Goal: Task Accomplishment & Management: Use online tool/utility

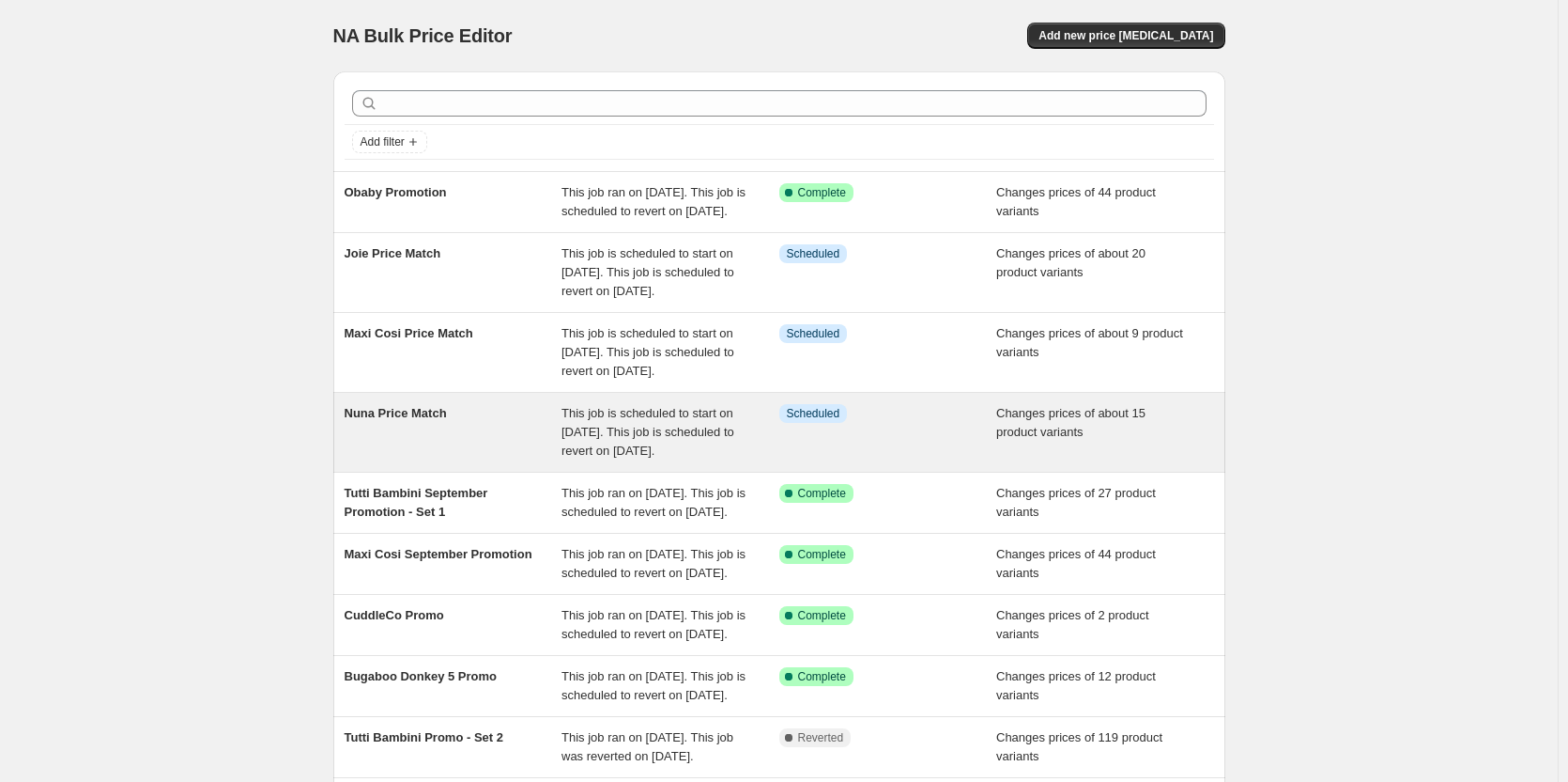
click at [1015, 439] on span "Changes prices of about 15 product variants" at bounding box center [1071, 422] width 149 height 32
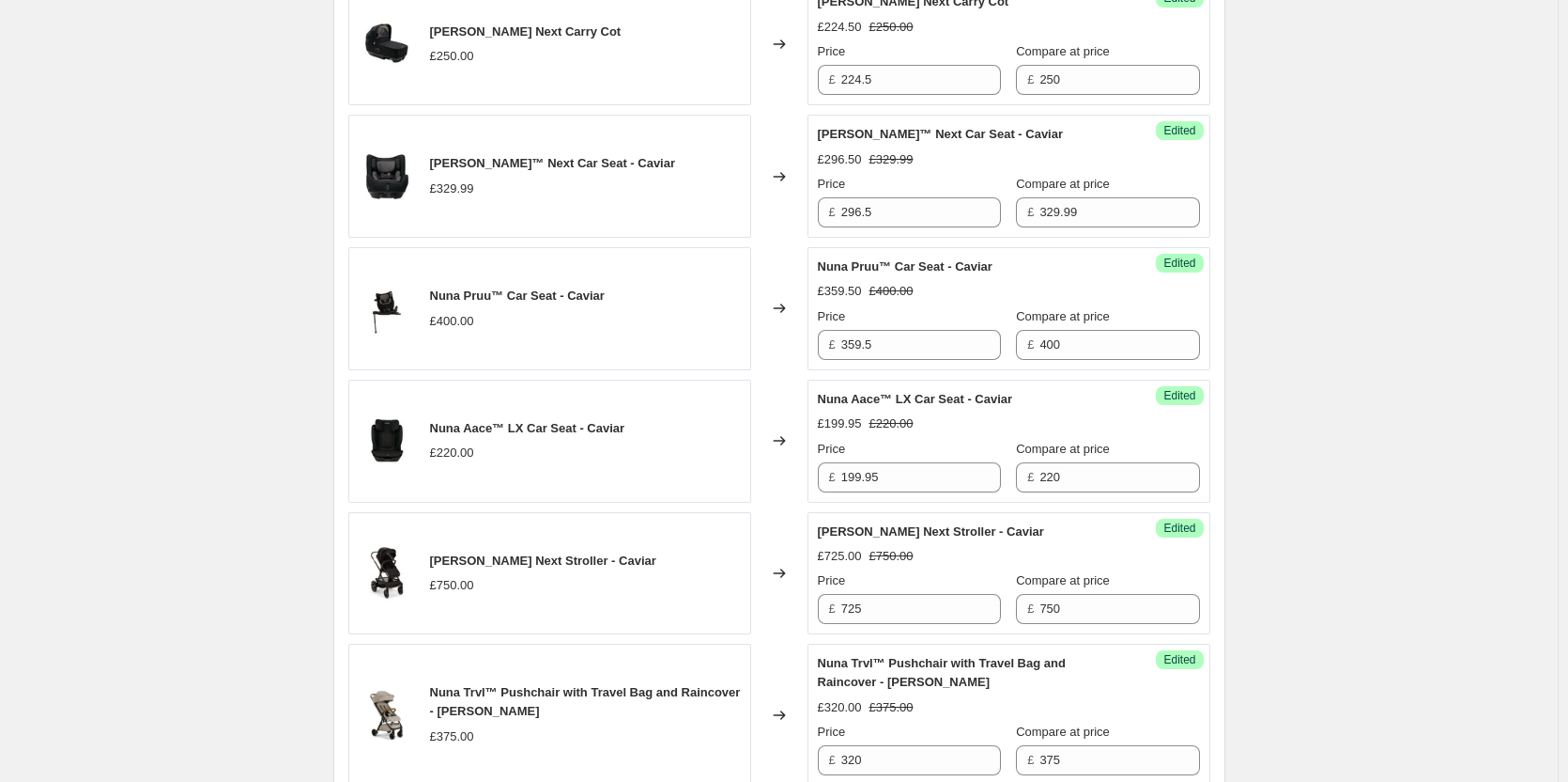
scroll to position [658, 0]
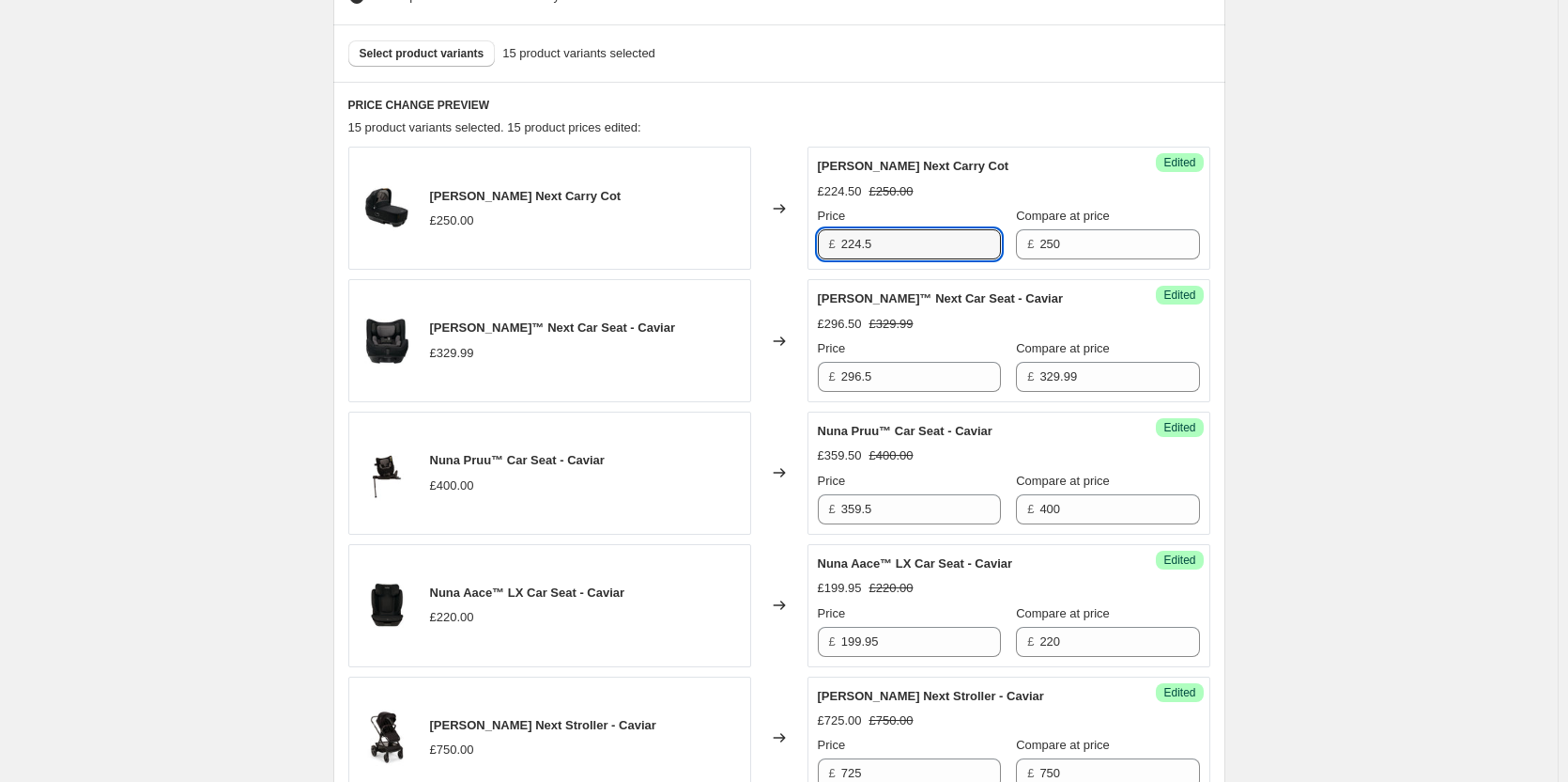
drag, startPoint x: 899, startPoint y: 233, endPoint x: 820, endPoint y: 241, distance: 79.4
click at [820, 241] on div "Success Edited Nuna Cari Next Carry Cot £224.50 £250.00 Price £ 224.5 Compare a…" at bounding box center [1009, 208] width 403 height 123
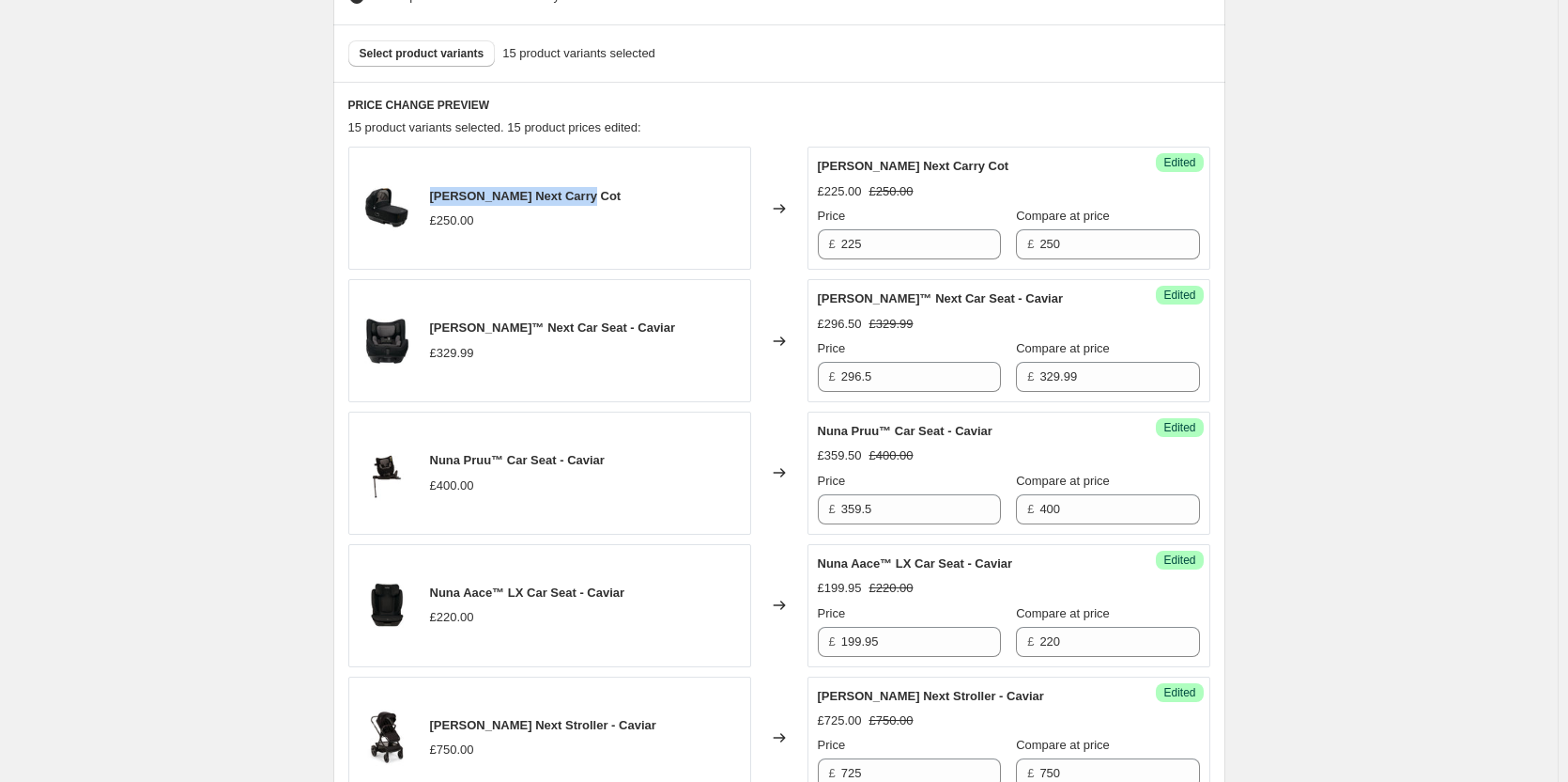
drag, startPoint x: 616, startPoint y: 199, endPoint x: 435, endPoint y: 193, distance: 181.1
click at [435, 193] on div "Nuna [PERSON_NAME] Next Carry Cot £250.00" at bounding box center [550, 208] width 403 height 123
copy span "[PERSON_NAME] Next Carry Cot"
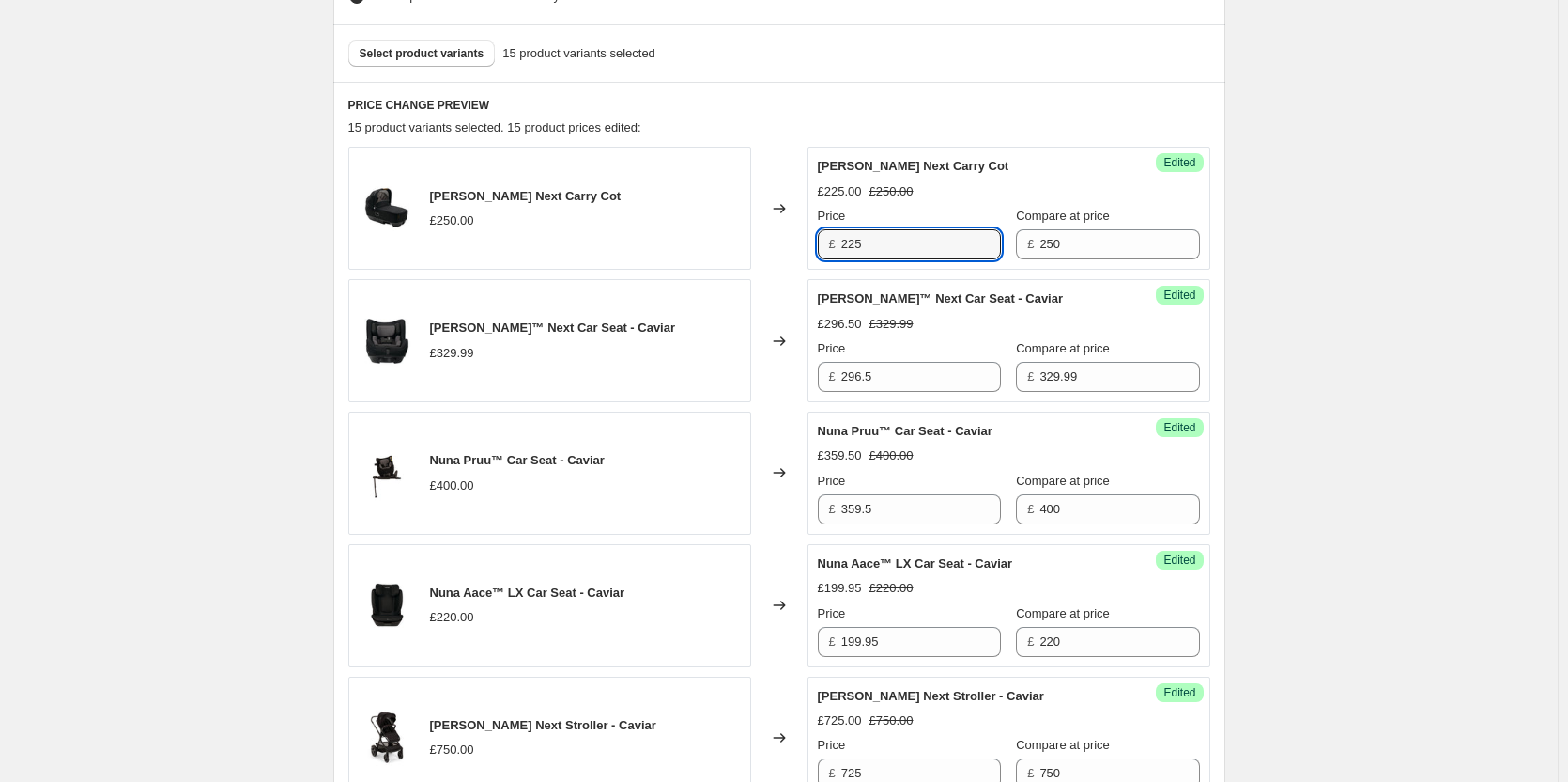
drag, startPoint x: 805, startPoint y: 233, endPoint x: 772, endPoint y: 231, distance: 33.1
click at [772, 231] on div "Nuna Cari Next Carry Cot £250.00 Changed to Success Edited Nuna Cari Next Carry…" at bounding box center [779, 208] width 862 height 123
drag, startPoint x: 903, startPoint y: 245, endPoint x: 806, endPoint y: 245, distance: 97.0
click at [806, 245] on div "Nuna Cari Next Carry Cot £250.00 Changed to Success Edited Nuna Cari Next Carry…" at bounding box center [779, 208] width 862 height 123
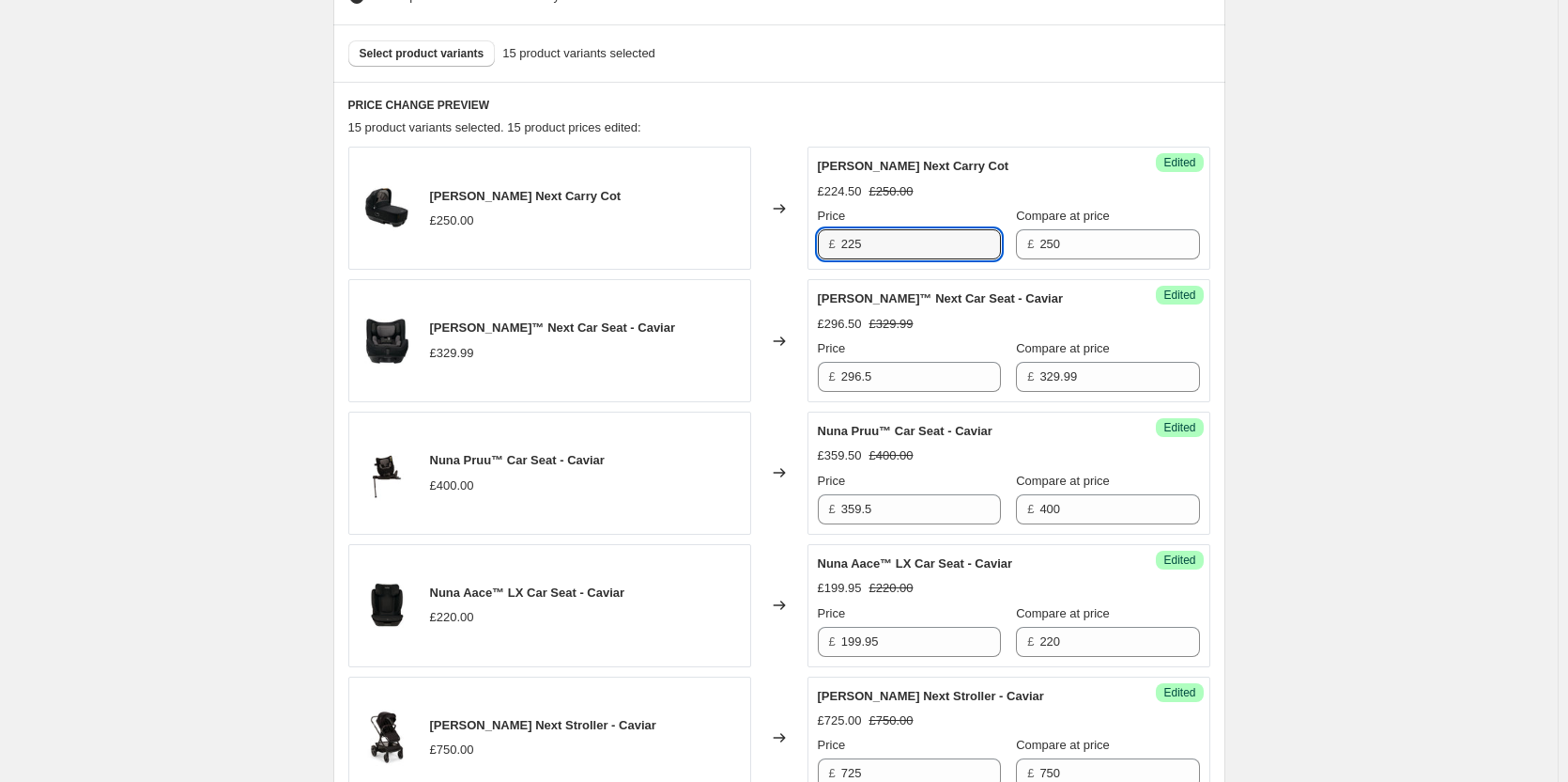
type input "225"
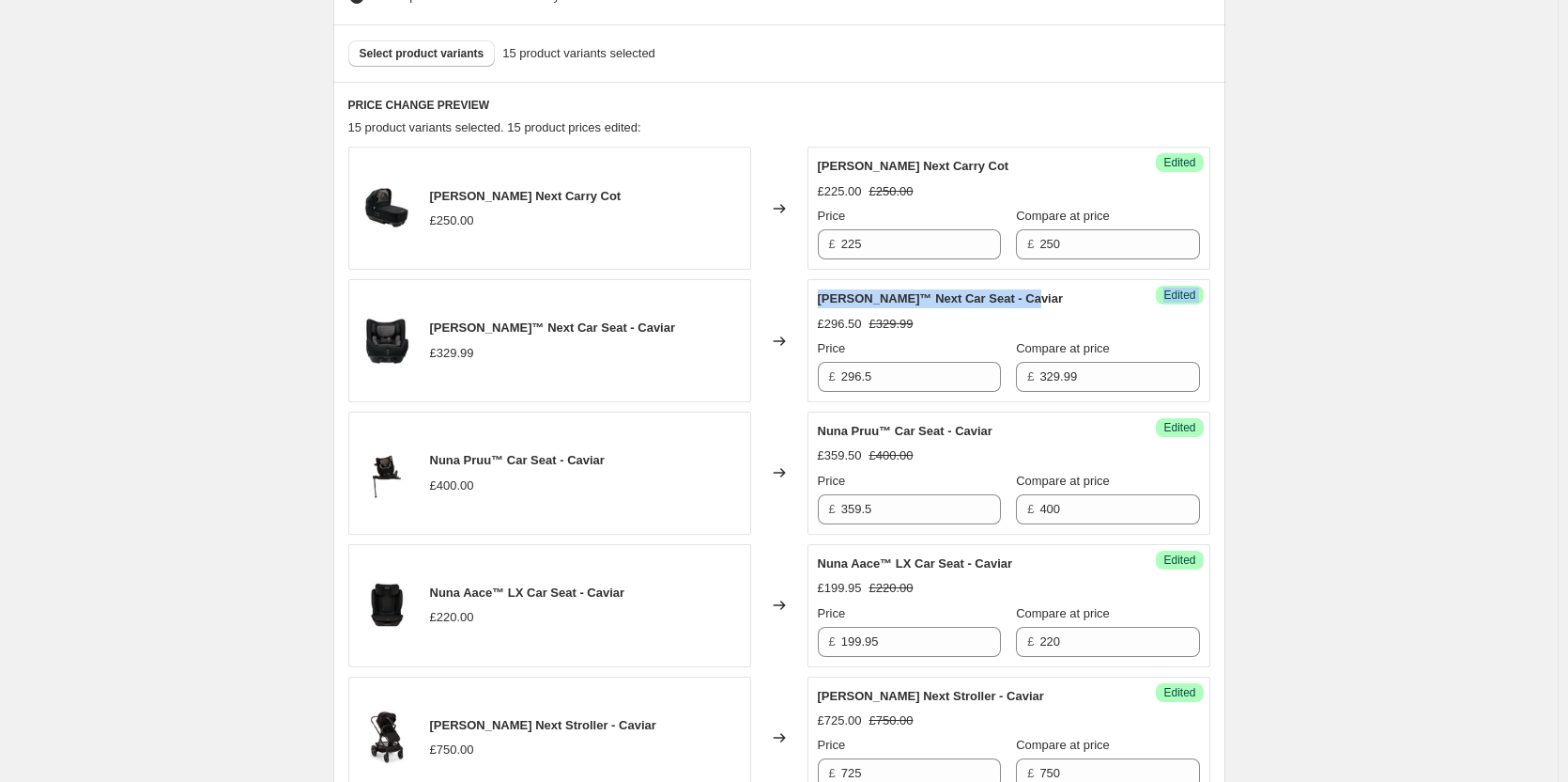
drag, startPoint x: 1000, startPoint y: 296, endPoint x: 807, endPoint y: 297, distance: 193.0
click at [807, 297] on div "Nuna Todl™ Next Car Seat - Caviar £329.99 Changed to Success Edited Nuna Todl™ …" at bounding box center [779, 340] width 862 height 123
click at [860, 297] on span "[PERSON_NAME]™ Next Car Seat - Caviar" at bounding box center [941, 298] width 246 height 14
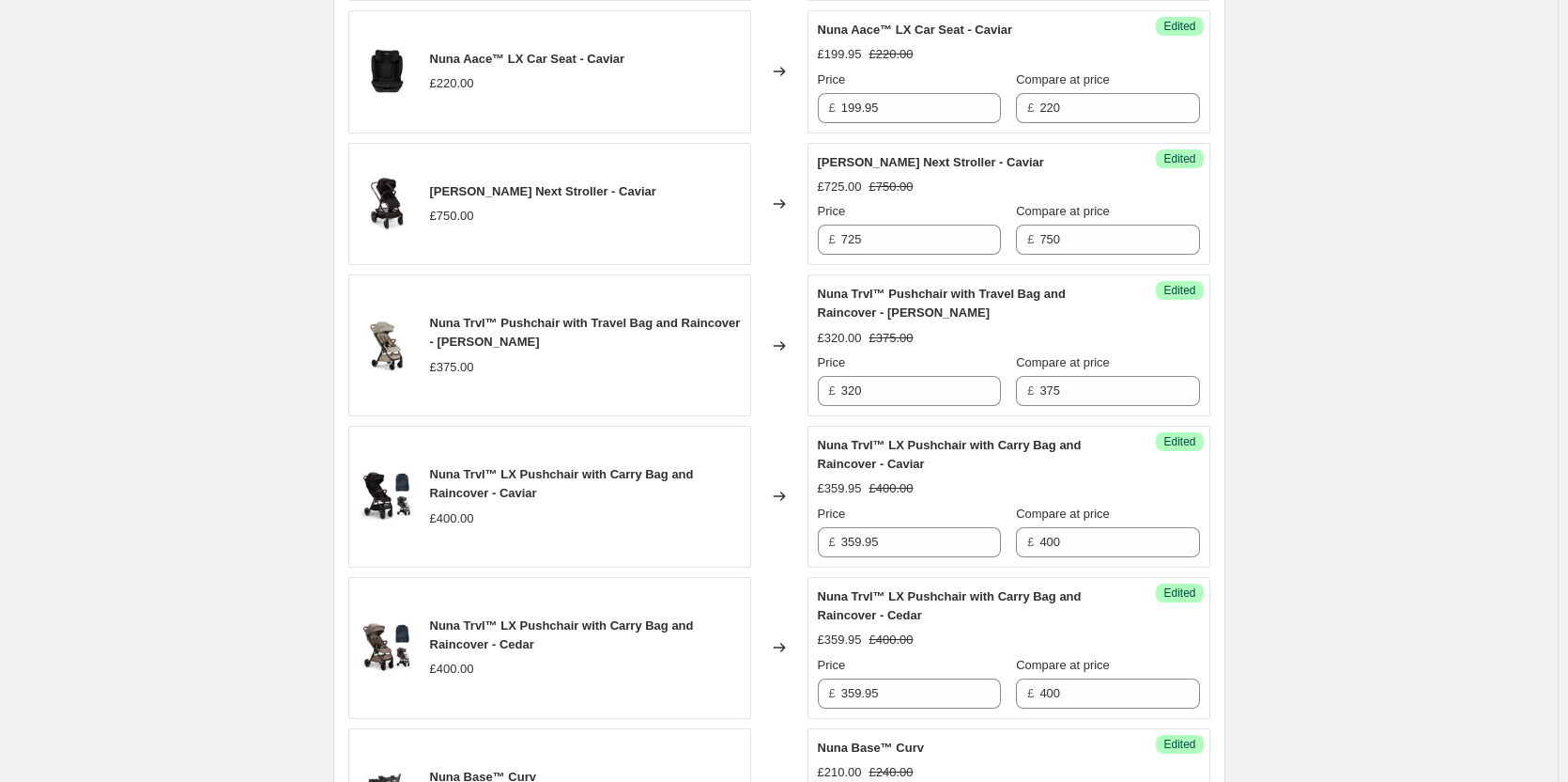
scroll to position [1222, 0]
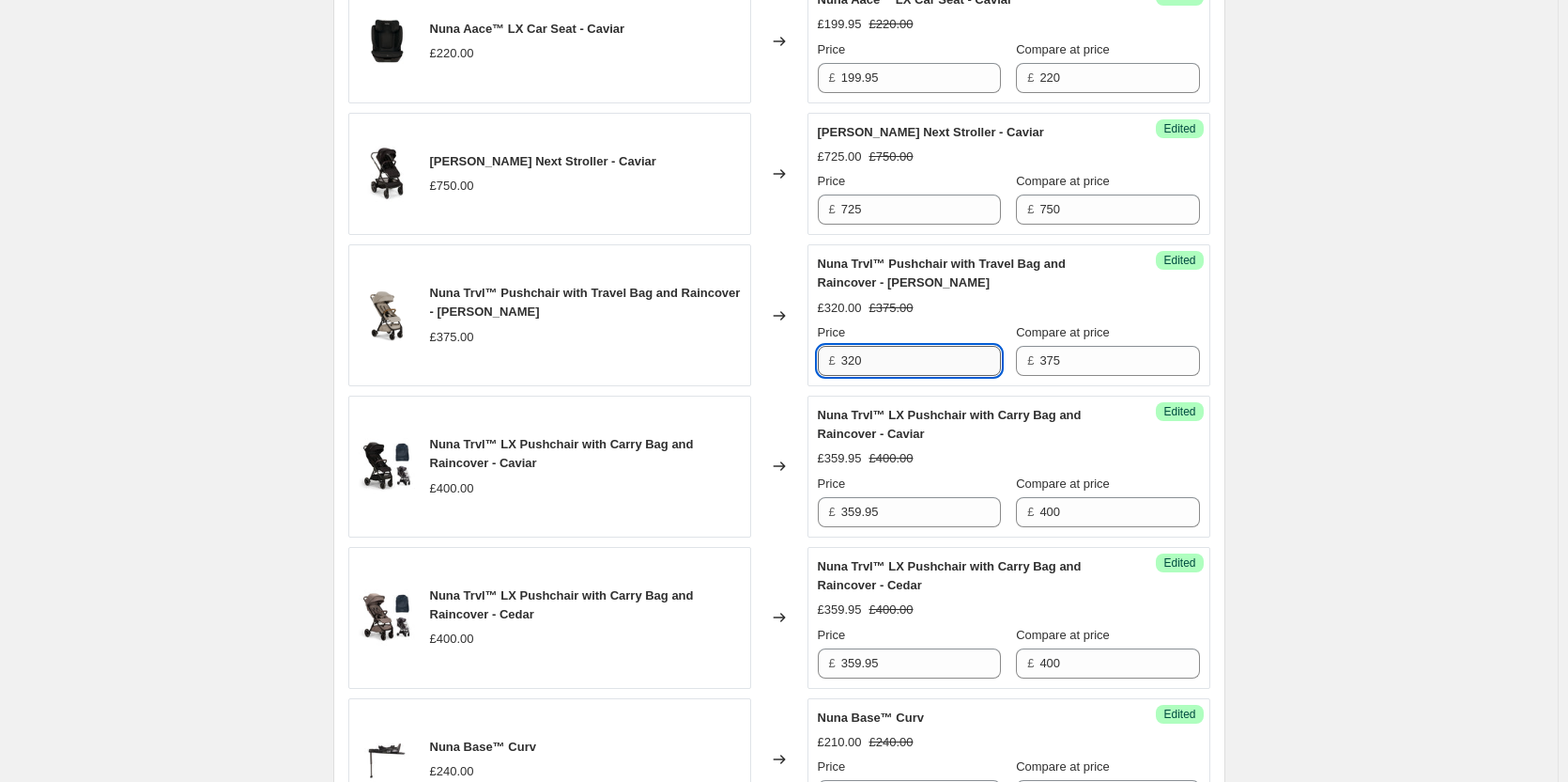
drag, startPoint x: 879, startPoint y: 360, endPoint x: 846, endPoint y: 363, distance: 33.1
click at [846, 363] on input "320" at bounding box center [921, 360] width 159 height 30
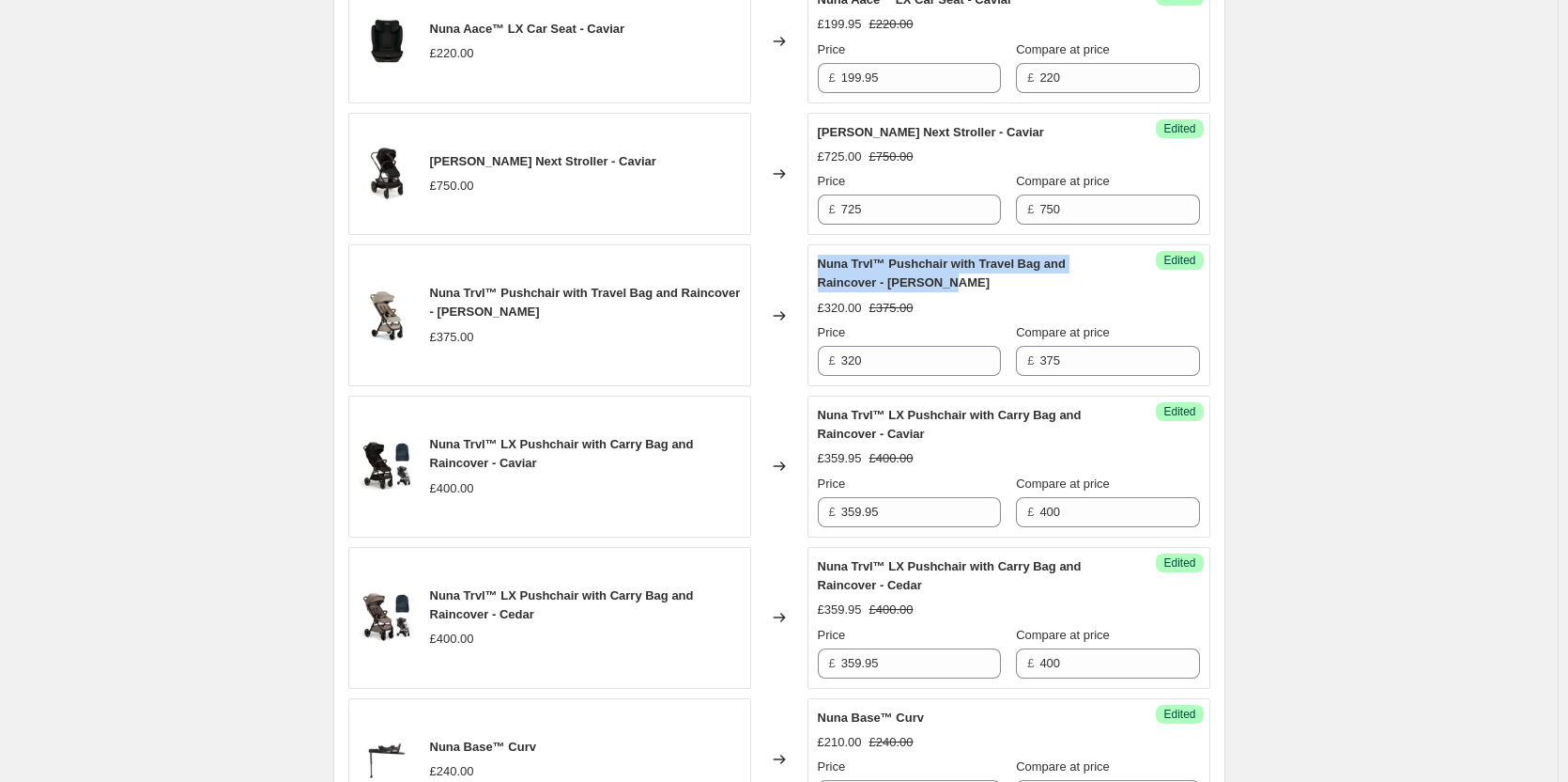
drag, startPoint x: 882, startPoint y: 271, endPoint x: 821, endPoint y: 254, distance: 63.3
click at [821, 254] on div "Success Edited Nuna Trvl™ Pushchair with Travel Bag and Raincover - Hazelwood £…" at bounding box center [1009, 315] width 403 height 142
copy span "Nuna Trvl™ Pushchair with Travel Bag and Raincover - [PERSON_NAME]"
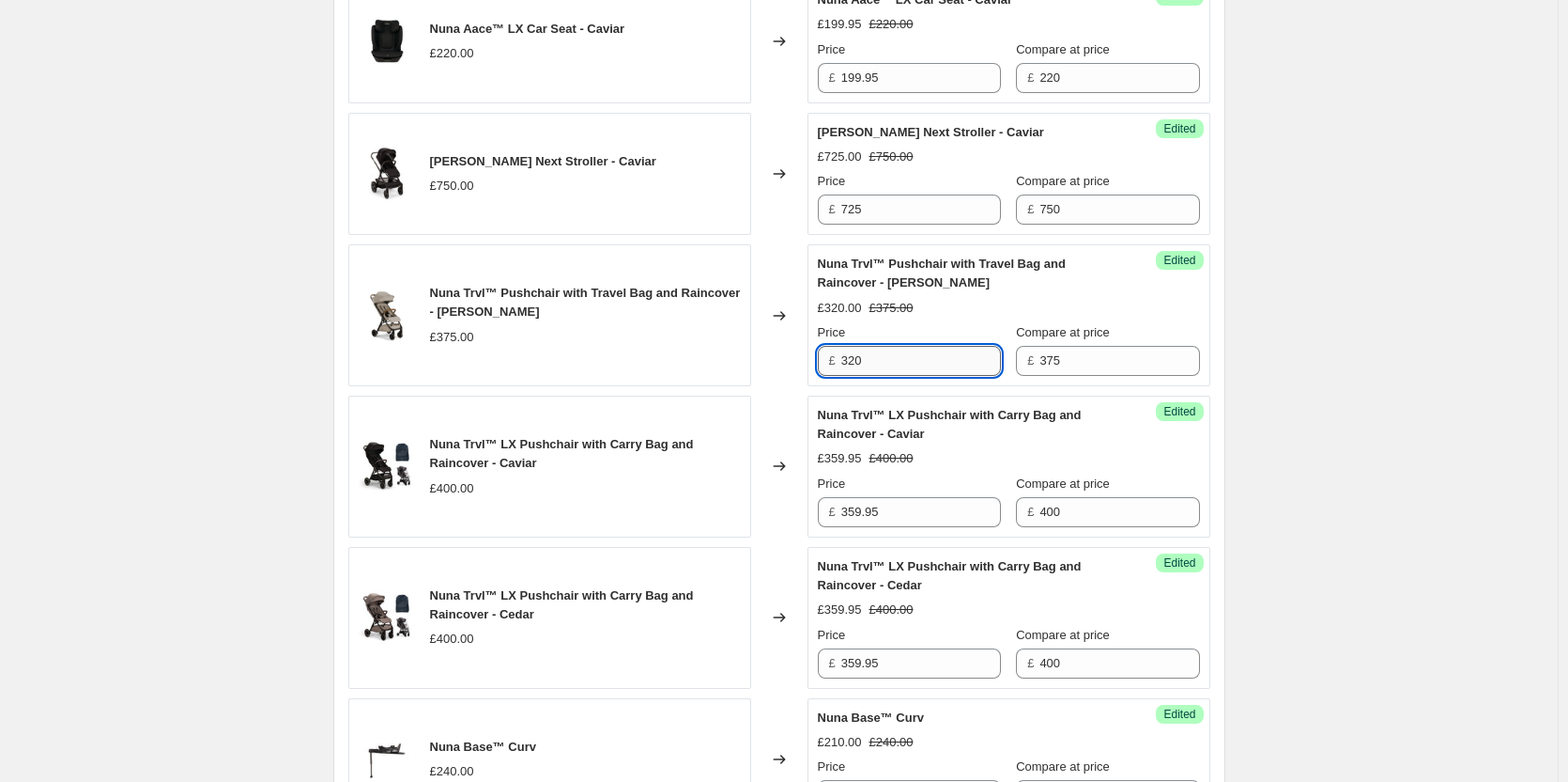
click at [919, 363] on input "320" at bounding box center [921, 360] width 159 height 30
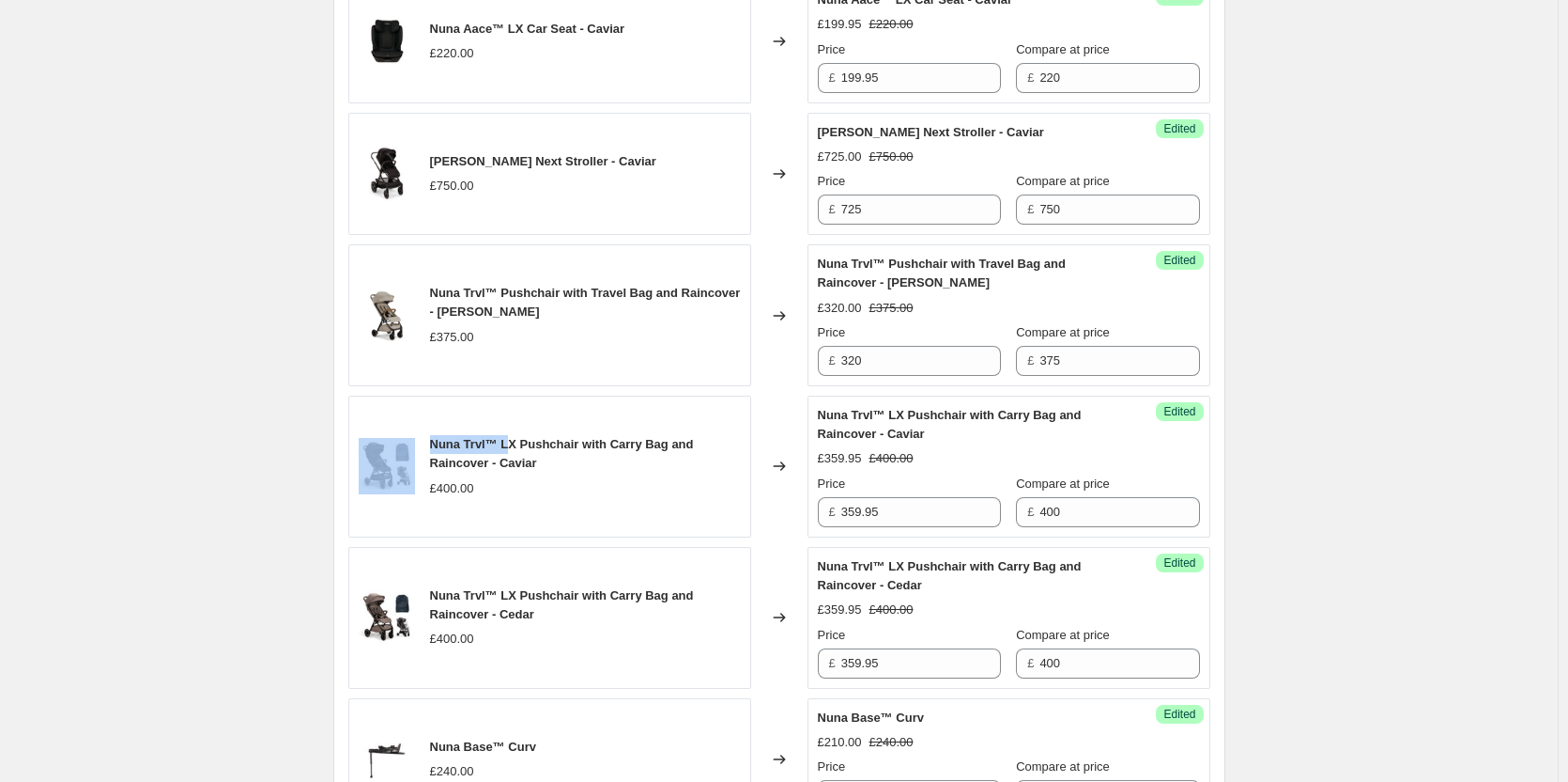
drag, startPoint x: 504, startPoint y: 447, endPoint x: 412, endPoint y: 436, distance: 92.7
click at [412, 436] on div "Nuna Trvl™ LX Pushchair with Carry Bag and Raincover - Caviar £400.00" at bounding box center [550, 466] width 403 height 142
drag, startPoint x: 562, startPoint y: 458, endPoint x: 440, endPoint y: 444, distance: 122.8
click at [441, 444] on div "Nuna Trvl™ LX Pushchair with Carry Bag and Raincover - Caviar" at bounding box center [585, 453] width 311 height 37
click at [432, 445] on div "Nuna Trvl™ LX Pushchair with Carry Bag and Raincover - Caviar £400.00" at bounding box center [550, 466] width 403 height 142
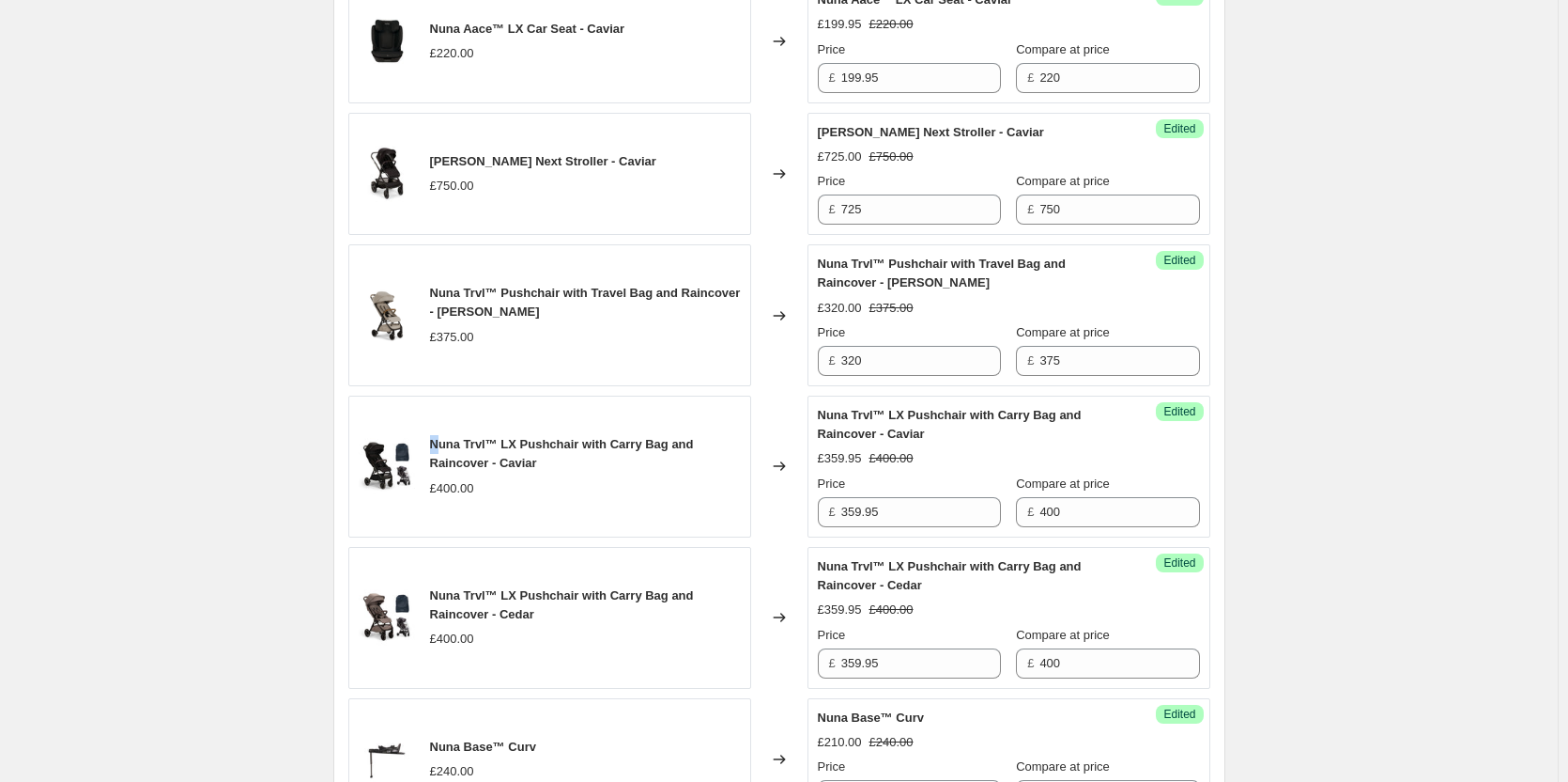
click at [434, 445] on span "Nuna Trvl™ LX Pushchair with Carry Bag and Raincover - Caviar" at bounding box center [561, 452] width 263 height 32
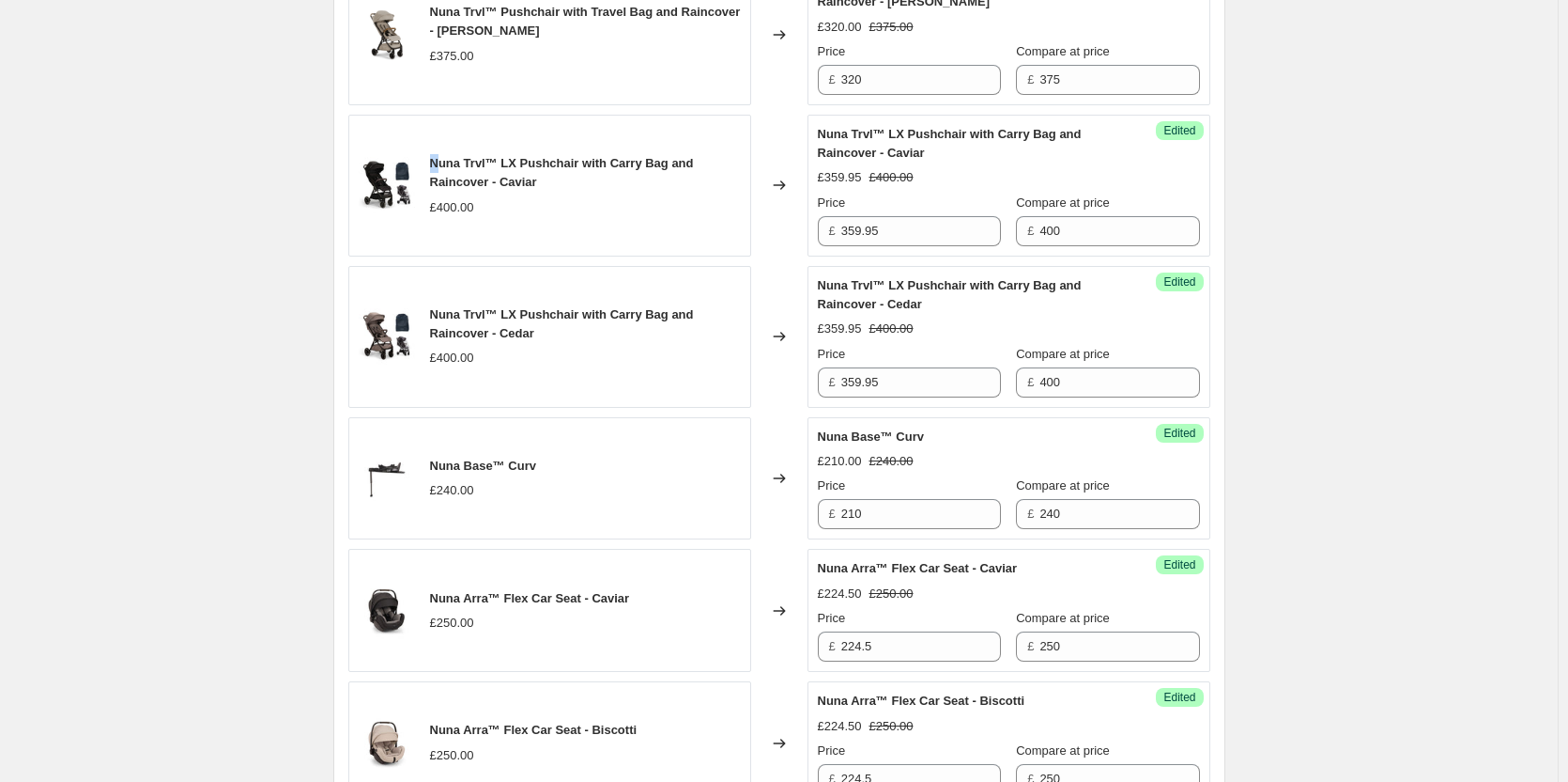
scroll to position [1503, 0]
drag, startPoint x: 491, startPoint y: 169, endPoint x: 433, endPoint y: 154, distance: 59.9
click at [433, 154] on div "Nuna Trvl™ LX Pushchair with Carry Bag and Raincover - Caviar £400.00" at bounding box center [550, 185] width 403 height 142
copy span "Nuna Trvl™ LX Pushchair with Carry Bag and Raincover - Caviar"
click at [934, 240] on input "359.95" at bounding box center [921, 230] width 159 height 30
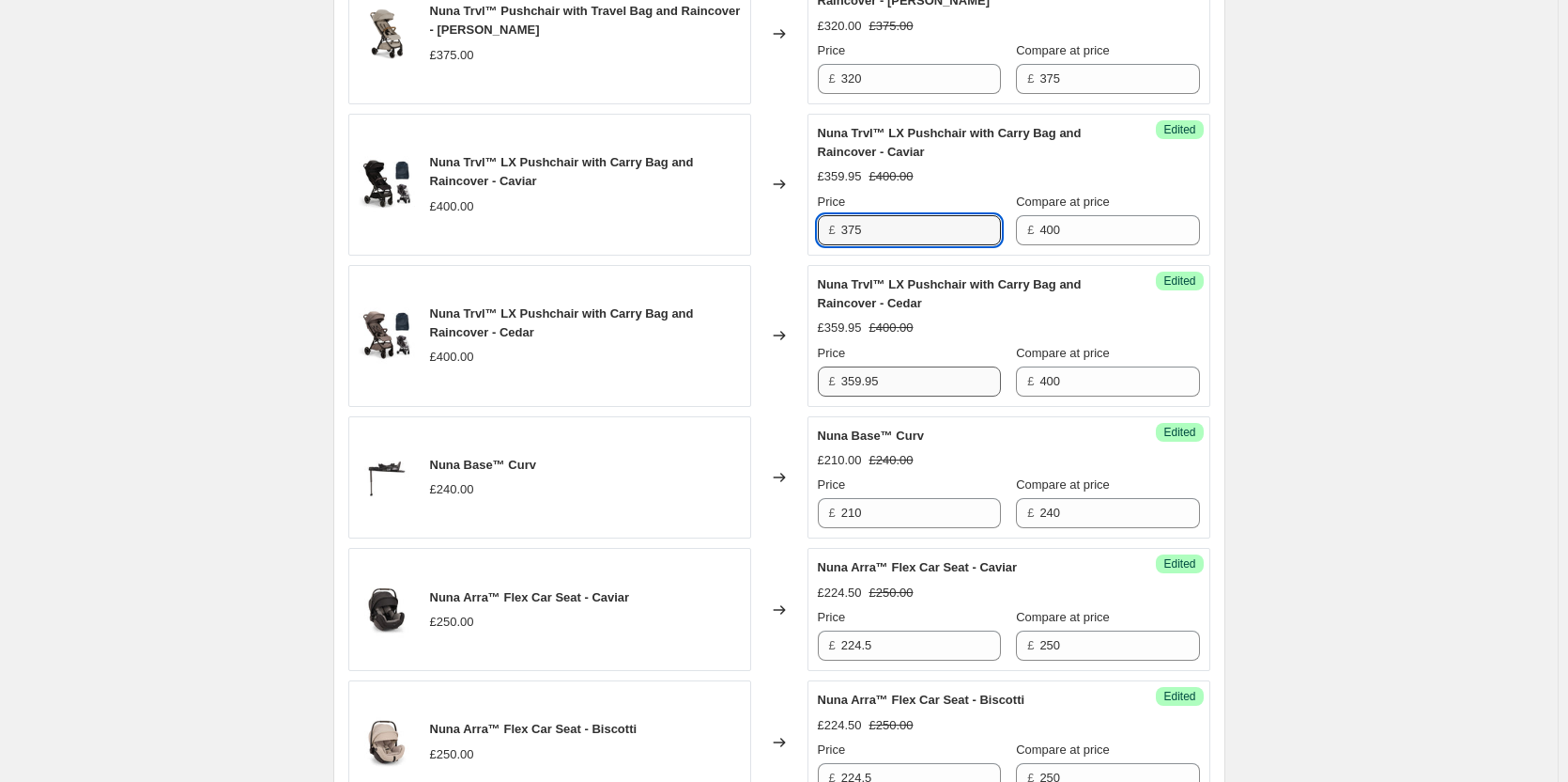
type input "375"
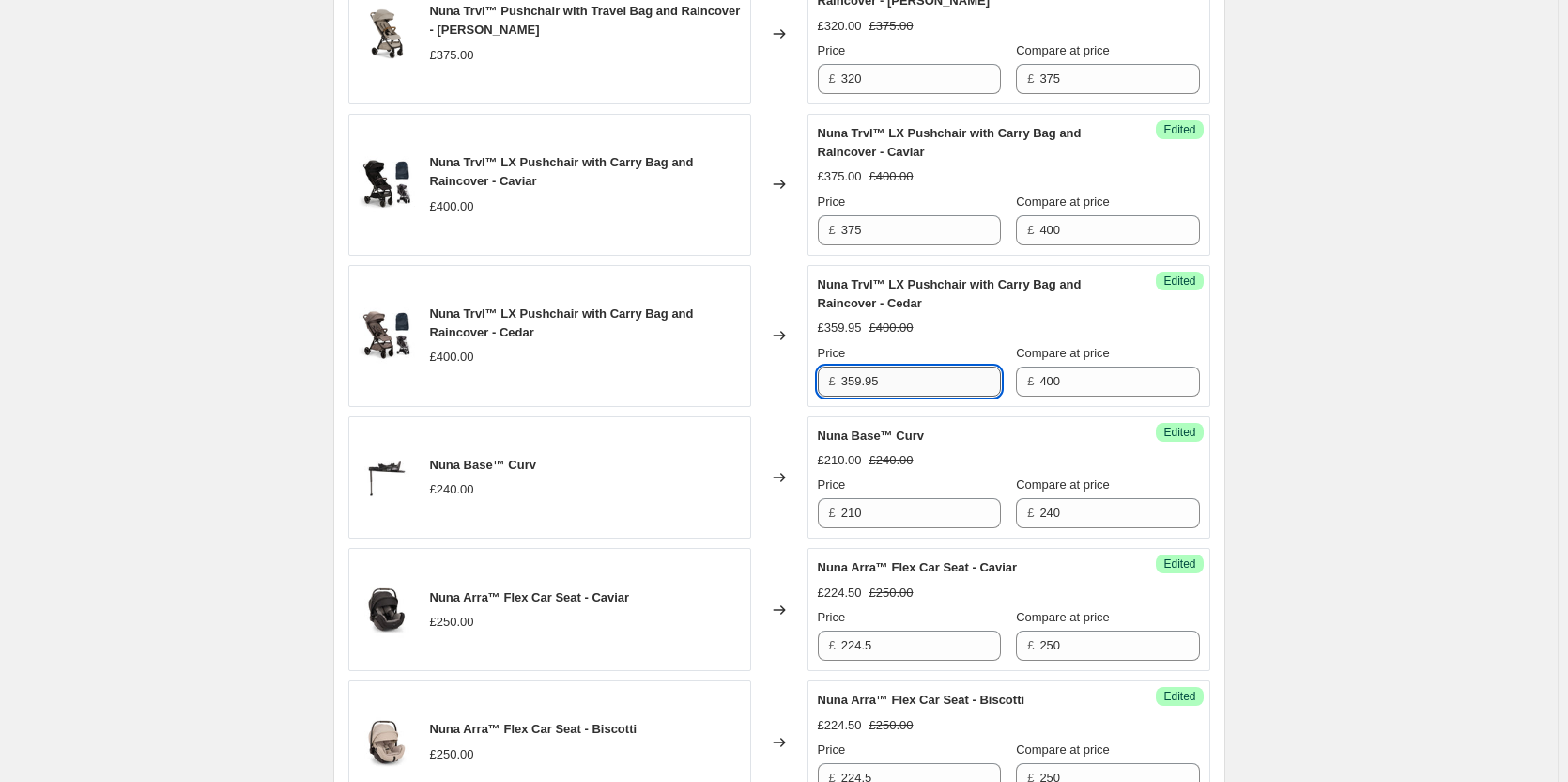
click at [894, 379] on input "359.95" at bounding box center [921, 382] width 159 height 30
paste input "7"
type input "375"
click at [1403, 334] on div "Nuna Price Match. This page is ready Nuna Price Match Info Scheduled Copy to ne…" at bounding box center [779, 249] width 1558 height 3505
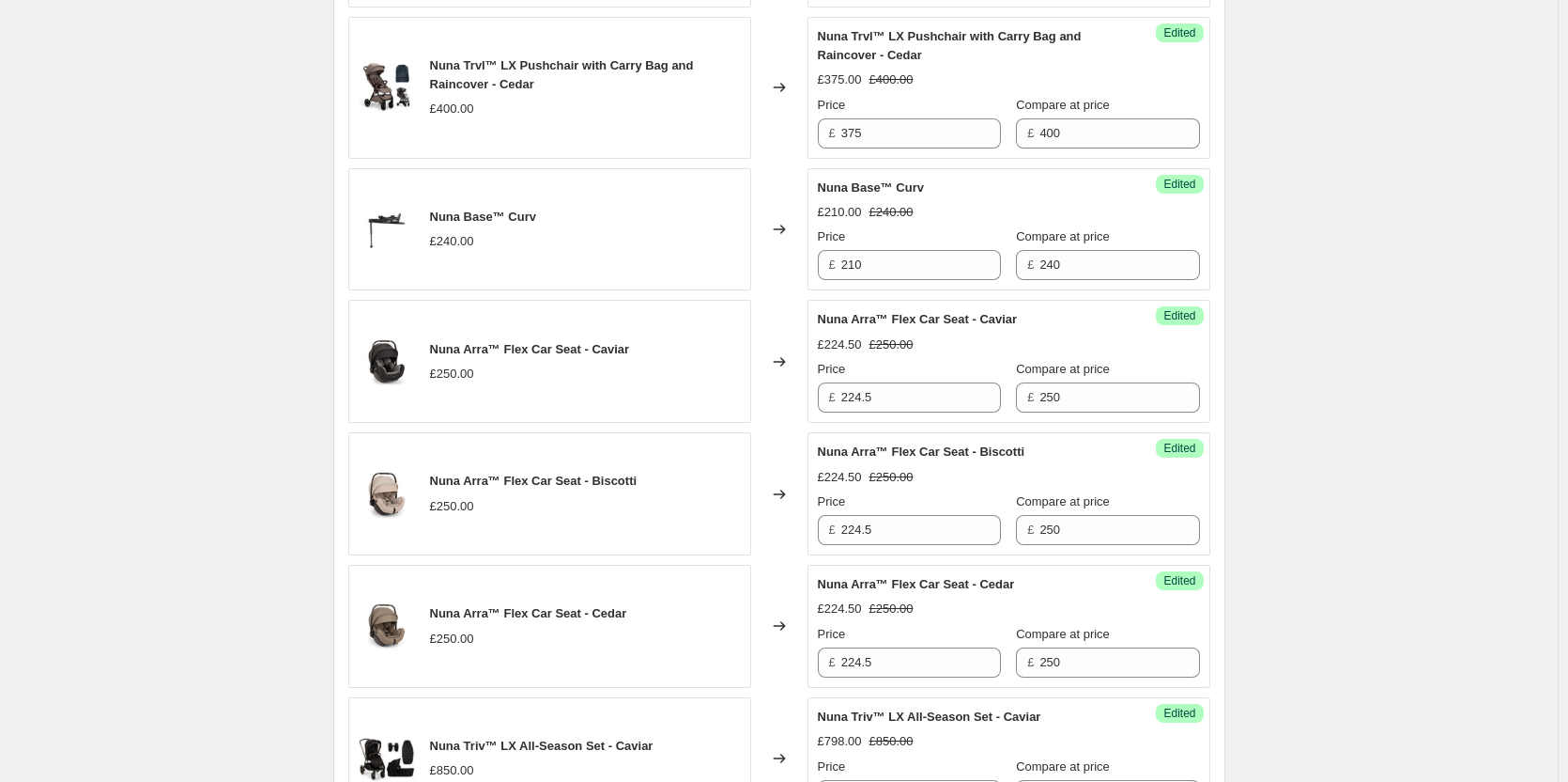
scroll to position [1785, 0]
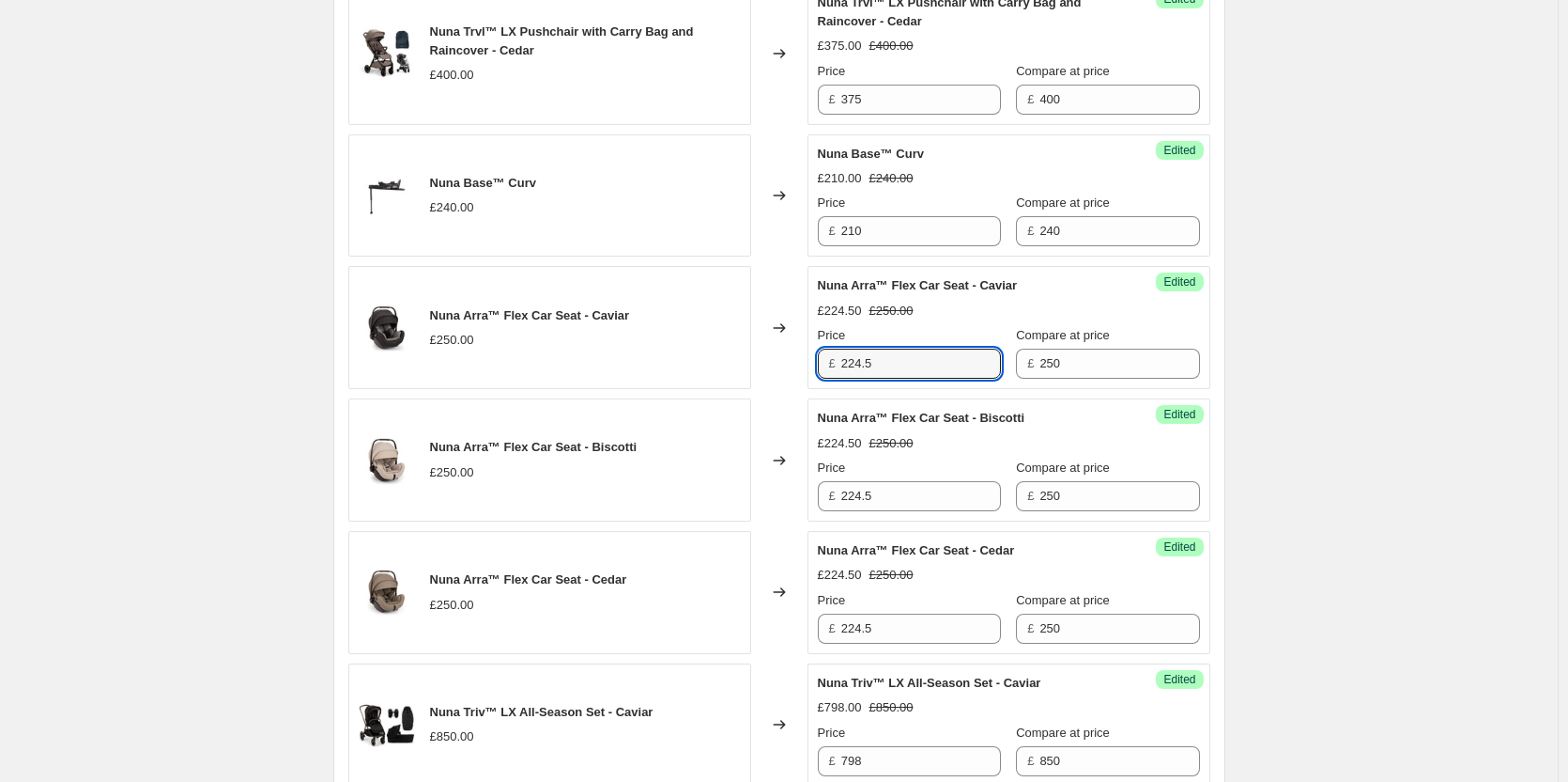
drag, startPoint x: 929, startPoint y: 365, endPoint x: 777, endPoint y: 363, distance: 152.0
click at [777, 363] on div "Nuna Arra™ Flex Car Seat - Caviar £250.00 Changed to Success Edited Nuna Arra™ …" at bounding box center [779, 327] width 862 height 123
type input "225"
click at [888, 494] on input "224.5" at bounding box center [921, 496] width 159 height 30
click at [900, 358] on input "225" at bounding box center [921, 363] width 159 height 30
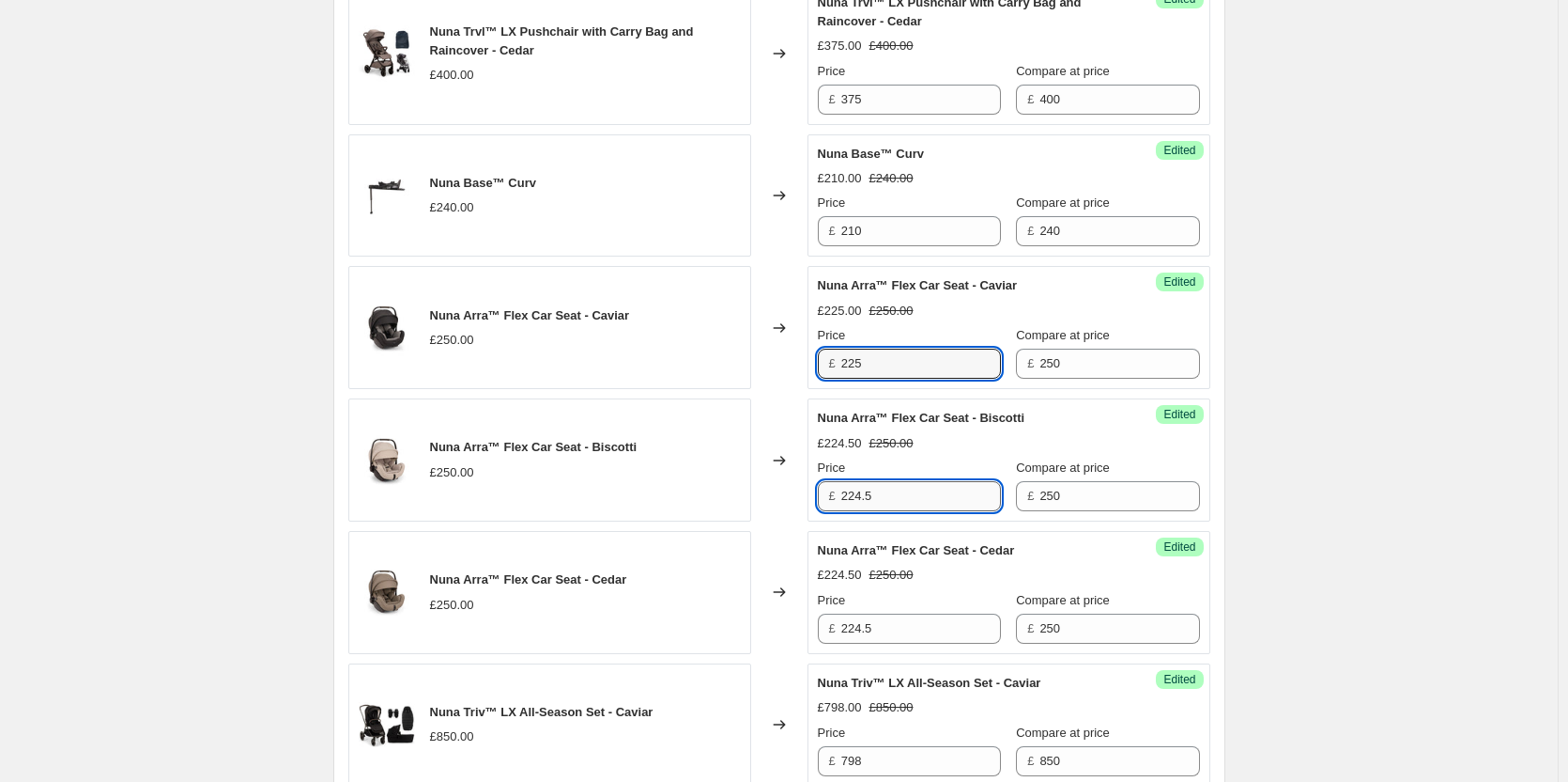
click at [884, 488] on input "224.5" at bounding box center [921, 496] width 159 height 30
paste input "text"
type input "225"
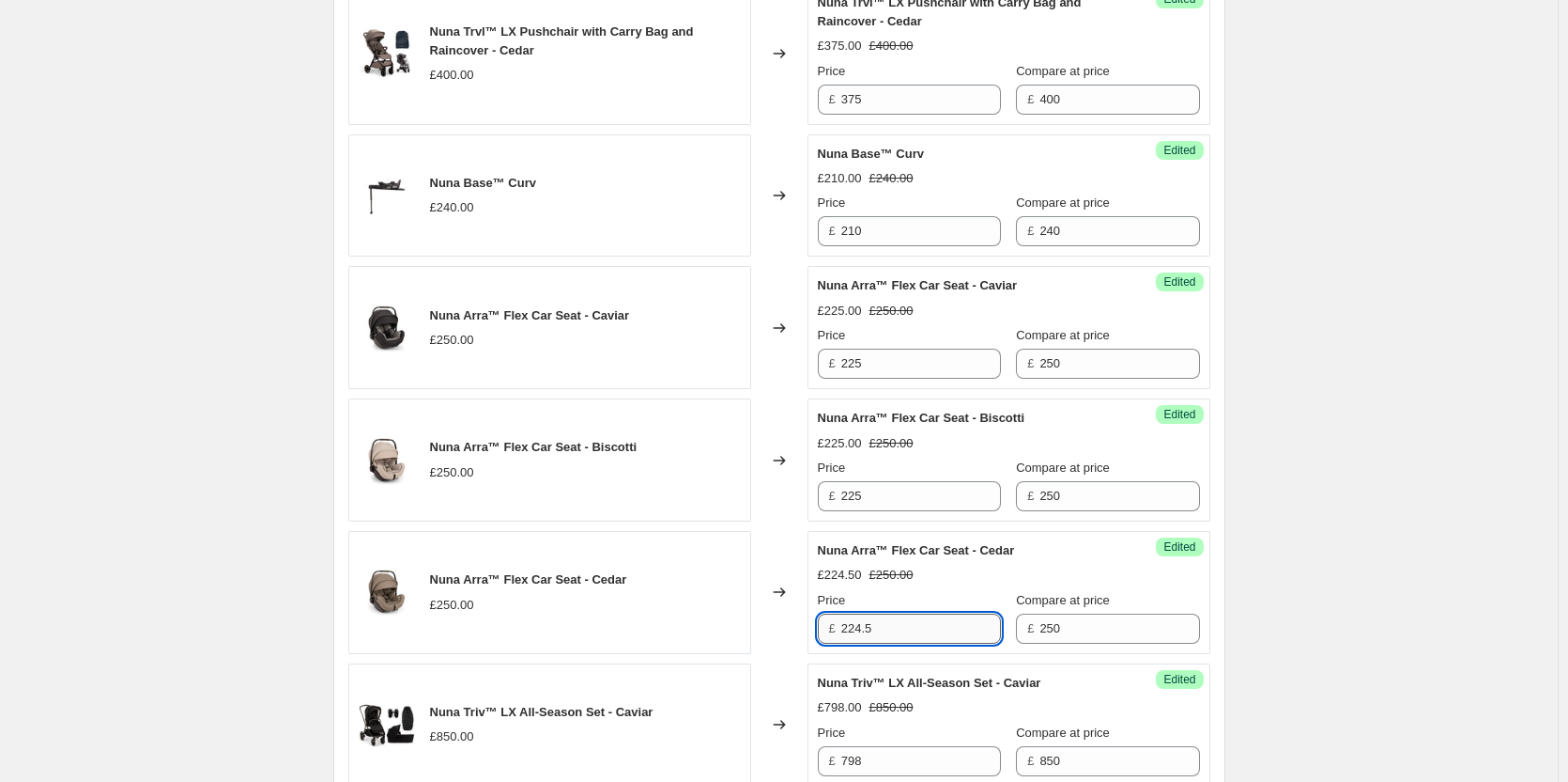
click at [896, 634] on input "224.5" at bounding box center [921, 629] width 159 height 30
paste input "text"
type input "225"
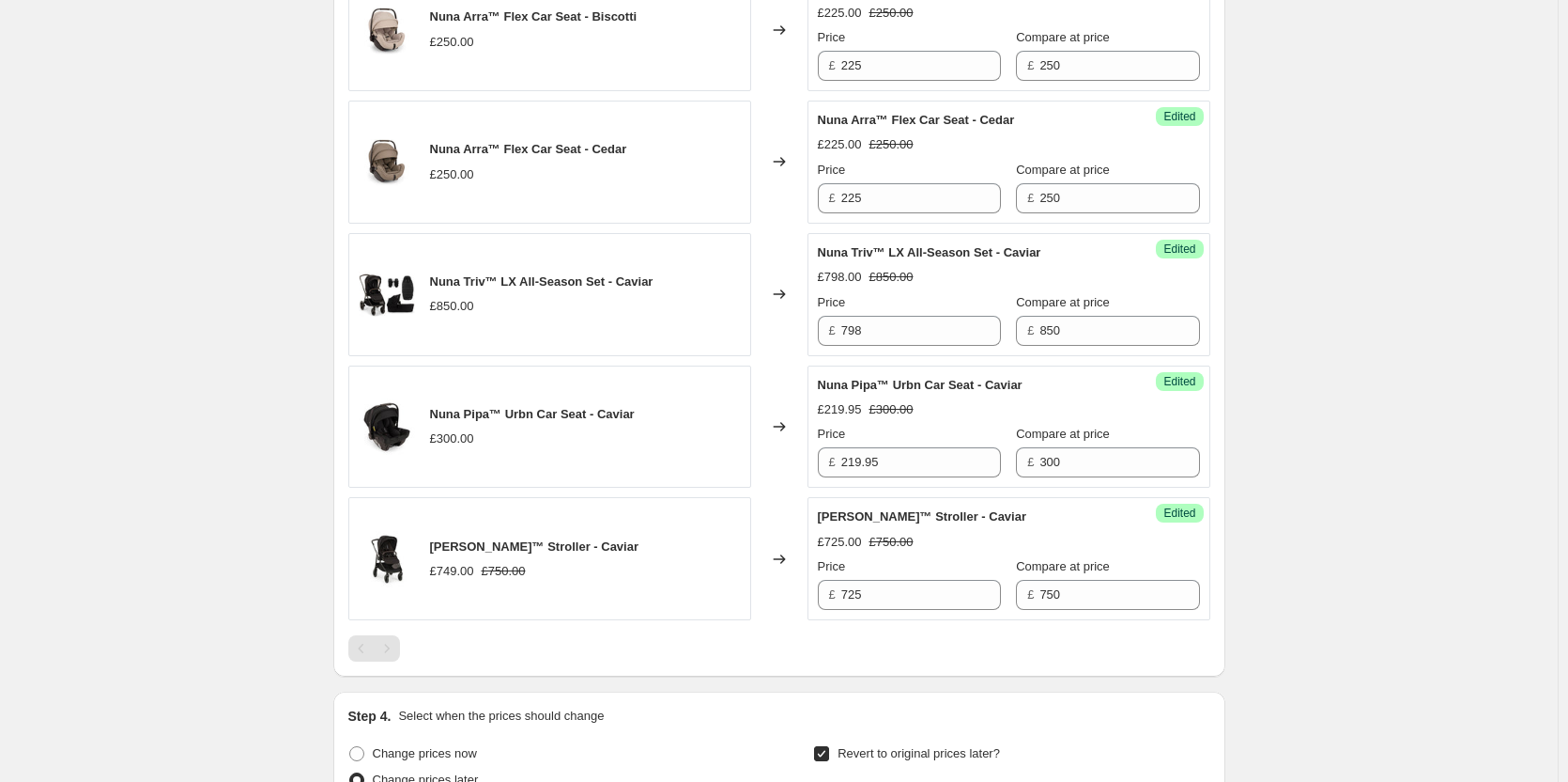
scroll to position [2255, 0]
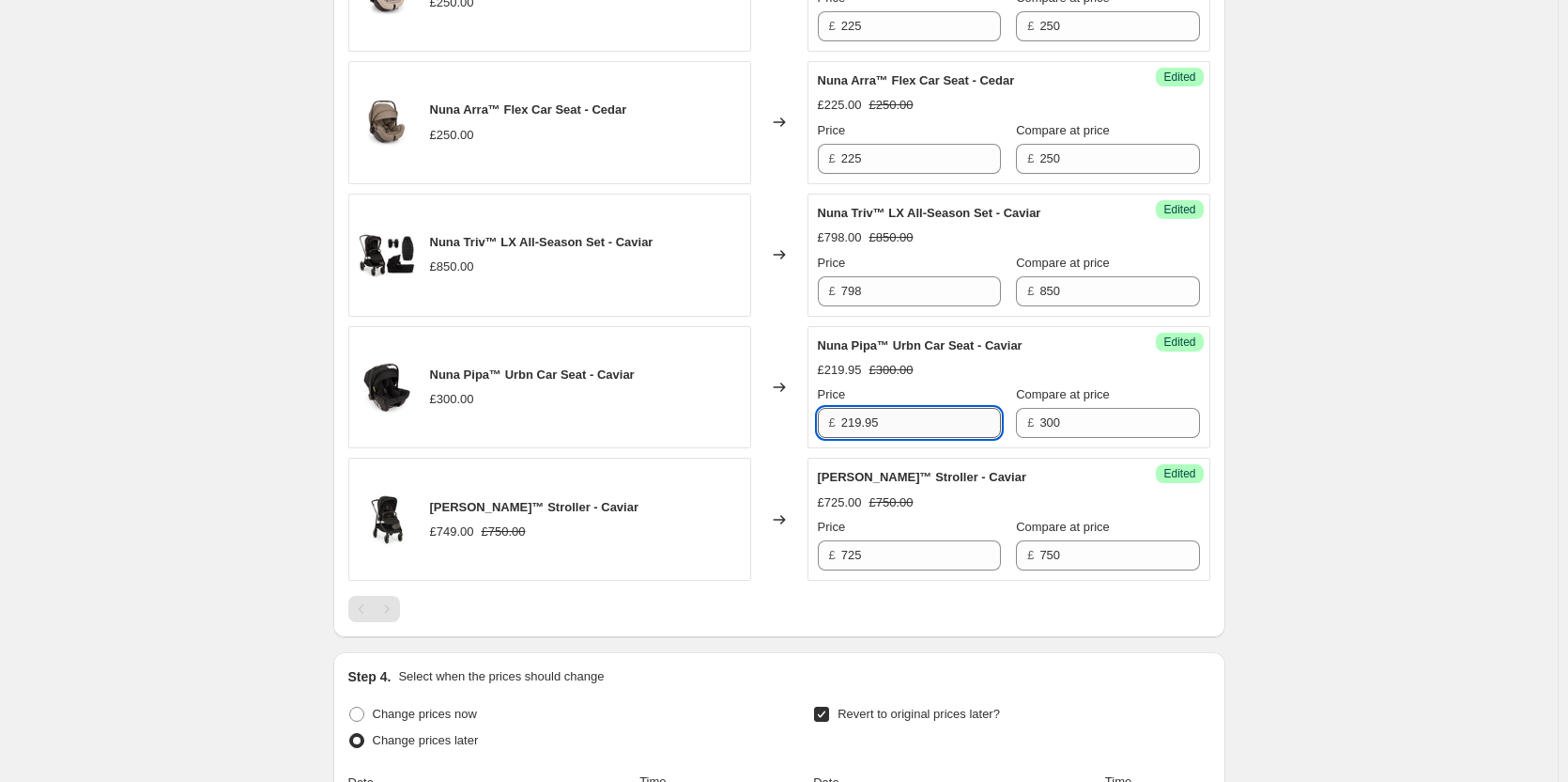
click at [894, 421] on input "219.95" at bounding box center [921, 423] width 159 height 30
drag, startPoint x: 894, startPoint y: 421, endPoint x: 776, endPoint y: 412, distance: 118.3
click at [776, 412] on div "Nuna Pipa™ Urbn Car Seat - Caviar £300.00 Changed to Success Edited Nuna Pipa™ …" at bounding box center [779, 387] width 862 height 123
type input "220"
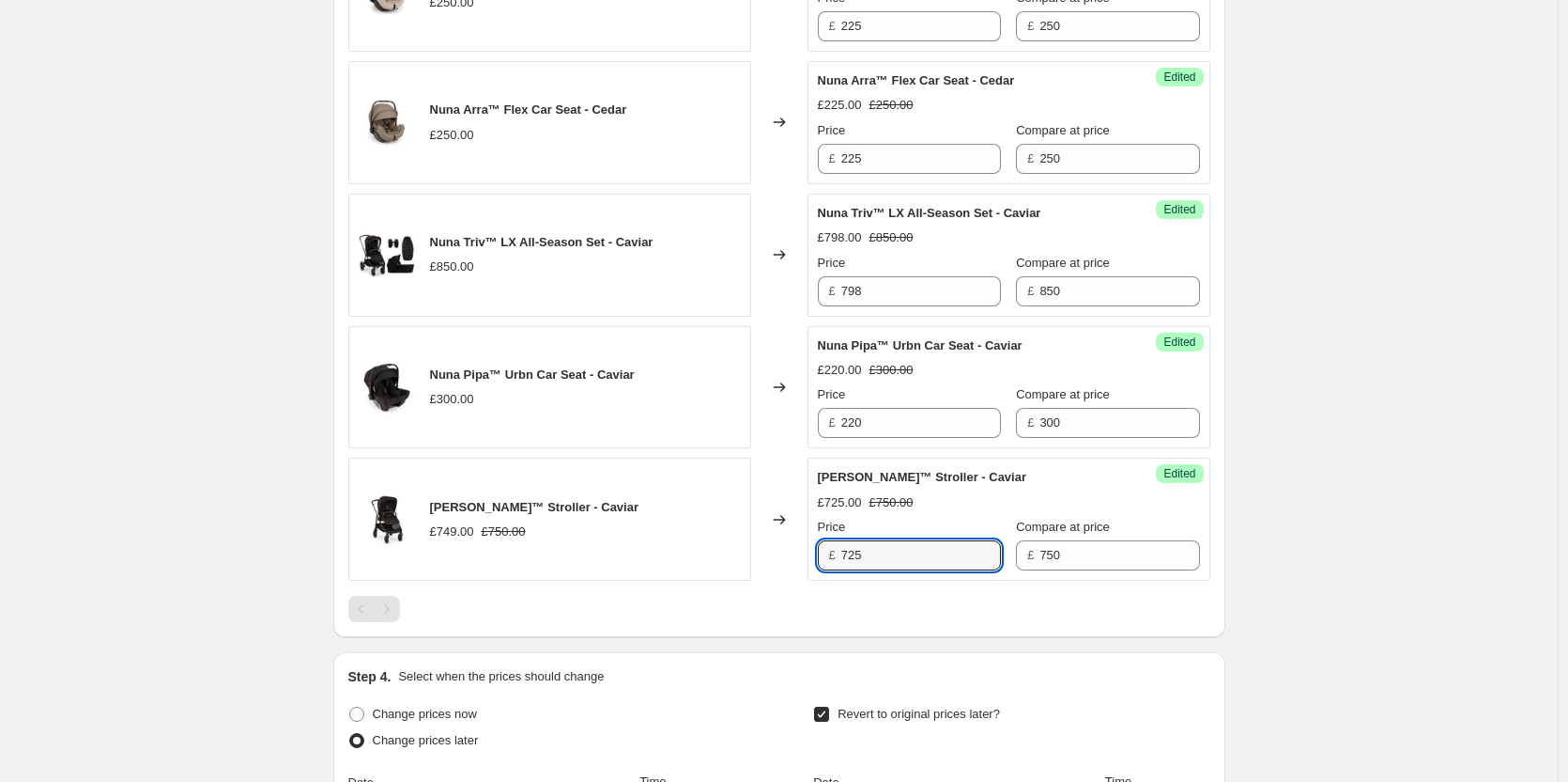
drag, startPoint x: 876, startPoint y: 553, endPoint x: 837, endPoint y: 550, distance: 39.1
click at [837, 550] on div "£ 725" at bounding box center [909, 555] width 183 height 30
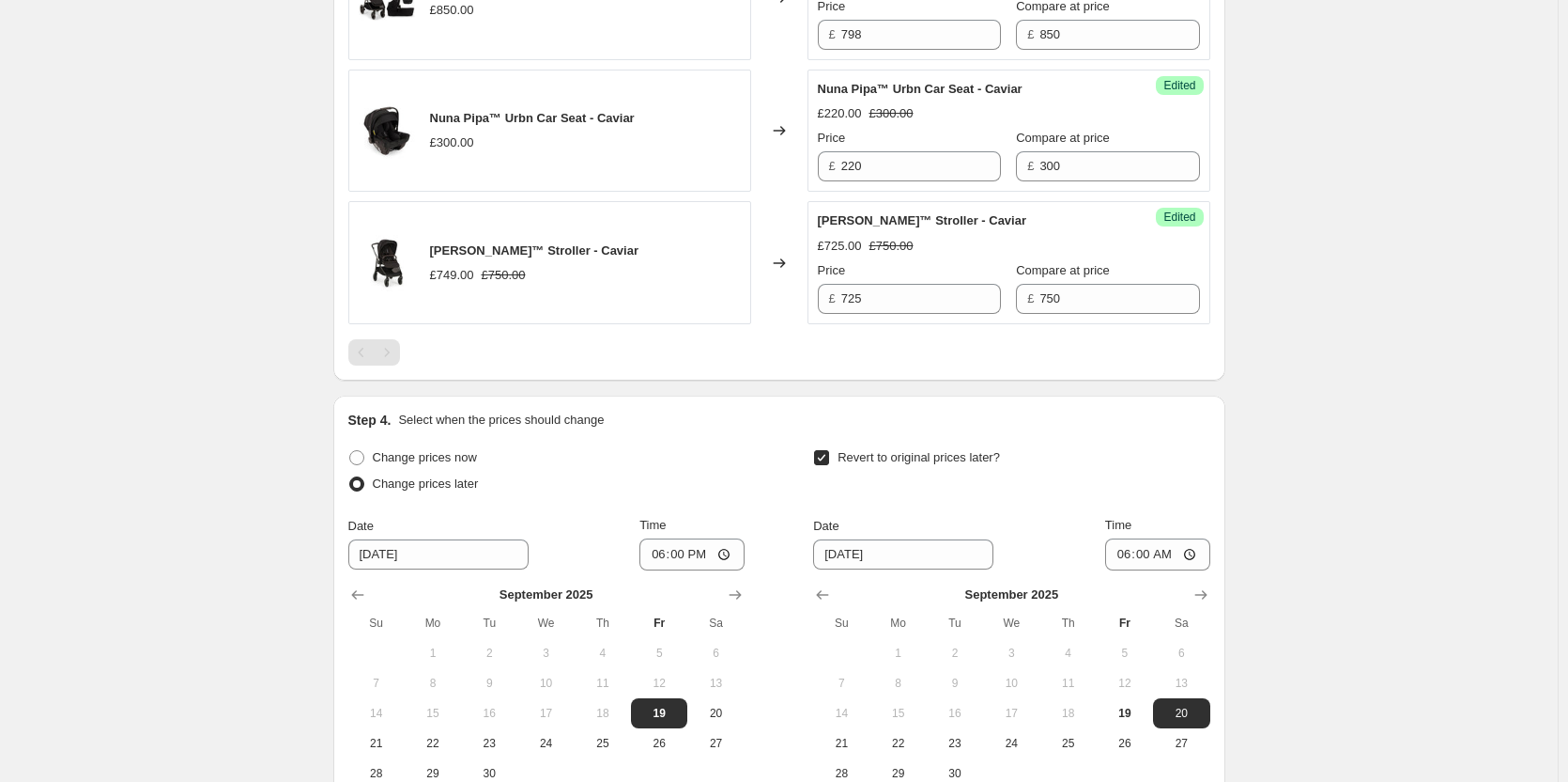
scroll to position [2723, 0]
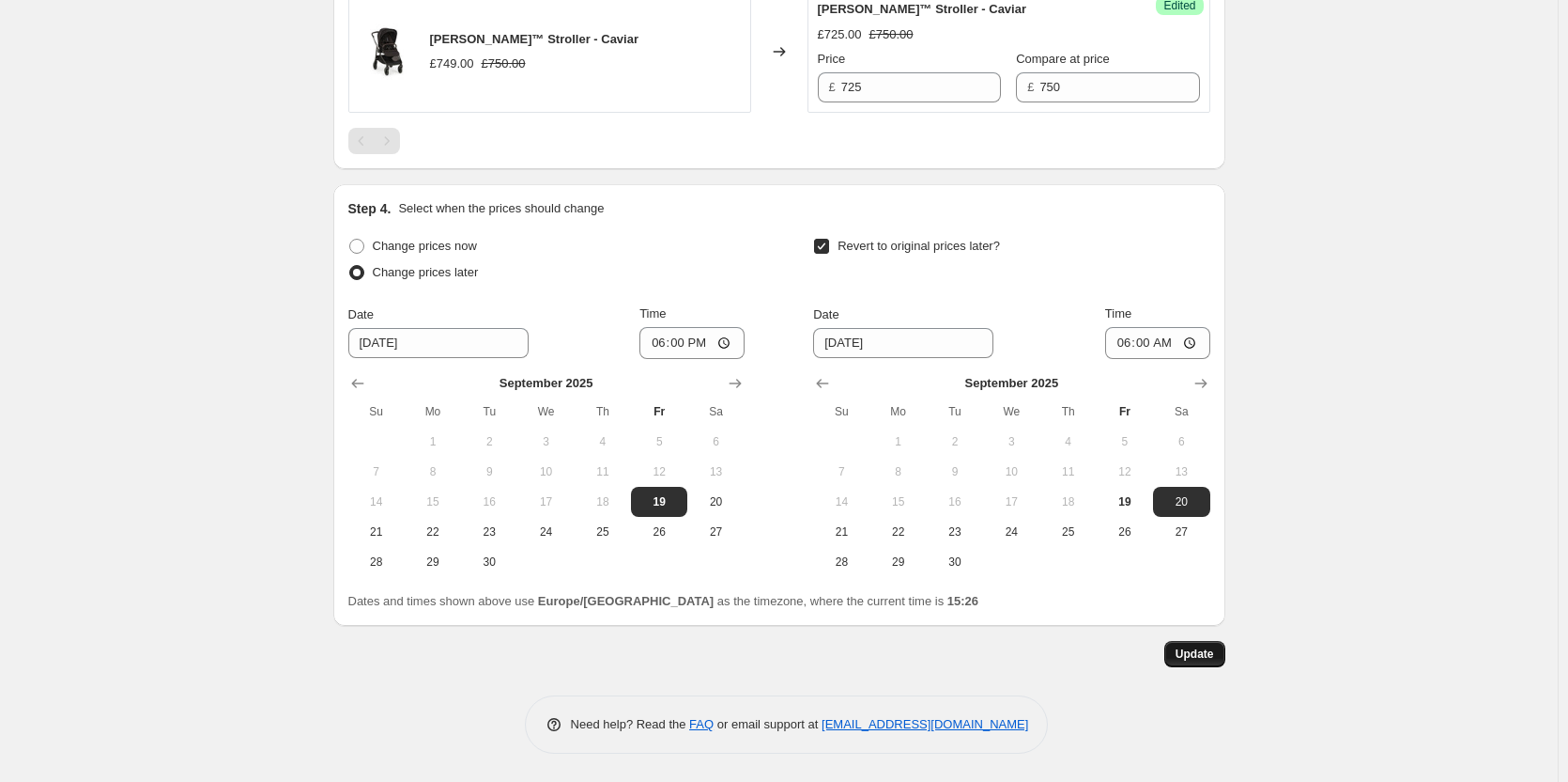
click at [1197, 648] on span "Update" at bounding box center [1194, 653] width 38 height 15
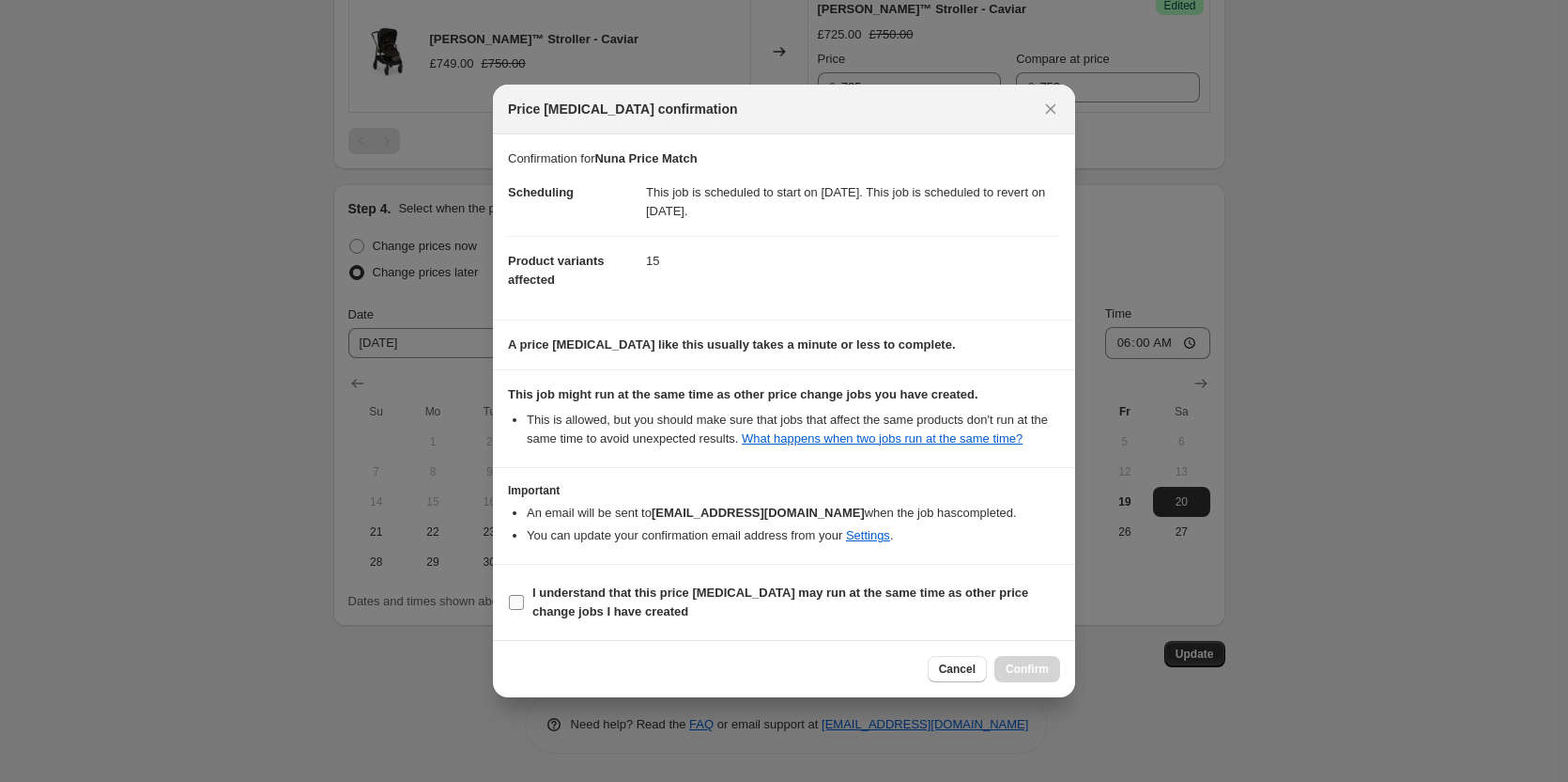
drag, startPoint x: 932, startPoint y: 583, endPoint x: 948, endPoint y: 612, distance: 33.1
click at [932, 585] on b "I understand that this price [MEDICAL_DATA] may run at the same time as other p…" at bounding box center [781, 601] width 495 height 32
click at [524, 595] on input "I understand that this price [MEDICAL_DATA] may run at the same time as other p…" at bounding box center [516, 602] width 15 height 15
checkbox input "true"
click at [1047, 685] on div "Cancel Confirm" at bounding box center [784, 668] width 582 height 57
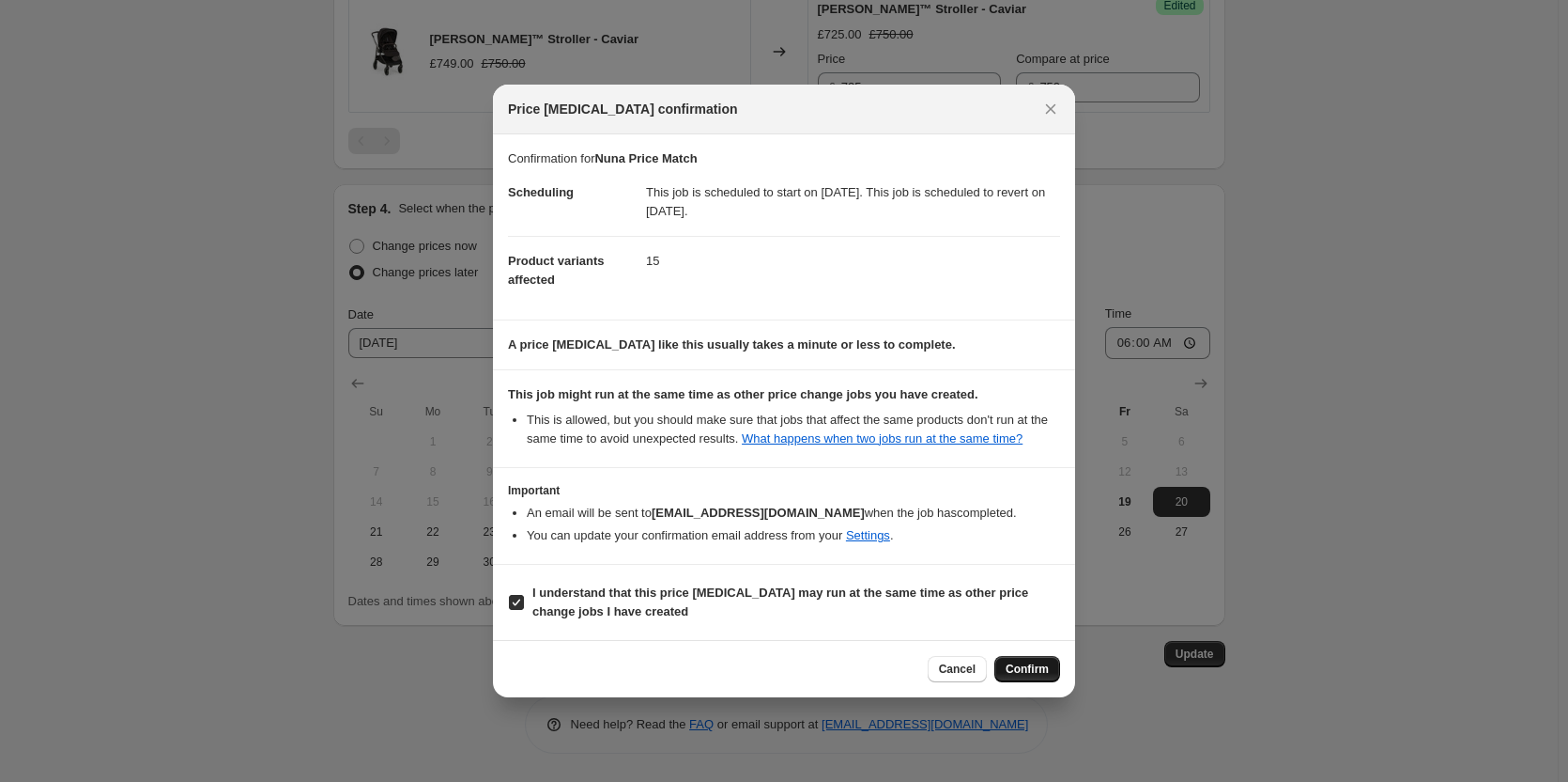
click at [1039, 671] on span "Confirm" at bounding box center [1027, 668] width 43 height 15
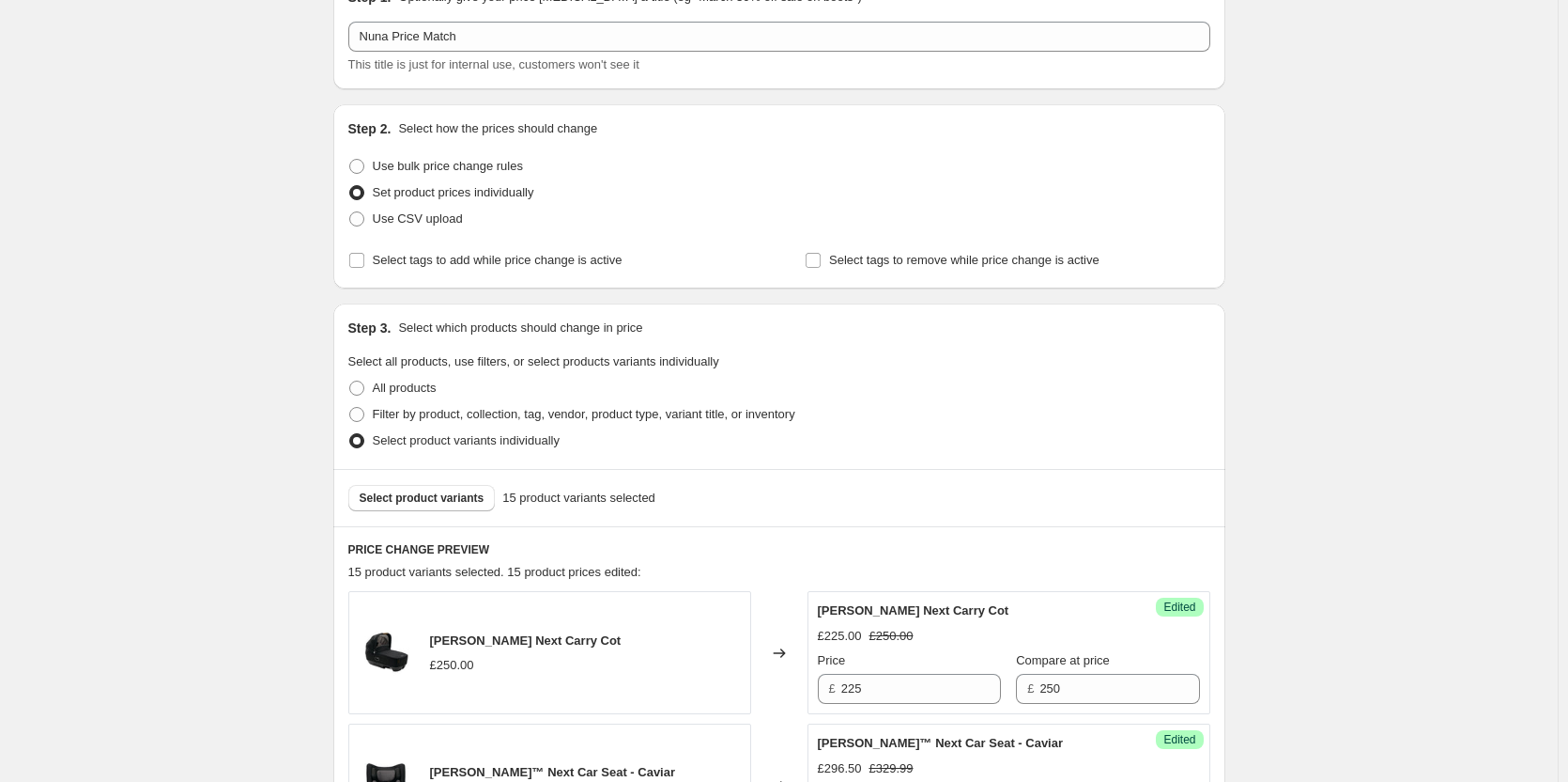
scroll to position [0, 0]
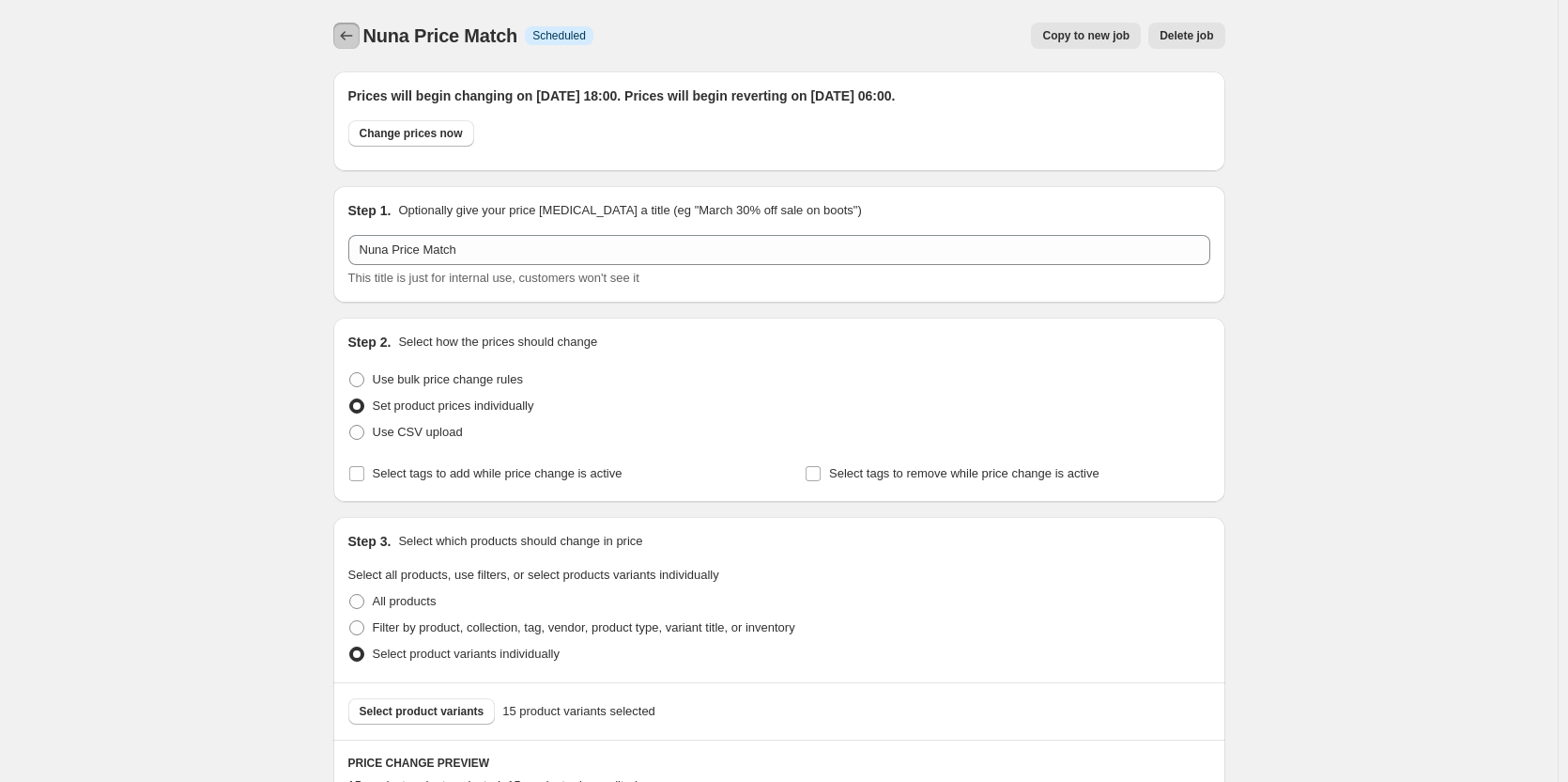
click at [342, 39] on icon "Price change jobs" at bounding box center [346, 35] width 19 height 19
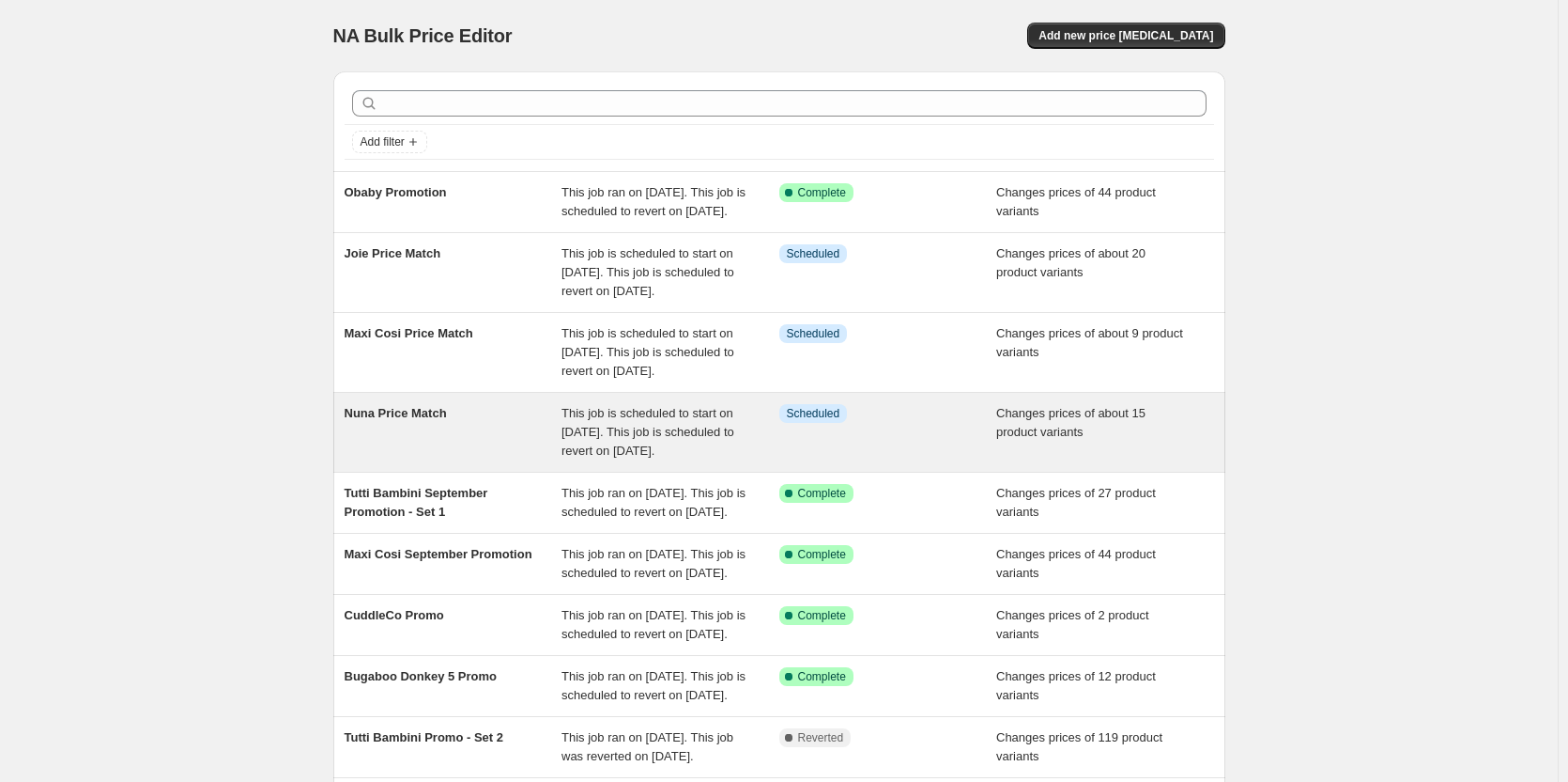
click at [668, 457] on span "This job is scheduled to start on [DATE]. This job is scheduled to revert on [D…" at bounding box center [648, 432] width 173 height 52
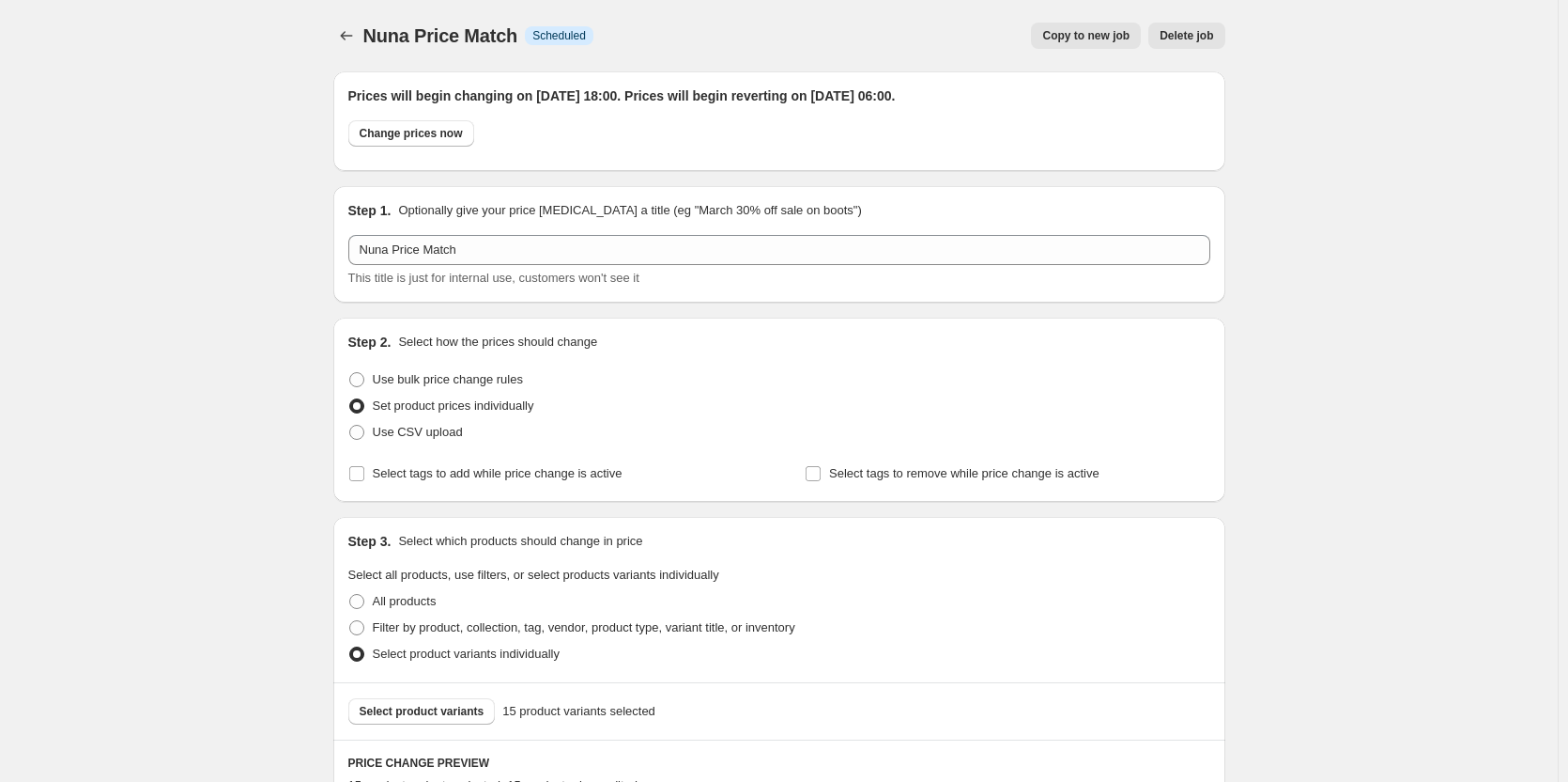
click at [1062, 31] on span "Copy to new job" at bounding box center [1085, 35] width 87 height 15
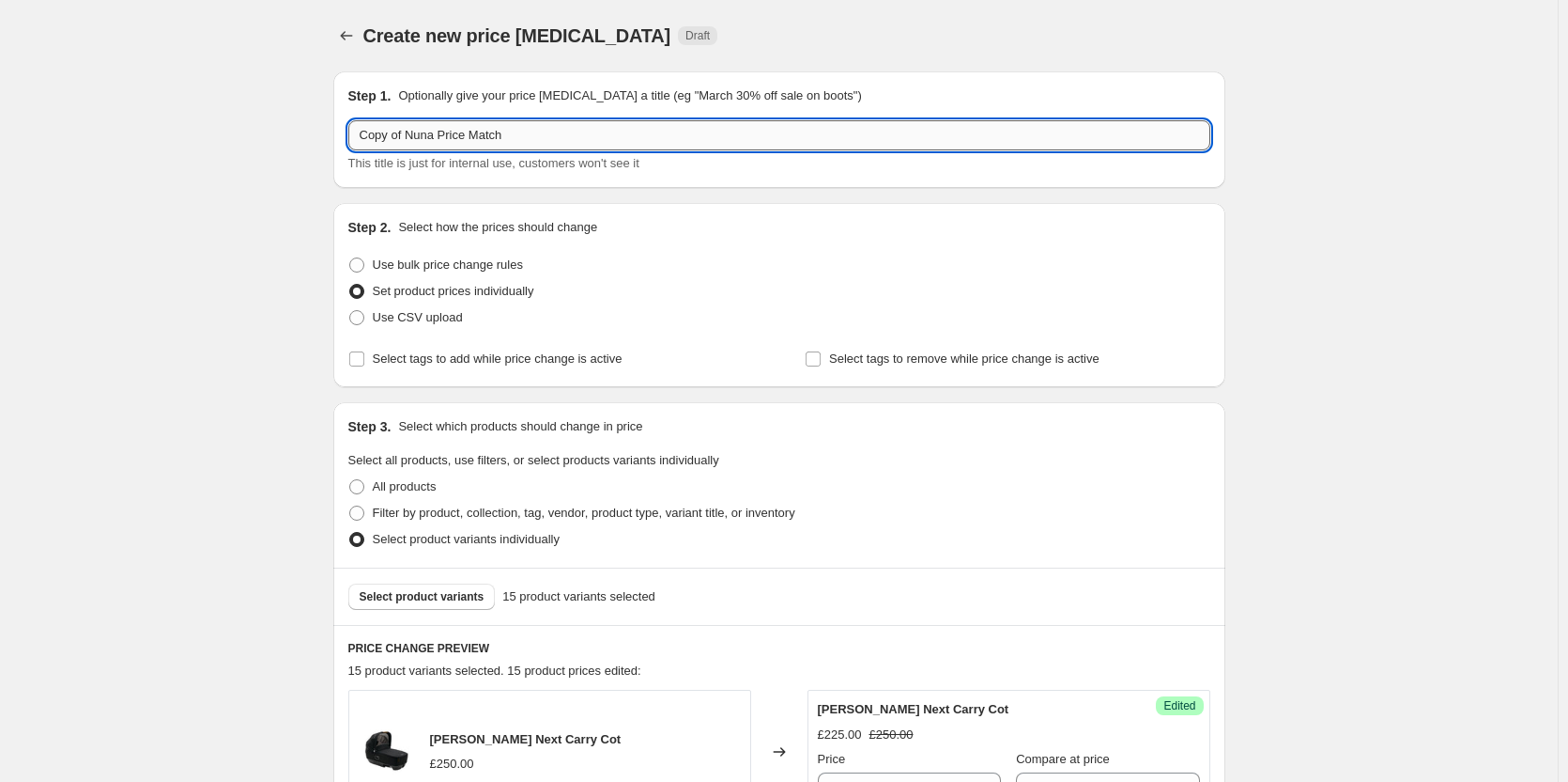
drag, startPoint x: 408, startPoint y: 134, endPoint x: 358, endPoint y: 128, distance: 50.4
click at [358, 128] on input "Copy of Nuna Price Match" at bounding box center [779, 135] width 862 height 30
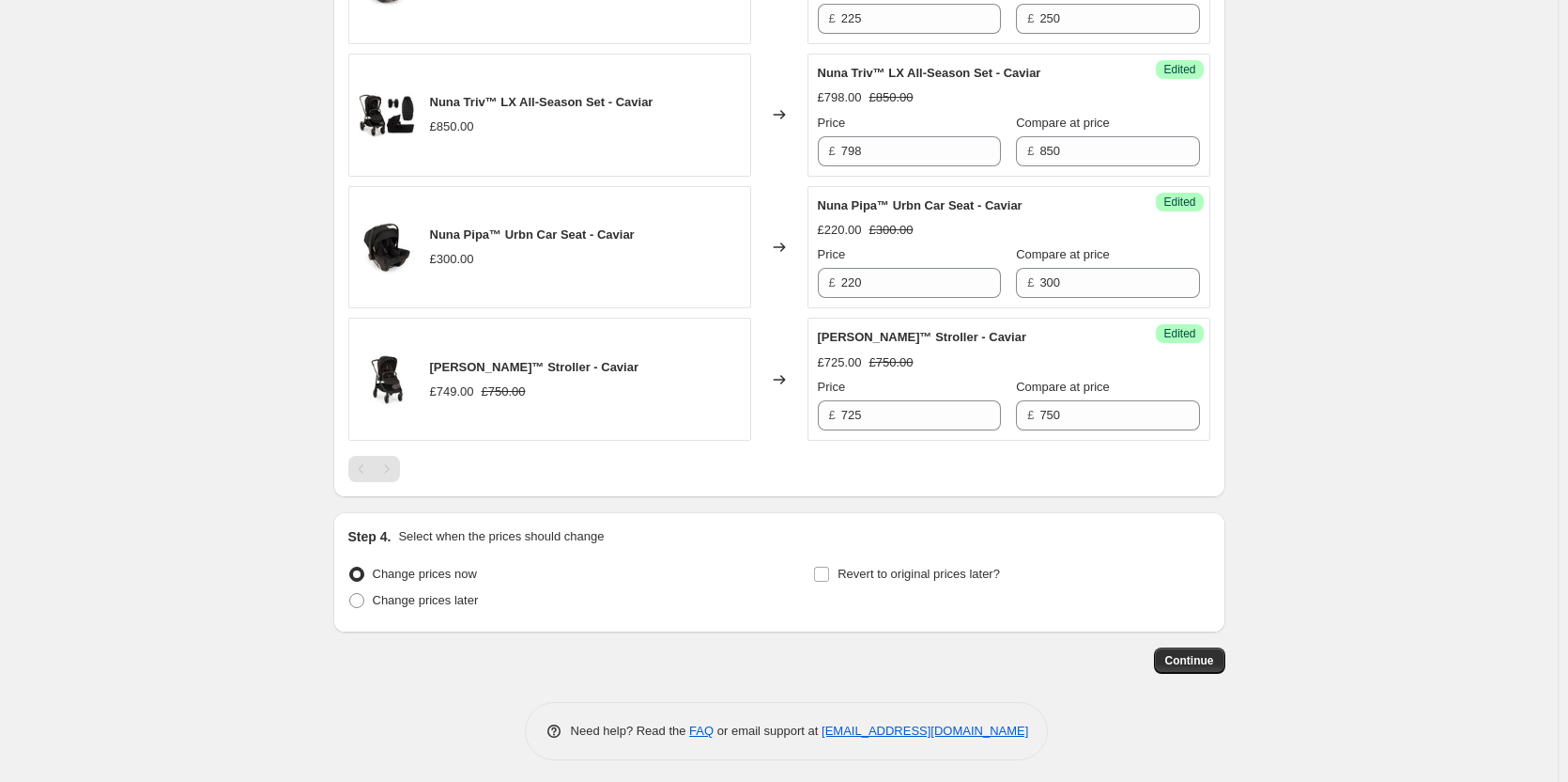
scroll to position [2287, 0]
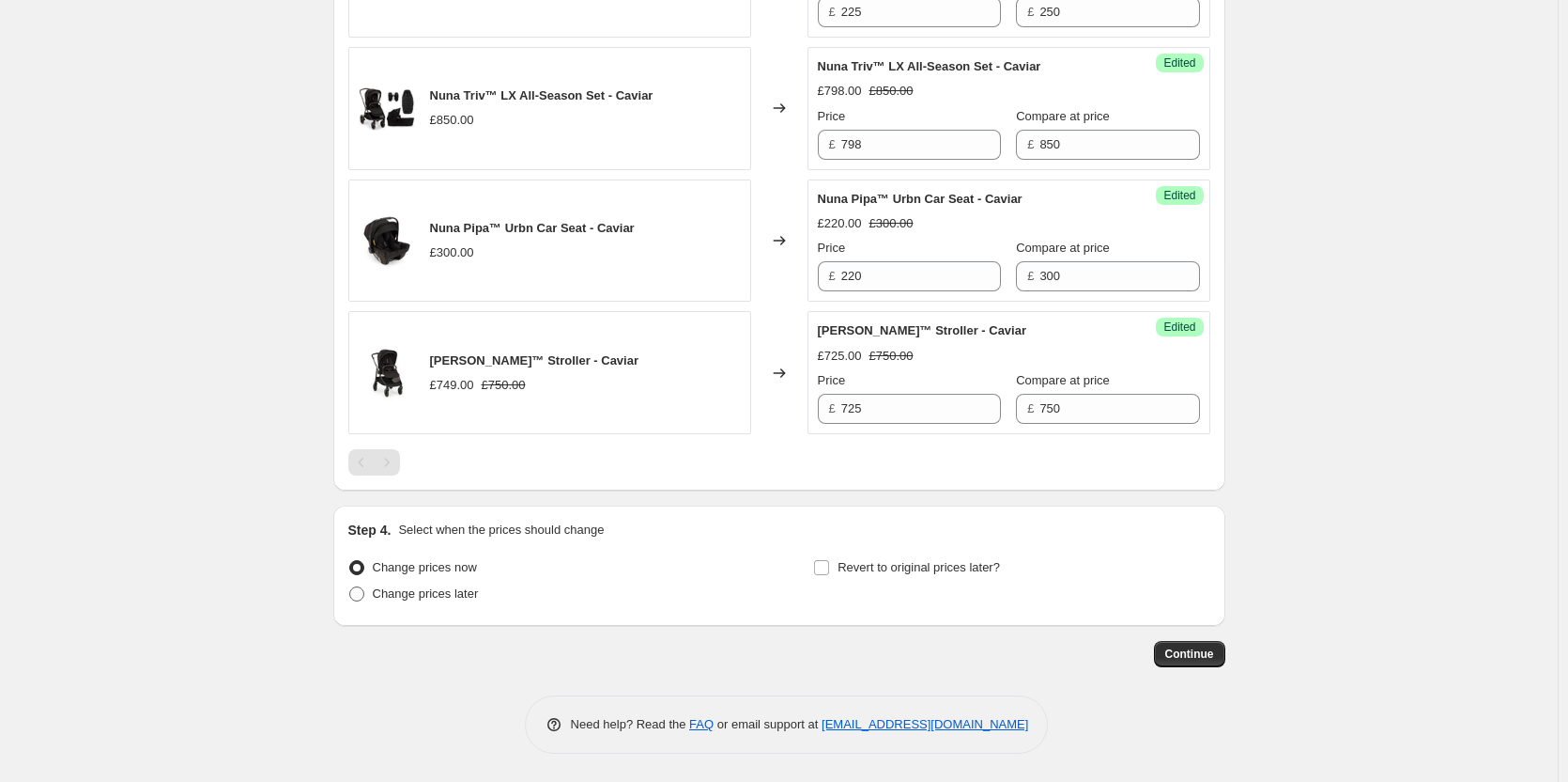
type input "Nuna Price Match"
click at [435, 594] on span "Change prices later" at bounding box center [426, 593] width 106 height 14
click at [350, 587] on input "Change prices later" at bounding box center [349, 586] width 1 height 1
radio input "true"
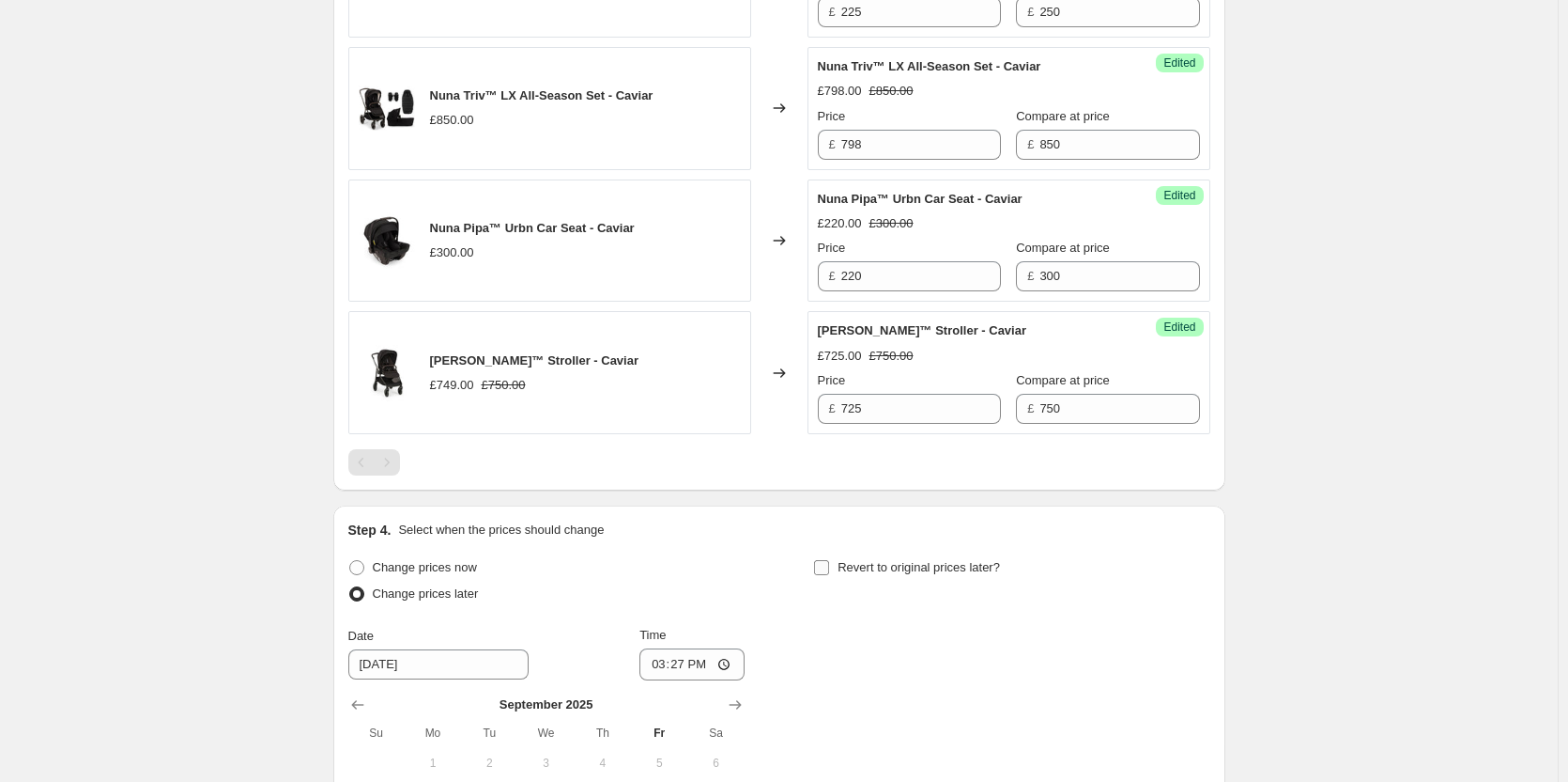
drag, startPoint x: 942, startPoint y: 567, endPoint x: 921, endPoint y: 557, distance: 23.3
click at [941, 567] on span "Revert to original prices later?" at bounding box center [918, 567] width 162 height 14
click at [829, 567] on input "Revert to original prices later?" at bounding box center [821, 567] width 15 height 15
checkbox input "true"
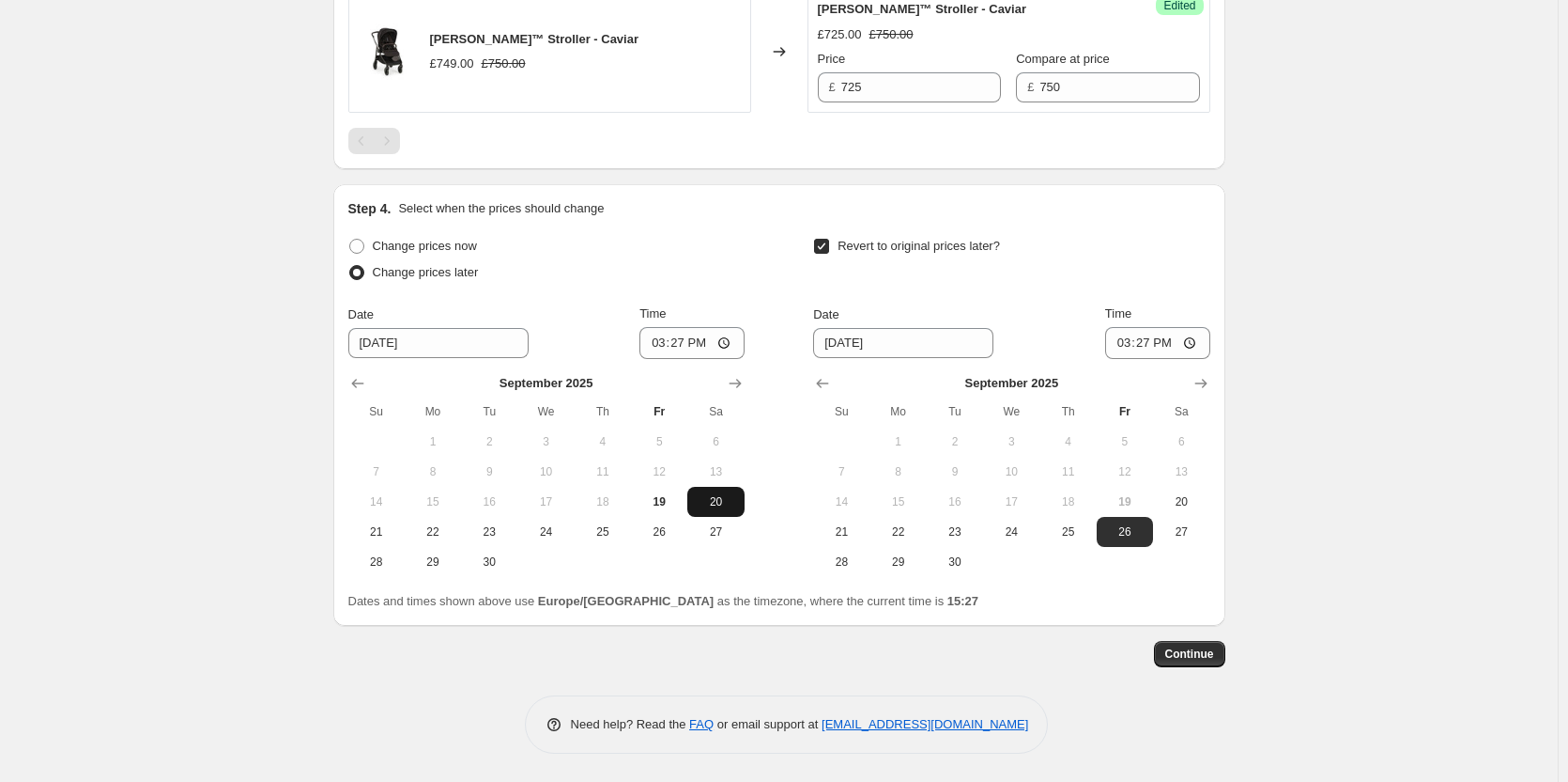
click at [709, 500] on span "20" at bounding box center [716, 501] width 41 height 15
click at [840, 537] on span "21" at bounding box center [842, 531] width 41 height 15
type input "[DATE]"
click at [685, 345] on input "15:27" at bounding box center [691, 342] width 105 height 31
type input "18:00"
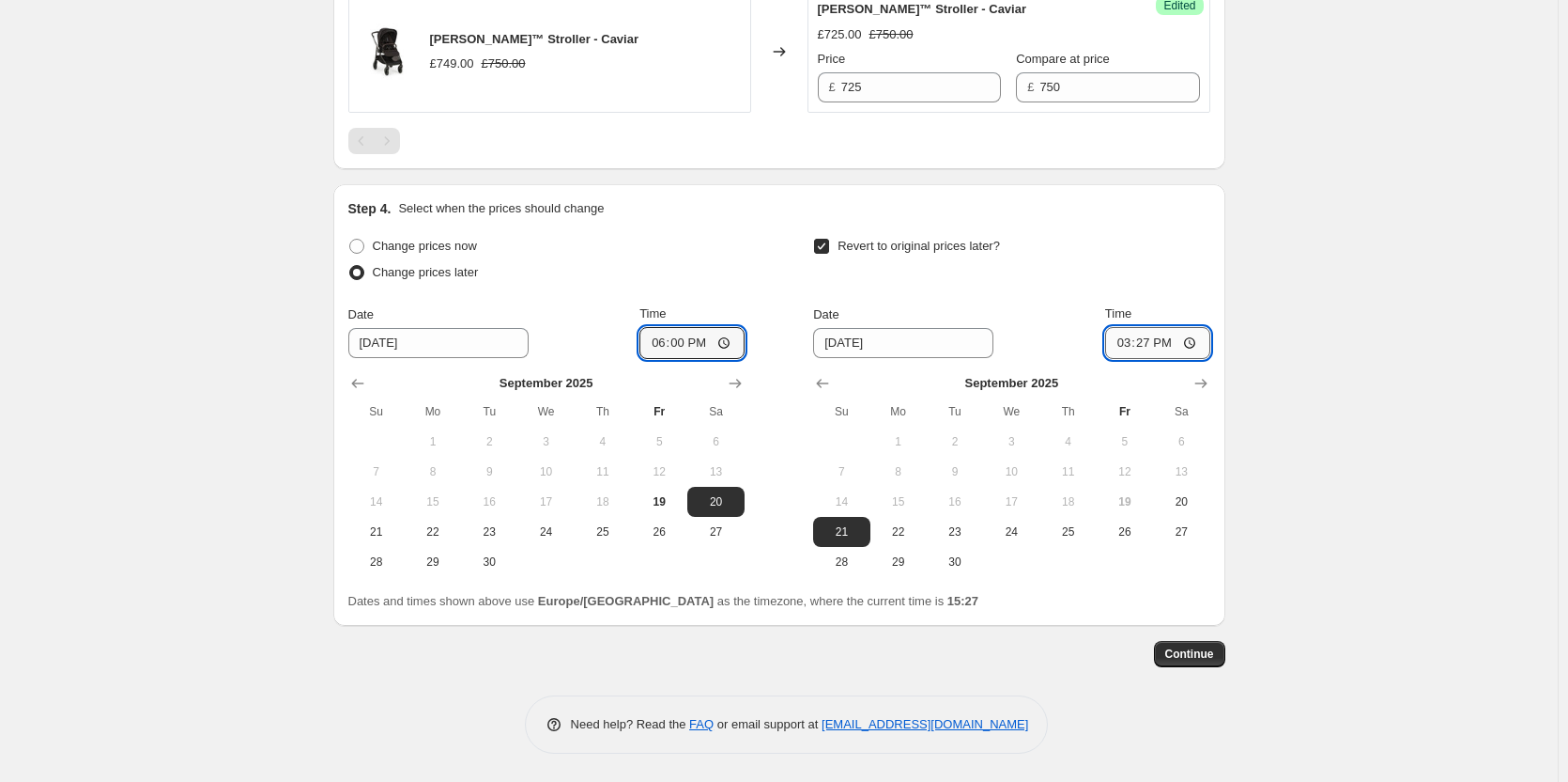
click at [1141, 345] on input "15:27" at bounding box center [1157, 342] width 105 height 31
type input "06:00"
click at [1198, 655] on span "Continue" at bounding box center [1190, 653] width 49 height 15
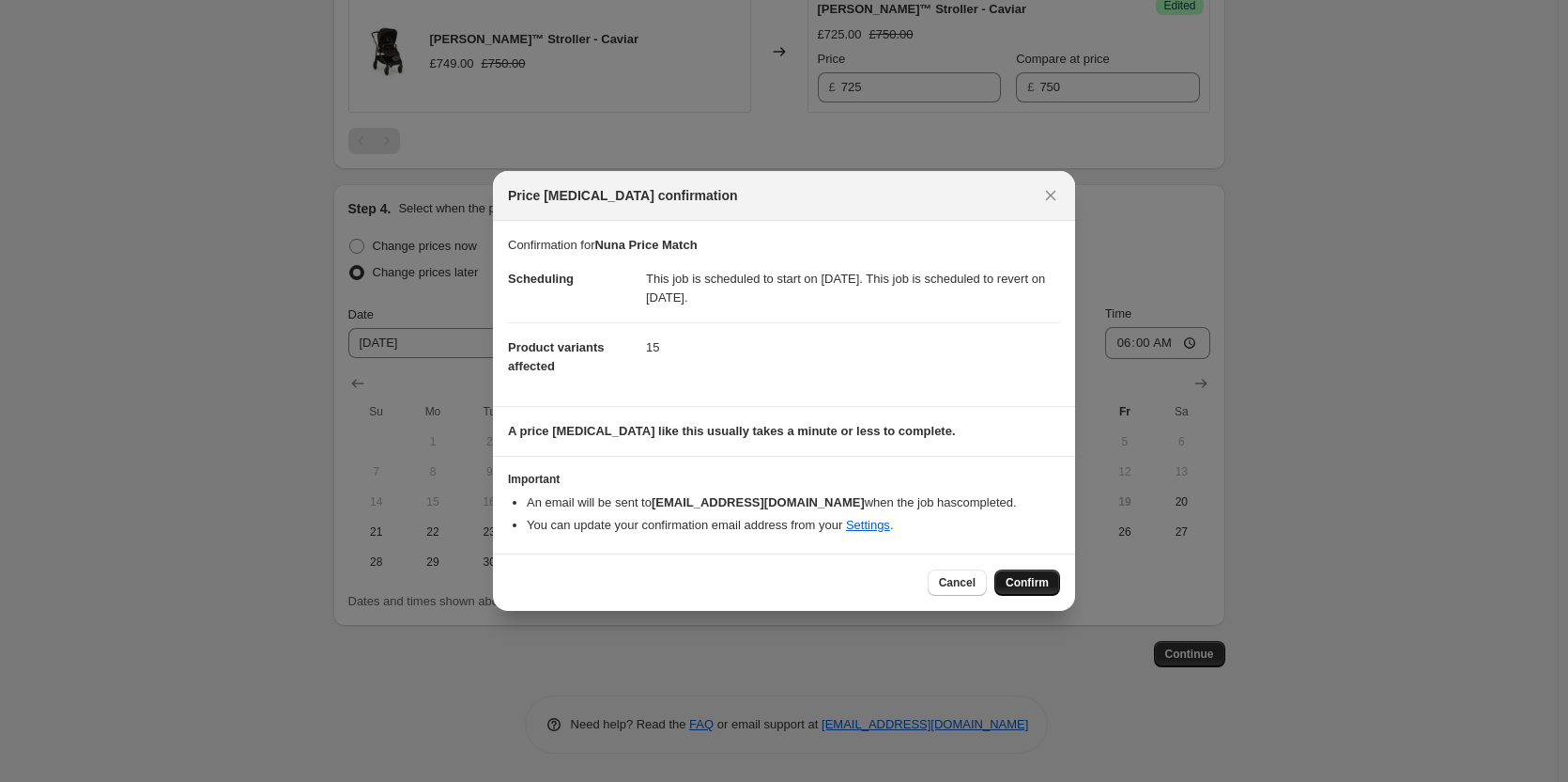
click at [1042, 586] on span "Confirm" at bounding box center [1027, 582] width 43 height 15
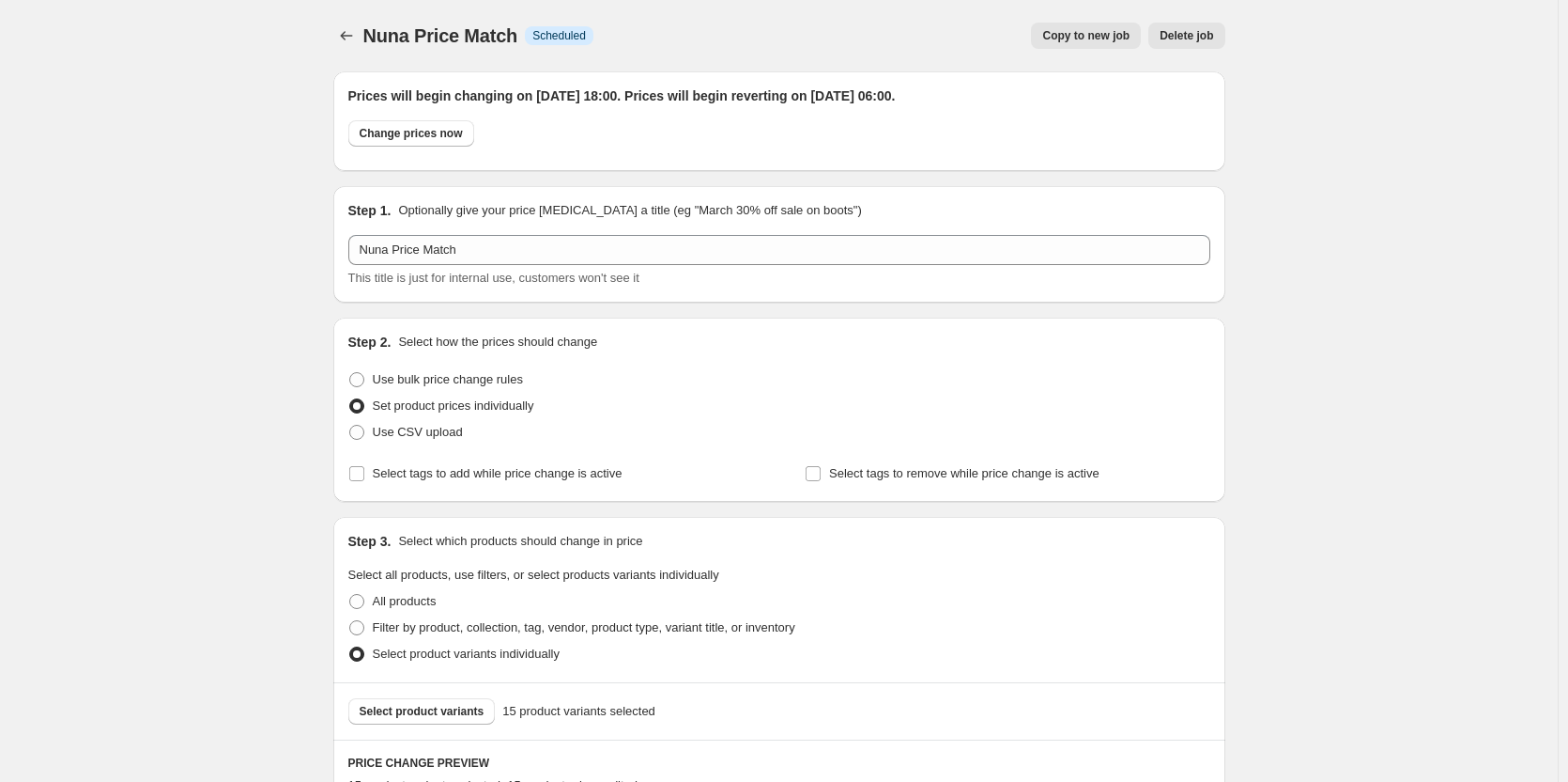
click at [1086, 35] on span "Copy to new job" at bounding box center [1085, 35] width 87 height 15
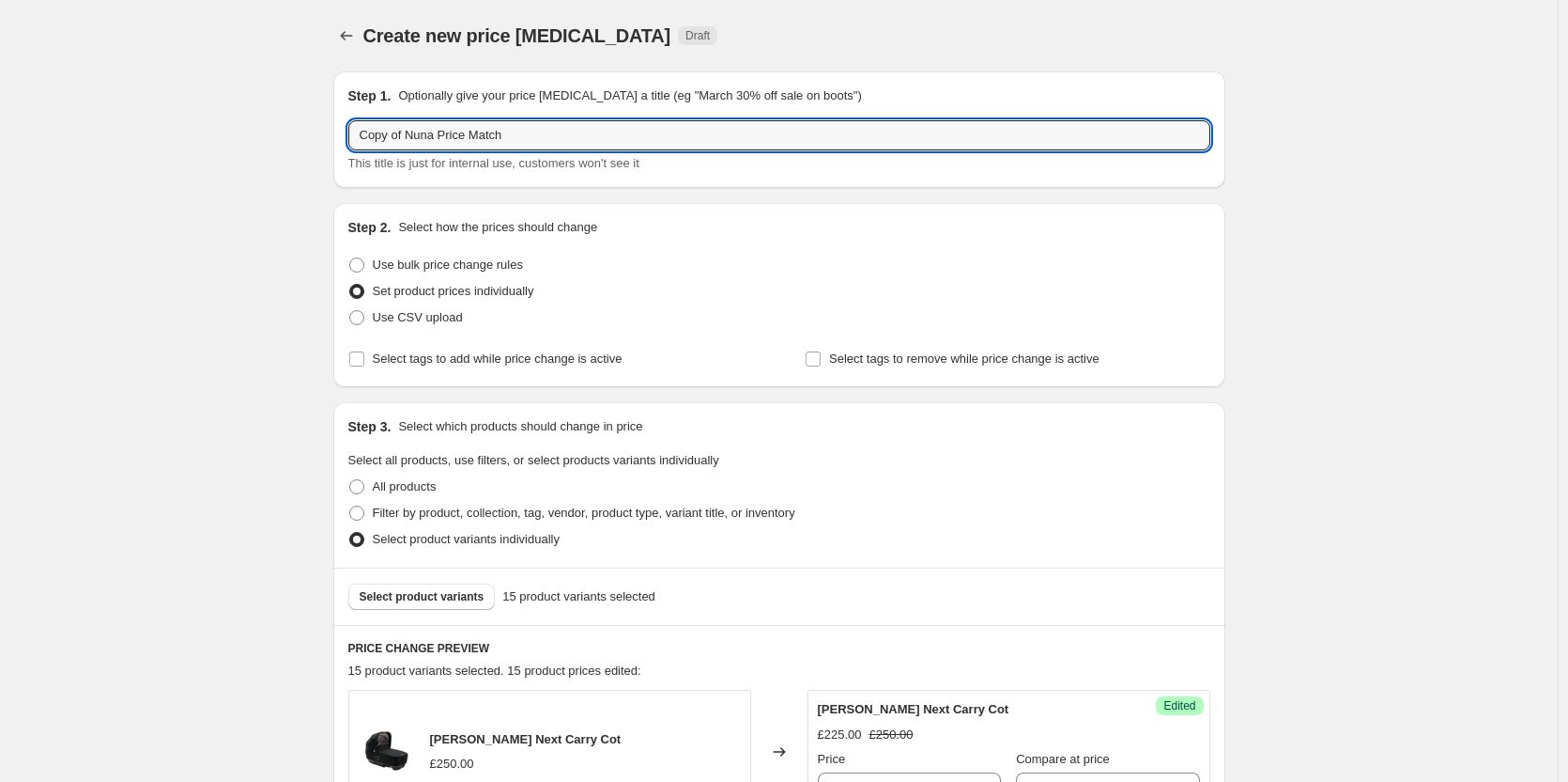
drag, startPoint x: 405, startPoint y: 134, endPoint x: 324, endPoint y: 137, distance: 81.1
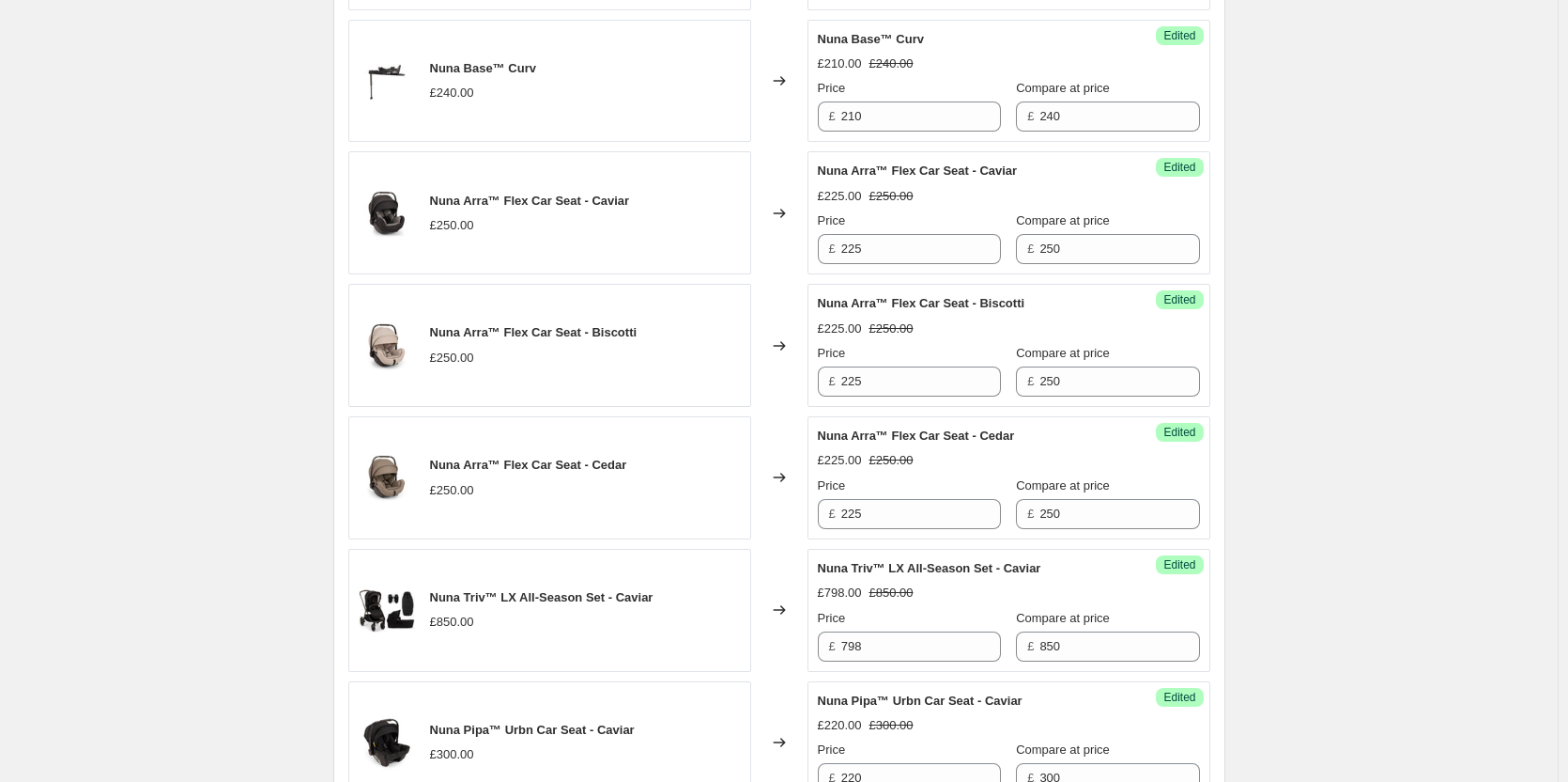
scroll to position [2287, 0]
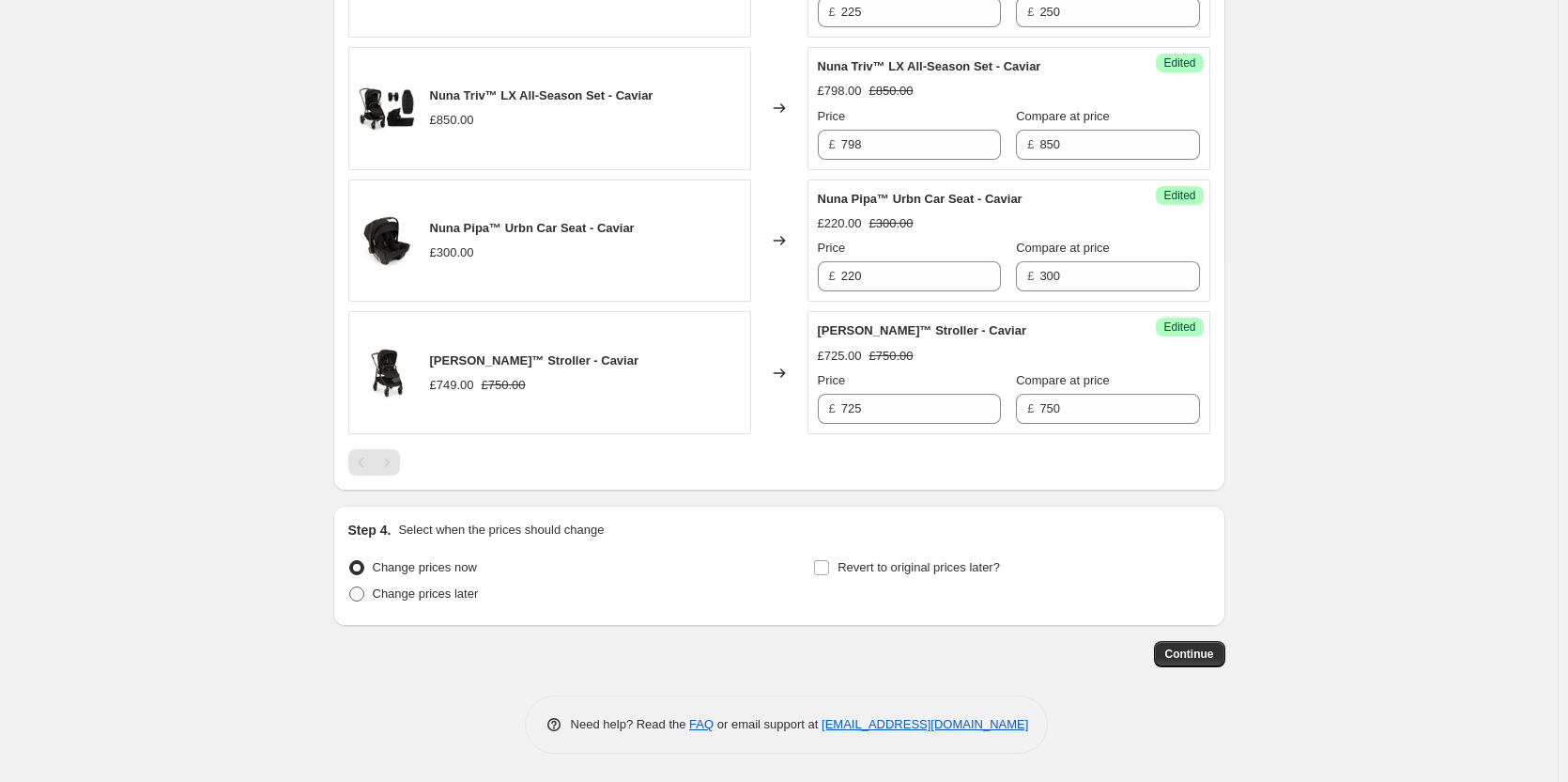
type input "Nuna Price Match"
click at [389, 591] on span "Change prices later" at bounding box center [426, 593] width 106 height 14
click at [350, 587] on input "Change prices later" at bounding box center [349, 586] width 1 height 1
radio input "true"
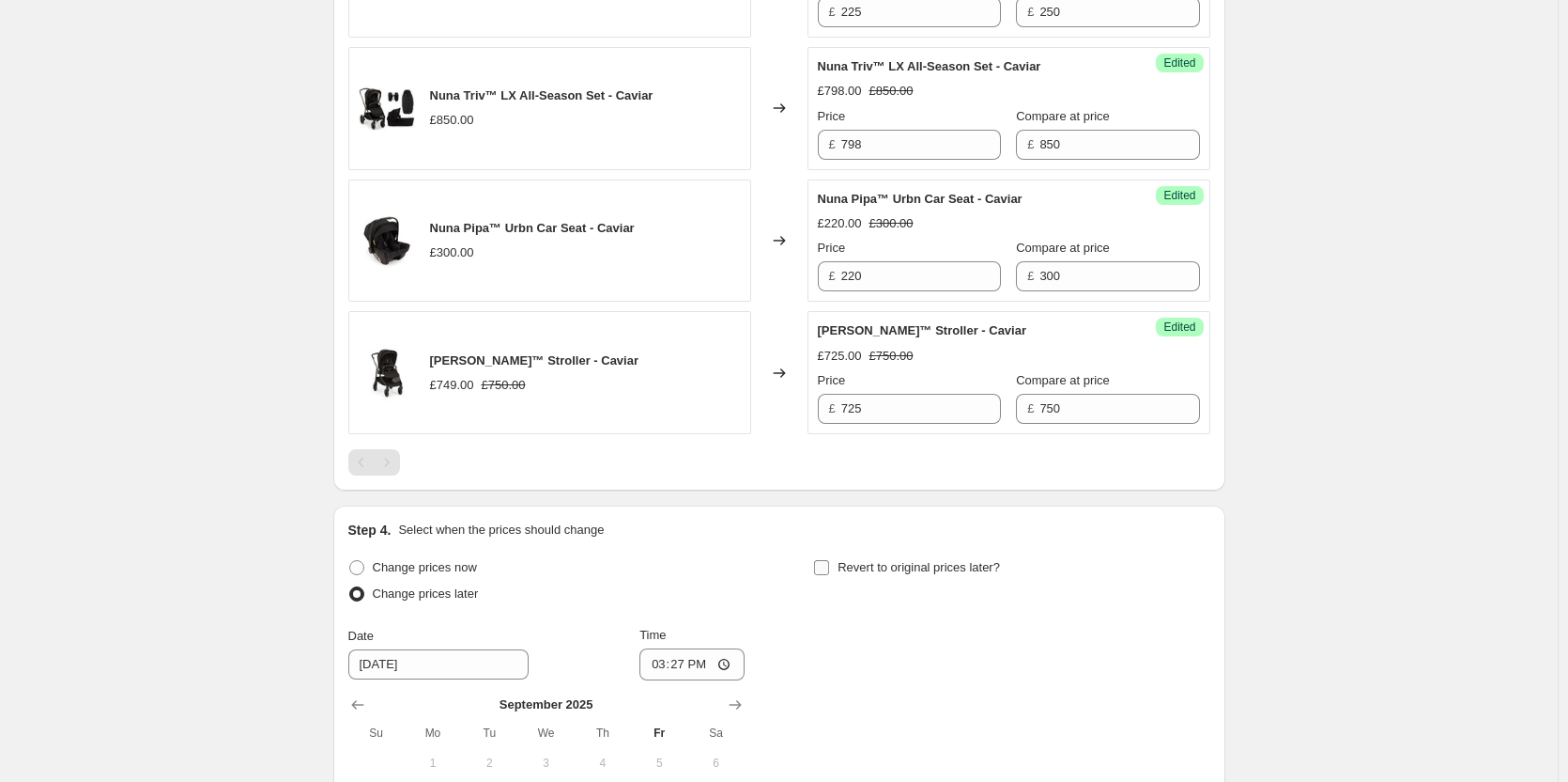
click at [874, 570] on span "Revert to original prices later?" at bounding box center [918, 567] width 162 height 14
click at [829, 570] on input "Revert to original prices later?" at bounding box center [821, 567] width 15 height 15
checkbox input "true"
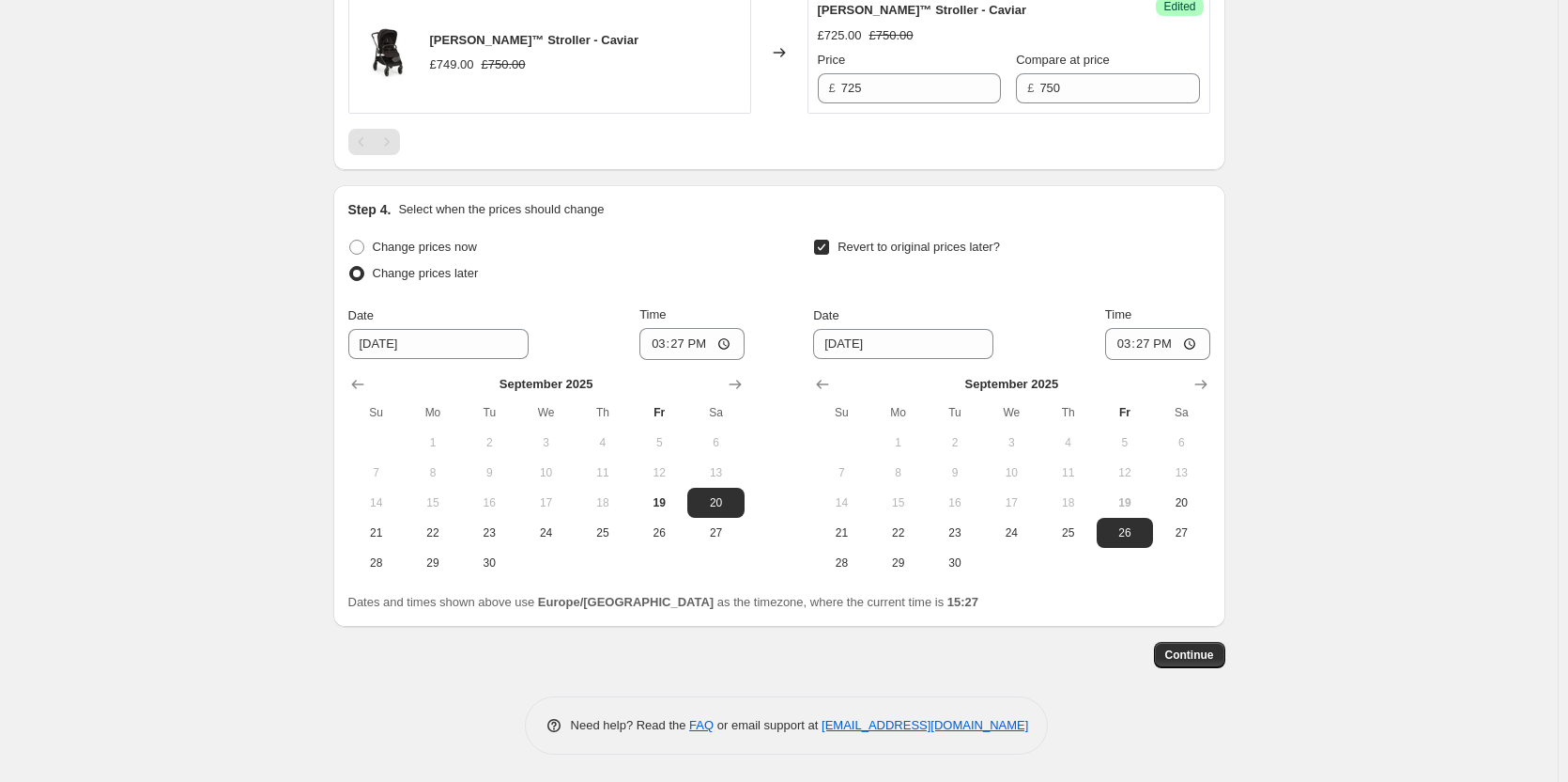
scroll to position [2609, 0]
click at [666, 313] on span "Time" at bounding box center [652, 313] width 27 height 14
click at [686, 327] on input "15:27" at bounding box center [691, 342] width 105 height 31
click at [686, 338] on input "15:27" at bounding box center [691, 342] width 105 height 31
type input "18:00"
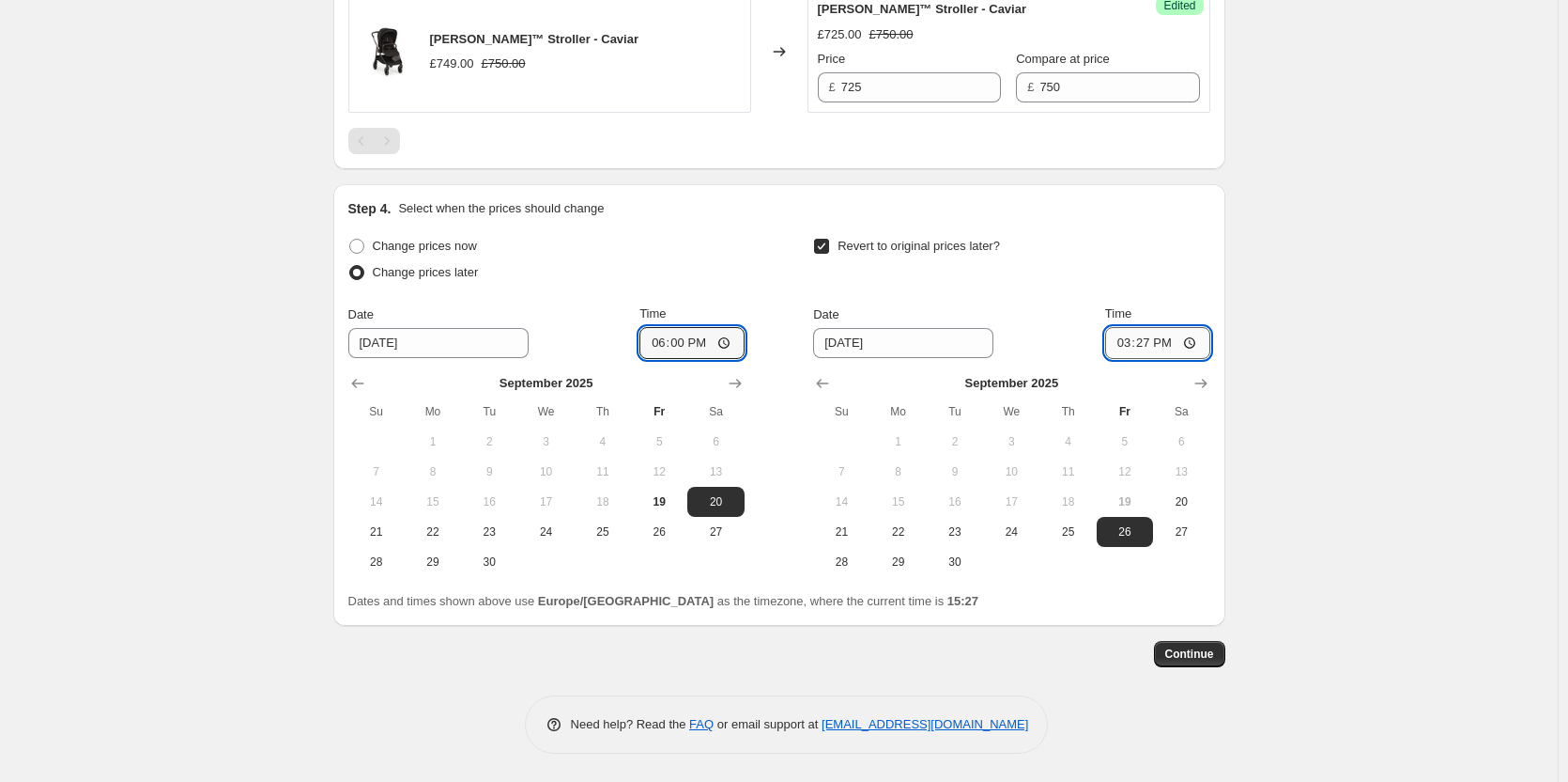
click at [1156, 342] on input "15:27" at bounding box center [1157, 342] width 105 height 31
type input "06:00"
drag, startPoint x: 1420, startPoint y: 372, endPoint x: 1198, endPoint y: 474, distance: 244.3
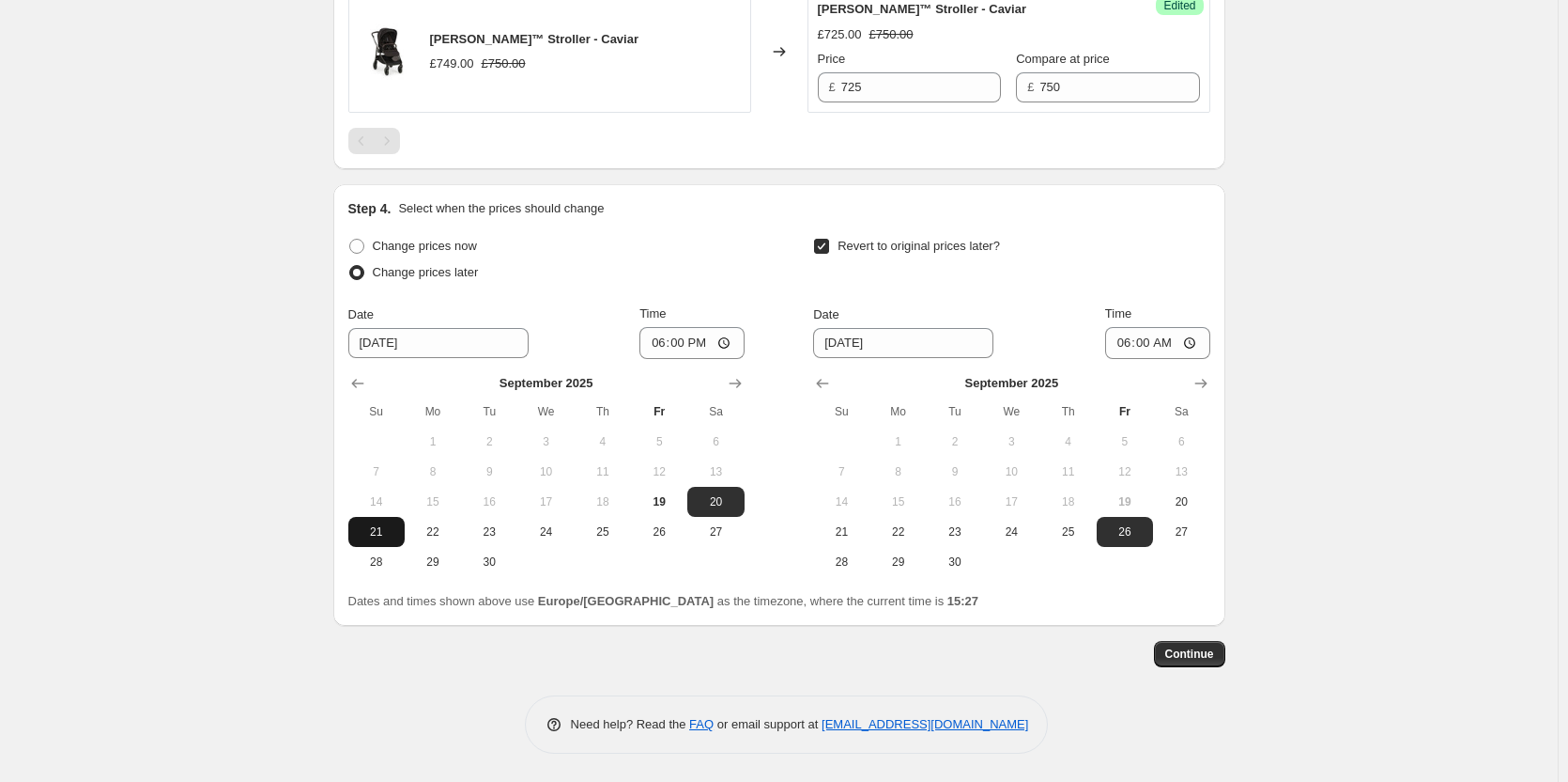
click at [380, 528] on span "21" at bounding box center [377, 531] width 41 height 15
type input "[DATE]"
click at [910, 541] on button "22" at bounding box center [898, 531] width 56 height 30
type input "[DATE]"
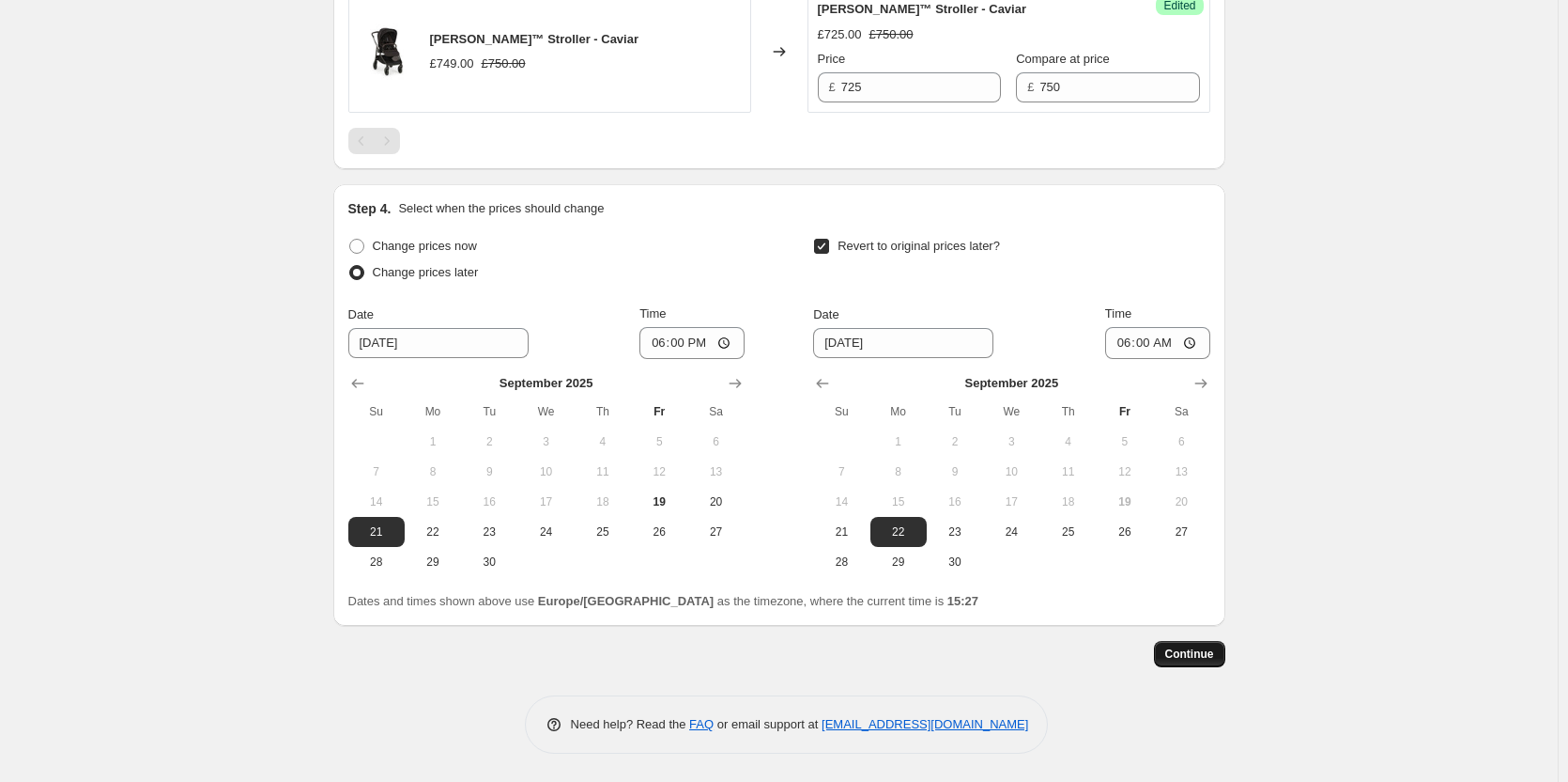
click at [1200, 650] on span "Continue" at bounding box center [1190, 653] width 49 height 15
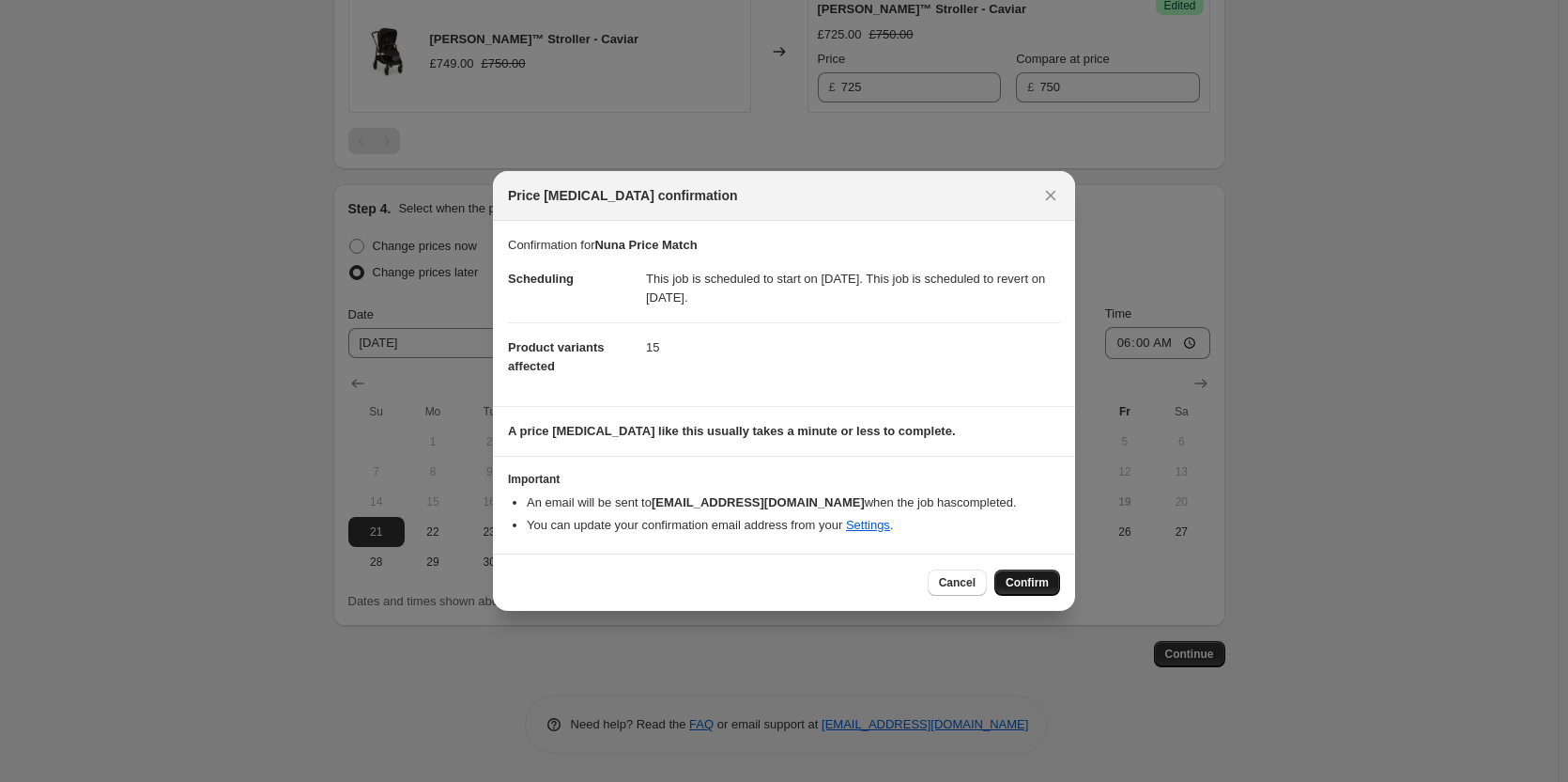
click at [1021, 573] on button "Confirm" at bounding box center [1027, 582] width 66 height 27
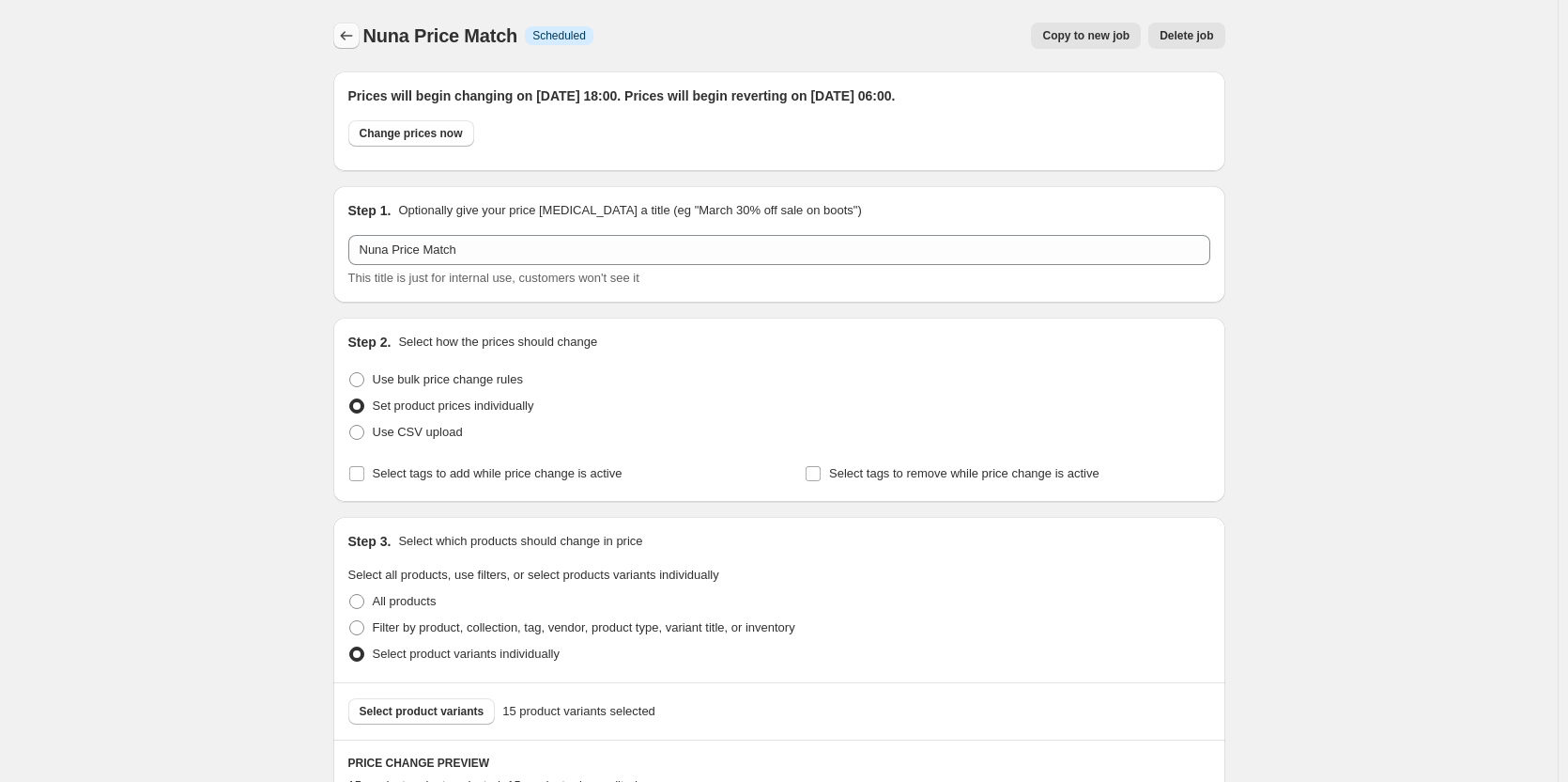
click at [356, 36] on icon "Price change jobs" at bounding box center [346, 35] width 19 height 19
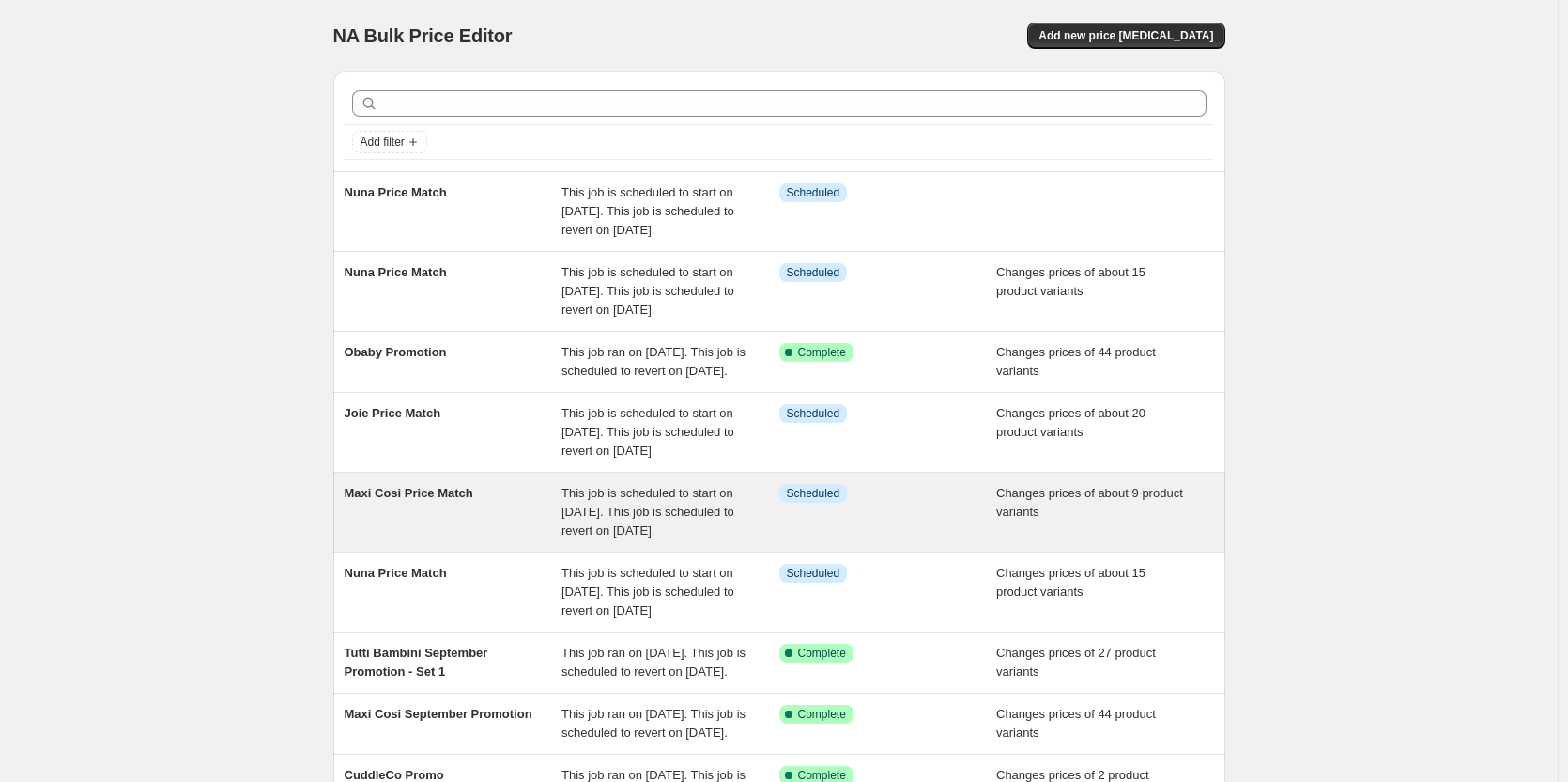
click at [576, 537] on span "This job is scheduled to start on [DATE]. This job is scheduled to revert on [D…" at bounding box center [648, 511] width 173 height 52
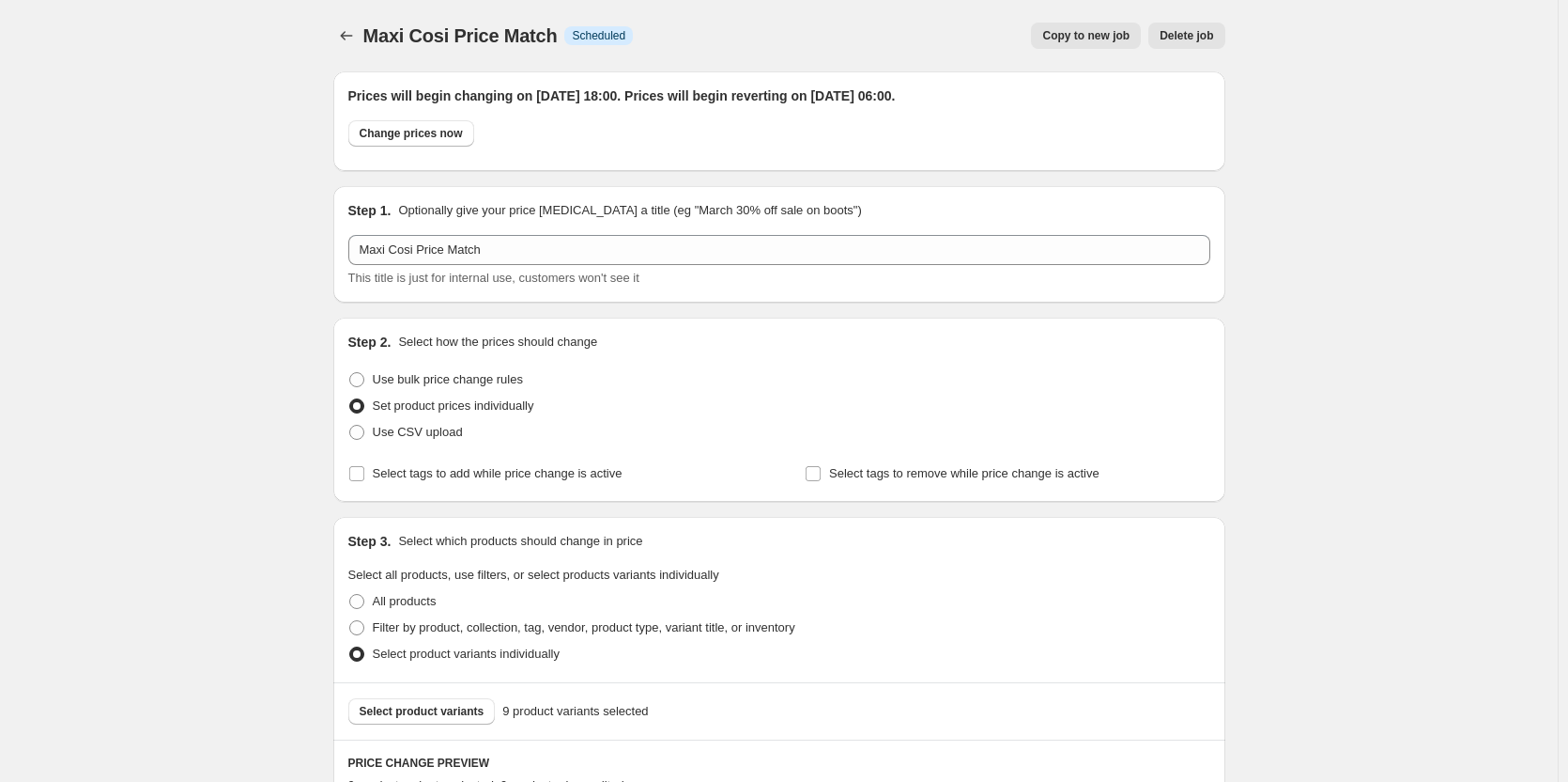
click at [1059, 50] on div "Maxi Cosi Price Match. This page is ready Maxi Cosi Price Match Info Scheduled …" at bounding box center [779, 35] width 892 height 72
click at [1053, 43] on button "Copy to new job" at bounding box center [1086, 35] width 110 height 27
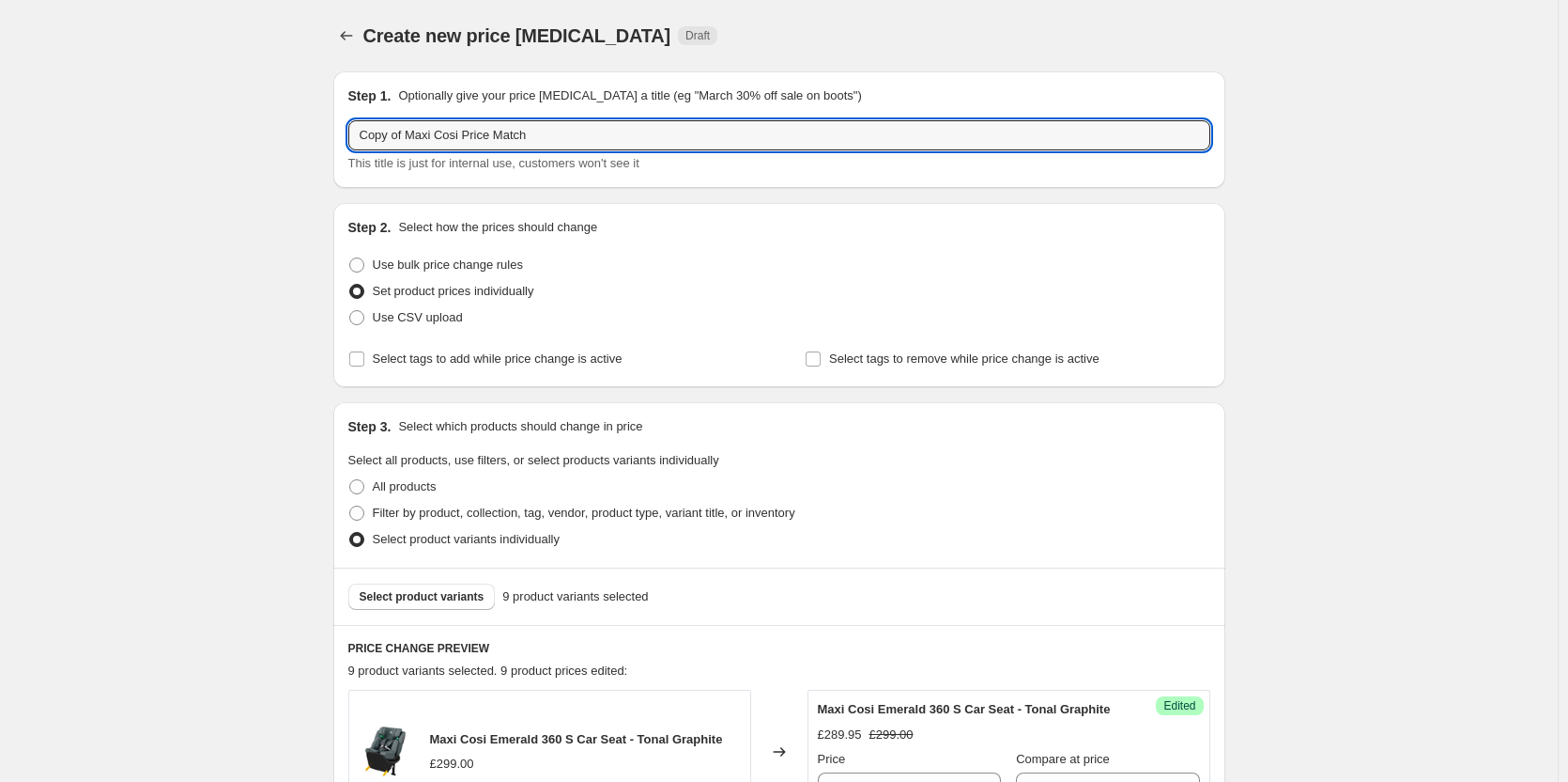
drag, startPoint x: 408, startPoint y: 132, endPoint x: 304, endPoint y: 141, distance: 104.4
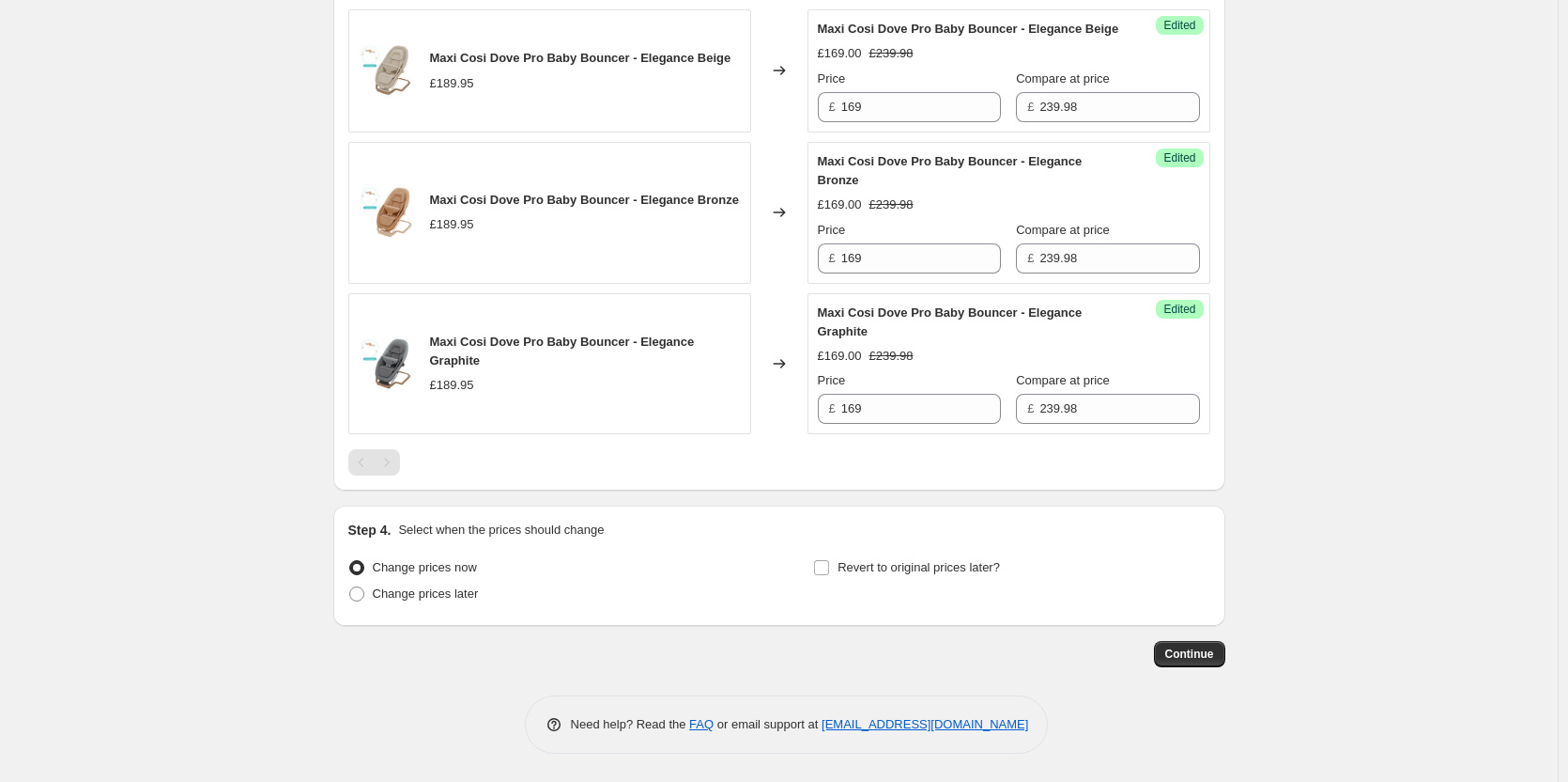
scroll to position [1568, 0]
type input "Maxi Cosi Price Match"
click at [380, 599] on span "Change prices later" at bounding box center [426, 593] width 106 height 14
click at [350, 587] on input "Change prices later" at bounding box center [349, 586] width 1 height 1
radio input "true"
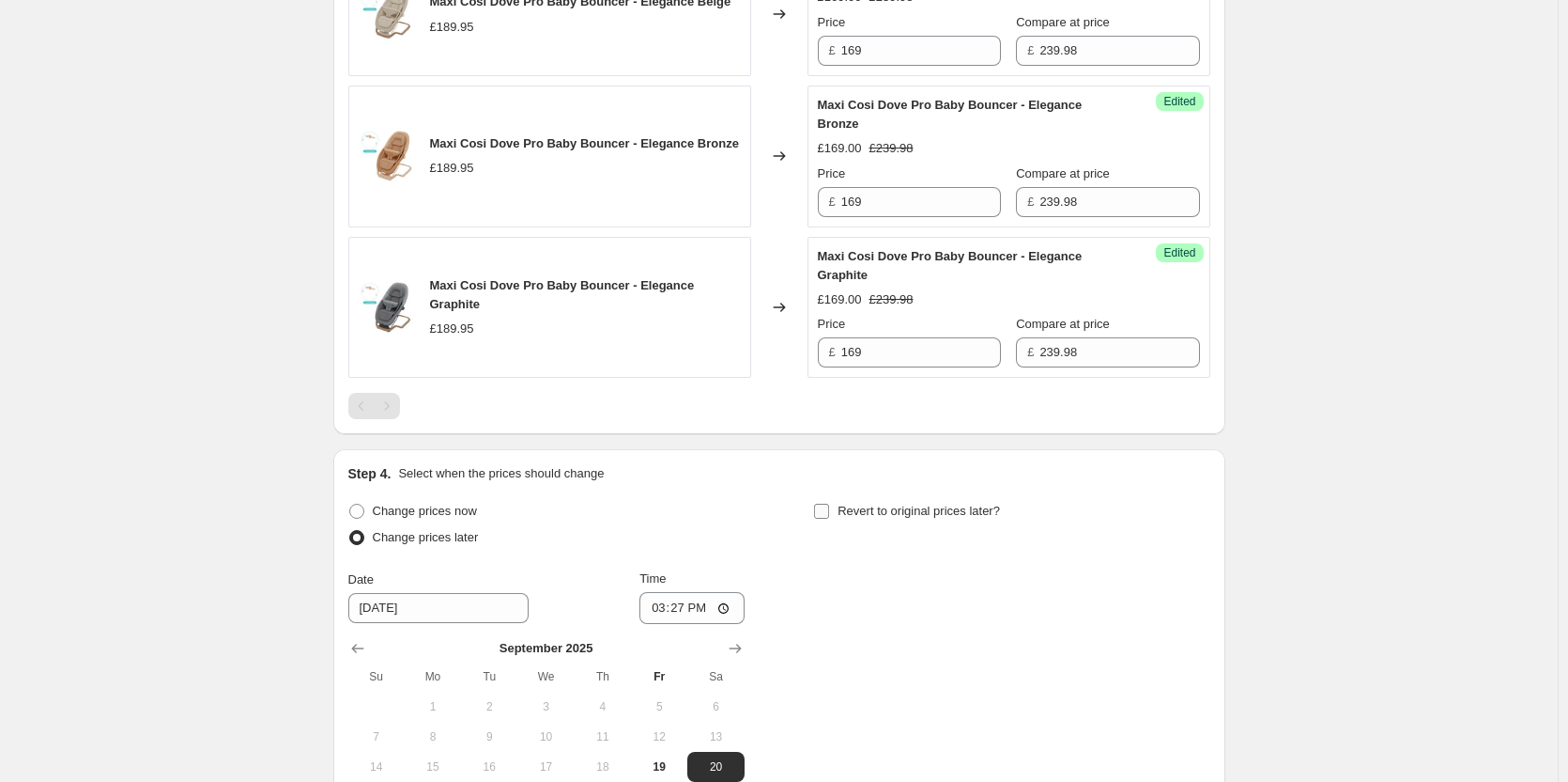
click at [851, 524] on label "Revert to original prices later?" at bounding box center [906, 511] width 187 height 27
click at [829, 518] on input "Revert to original prices later?" at bounding box center [821, 511] width 15 height 15
checkbox input "true"
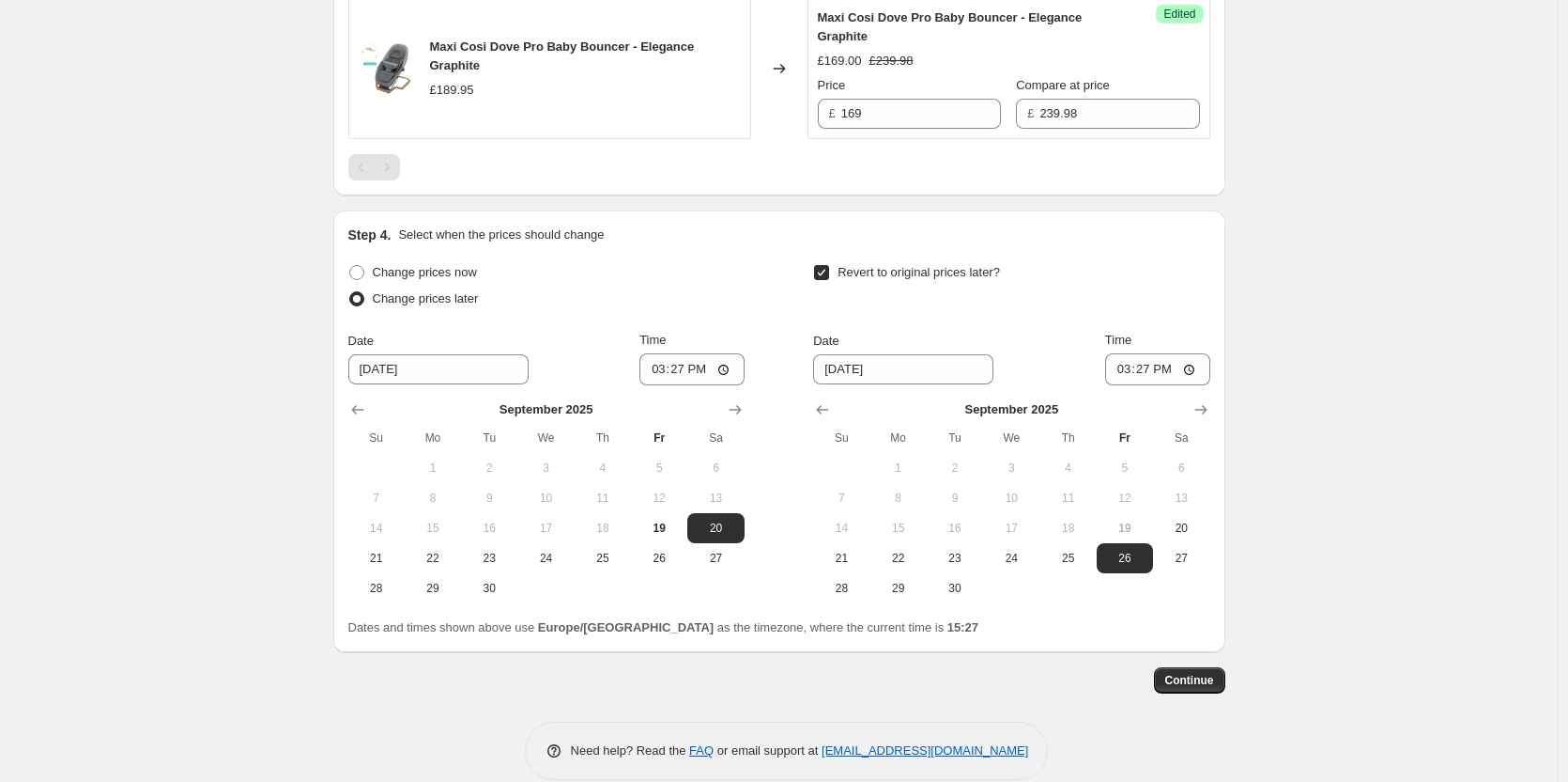
scroll to position [1890, 0]
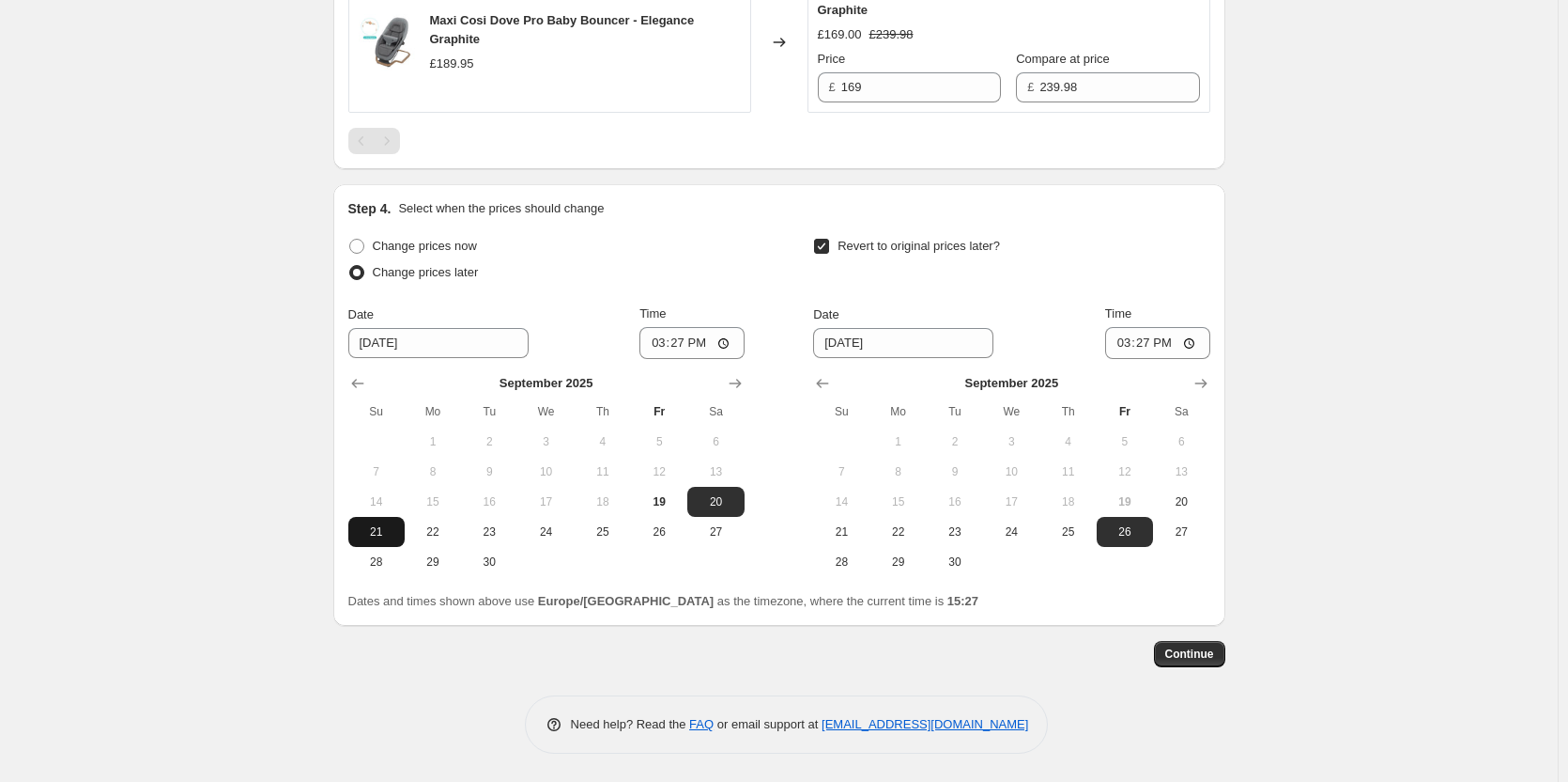
click at [370, 533] on span "21" at bounding box center [377, 531] width 41 height 15
click at [721, 504] on span "20" at bounding box center [716, 501] width 41 height 15
type input "[DATE]"
click at [834, 530] on span "21" at bounding box center [842, 531] width 41 height 15
type input "[DATE]"
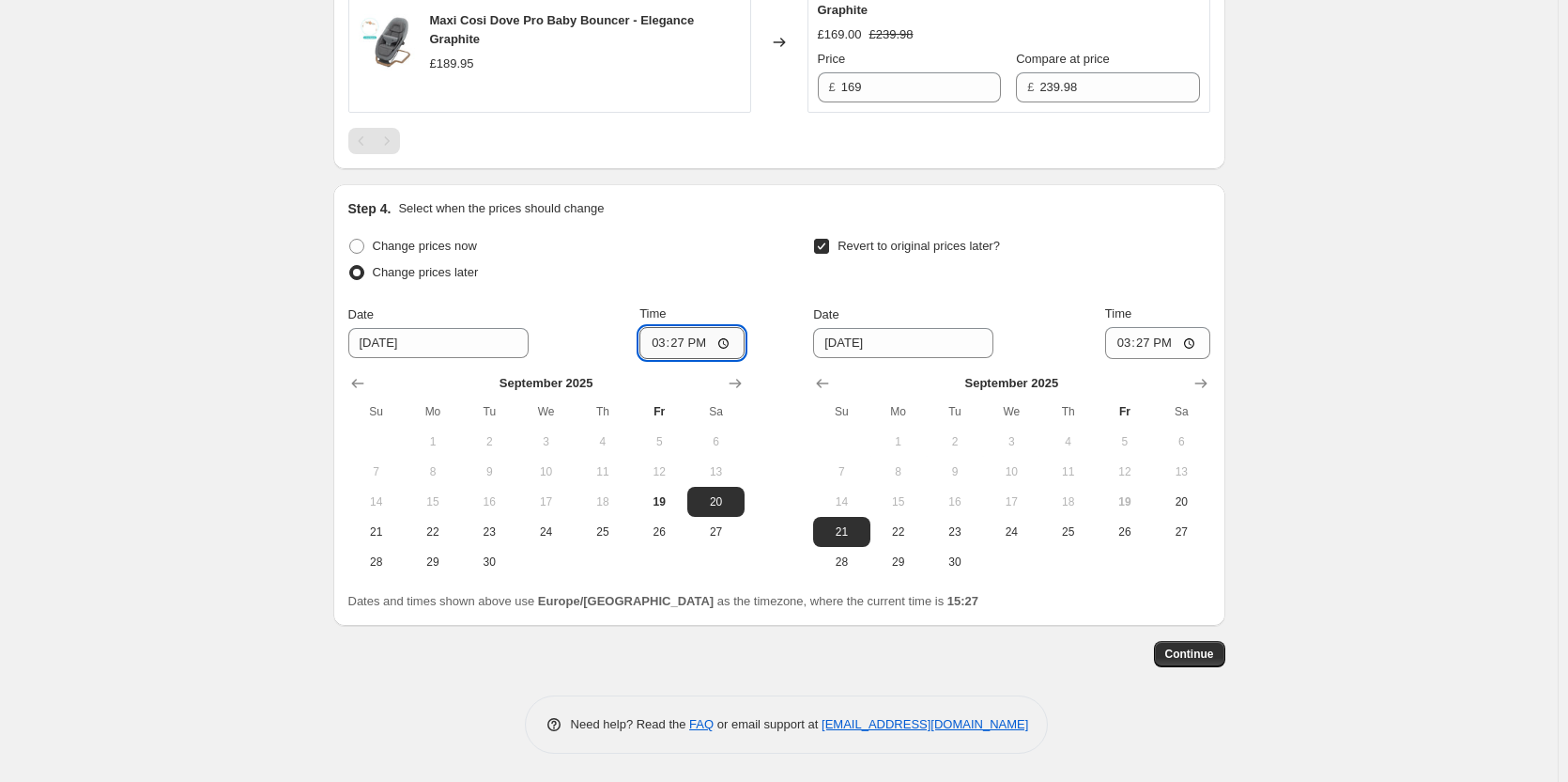
click at [699, 344] on input "15:27" at bounding box center [691, 342] width 105 height 31
click at [680, 341] on input "15:27" at bounding box center [691, 342] width 105 height 31
type input "18:00"
click at [1152, 345] on input "15:27" at bounding box center [1157, 342] width 105 height 31
type input "06:00"
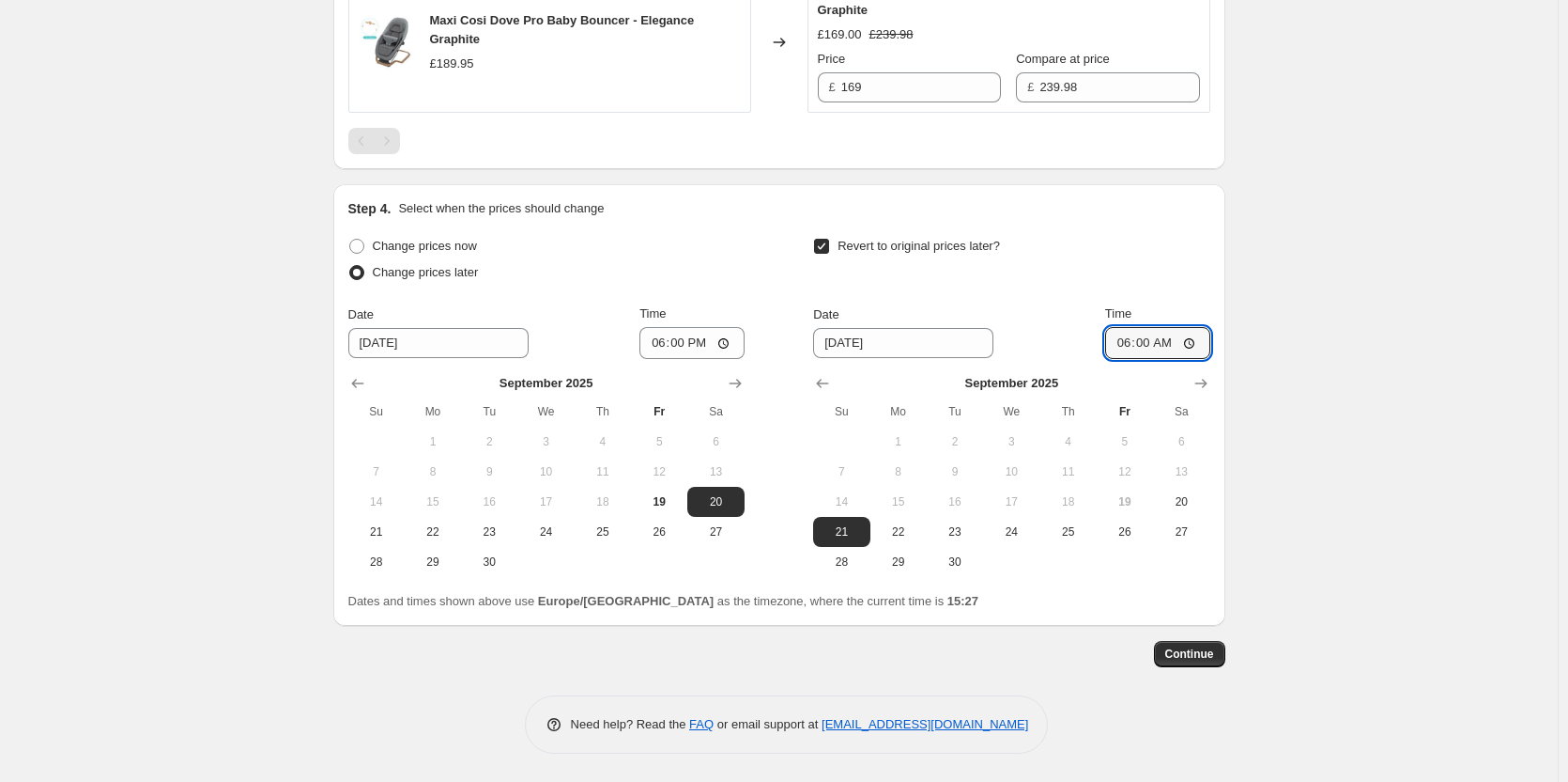
click at [1184, 655] on span "Continue" at bounding box center [1190, 653] width 49 height 15
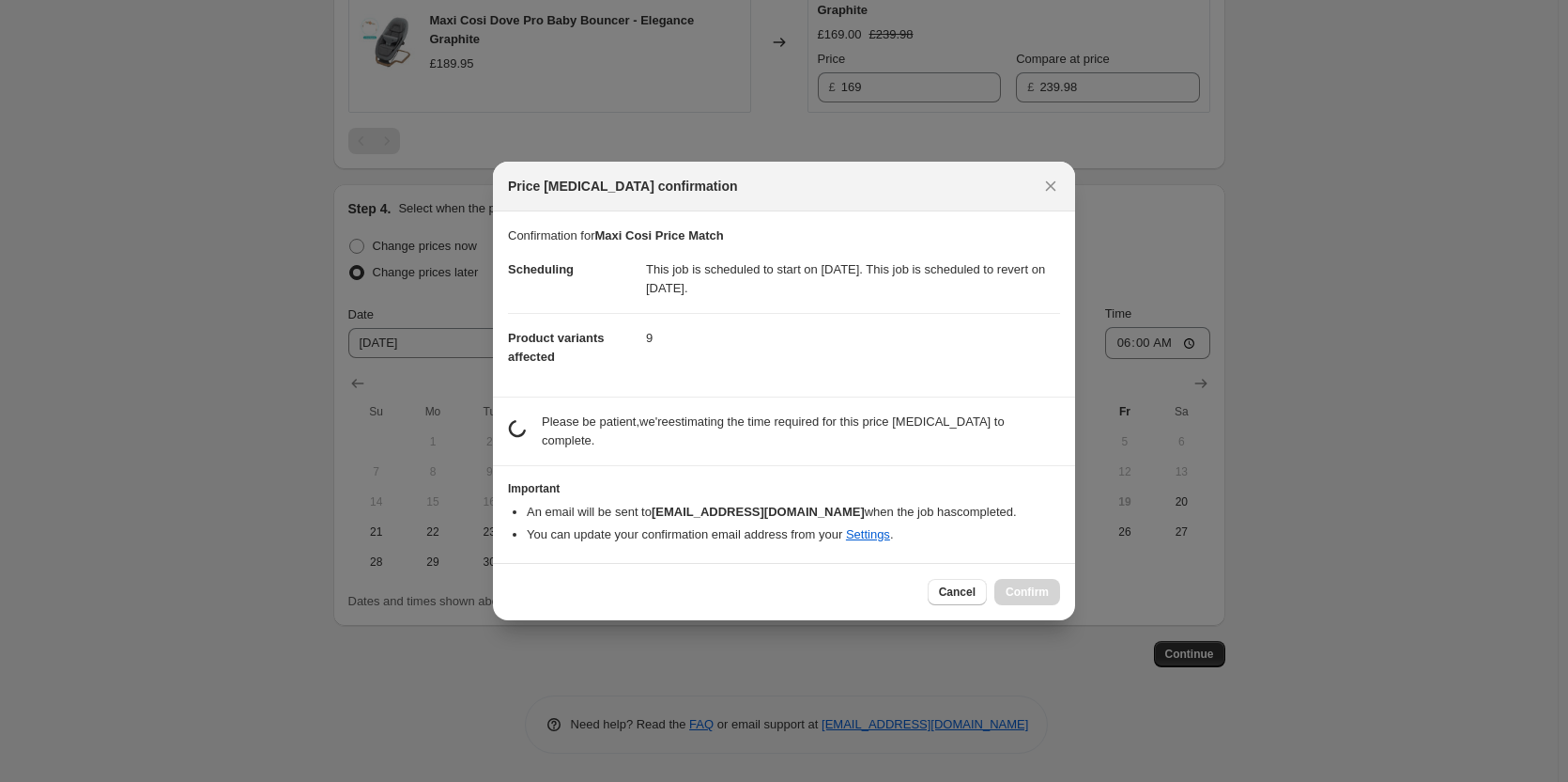
scroll to position [0, 0]
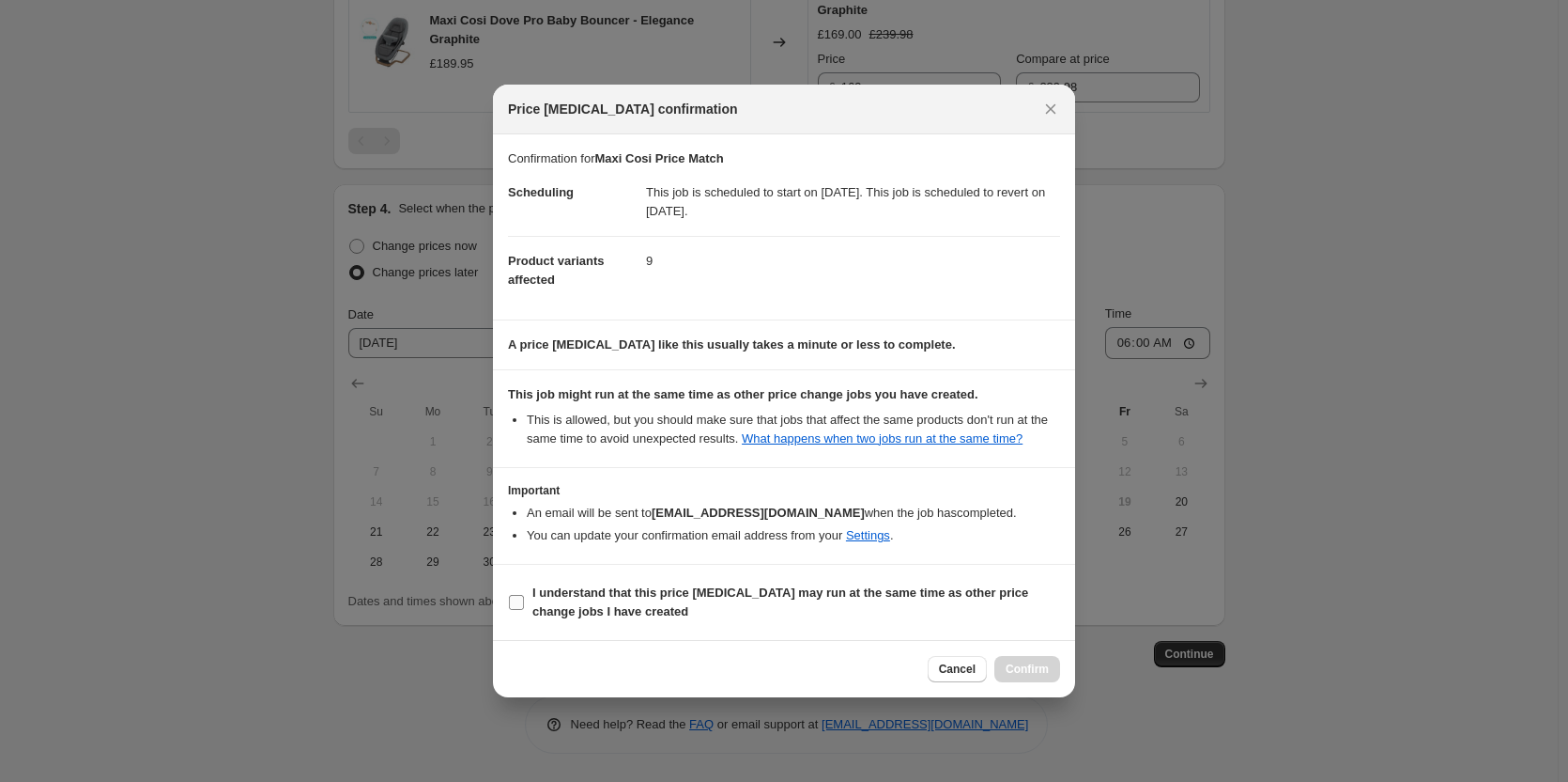
click at [748, 597] on b "I understand that this price [MEDICAL_DATA] may run at the same time as other p…" at bounding box center [781, 601] width 495 height 32
click at [524, 597] on input "I understand that this price [MEDICAL_DATA] may run at the same time as other p…" at bounding box center [516, 602] width 15 height 15
checkbox input "true"
click at [1016, 665] on span "Confirm" at bounding box center [1027, 668] width 43 height 15
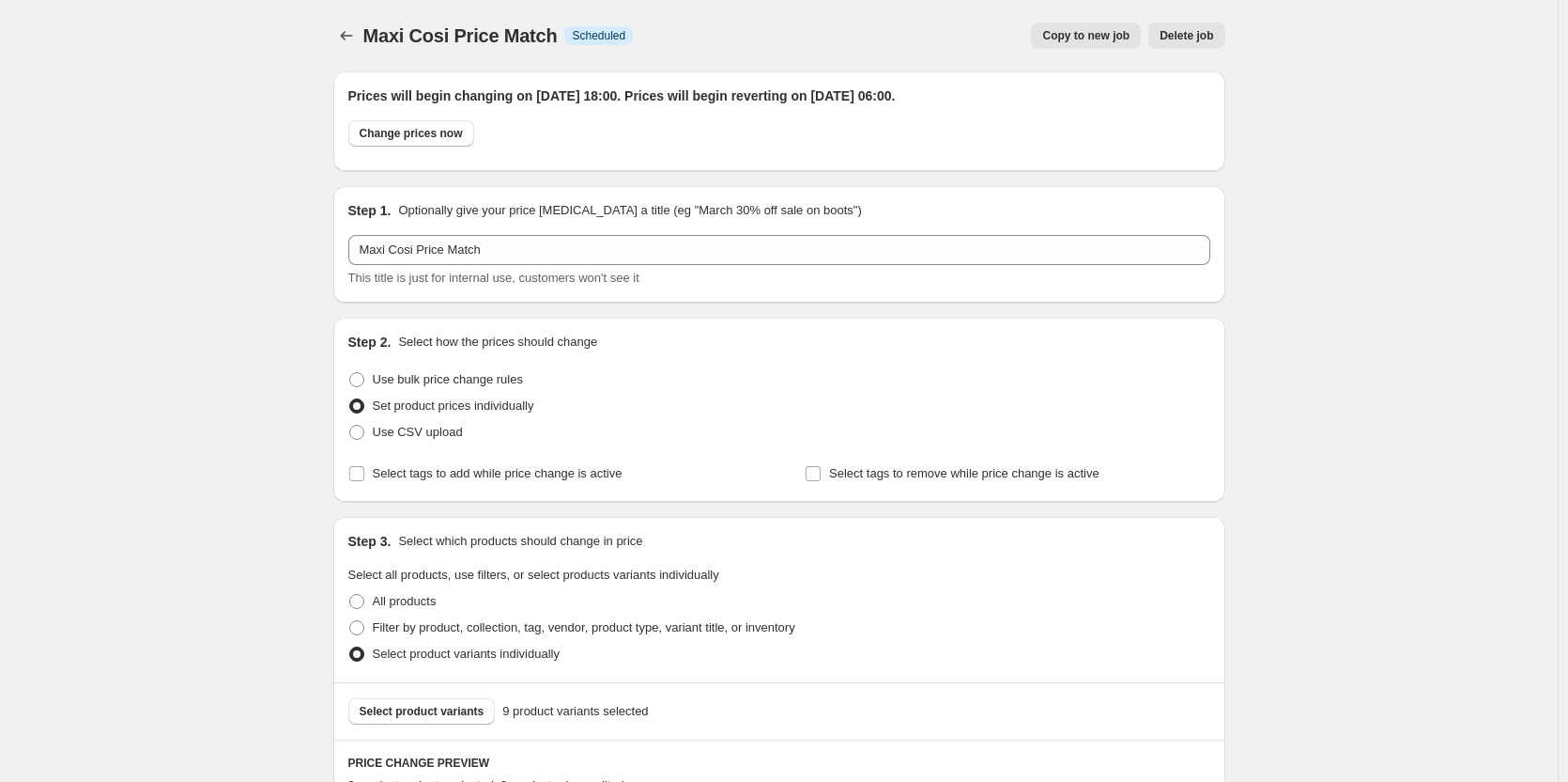
click at [1079, 35] on span "Copy to new job" at bounding box center [1085, 35] width 87 height 15
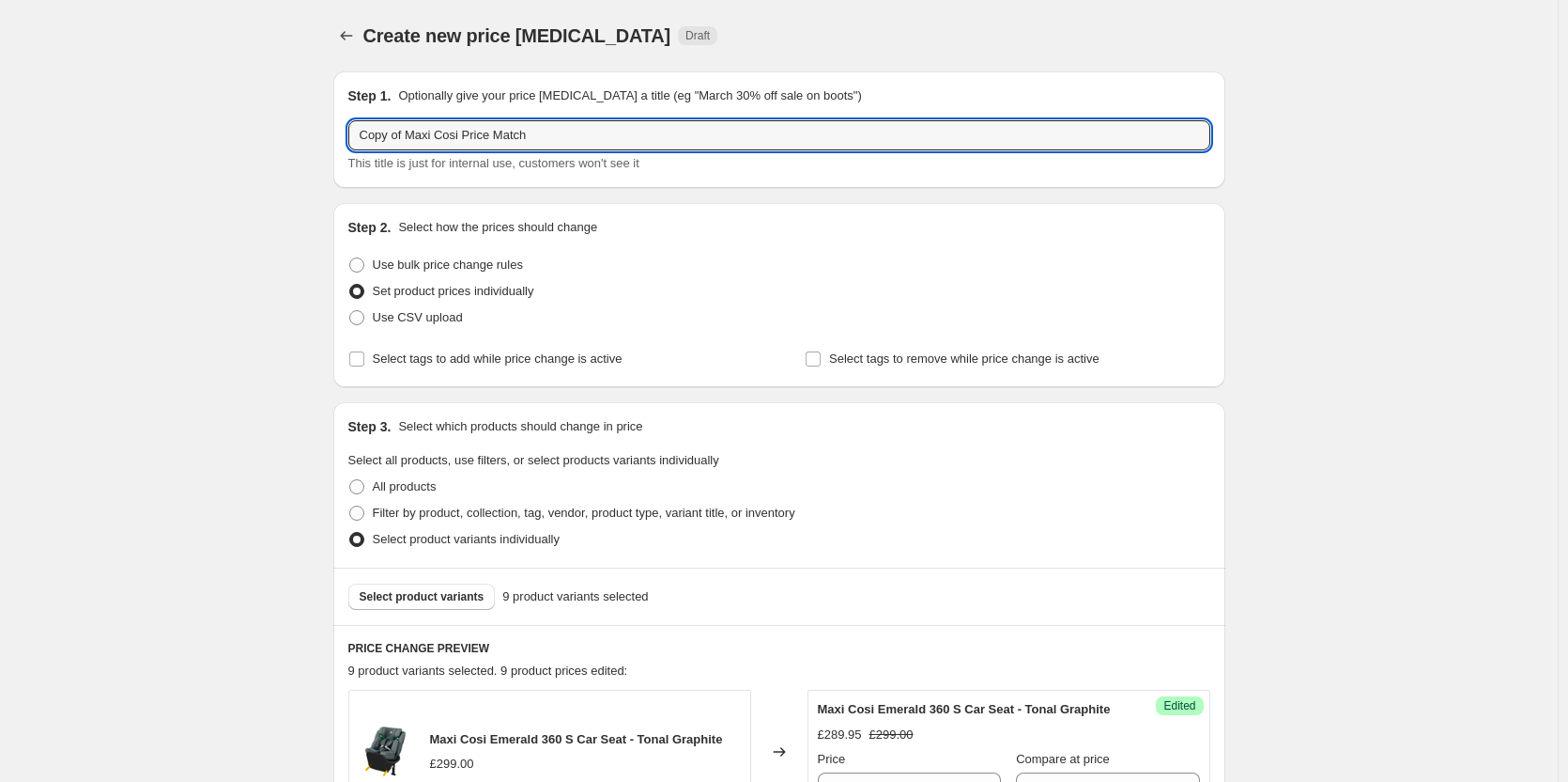
drag, startPoint x: 381, startPoint y: 127, endPoint x: 338, endPoint y: 120, distance: 43.6
click at [338, 120] on div "Step 1. Optionally give your price change job a title (eg "March 30% off sale o…" at bounding box center [779, 130] width 892 height 116
paste input "text"
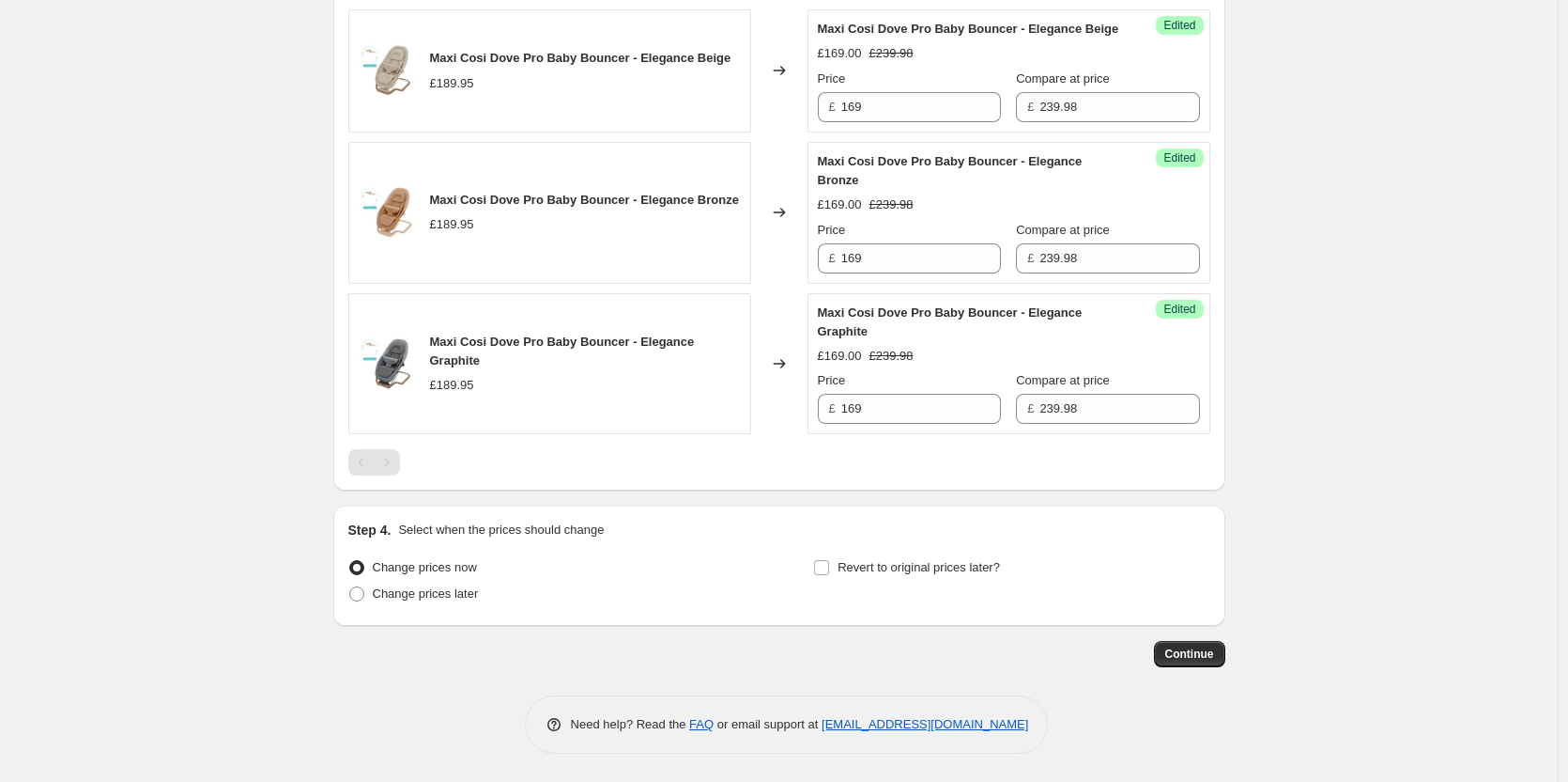
scroll to position [1568, 0]
type input "Maxi Cosi Price Match"
click at [398, 604] on label "Change prices later" at bounding box center [413, 593] width 131 height 27
click at [350, 587] on input "Change prices later" at bounding box center [349, 586] width 1 height 1
radio input "true"
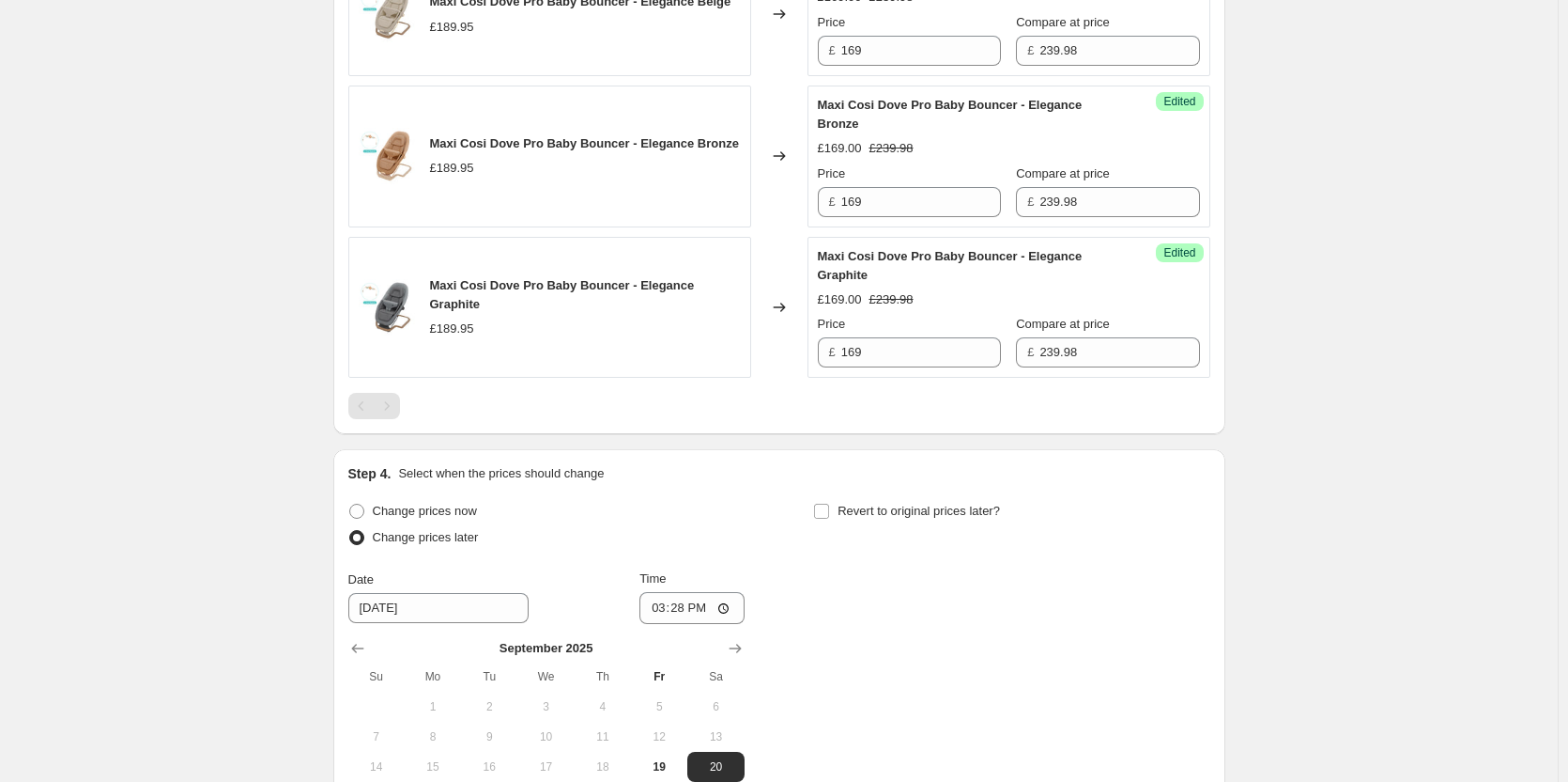
click at [891, 555] on div "Revert to original prices later?" at bounding box center [1011, 525] width 396 height 56
click at [874, 517] on span "Revert to original prices later?" at bounding box center [918, 511] width 162 height 14
click at [829, 518] on input "Revert to original prices later?" at bounding box center [821, 511] width 15 height 15
checkbox input "true"
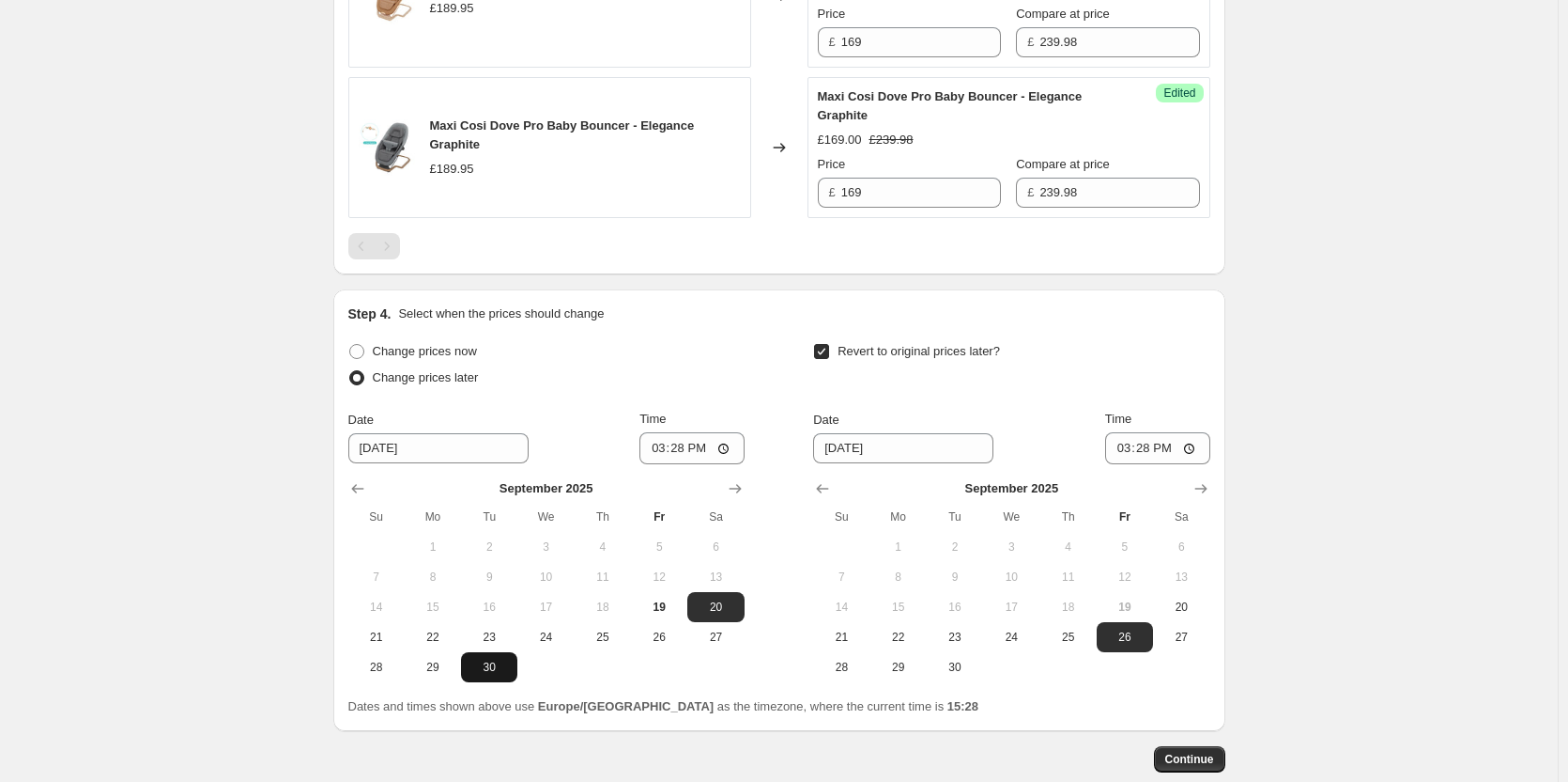
scroll to position [1890, 0]
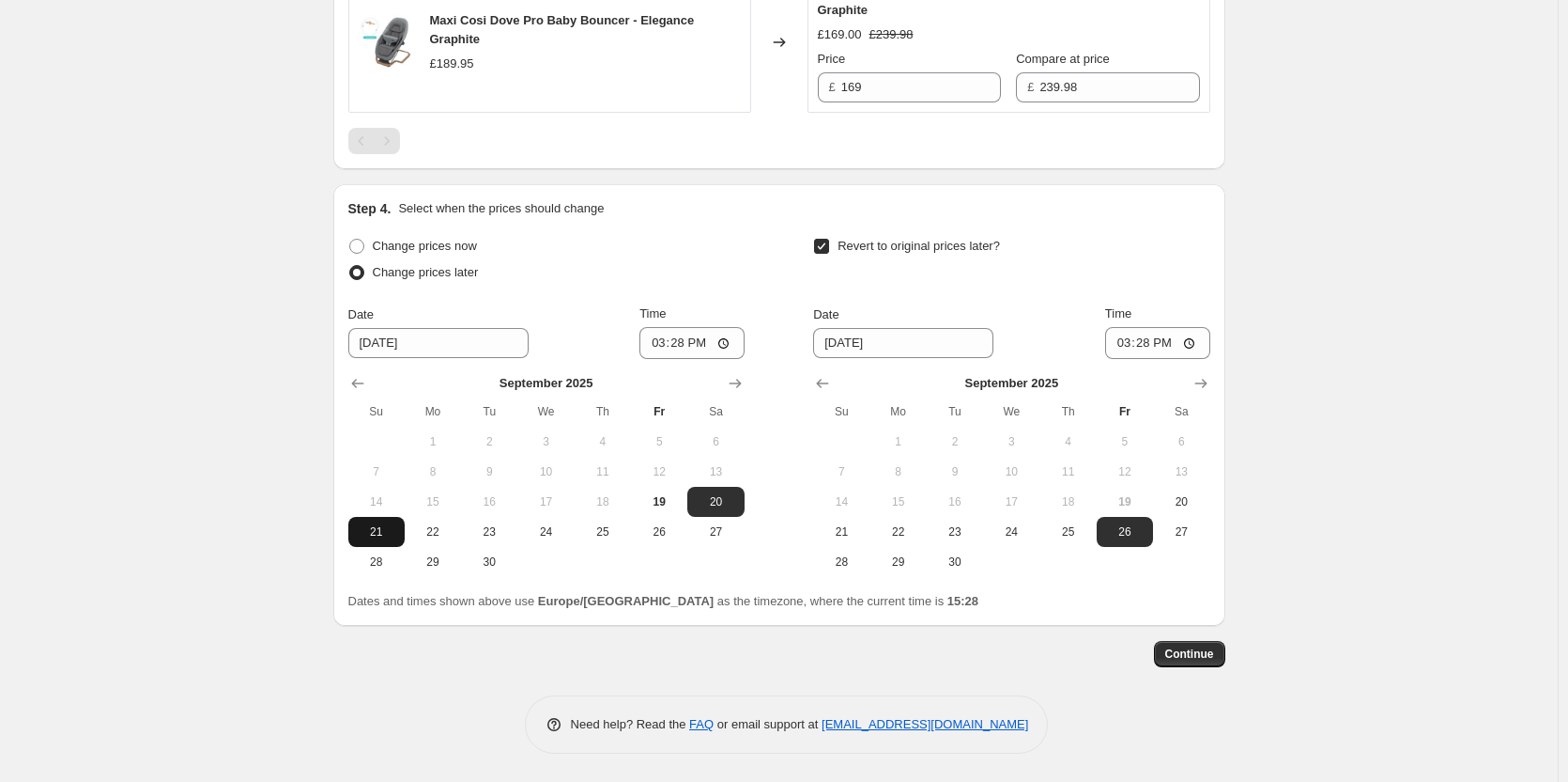
click at [380, 535] on span "21" at bounding box center [377, 531] width 41 height 15
type input "[DATE]"
click at [876, 538] on button "22" at bounding box center [898, 531] width 56 height 30
type input "[DATE]"
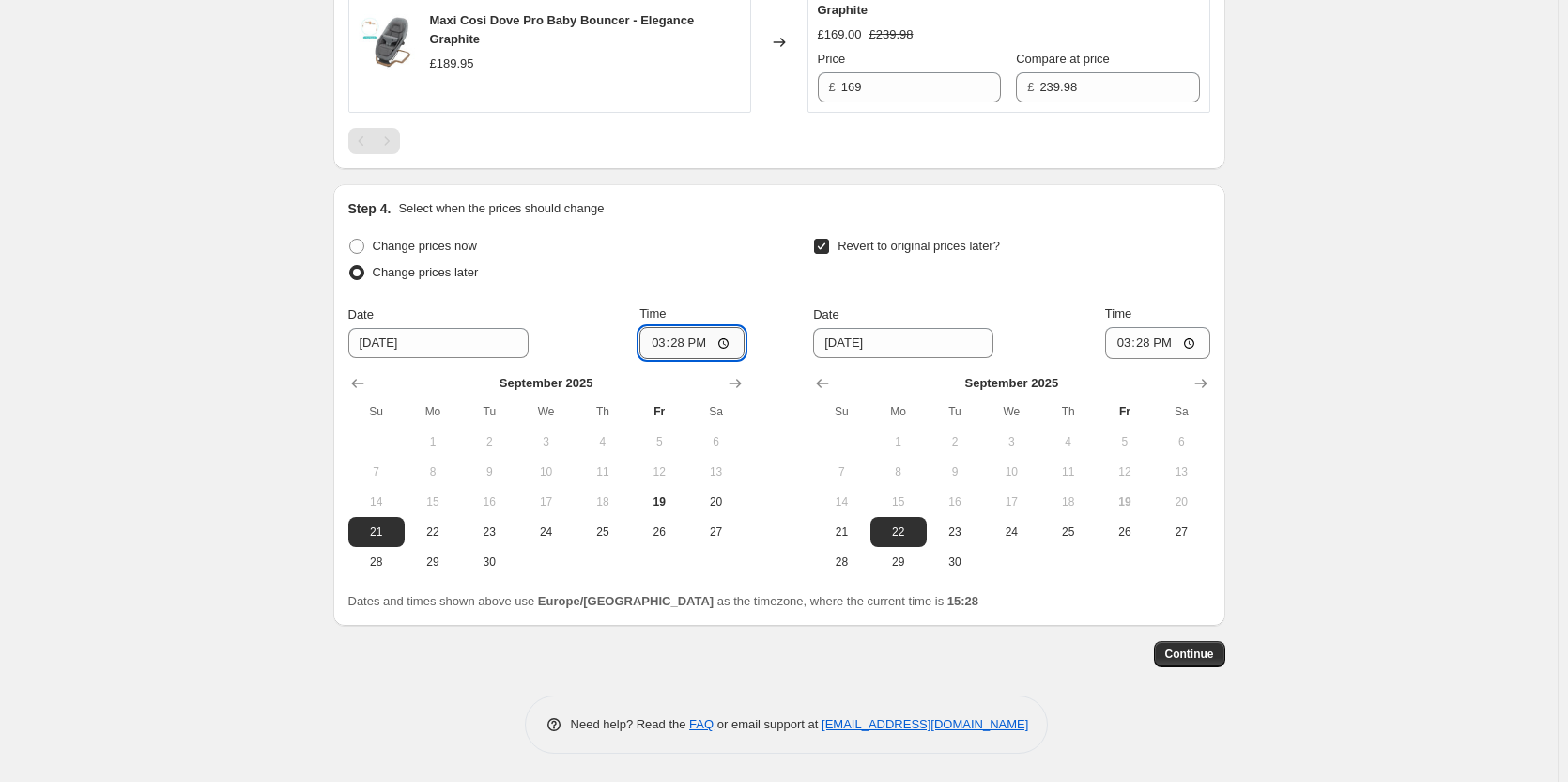
click at [680, 334] on input "15:28" at bounding box center [691, 342] width 105 height 31
type input "18:00"
click at [1148, 340] on input "15:28" at bounding box center [1157, 342] width 105 height 31
type input "06:00"
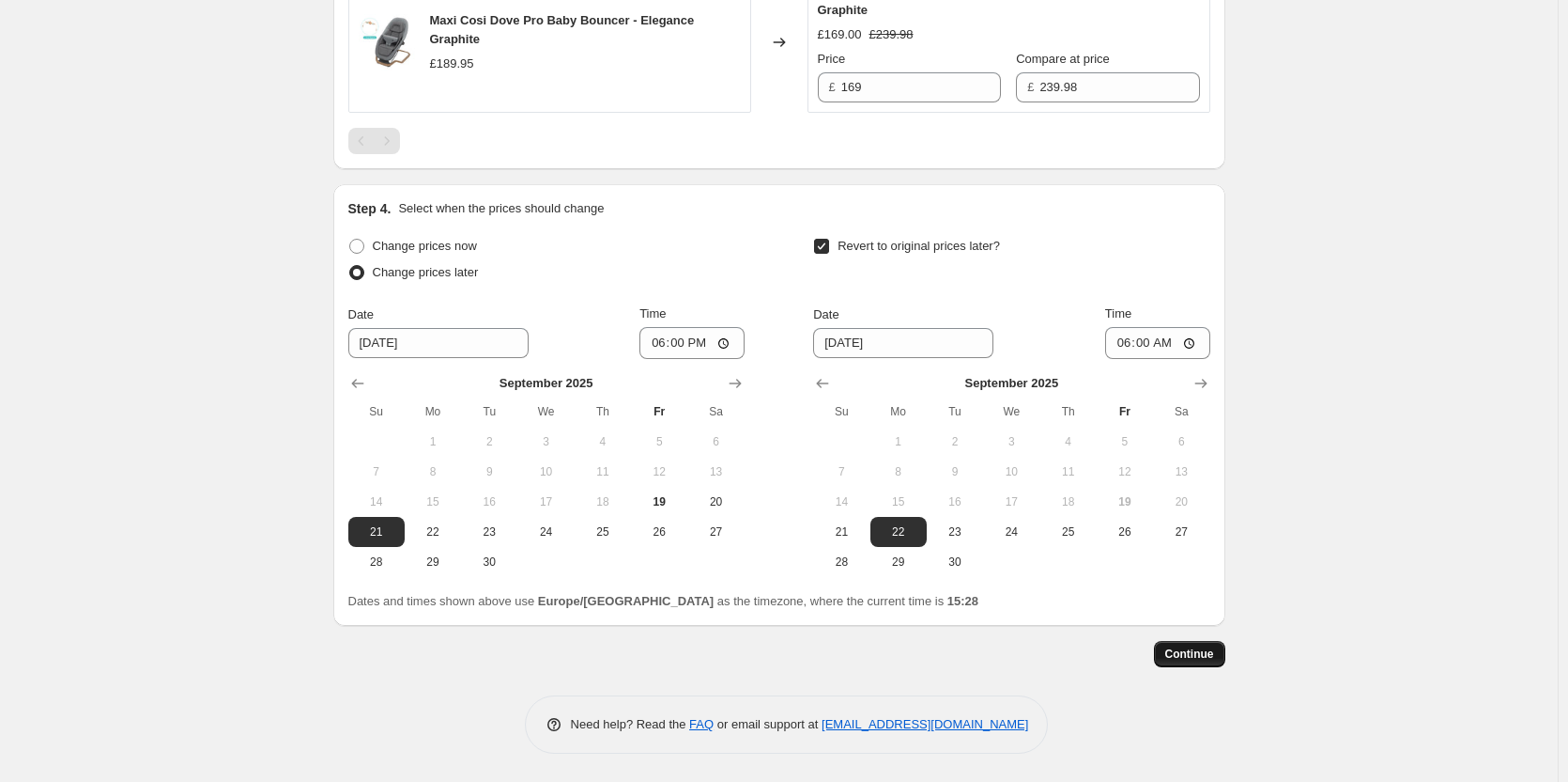
click at [1204, 652] on span "Continue" at bounding box center [1190, 653] width 49 height 15
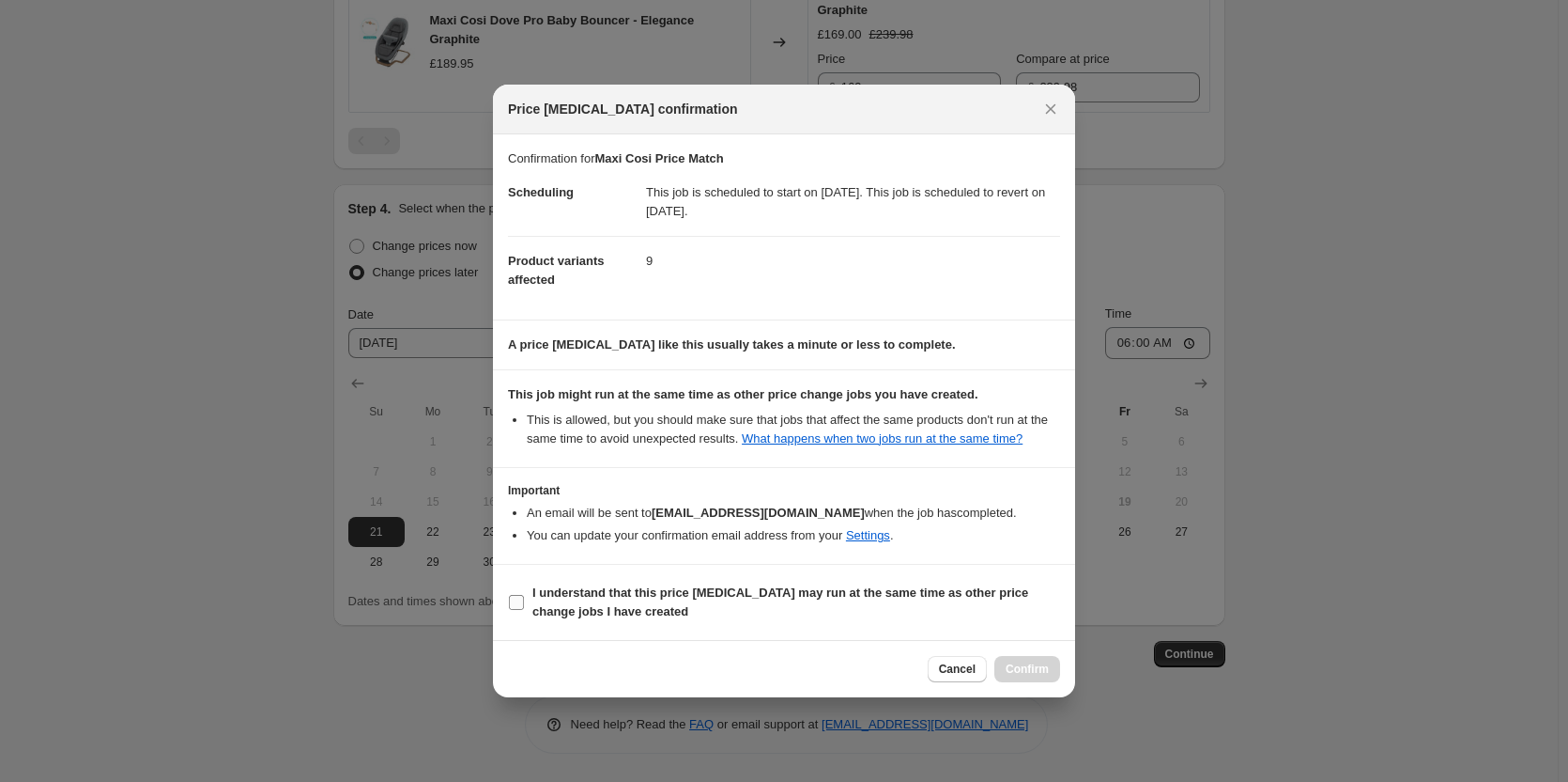
click at [702, 589] on b "I understand that this price [MEDICAL_DATA] may run at the same time as other p…" at bounding box center [781, 601] width 495 height 32
click at [524, 595] on input "I understand that this price [MEDICAL_DATA] may run at the same time as other p…" at bounding box center [516, 602] width 15 height 15
checkbox input "true"
click at [1051, 668] on button "Confirm" at bounding box center [1027, 669] width 66 height 27
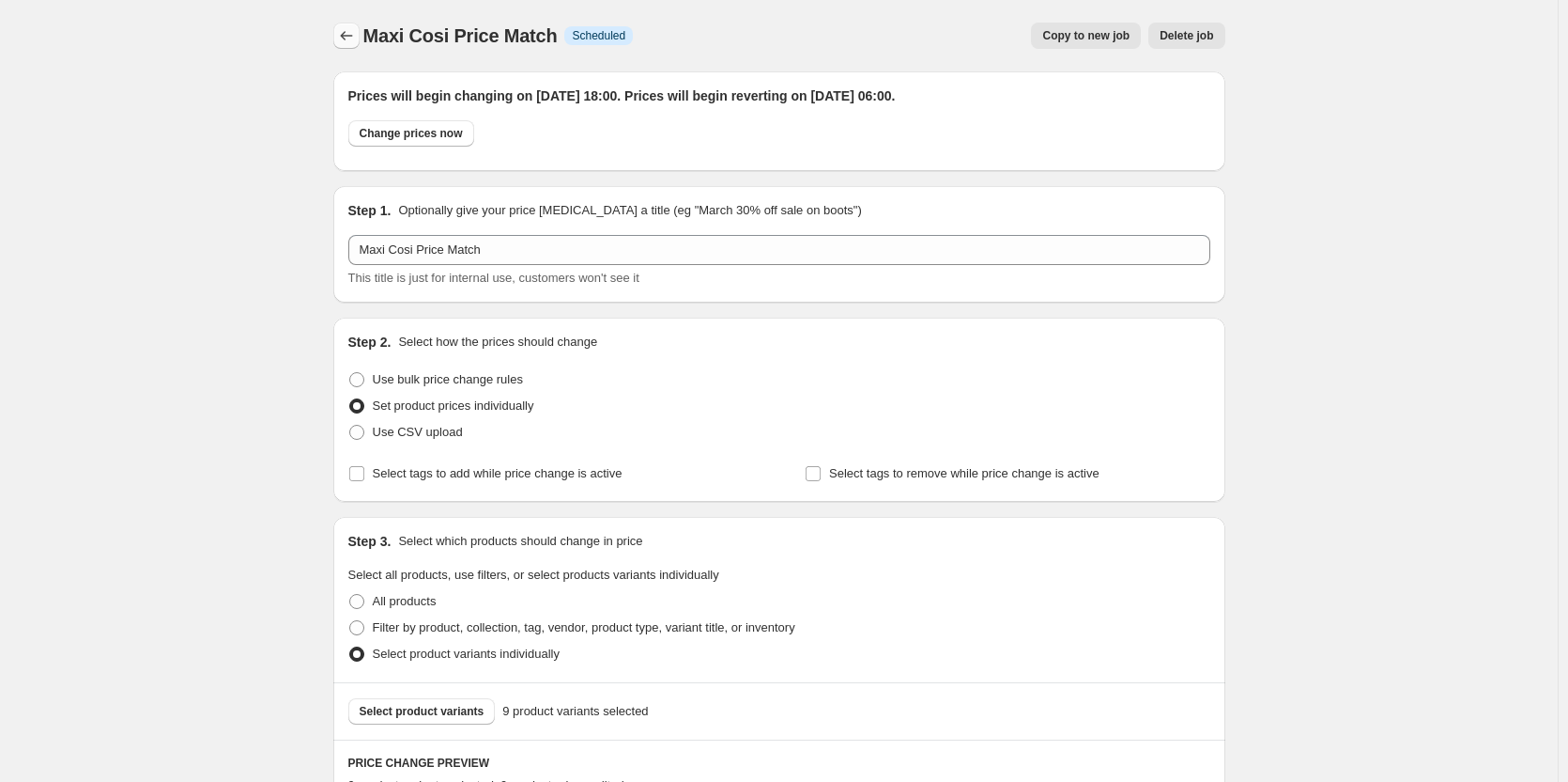
click at [352, 30] on icon "Price change jobs" at bounding box center [346, 35] width 19 height 19
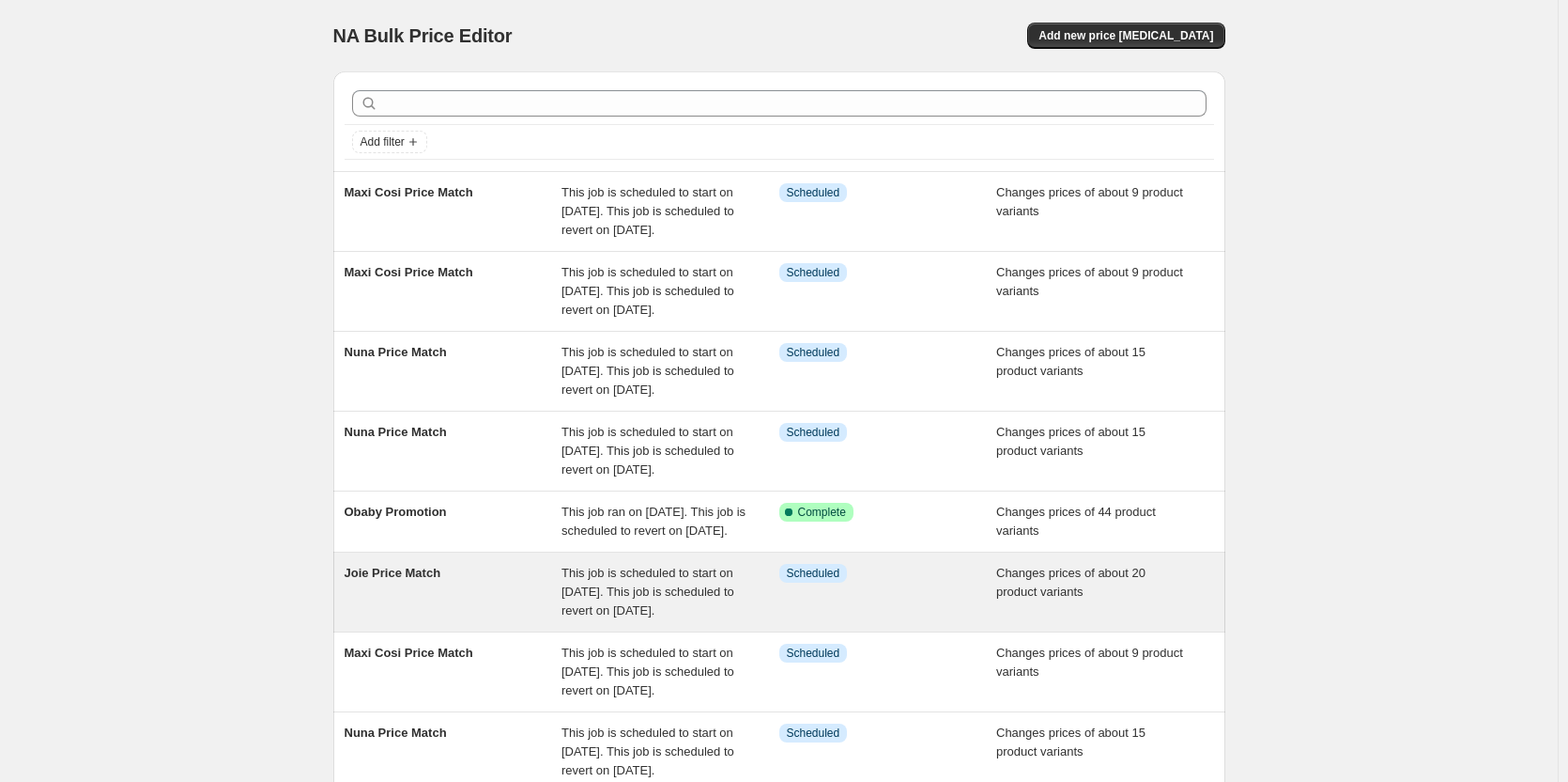
click at [569, 618] on span "This job is scheduled to start on [DATE]. This job is scheduled to revert on [D…" at bounding box center [648, 591] width 173 height 52
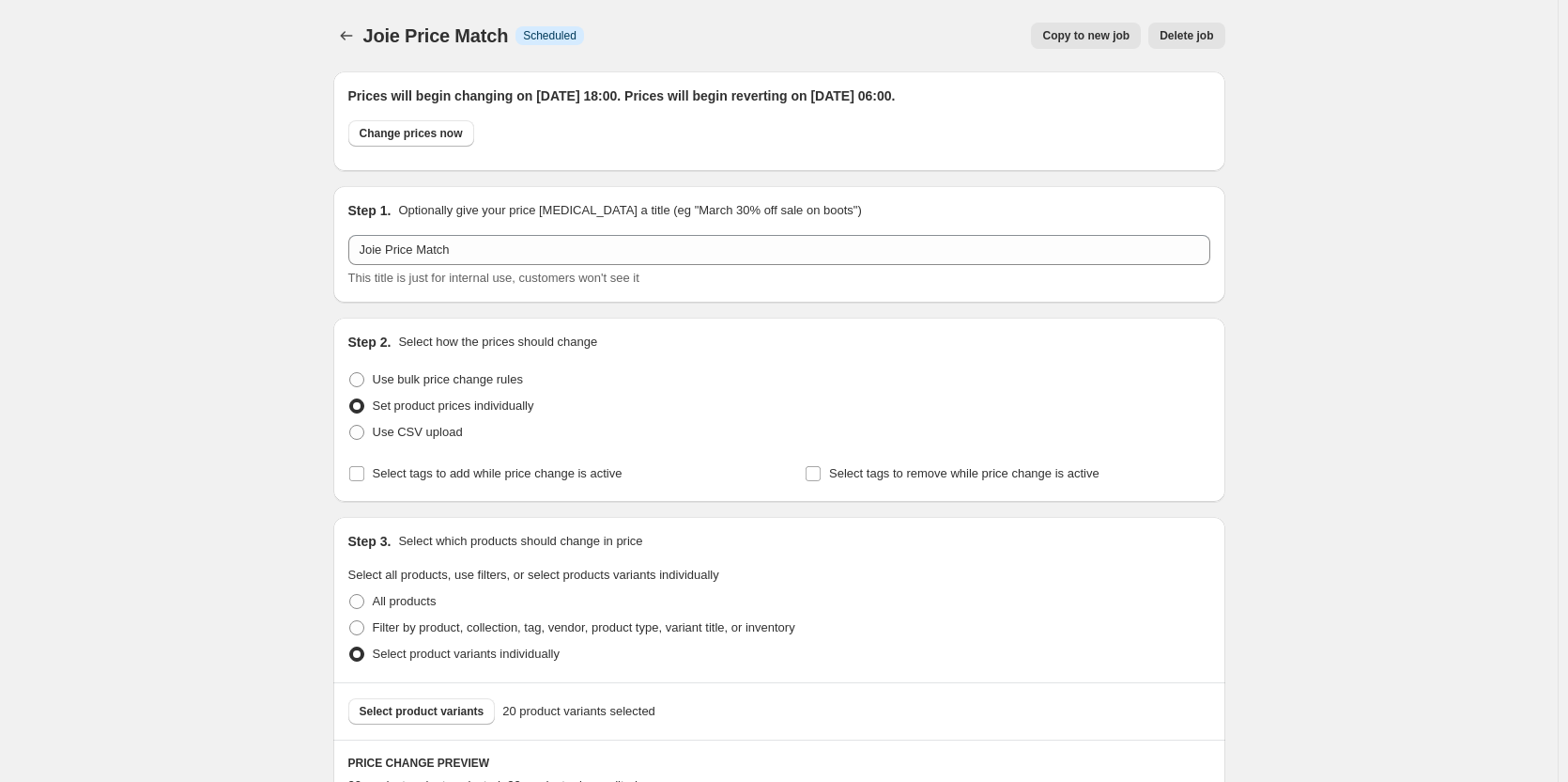
click at [1076, 33] on span "Copy to new job" at bounding box center [1085, 35] width 87 height 15
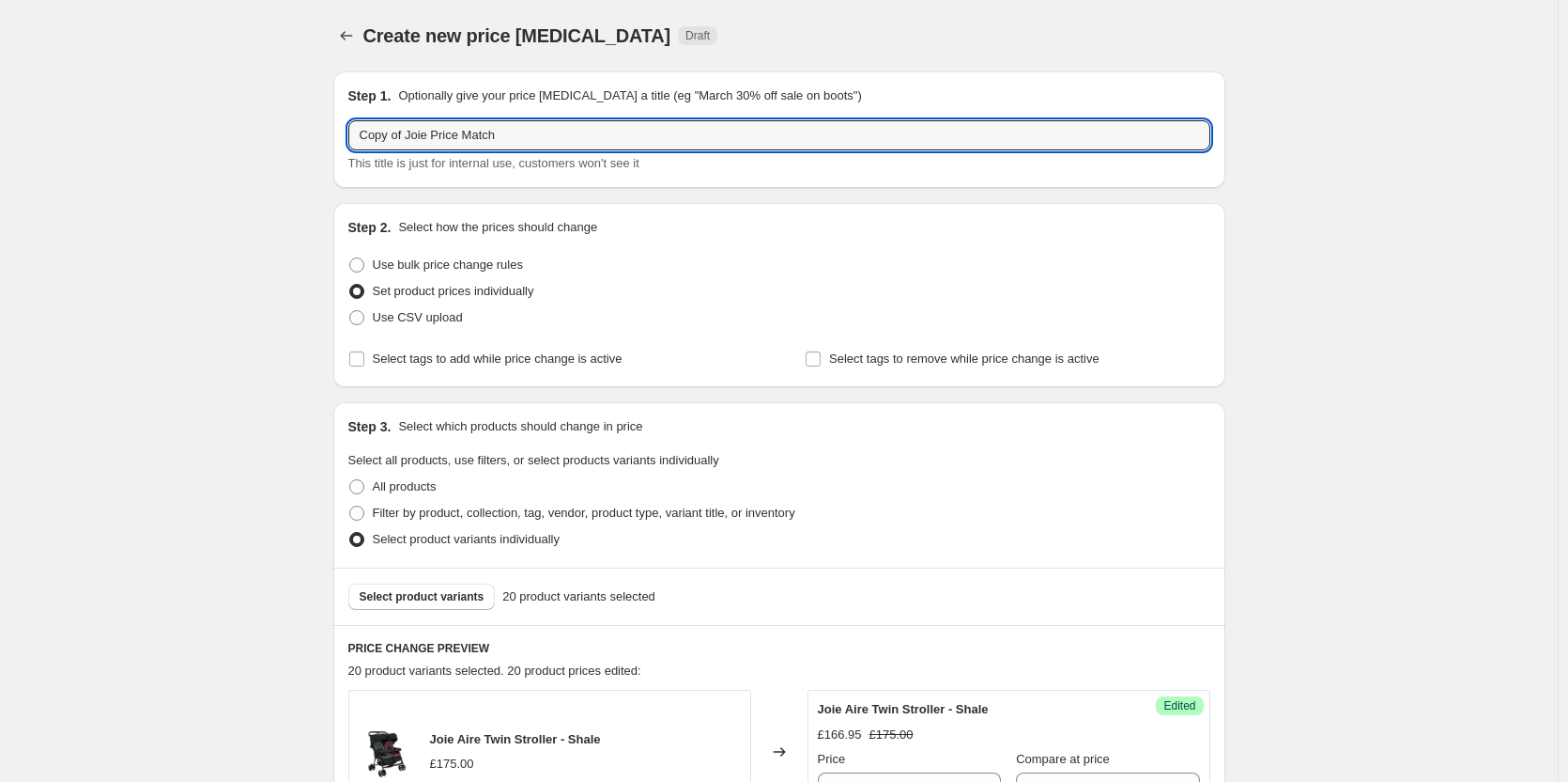
drag, startPoint x: 394, startPoint y: 130, endPoint x: 316, endPoint y: 124, distance: 78.2
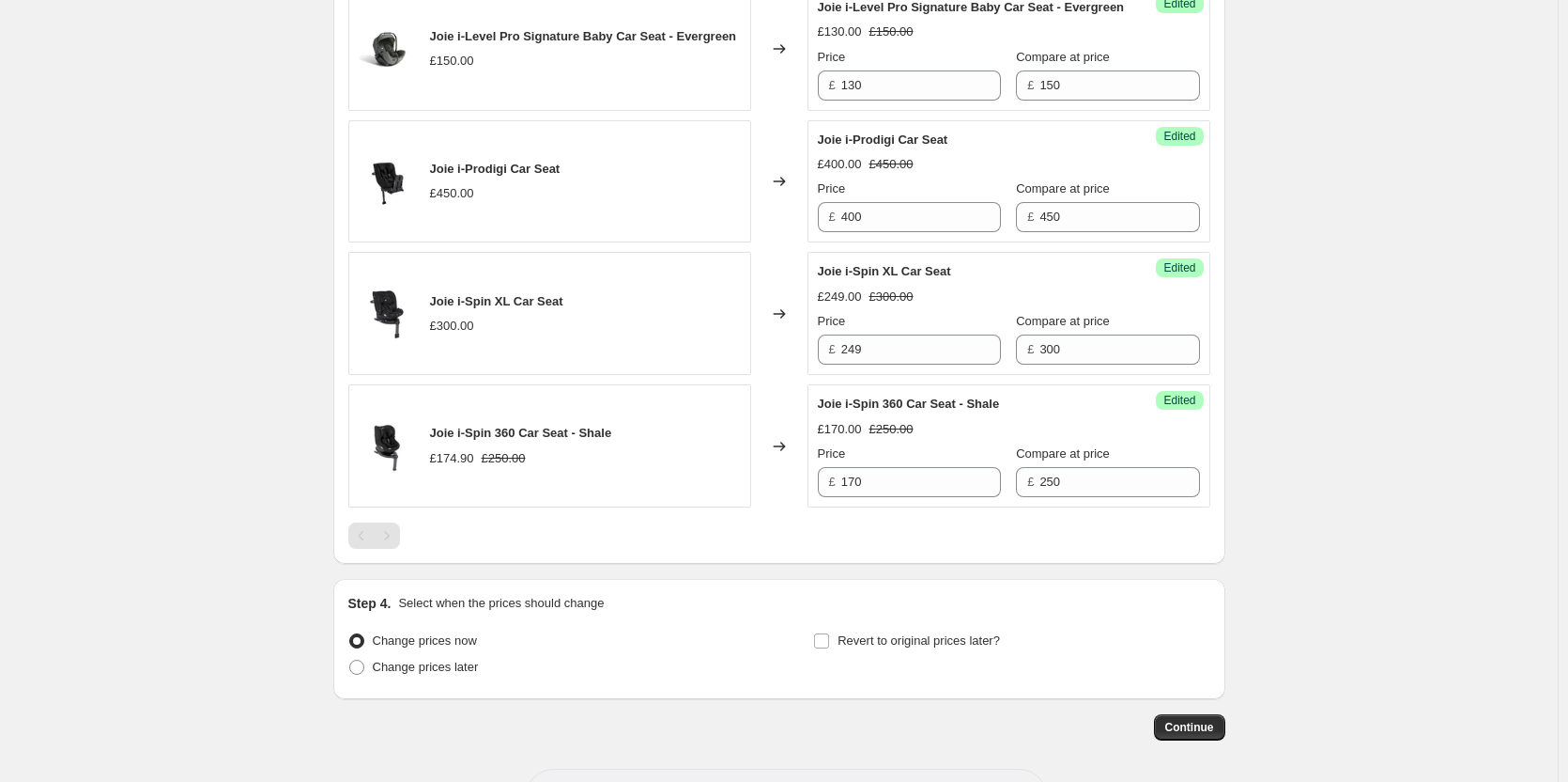
scroll to position [3080, 0]
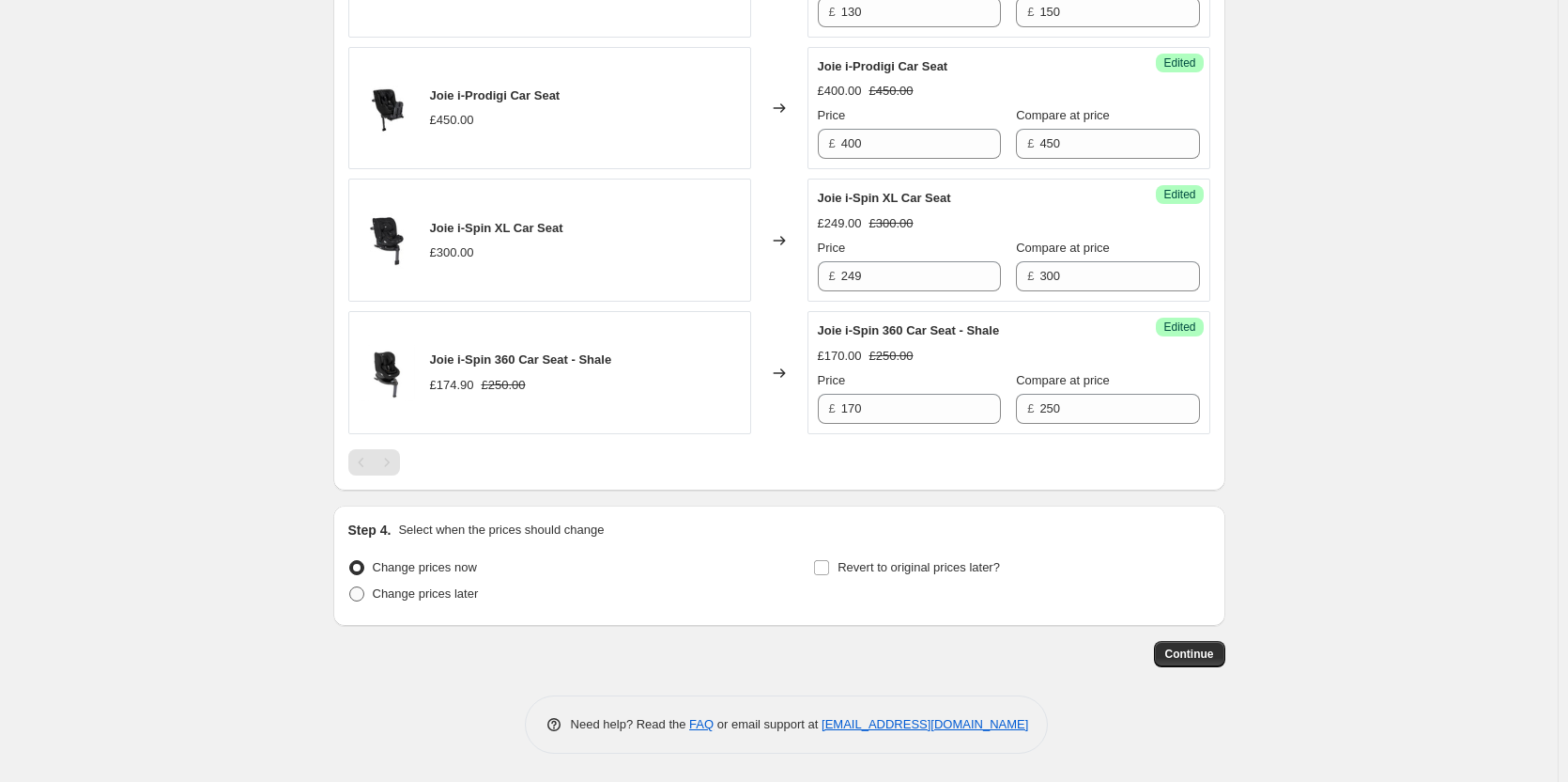
type input "Joie Price Match"
click at [433, 586] on span "Change prices later" at bounding box center [426, 593] width 106 height 14
click at [350, 586] on input "Change prices later" at bounding box center [349, 586] width 1 height 1
radio input "true"
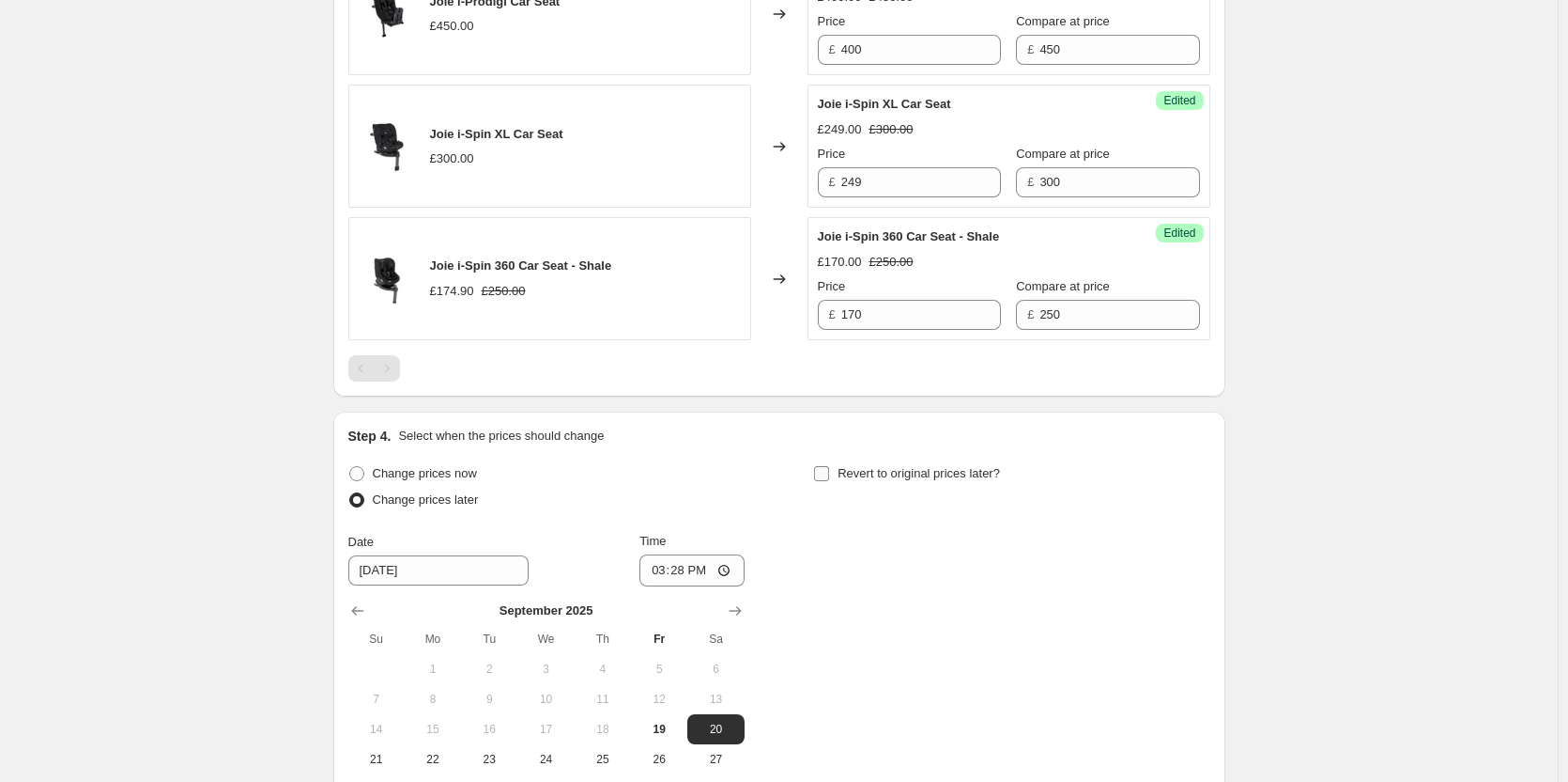
click at [933, 480] on span "Revert to original prices later?" at bounding box center [918, 473] width 162 height 14
click at [829, 481] on input "Revert to original prices later?" at bounding box center [821, 473] width 15 height 15
checkbox input "true"
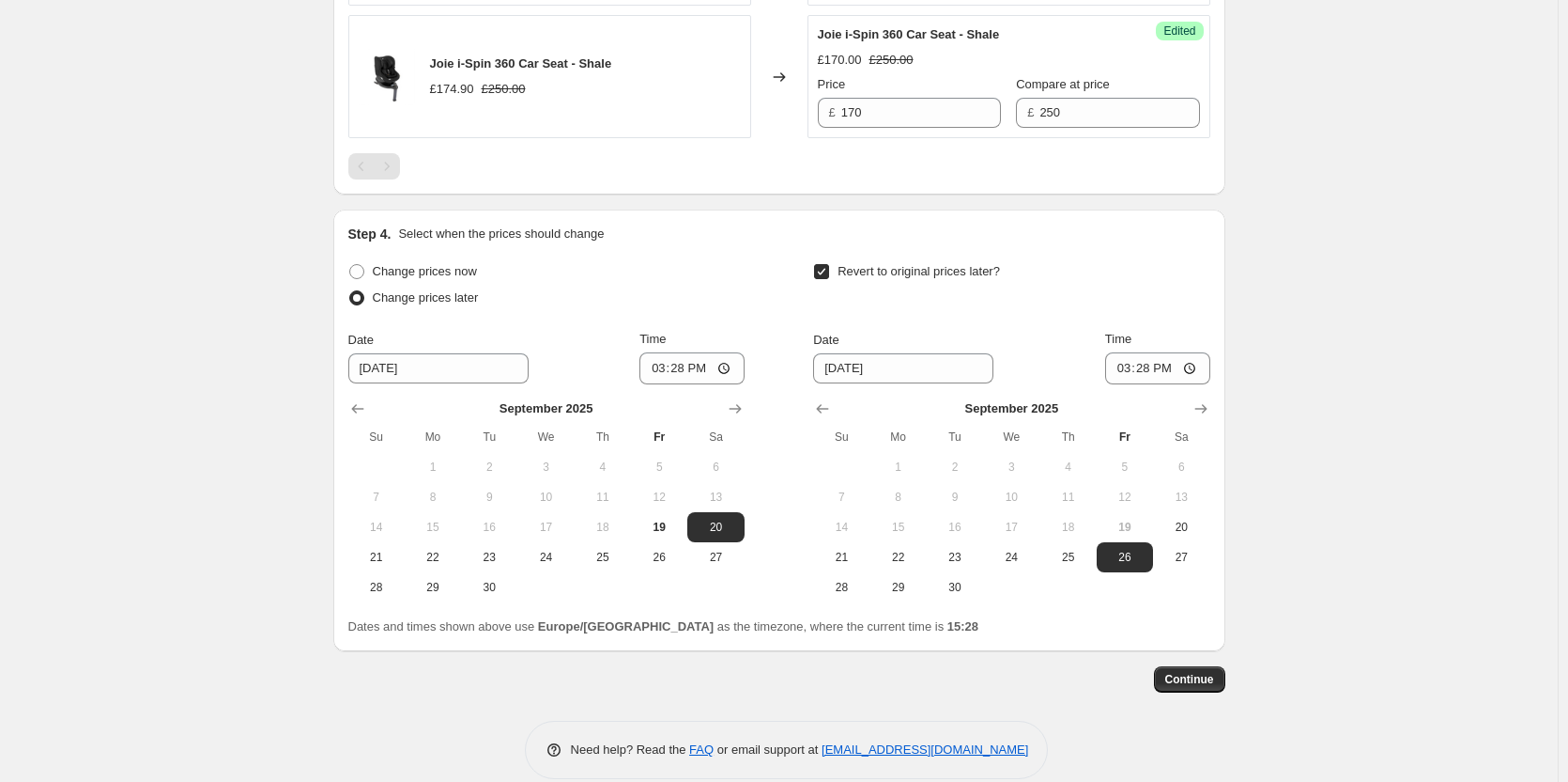
scroll to position [3401, 0]
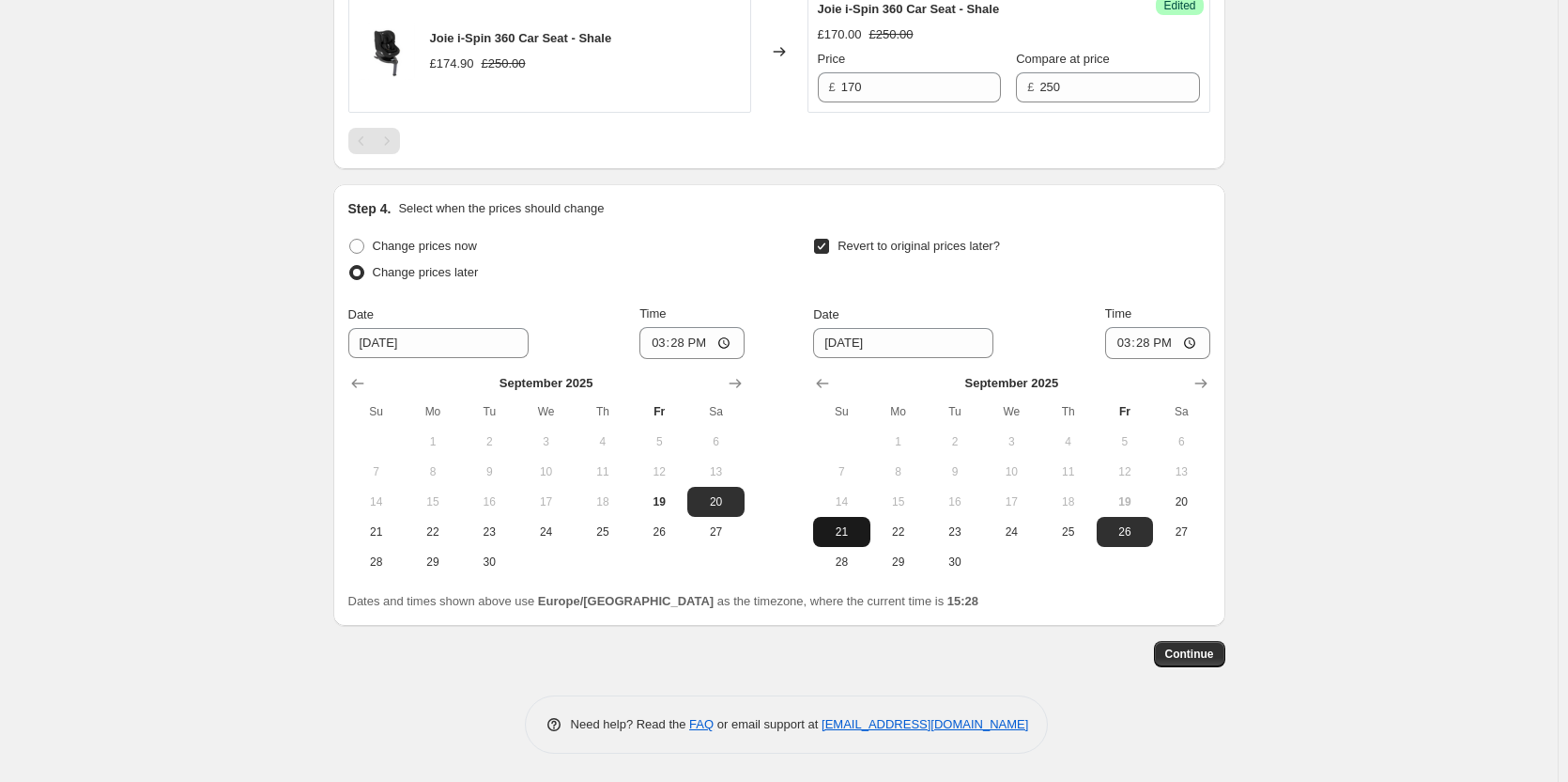
click at [856, 539] on span "21" at bounding box center [842, 531] width 41 height 15
type input "[DATE]"
click at [683, 342] on input "15:28" at bounding box center [691, 342] width 105 height 31
type input "18:00"
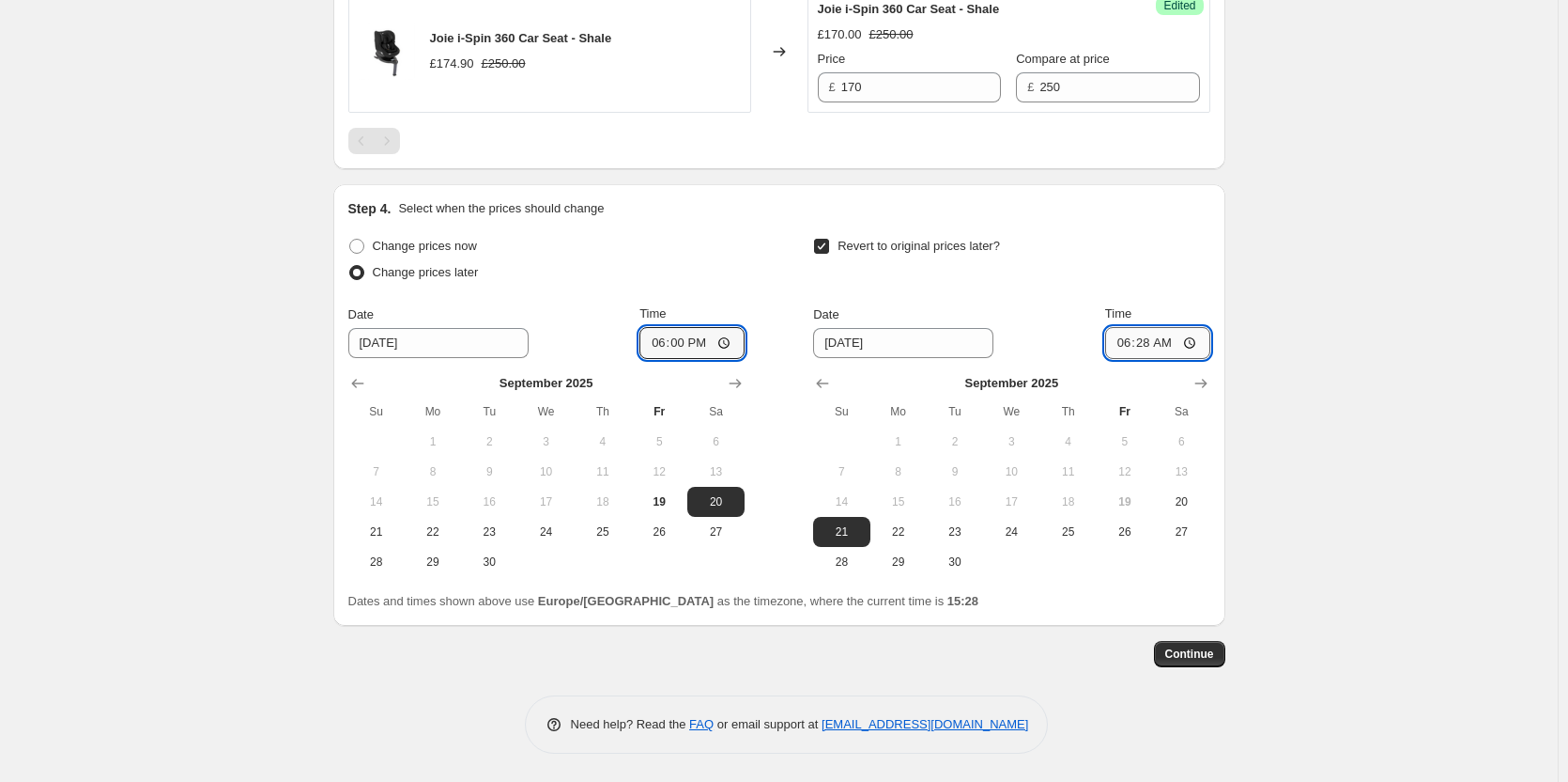
click at [1160, 343] on input "06:28" at bounding box center [1157, 342] width 105 height 31
type input "06:00"
click at [1204, 654] on span "Continue" at bounding box center [1190, 653] width 49 height 15
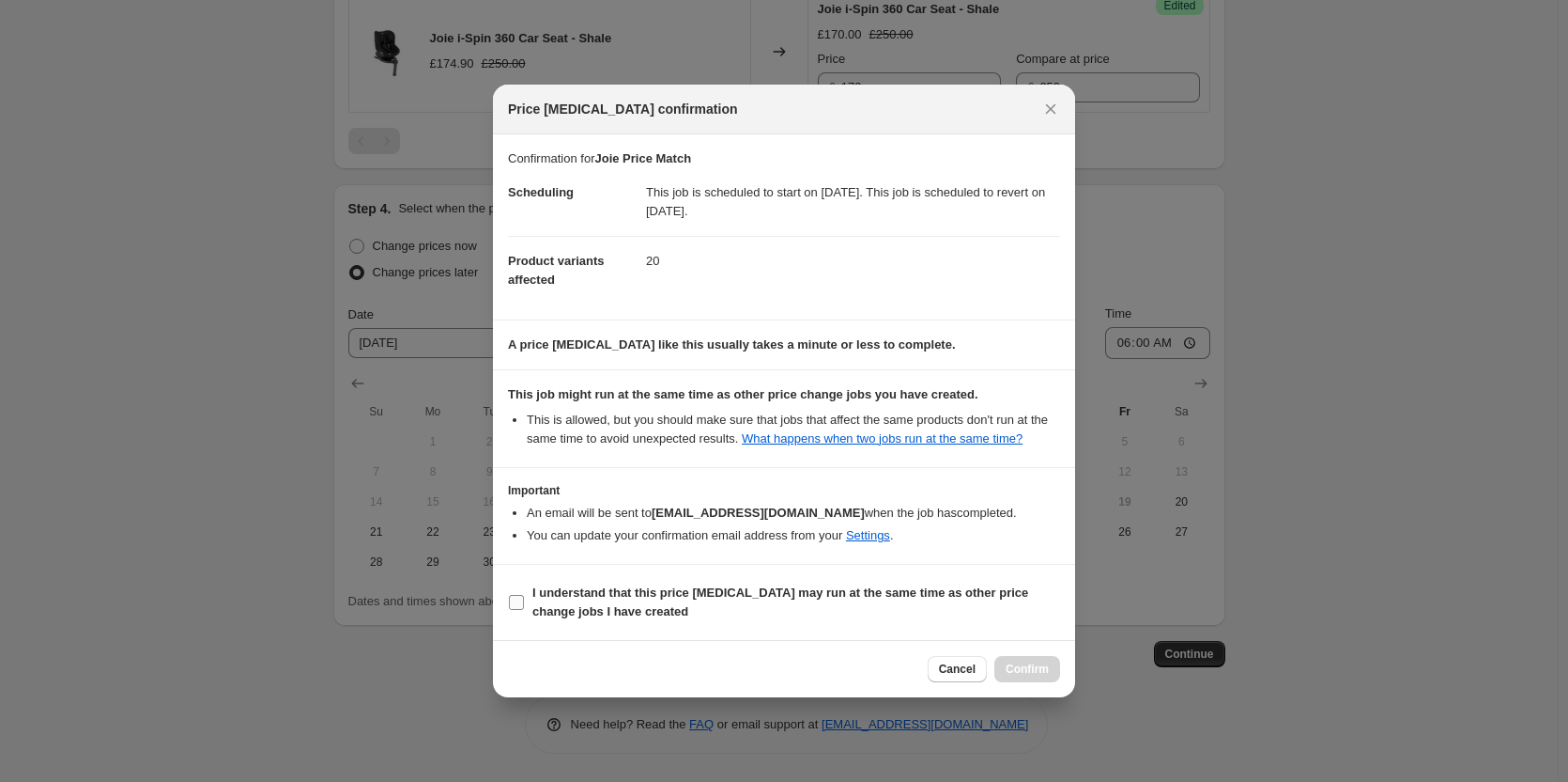
drag, startPoint x: 593, startPoint y: 599, endPoint x: 888, endPoint y: 635, distance: 297.2
click at [594, 599] on b "I understand that this price [MEDICAL_DATA] may run at the same time as other p…" at bounding box center [781, 601] width 495 height 32
click at [524, 599] on input "I understand that this price [MEDICAL_DATA] may run at the same time as other p…" at bounding box center [516, 602] width 15 height 15
checkbox input "true"
click at [1056, 675] on button "Confirm" at bounding box center [1027, 669] width 66 height 27
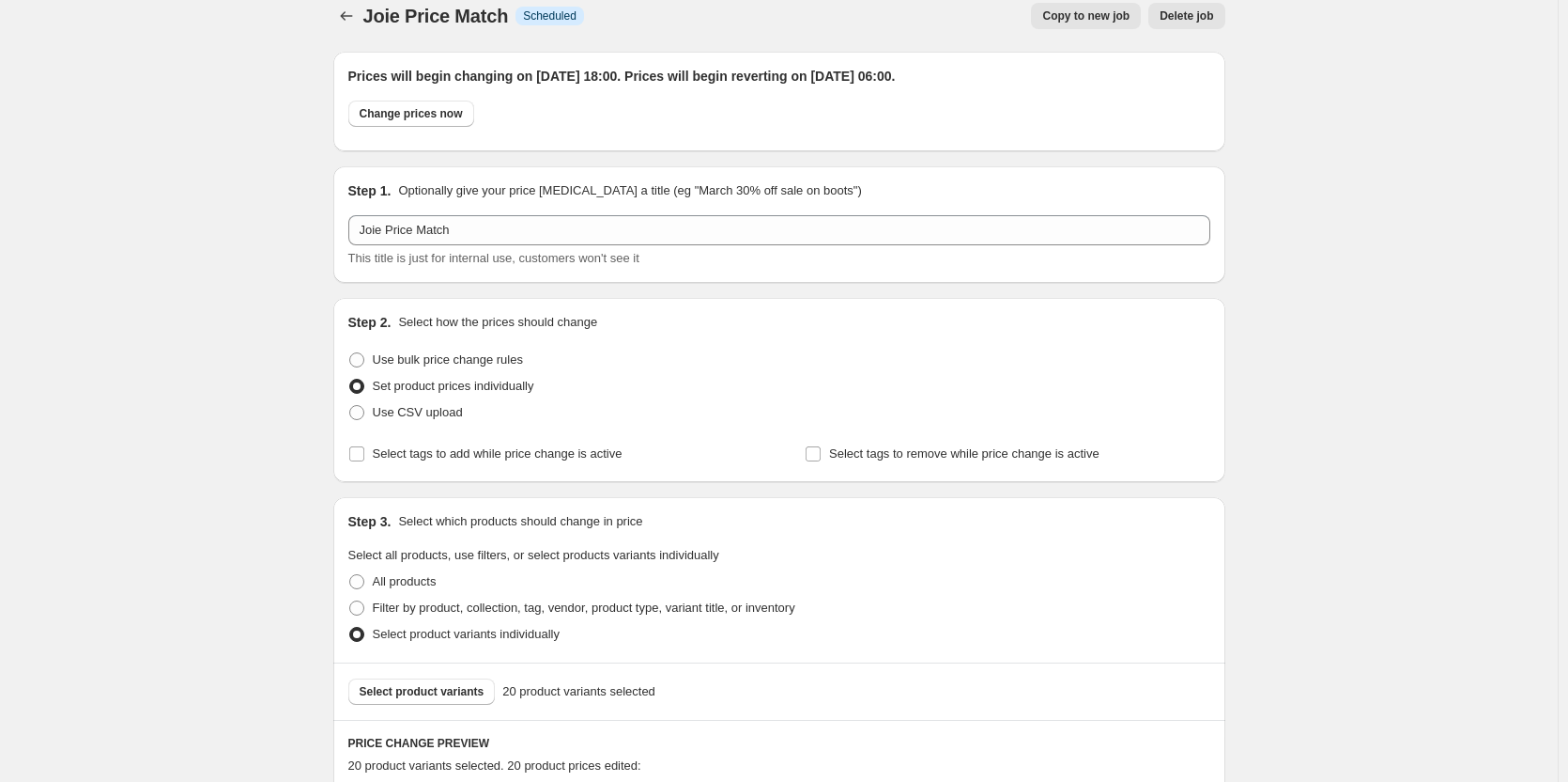
scroll to position [19, 0]
click at [1103, 22] on span "Copy to new job" at bounding box center [1085, 17] width 87 height 15
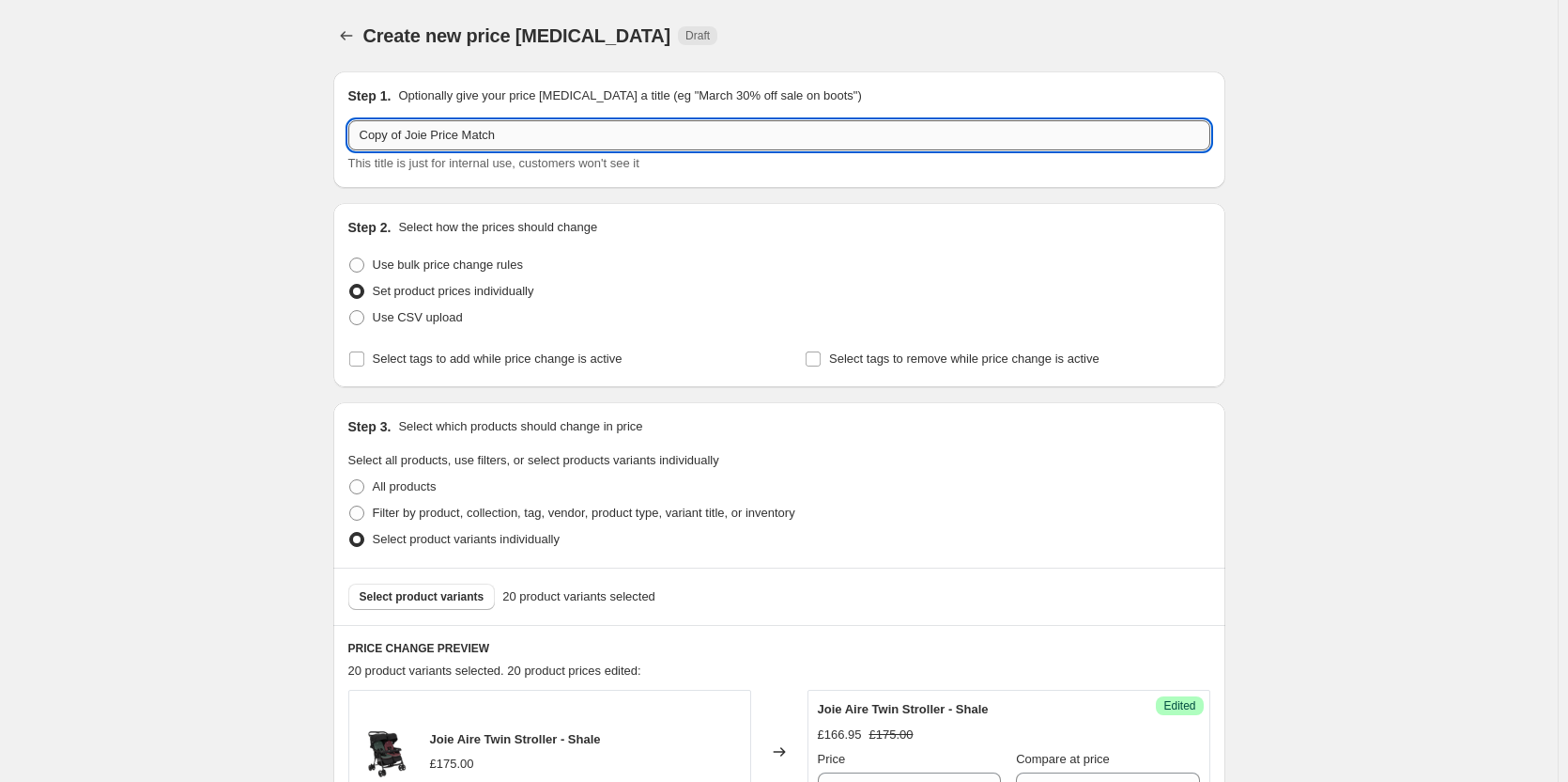
click at [413, 136] on input "Copy of Joie Price Match" at bounding box center [779, 135] width 862 height 30
paste input "text"
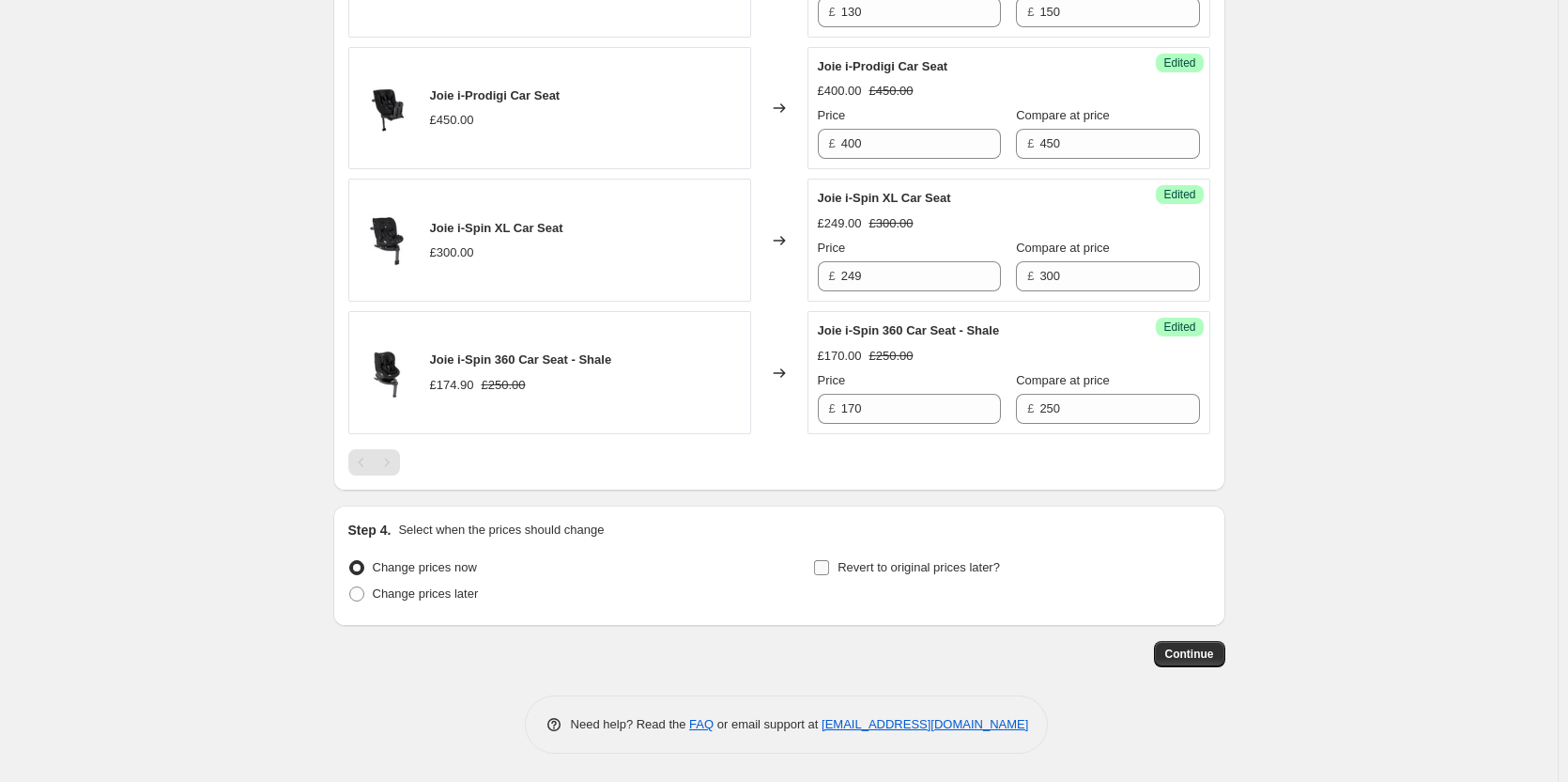
scroll to position [3080, 0]
type input "Joie Price Match"
click at [447, 596] on span "Change prices later" at bounding box center [426, 593] width 106 height 14
click at [350, 587] on input "Change prices later" at bounding box center [349, 586] width 1 height 1
radio input "true"
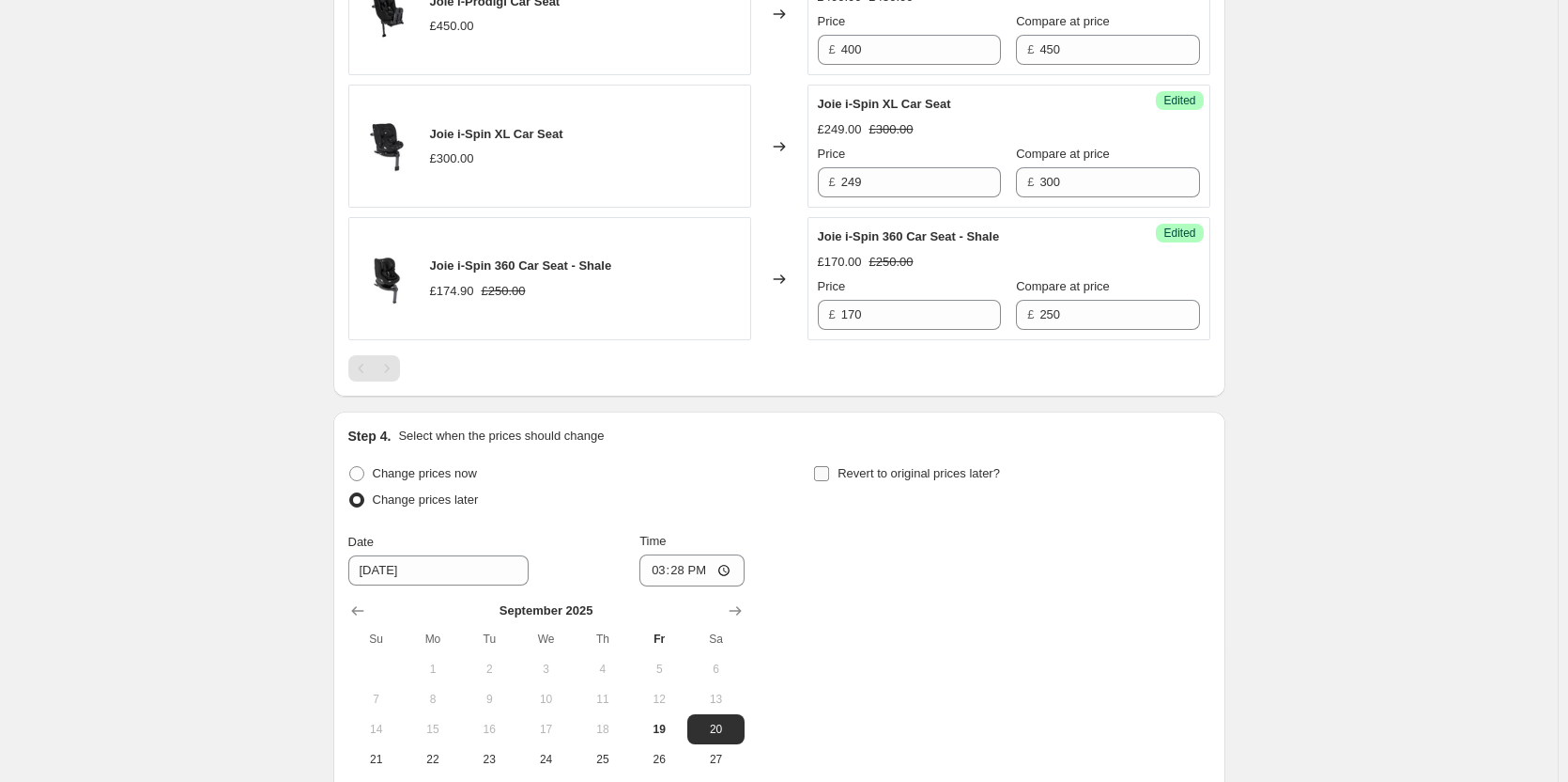
click at [883, 483] on span "Revert to original prices later?" at bounding box center [918, 473] width 162 height 19
click at [829, 481] on input "Revert to original prices later?" at bounding box center [821, 473] width 15 height 15
checkbox input "true"
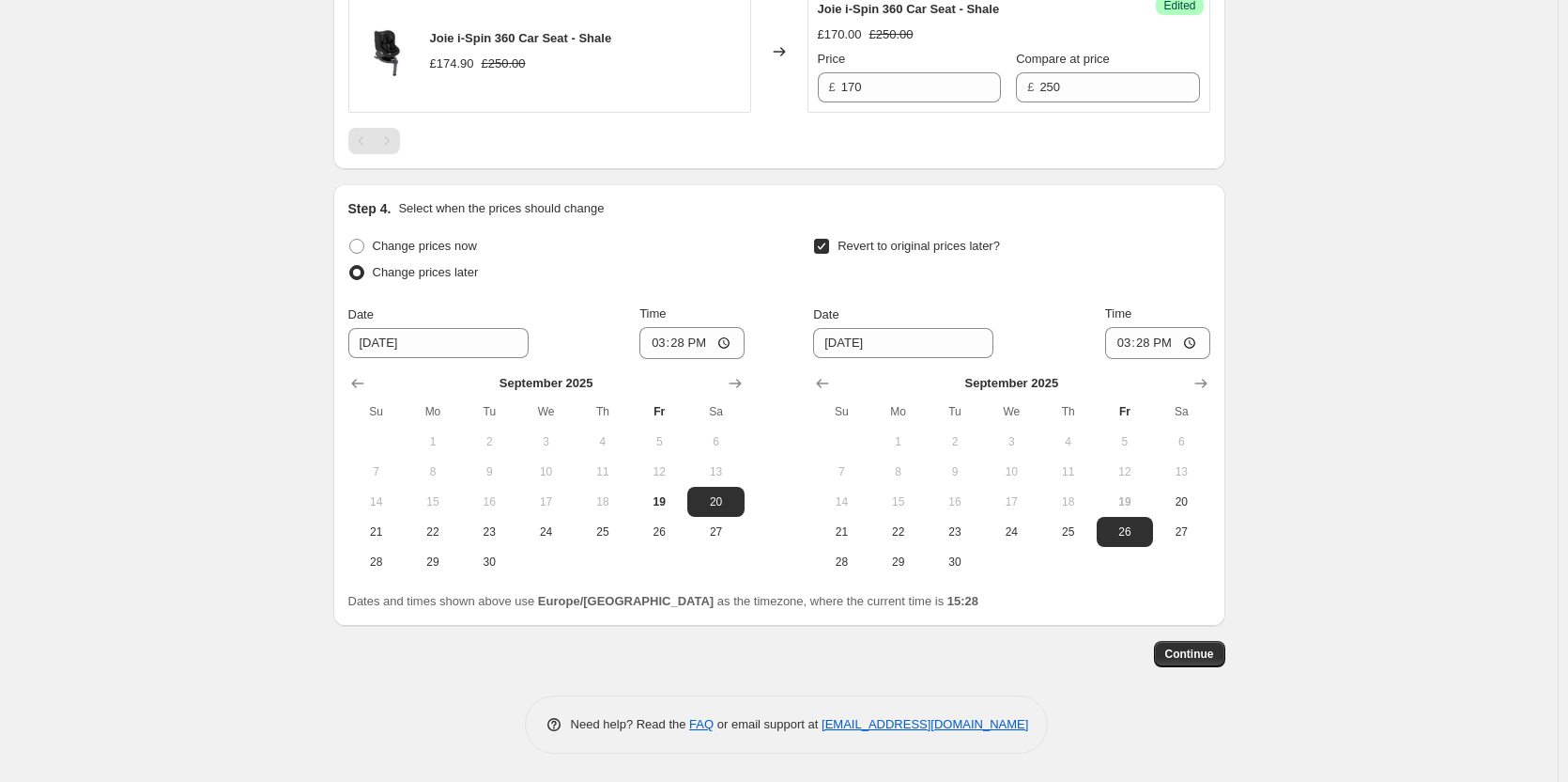
scroll to position [3401, 0]
click at [384, 537] on span "21" at bounding box center [377, 531] width 41 height 15
type input "[DATE]"
click at [926, 524] on button "22" at bounding box center [898, 531] width 56 height 30
type input "[DATE]"
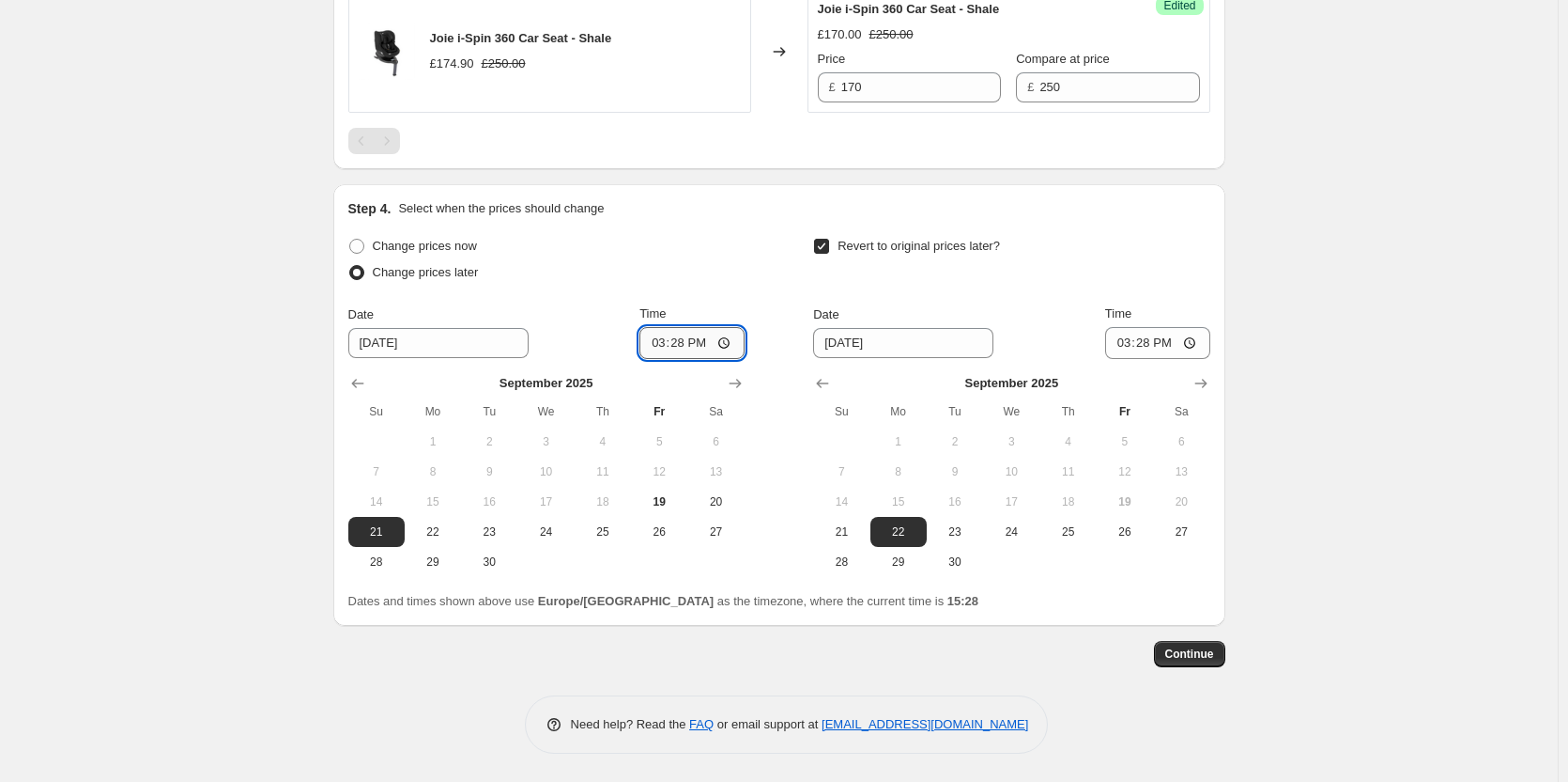
click at [680, 337] on input "15:28" at bounding box center [691, 342] width 105 height 31
type input "18:00"
click at [1150, 347] on input "15:28" at bounding box center [1157, 342] width 105 height 31
type input "06:00"
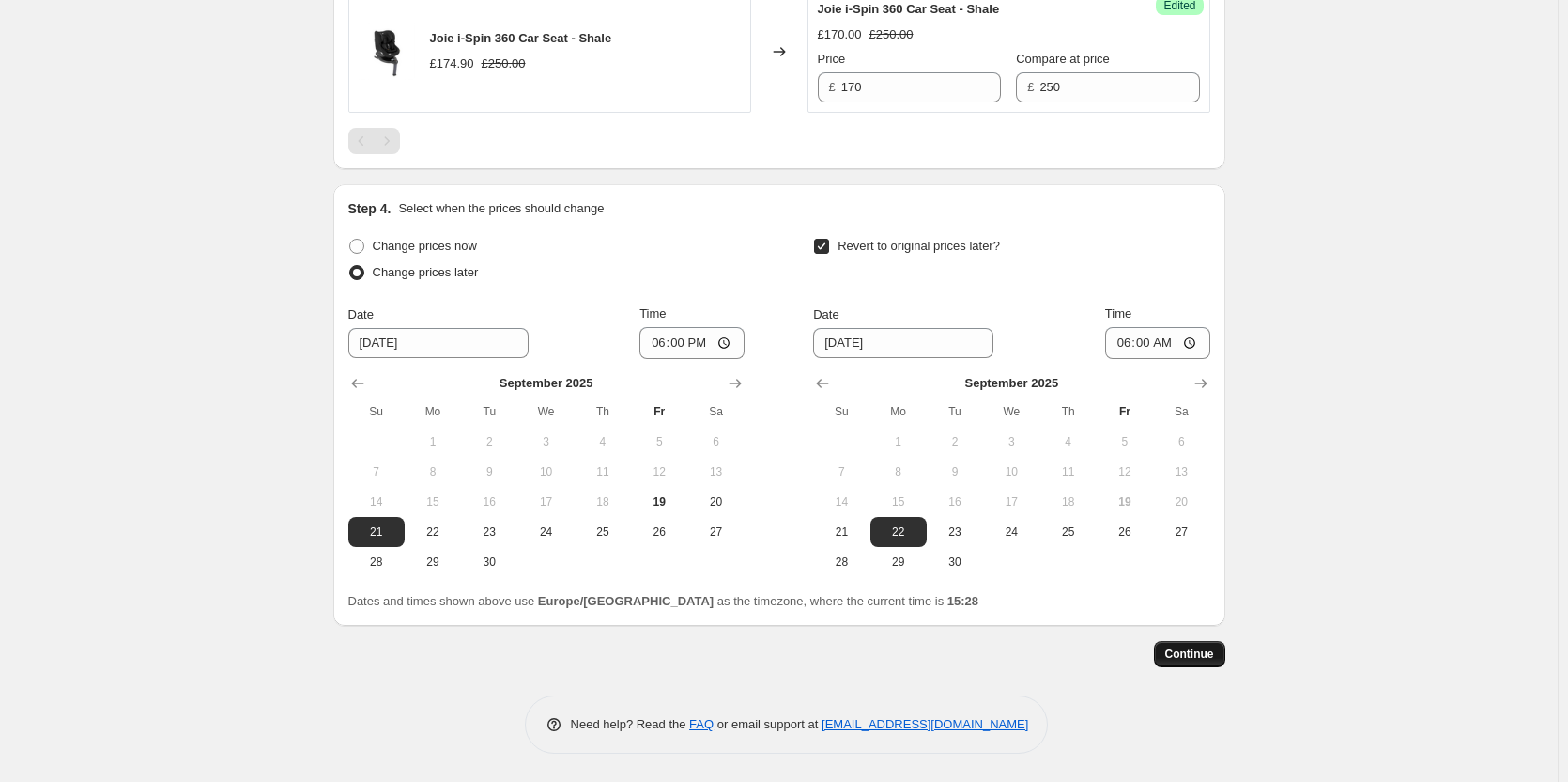
click at [1200, 650] on span "Continue" at bounding box center [1190, 653] width 49 height 15
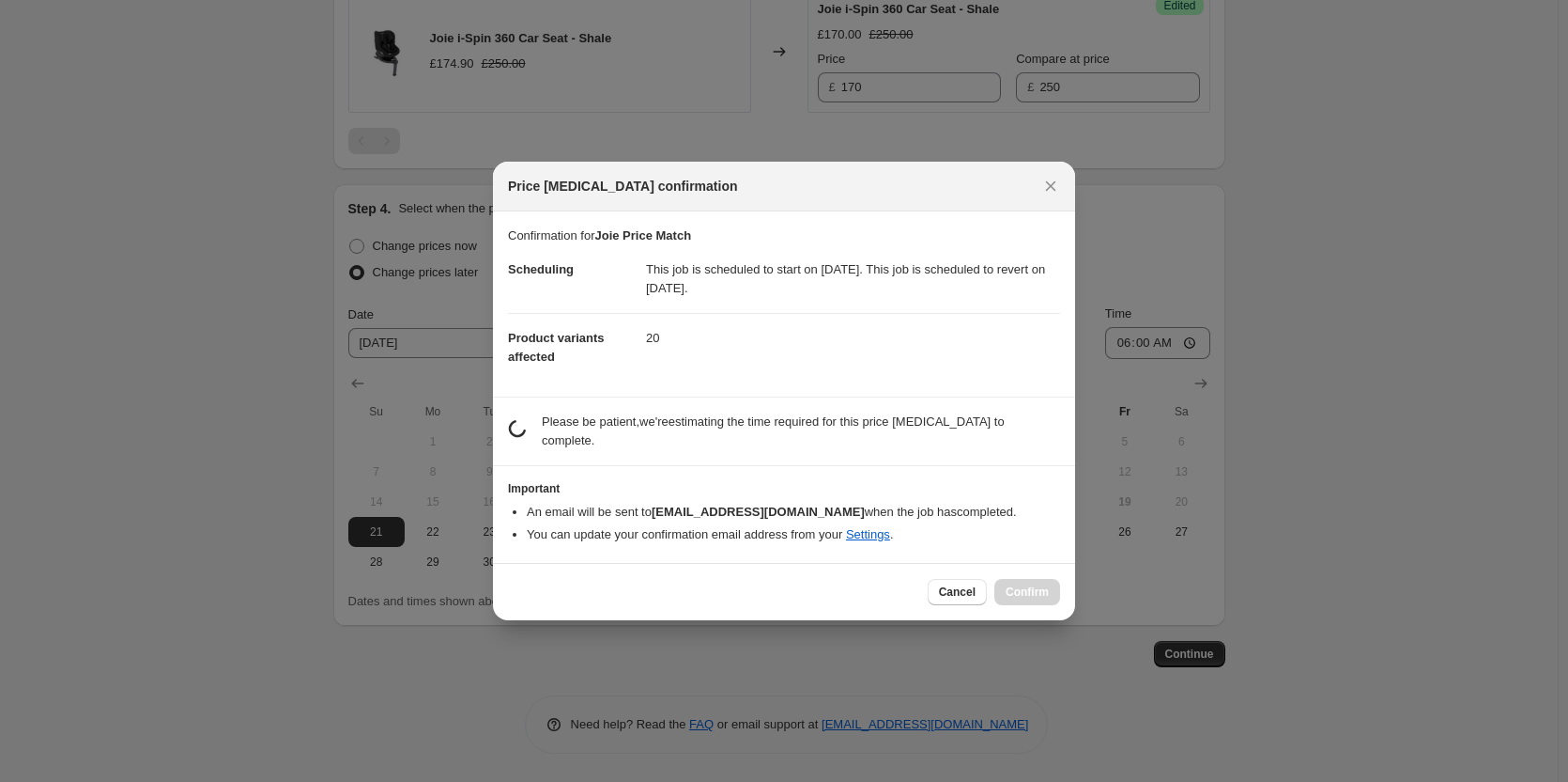
scroll to position [0, 0]
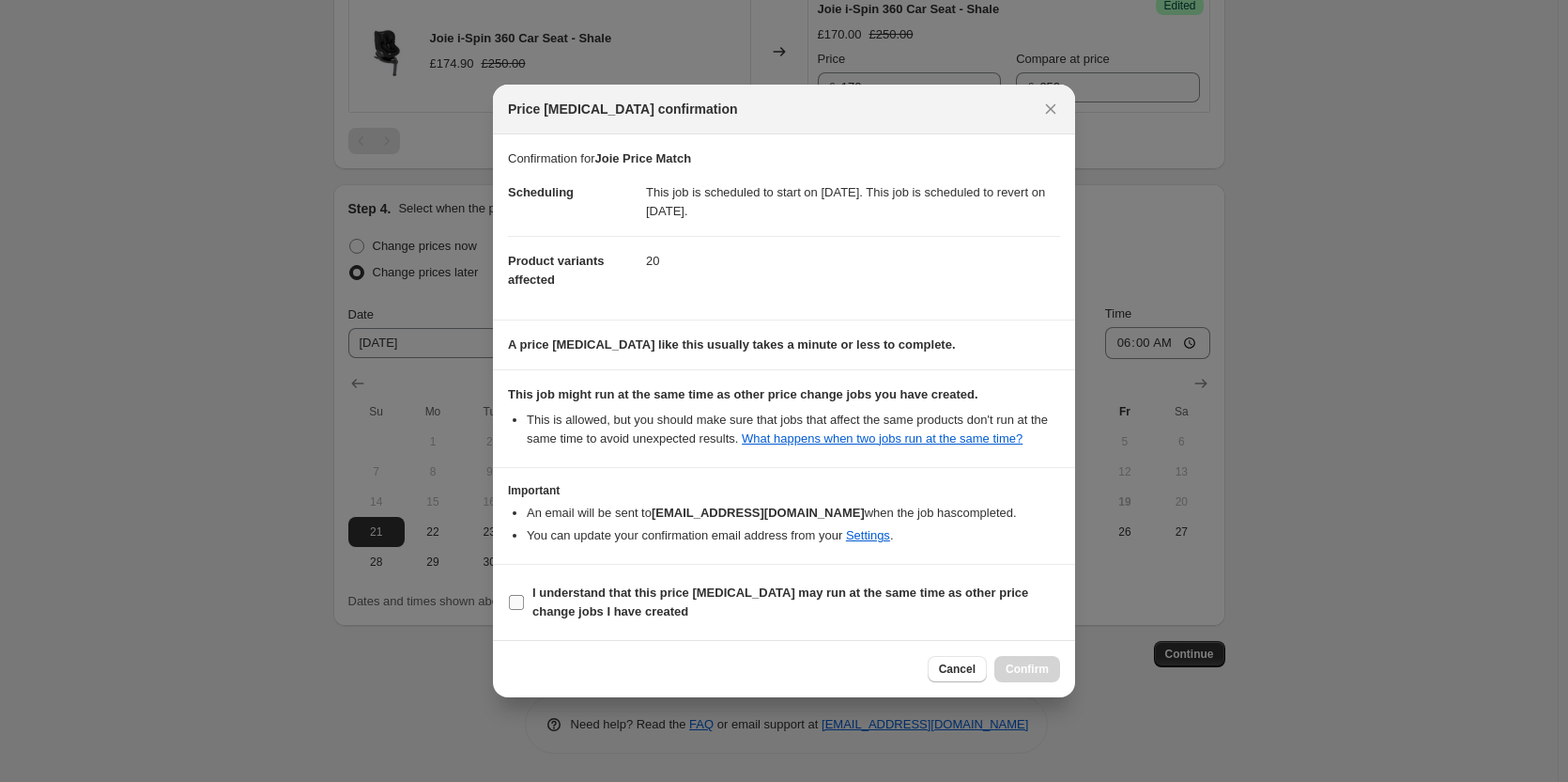
click at [653, 593] on b "I understand that this price [MEDICAL_DATA] may run at the same time as other p…" at bounding box center [781, 601] width 495 height 32
click at [524, 595] on input "I understand that this price [MEDICAL_DATA] may run at the same time as other p…" at bounding box center [516, 602] width 15 height 15
checkbox input "true"
click at [1027, 664] on span "Confirm" at bounding box center [1027, 668] width 43 height 15
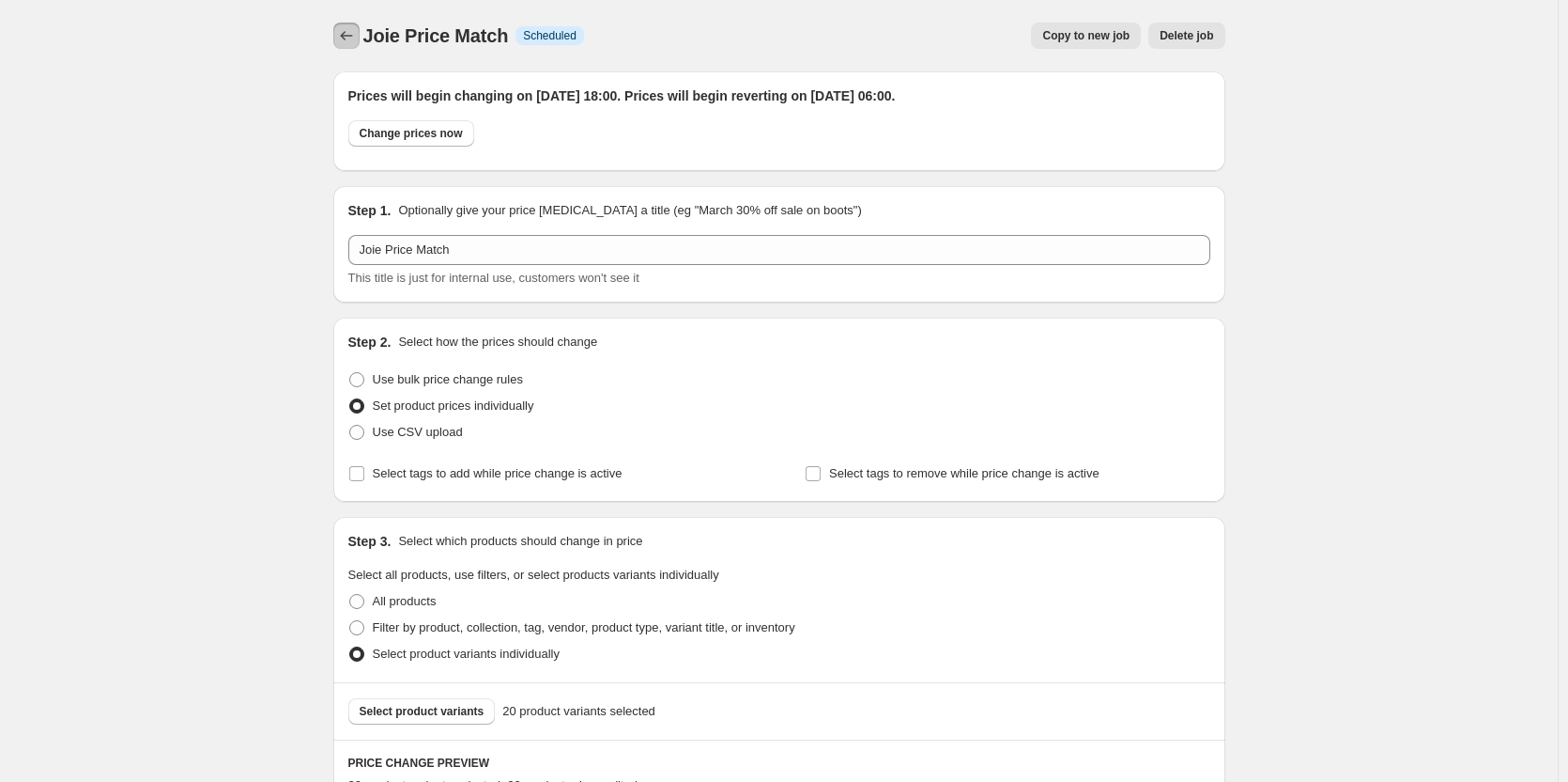
click at [348, 32] on icon "Price change jobs" at bounding box center [346, 36] width 12 height 10
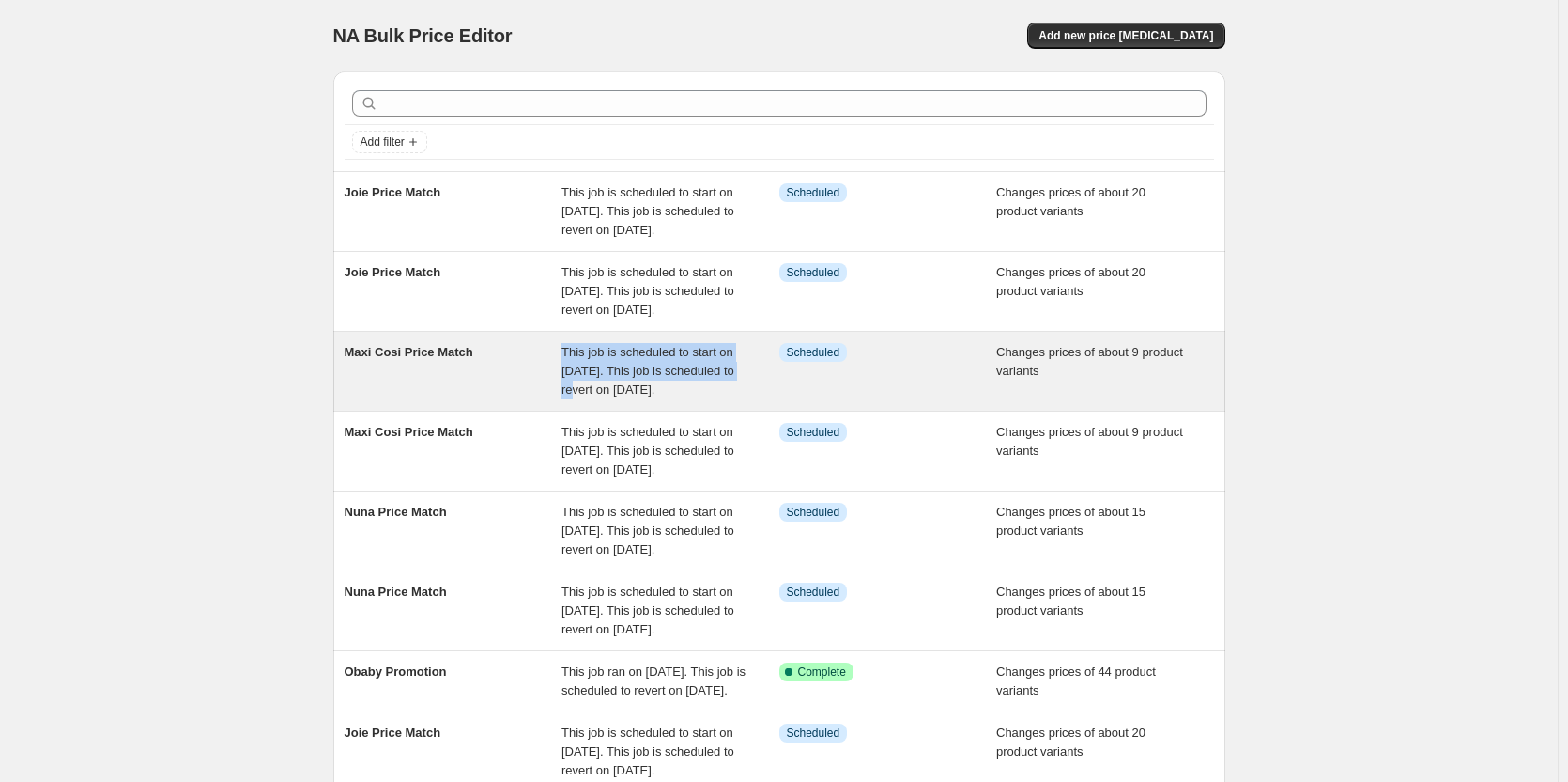
drag, startPoint x: 591, startPoint y: 432, endPoint x: 554, endPoint y: 417, distance: 39.9
click at [554, 399] on div "Maxi Cosi Price Match This job is scheduled to start on [DATE]. This job is sch…" at bounding box center [780, 371] width 869 height 56
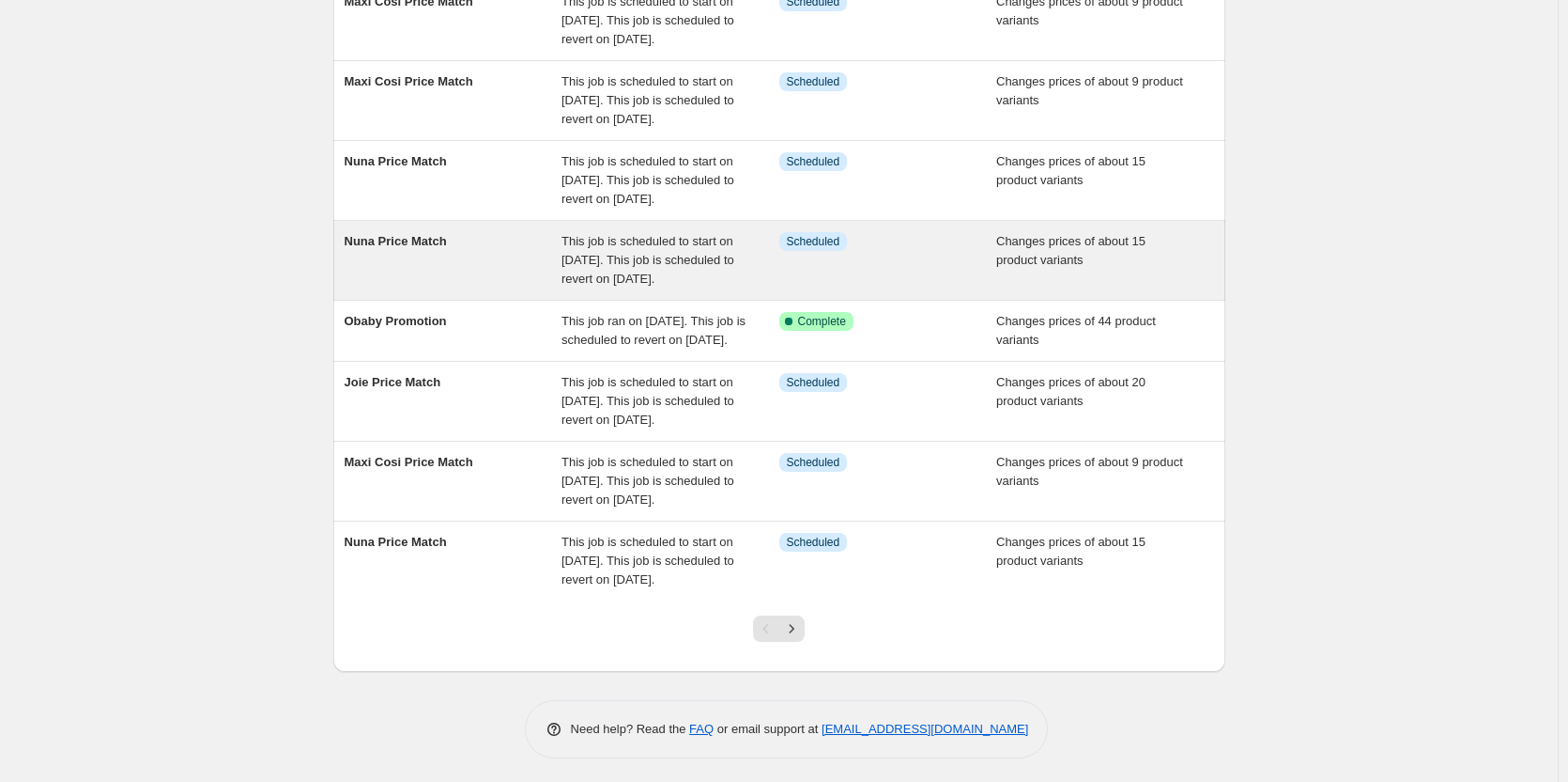
scroll to position [376, 0]
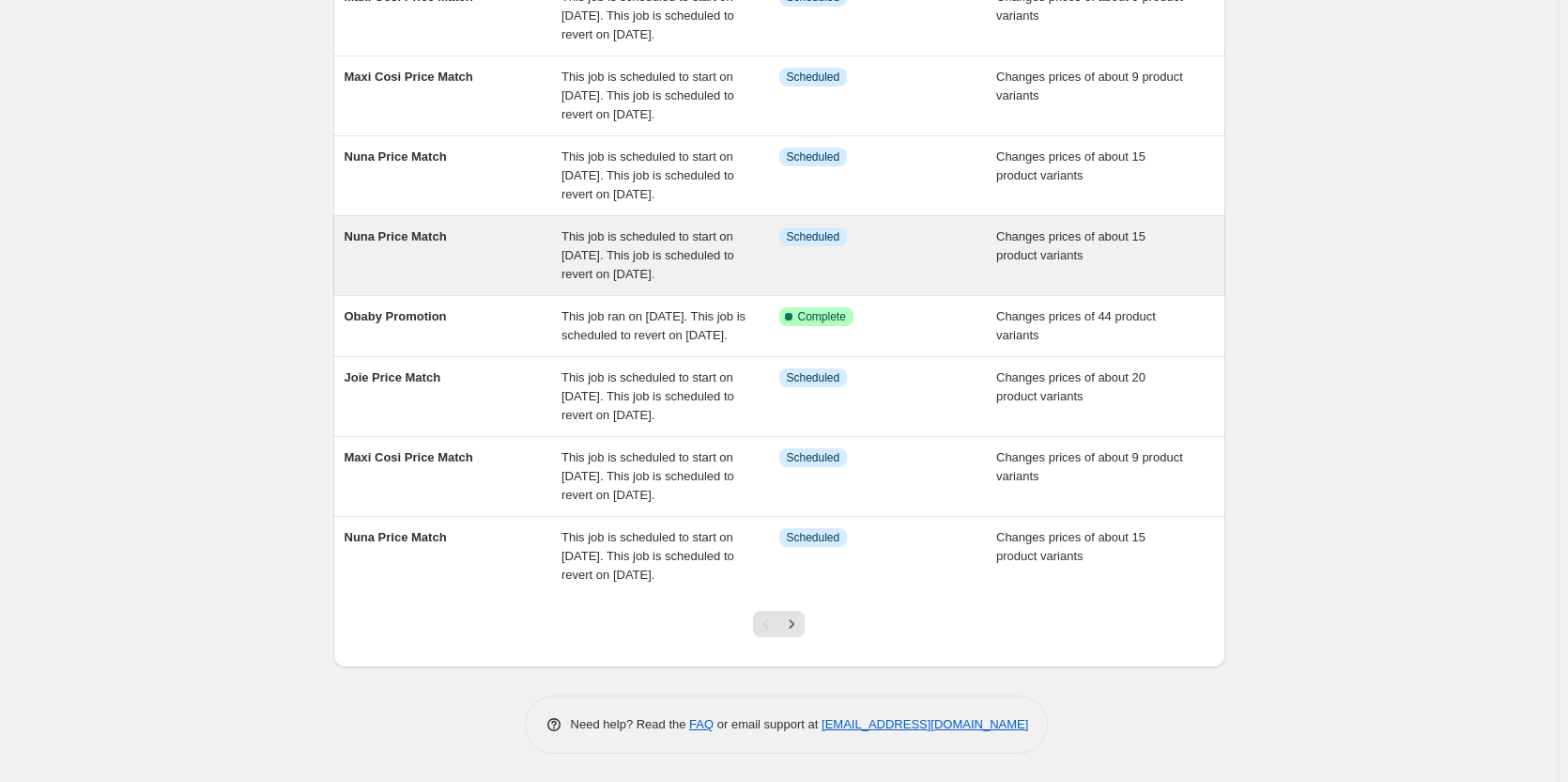
click at [609, 283] on div "This job is scheduled to start on [DATE]. This job is scheduled to revert on [D…" at bounding box center [670, 255] width 218 height 56
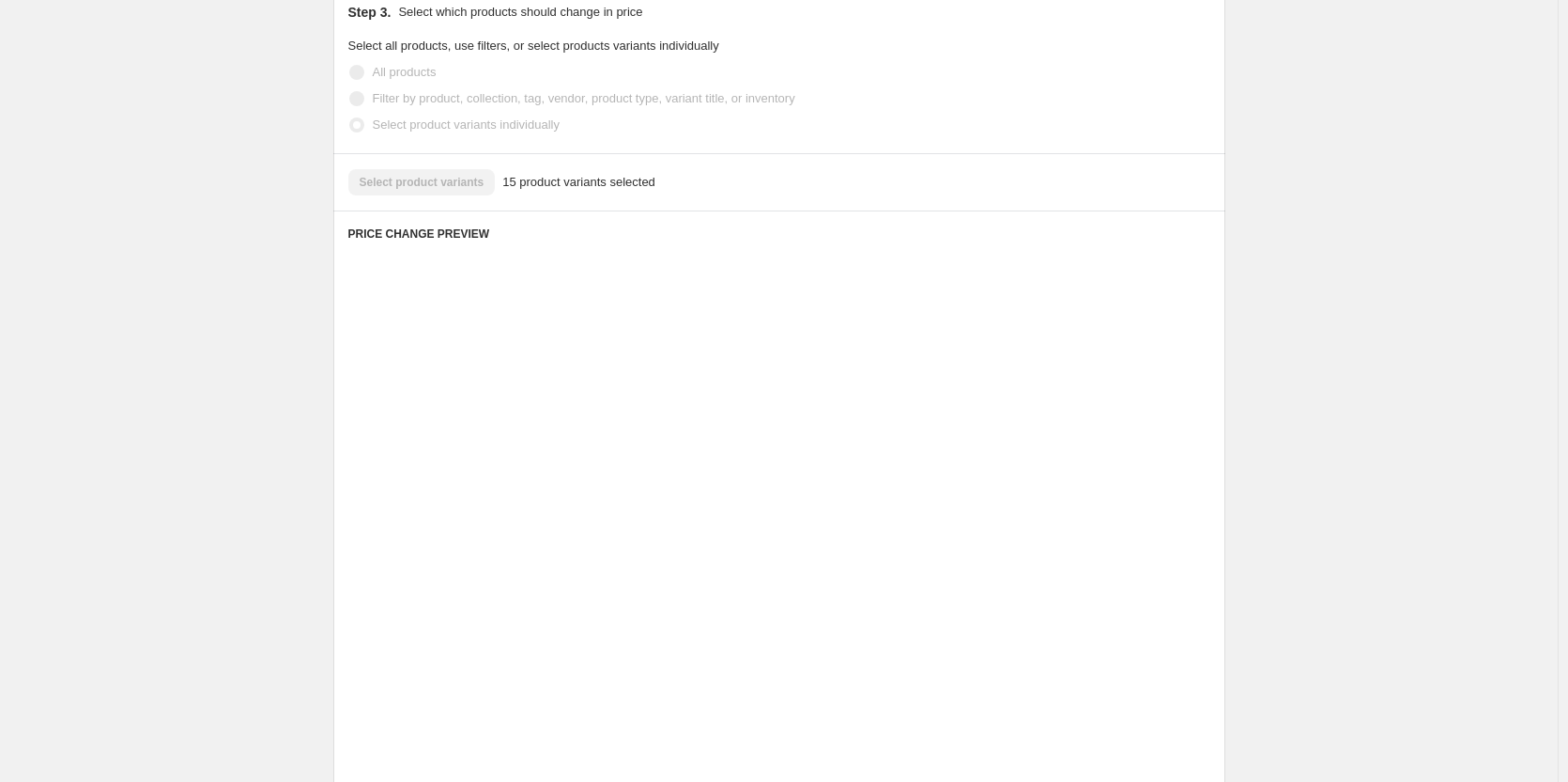
scroll to position [658, 0]
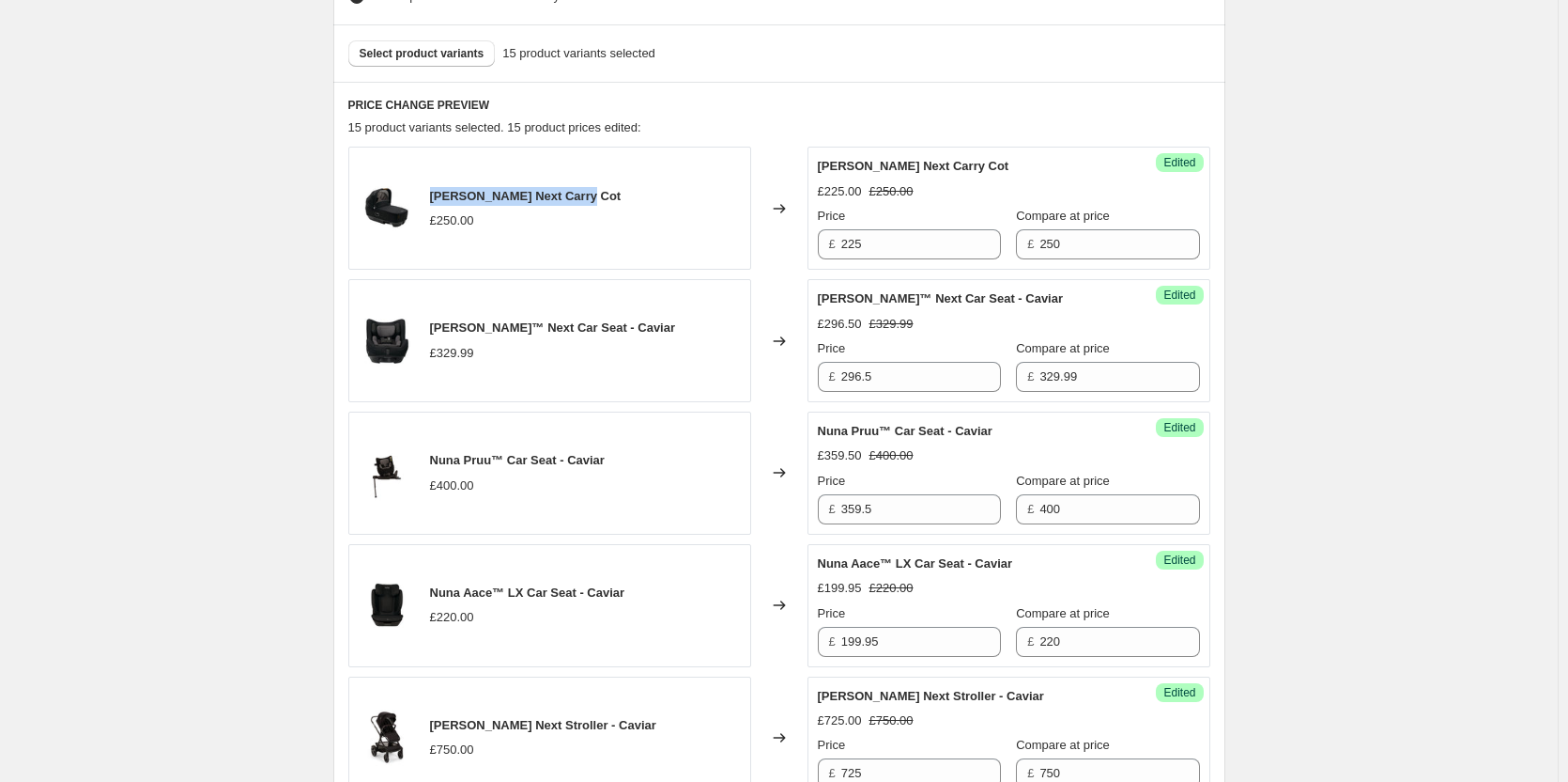
drag, startPoint x: 605, startPoint y: 195, endPoint x: 433, endPoint y: 194, distance: 172.0
click at [433, 194] on div "Nuna [PERSON_NAME] Next Carry Cot £250.00" at bounding box center [550, 208] width 403 height 123
copy span "[PERSON_NAME] Next Carry Cot"
drag, startPoint x: 645, startPoint y: 327, endPoint x: 425, endPoint y: 320, distance: 220.1
click at [425, 320] on div "[PERSON_NAME]™ Next Car Seat - Caviar £329.99" at bounding box center [550, 340] width 403 height 123
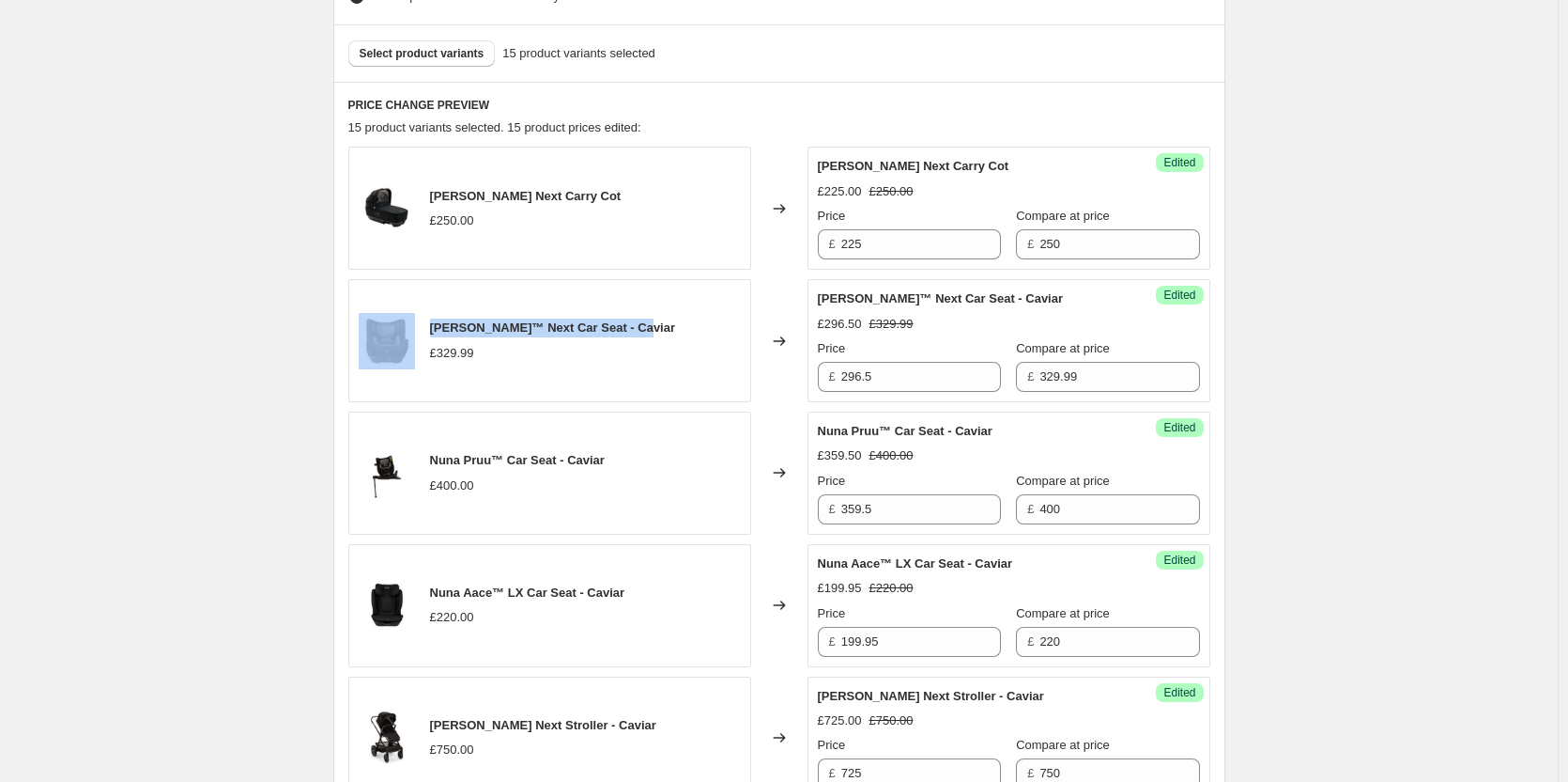
copy div "[PERSON_NAME]™ Next Car Seat - Caviar"
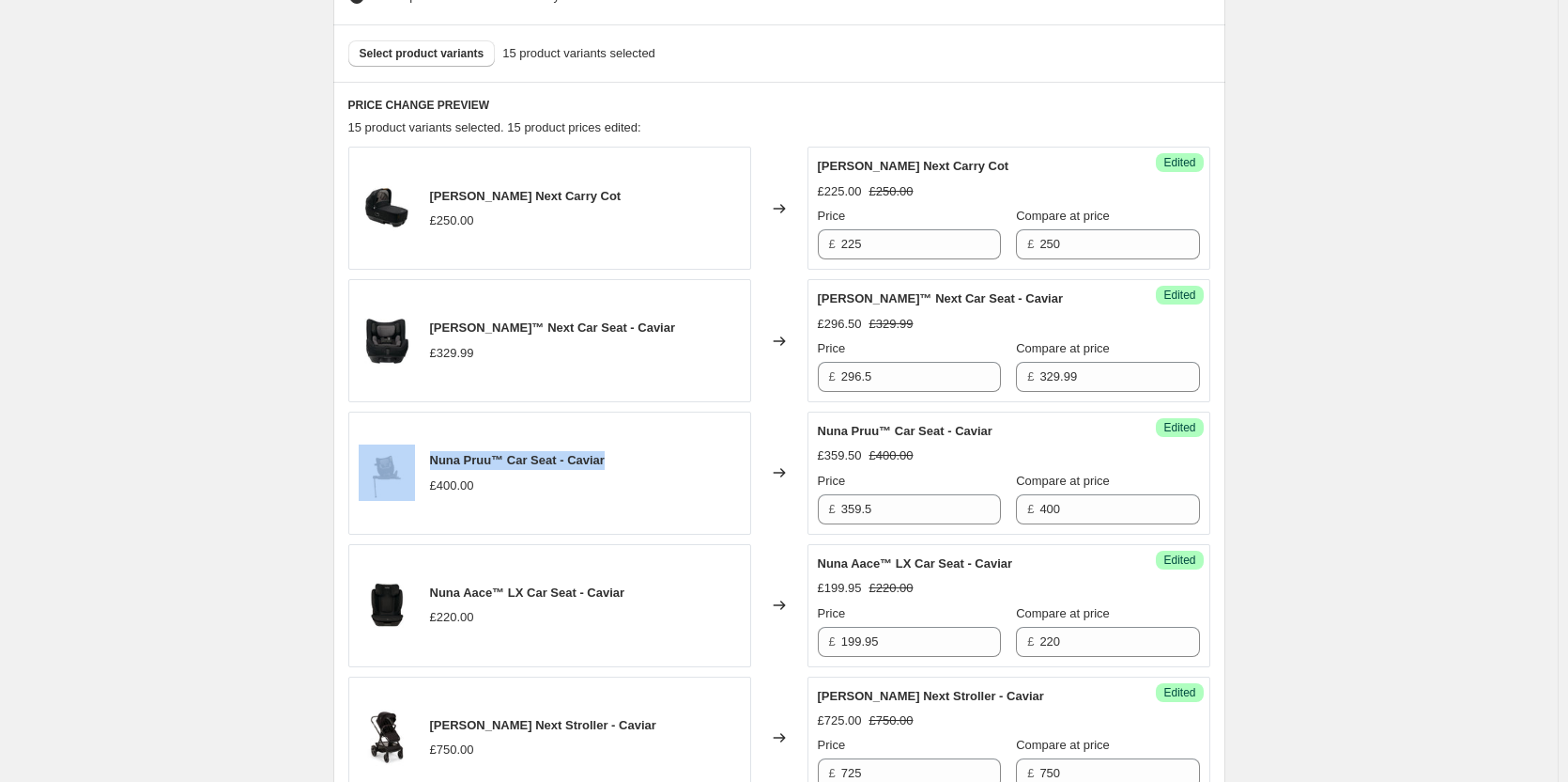
drag, startPoint x: 642, startPoint y: 465, endPoint x: 415, endPoint y: 454, distance: 227.3
click at [415, 454] on div "Nuna Pruu™ Car Seat - Caviar £400.00" at bounding box center [550, 472] width 403 height 123
copy div "Nuna Pruu™ Car Seat - Caviar"
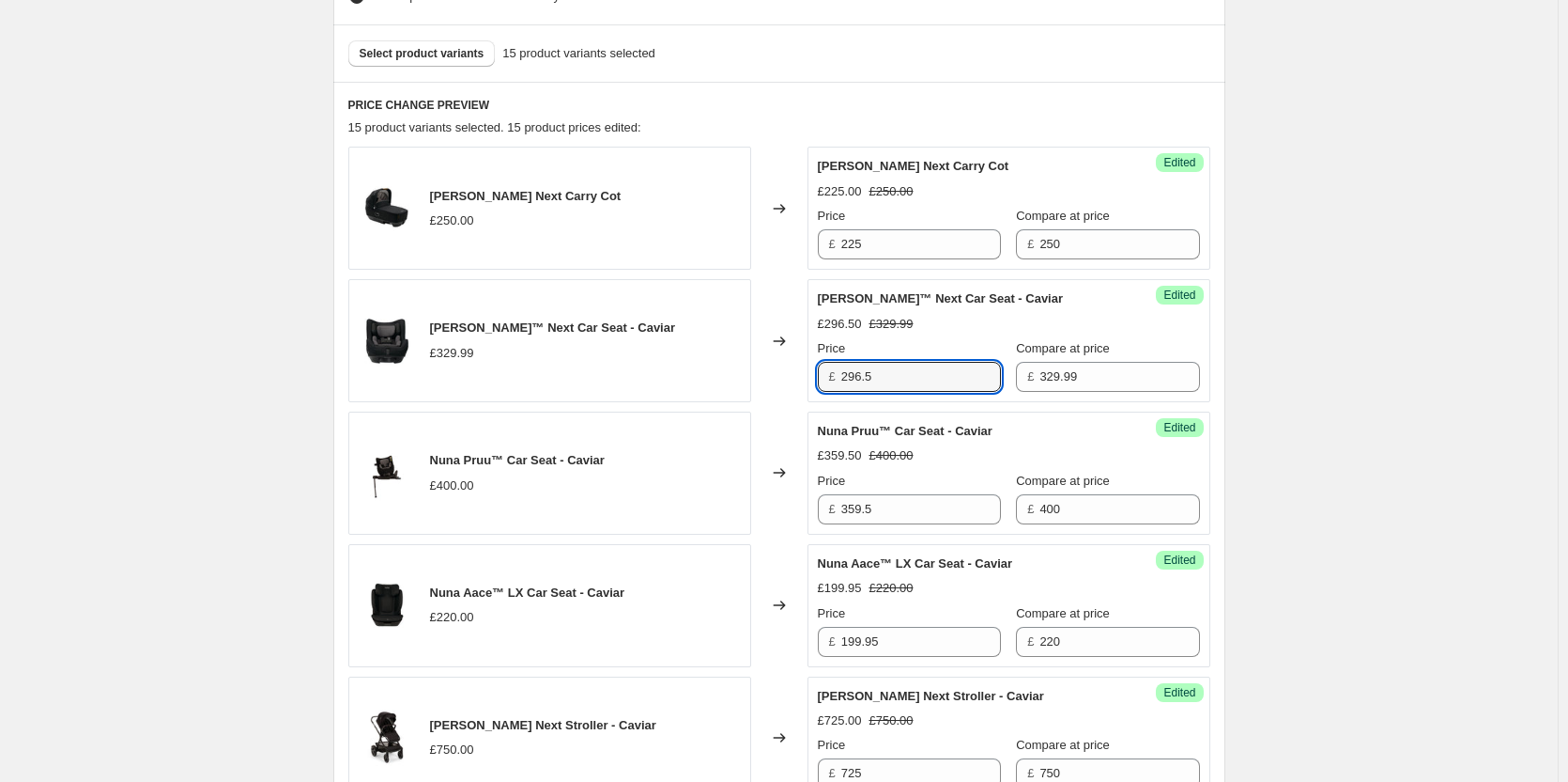
drag, startPoint x: 900, startPoint y: 379, endPoint x: 844, endPoint y: 375, distance: 56.1
click at [844, 375] on div "£ 296.5" at bounding box center [909, 377] width 183 height 30
type input "320"
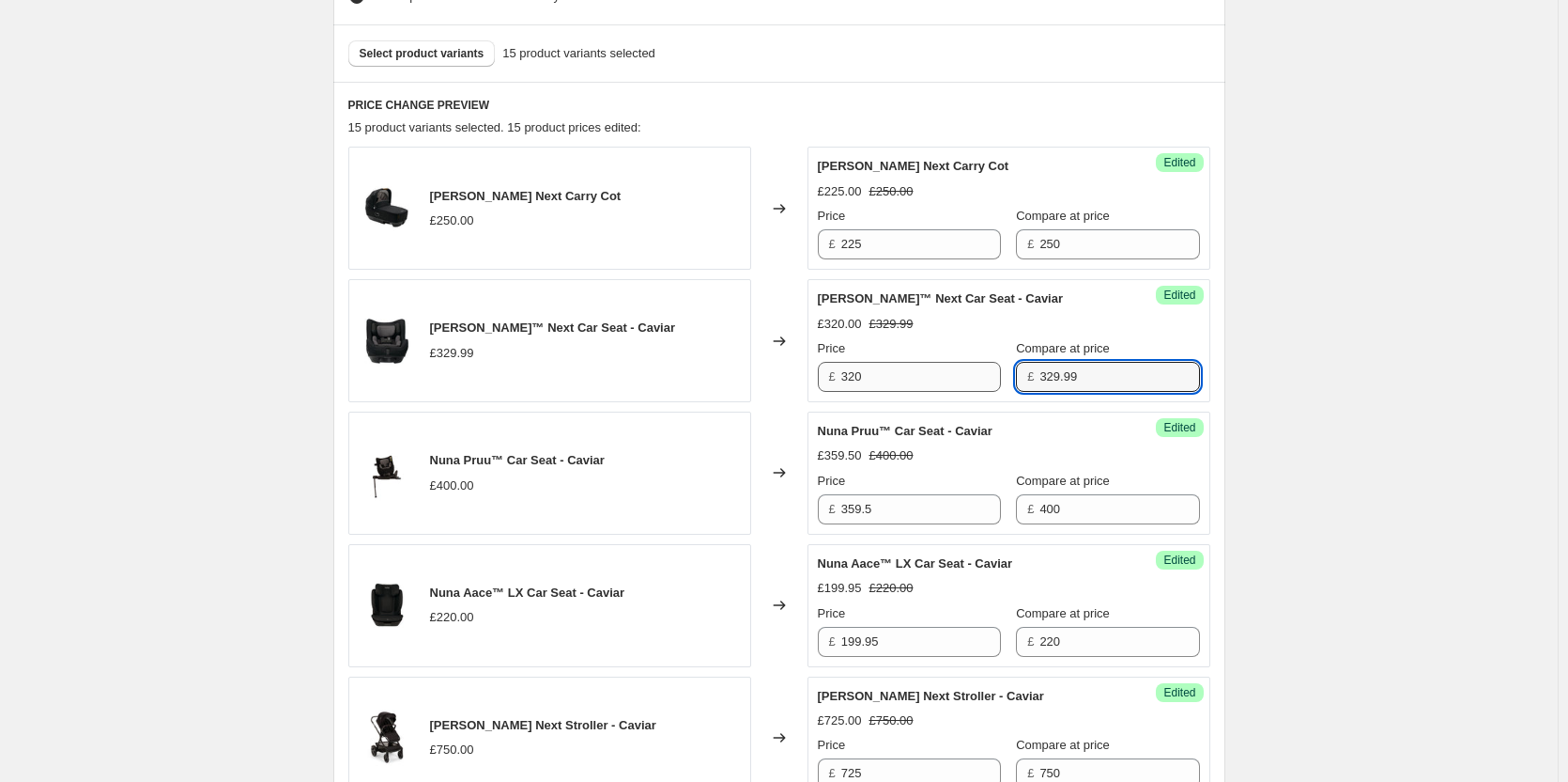
drag, startPoint x: 1086, startPoint y: 363, endPoint x: 958, endPoint y: 363, distance: 128.0
click at [958, 363] on div "Price £ 320 Compare at price £ 329.99" at bounding box center [1009, 365] width 382 height 52
type input "330"
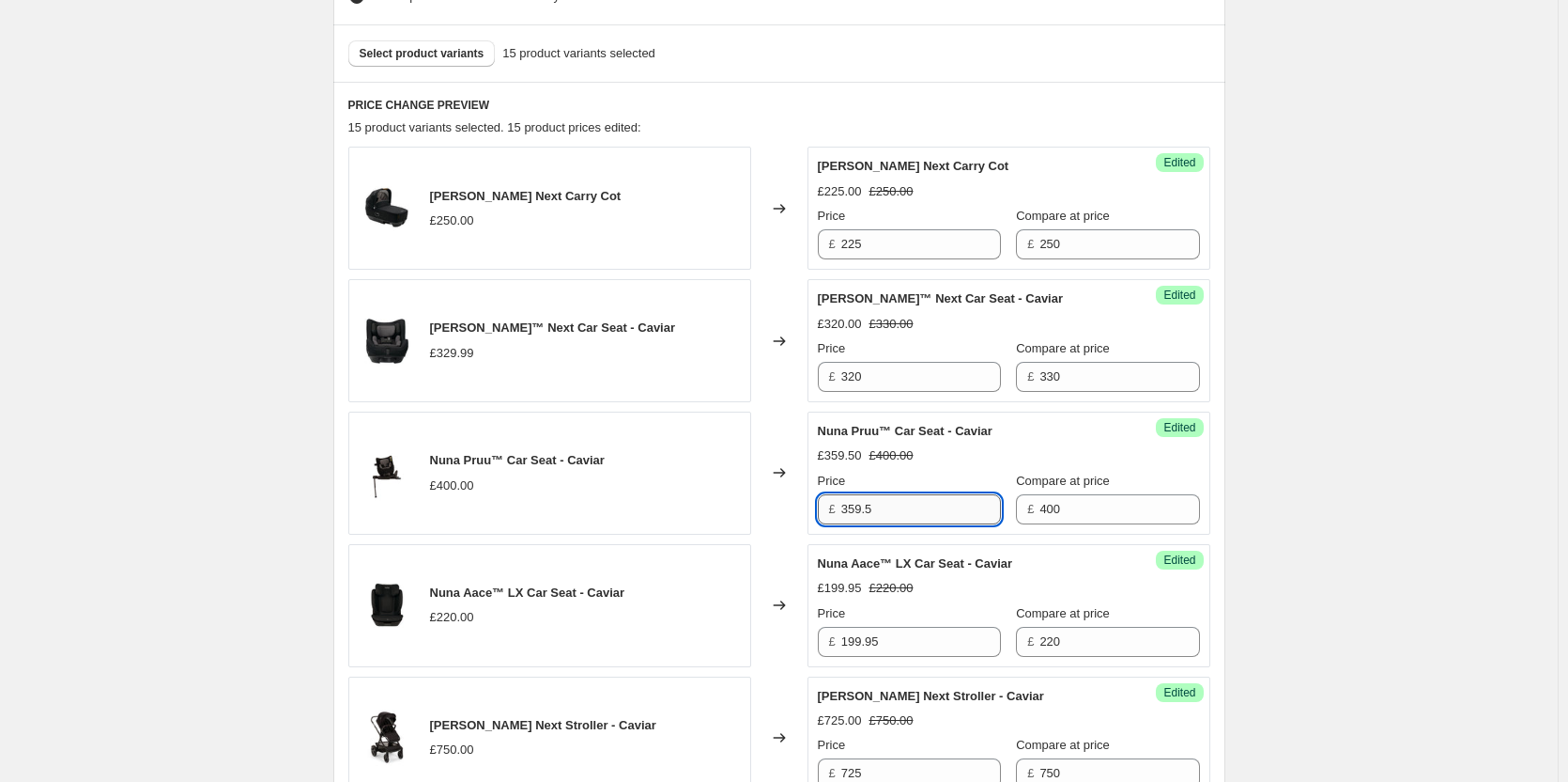
click at [903, 509] on input "359.5" at bounding box center [921, 509] width 159 height 30
type input "359.95"
drag, startPoint x: 621, startPoint y: 589, endPoint x: 433, endPoint y: 582, distance: 188.1
click at [433, 582] on div "Nuna Aace™ LX Car Seat - Caviar £220.00" at bounding box center [550, 605] width 403 height 123
copy span "Nuna Aace™ LX Car Seat - Caviar"
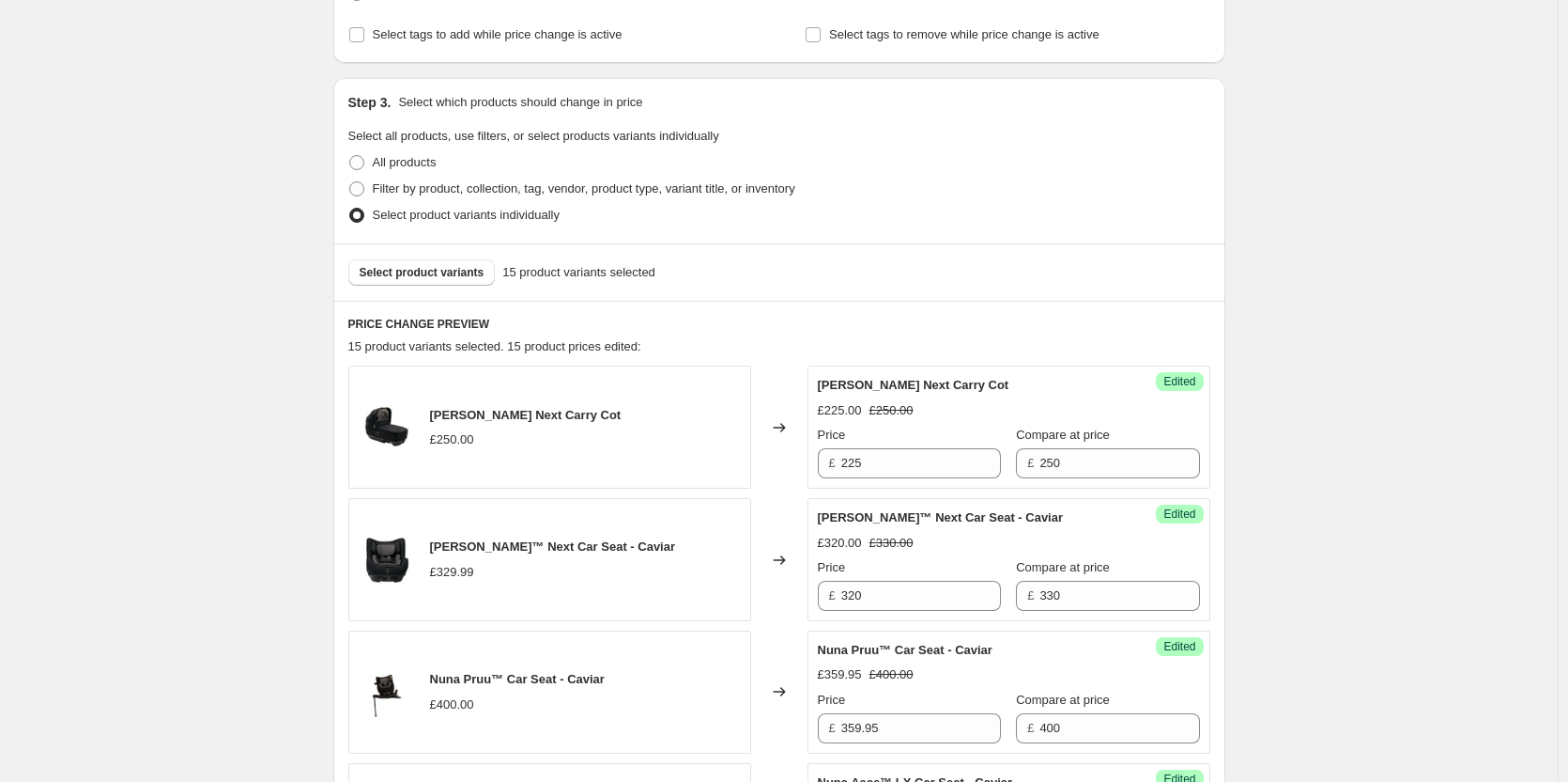
scroll to position [376, 0]
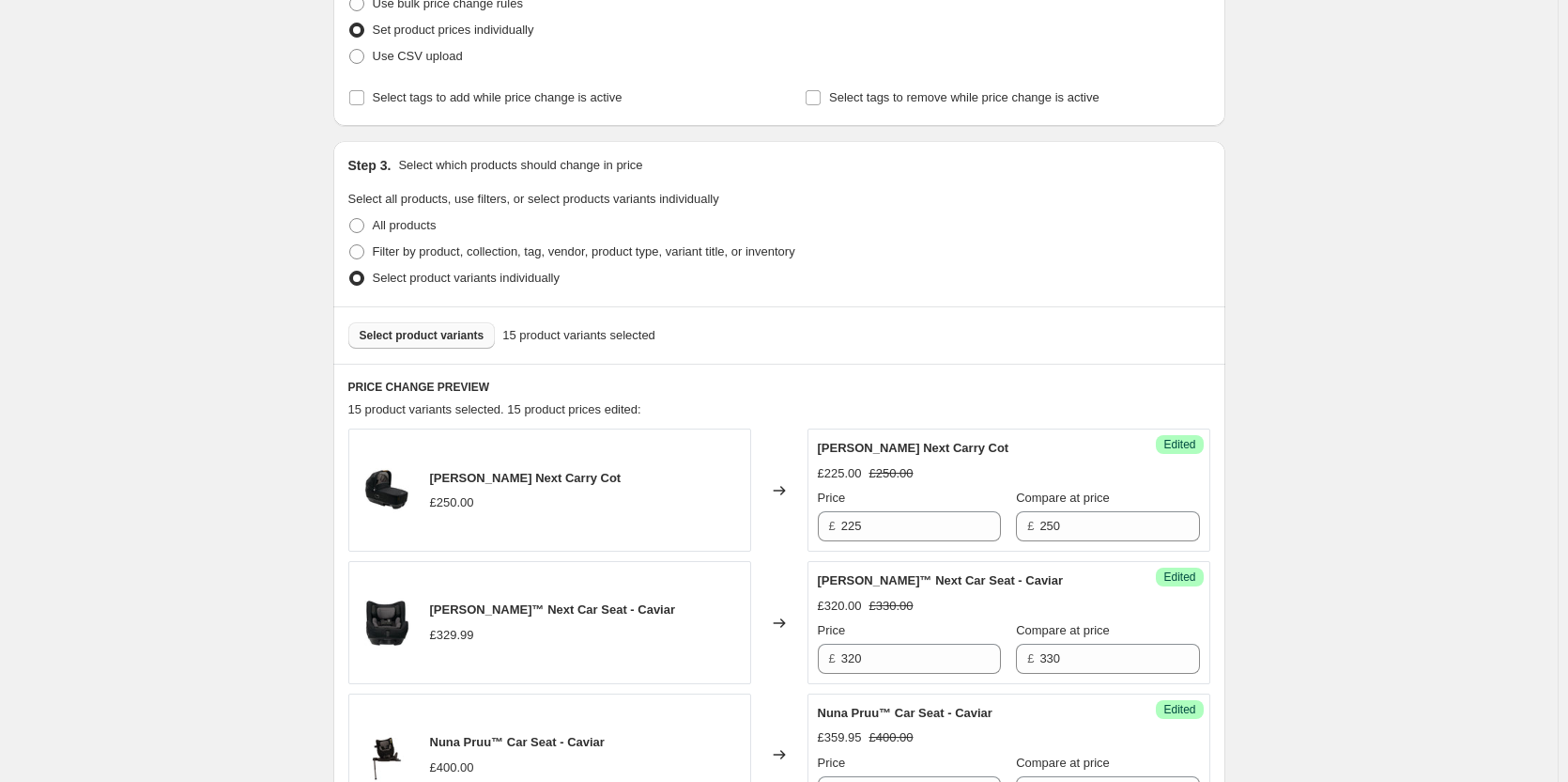
click at [414, 339] on span "Select product variants" at bounding box center [422, 334] width 125 height 15
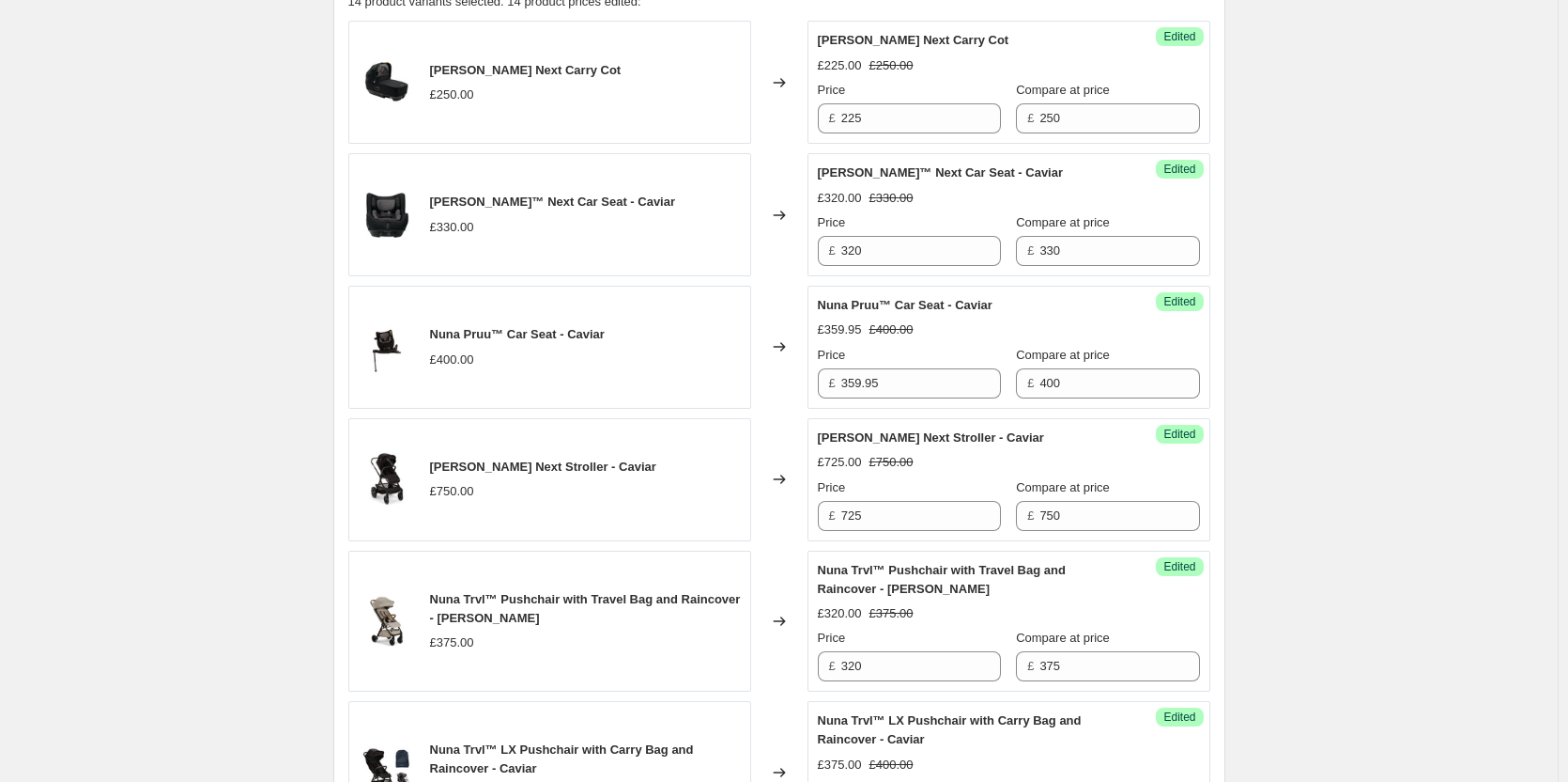
scroll to position [846, 0]
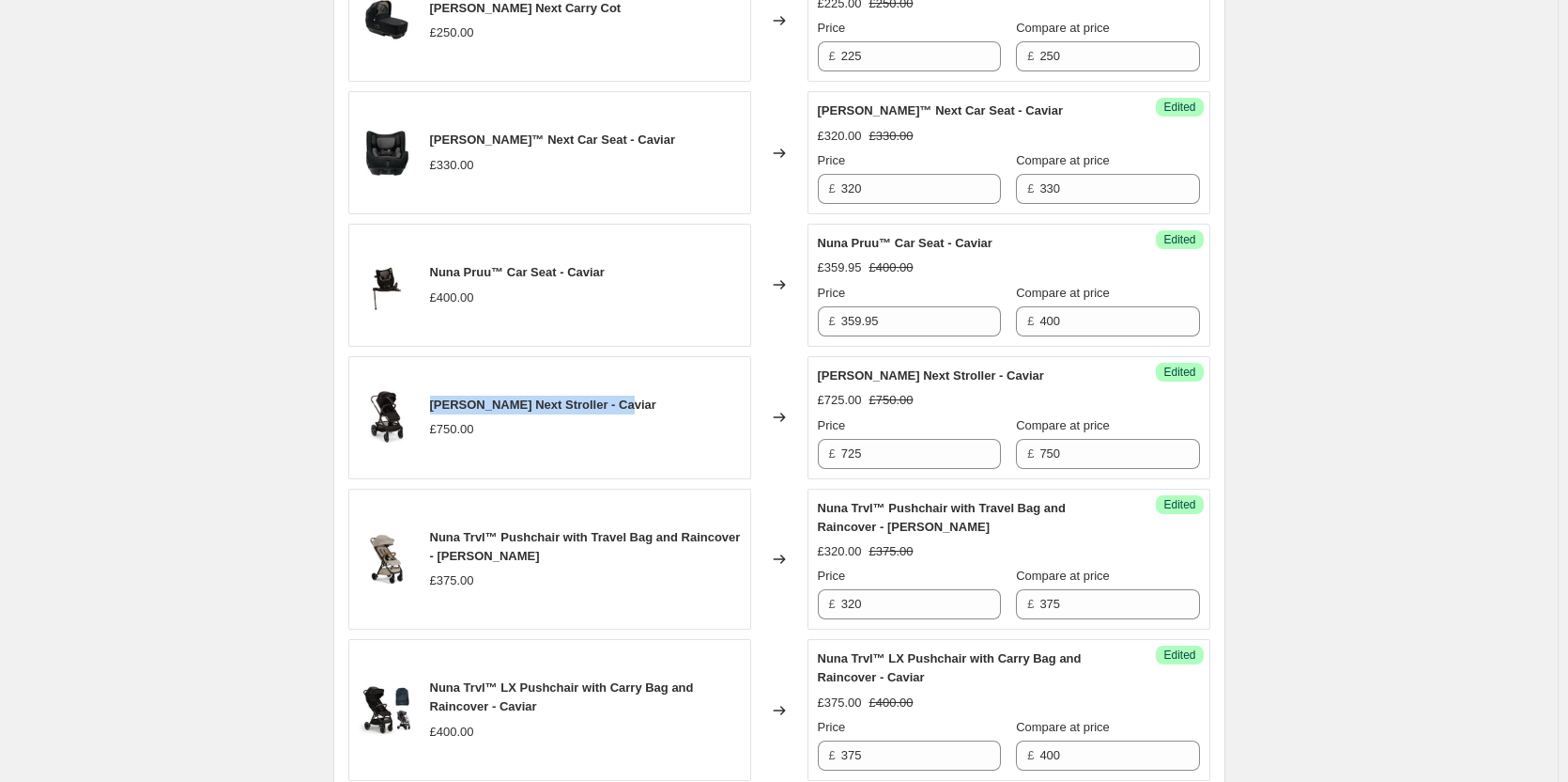
drag, startPoint x: 637, startPoint y: 408, endPoint x: 428, endPoint y: 408, distance: 209.0
click at [428, 408] on div "[PERSON_NAME] Next Stroller - Caviar £750.00" at bounding box center [550, 417] width 403 height 123
copy span "[PERSON_NAME] Next Stroller - Caviar"
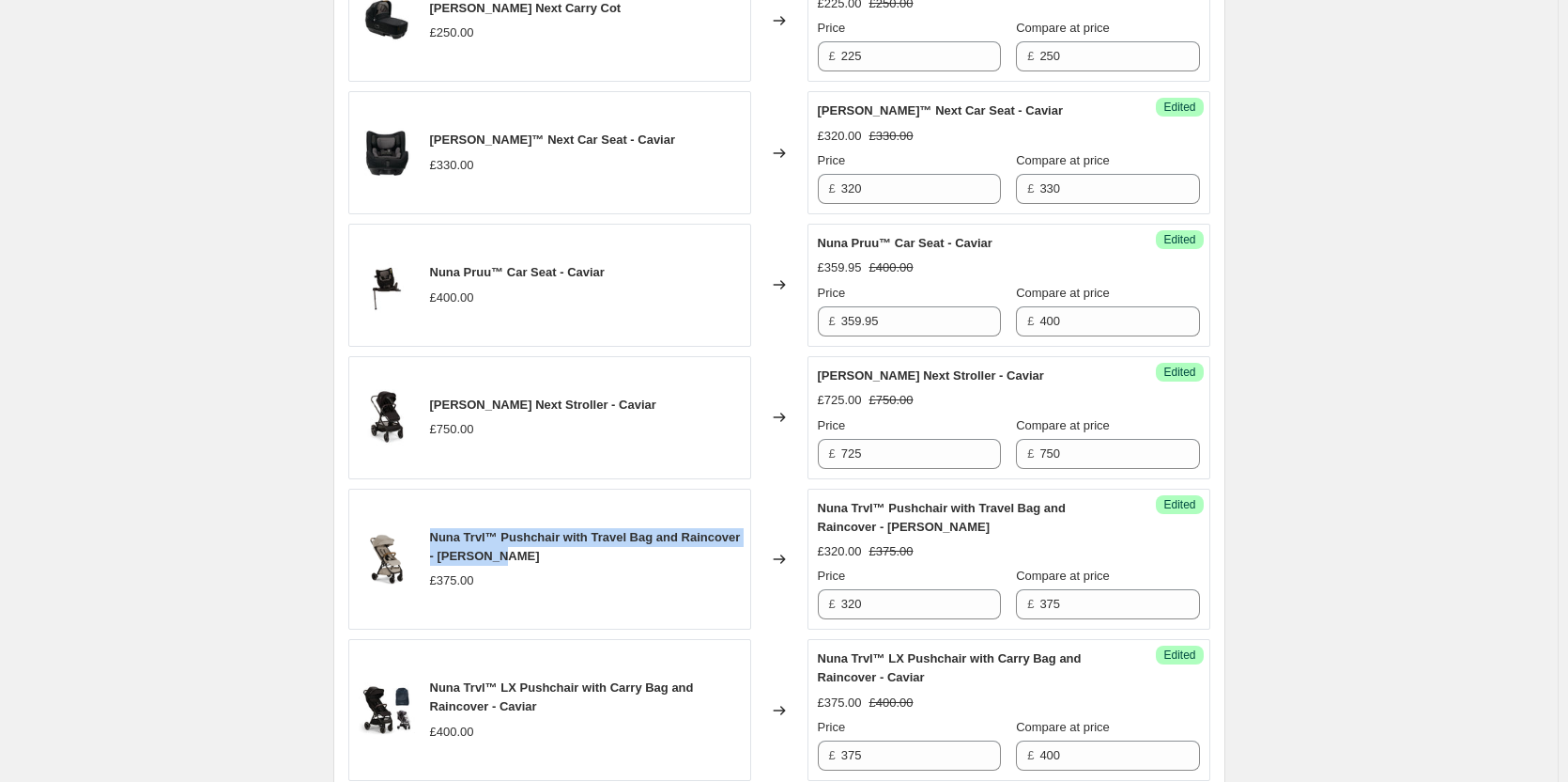
drag, startPoint x: 511, startPoint y: 556, endPoint x: 438, endPoint y: 534, distance: 76.2
click at [438, 534] on div "Nuna Trvl™ Pushchair with Travel Bag and Raincover - [PERSON_NAME]" at bounding box center [585, 547] width 311 height 37
copy span "Nuna Trvl™ Pushchair with Travel Bag and Raincover - [PERSON_NAME]"
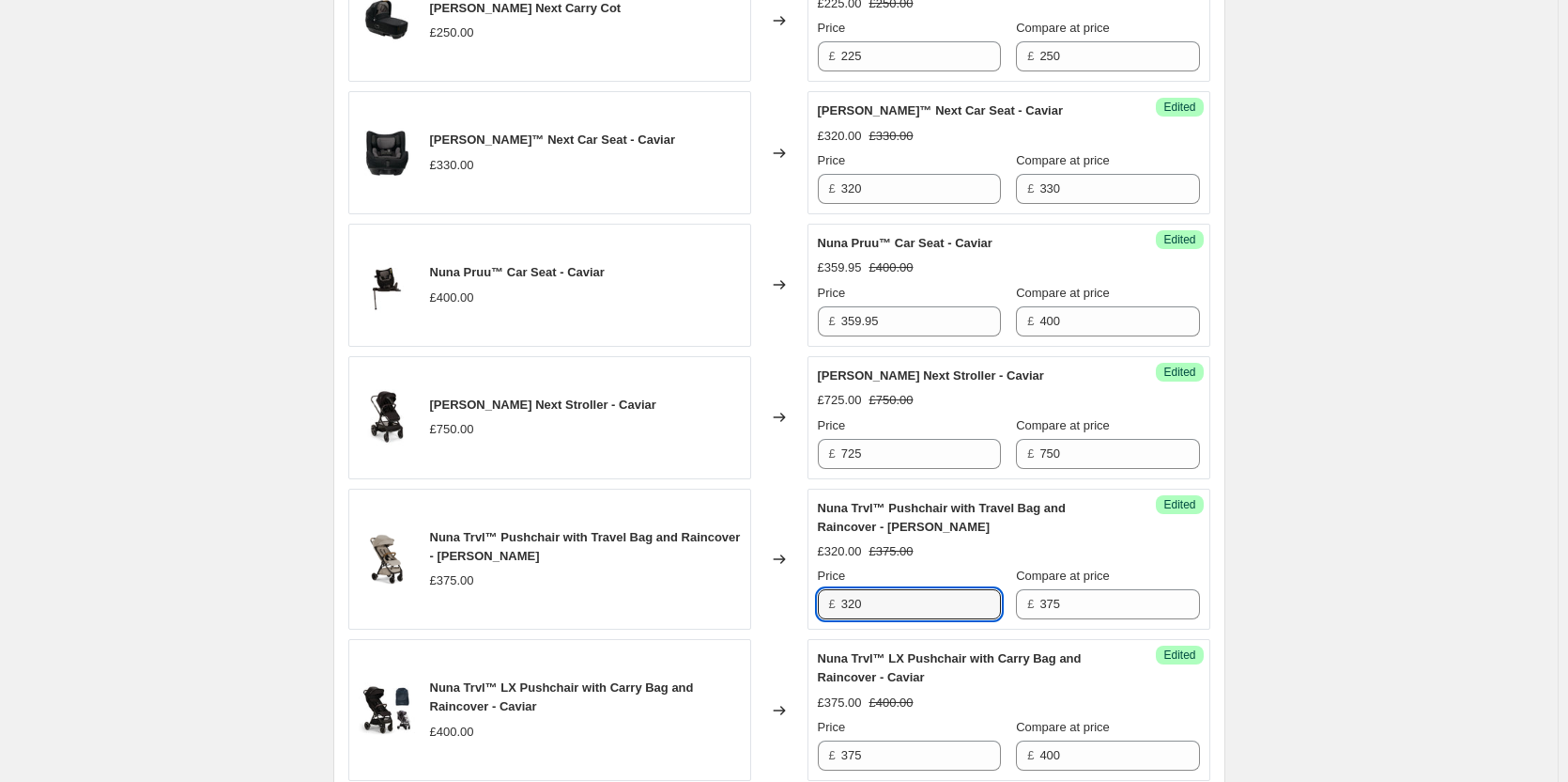
drag, startPoint x: 884, startPoint y: 600, endPoint x: 783, endPoint y: 612, distance: 101.7
click at [783, 612] on div "Nuna Trvl™ Pushchair with Travel Bag and Raincover - [PERSON_NAME] £375.00 Chan…" at bounding box center [779, 560] width 862 height 142
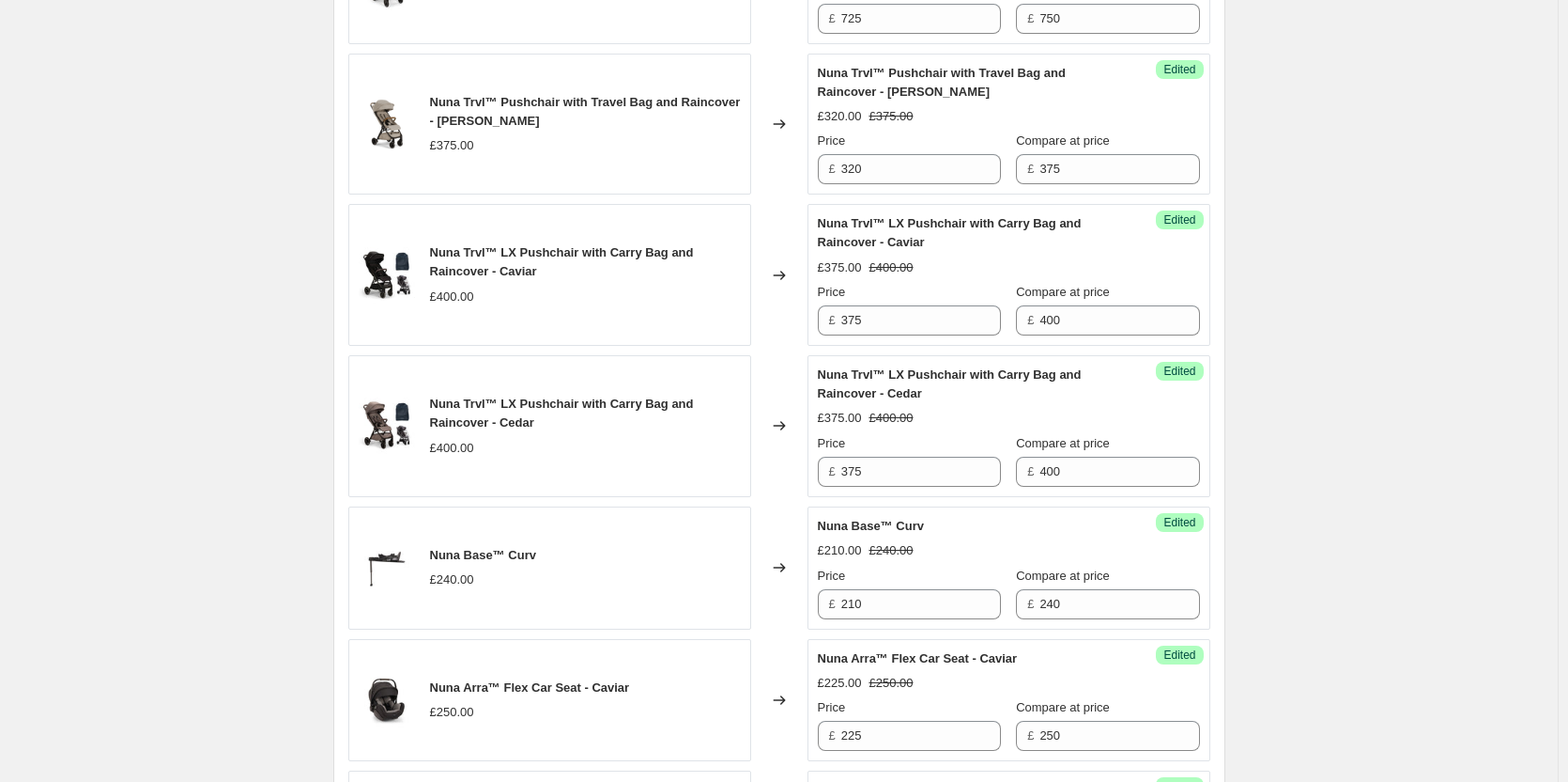
scroll to position [1315, 0]
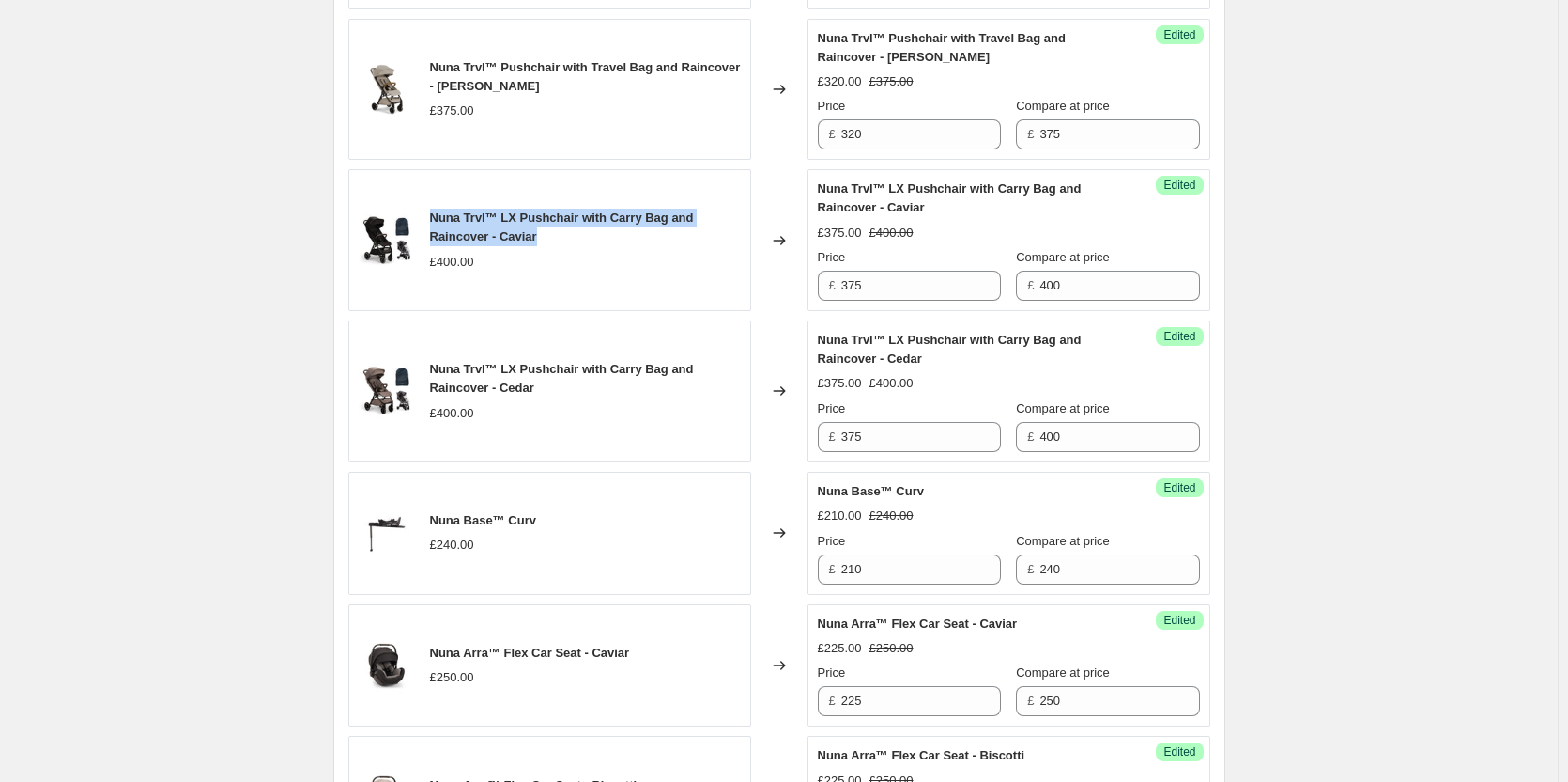
drag, startPoint x: 562, startPoint y: 237, endPoint x: 433, endPoint y: 219, distance: 130.2
click at [433, 219] on div "Nuna Trvl™ LX Pushchair with Carry Bag and Raincover - Caviar £400.00" at bounding box center [550, 240] width 403 height 142
copy span "Nuna Trvl™ LX Pushchair with Carry Bag and Raincover - Caviar"
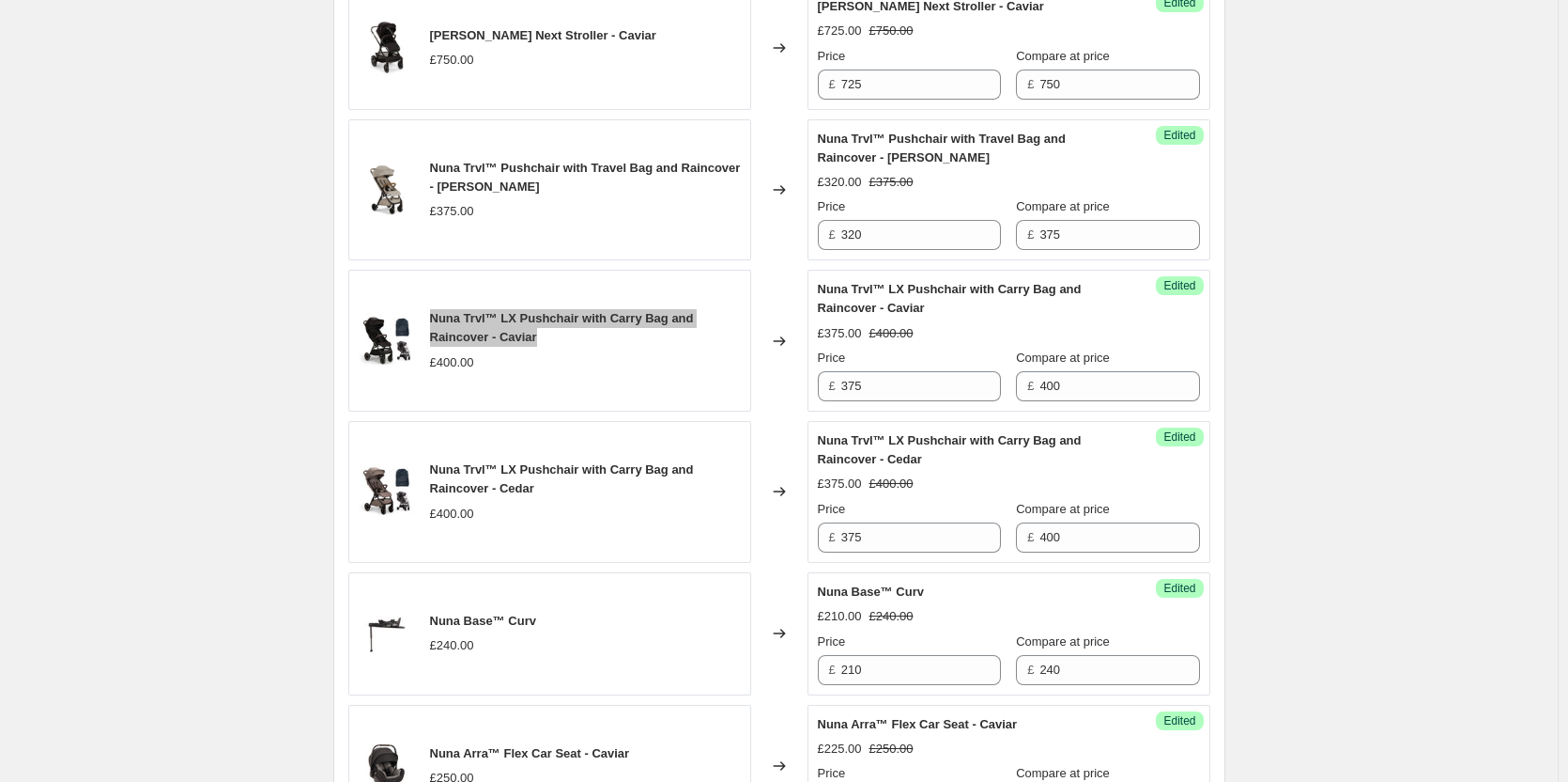
scroll to position [1222, 0]
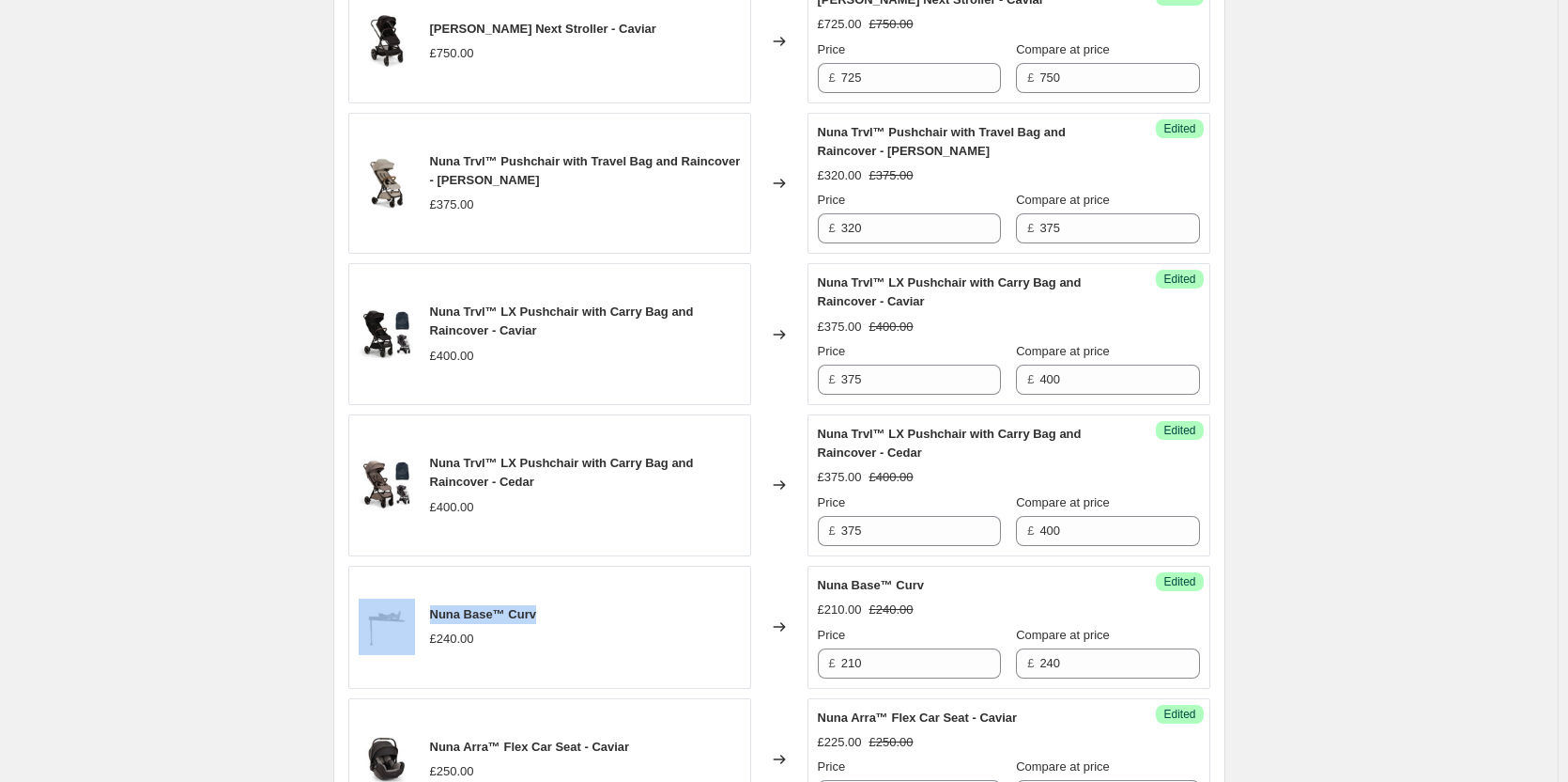
drag, startPoint x: 534, startPoint y: 609, endPoint x: 418, endPoint y: 616, distance: 116.2
click at [418, 616] on div "Nuna Base™ Curv £240.00" at bounding box center [550, 627] width 403 height 123
copy div "Nuna Base™ Curv"
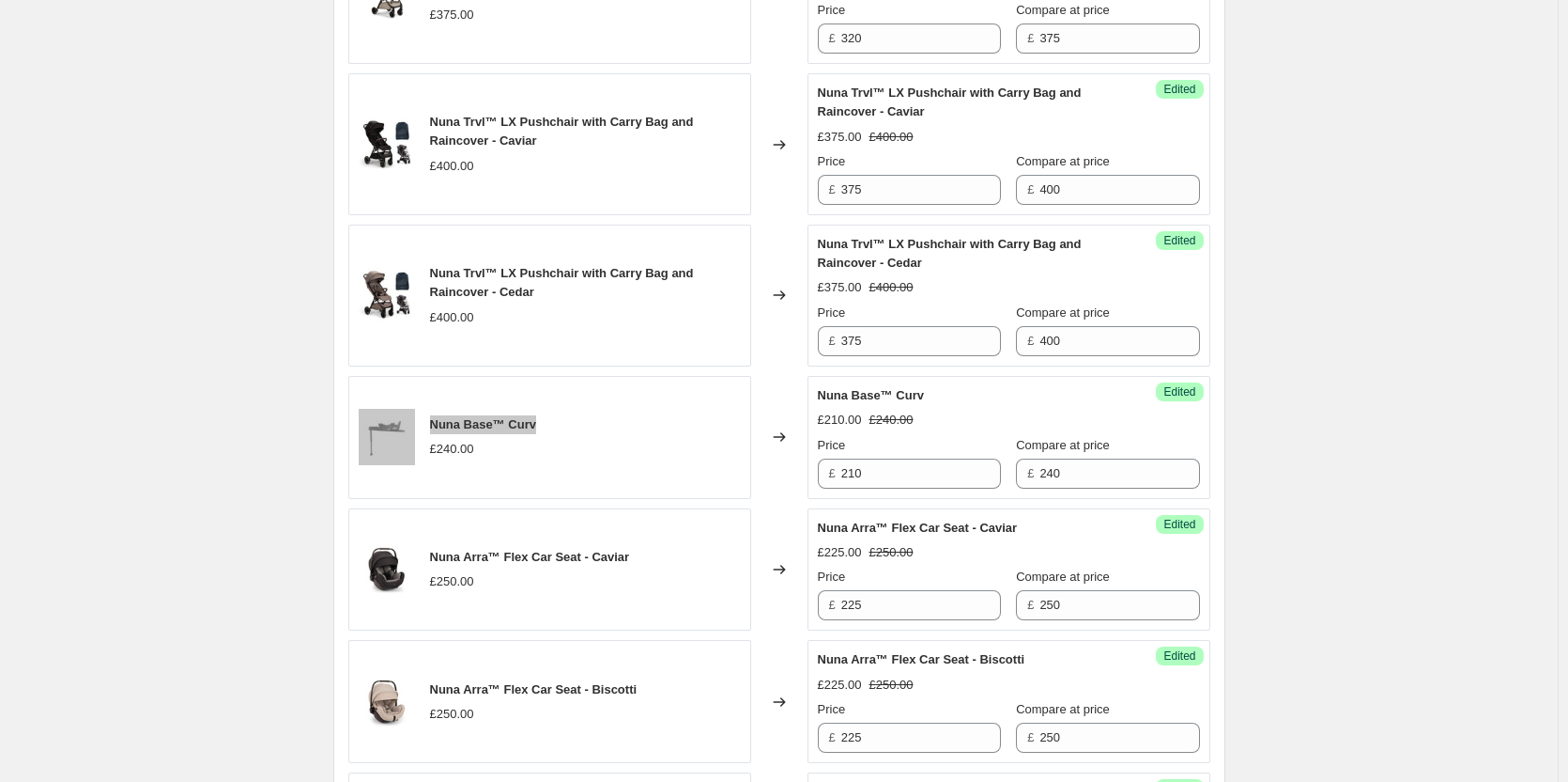
scroll to position [1503, 0]
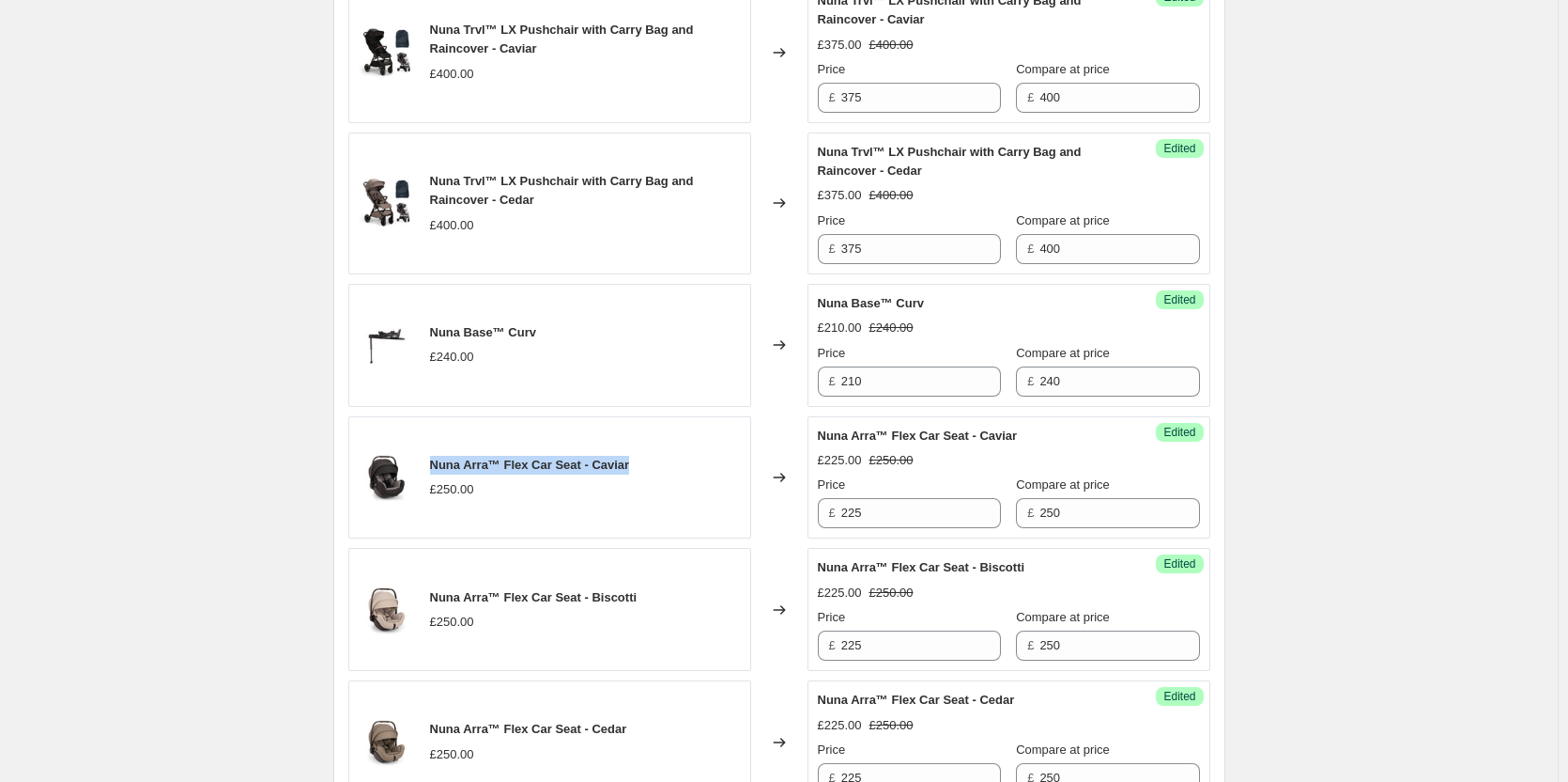
drag, startPoint x: 639, startPoint y: 466, endPoint x: 430, endPoint y: 461, distance: 209.1
click at [430, 461] on div "Nuna Arra™ Flex Car Seat - Caviar £250.00" at bounding box center [550, 477] width 403 height 123
copy span "Nuna Arra™ Flex Car Seat - Caviar"
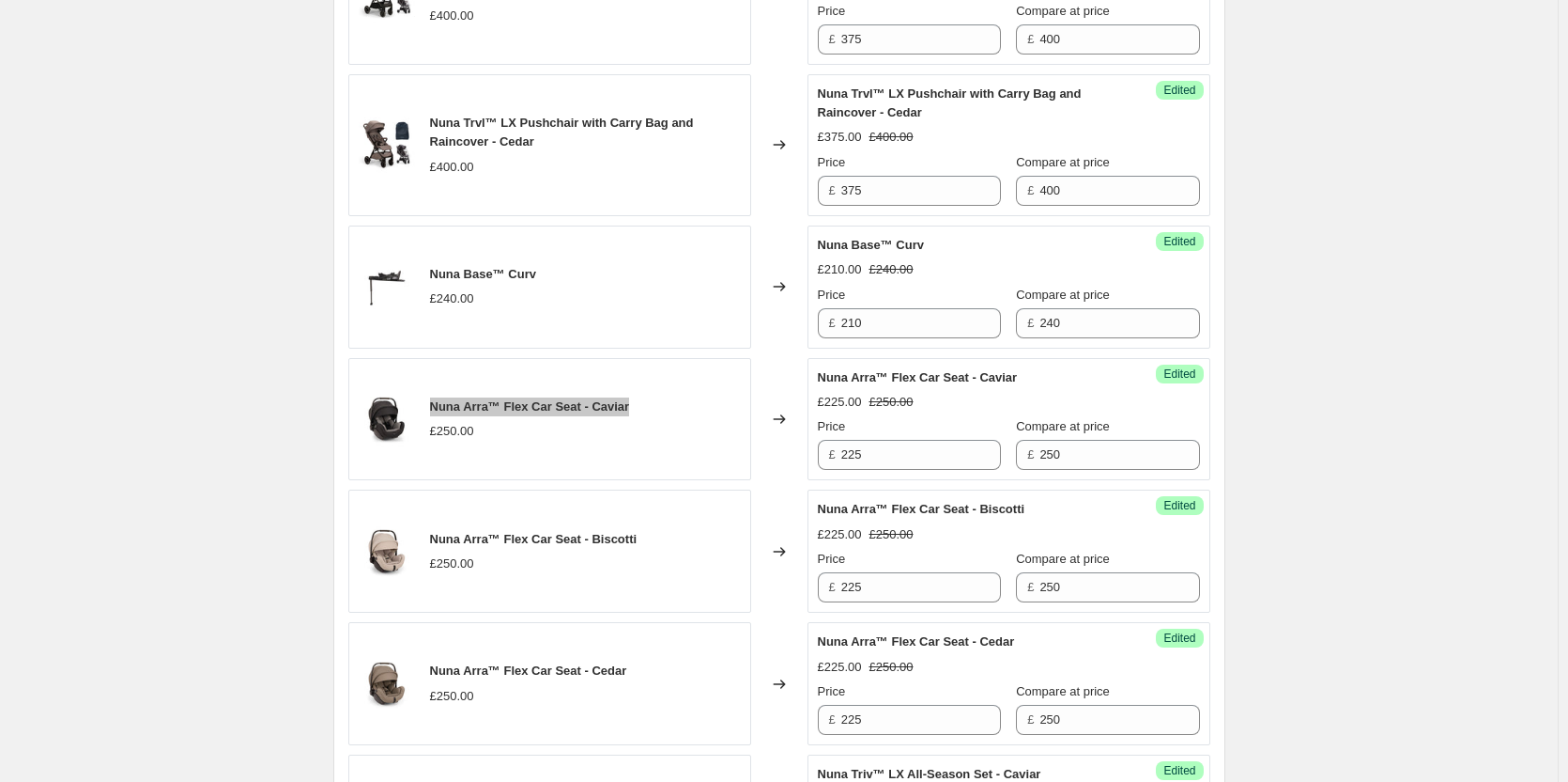
scroll to position [1879, 0]
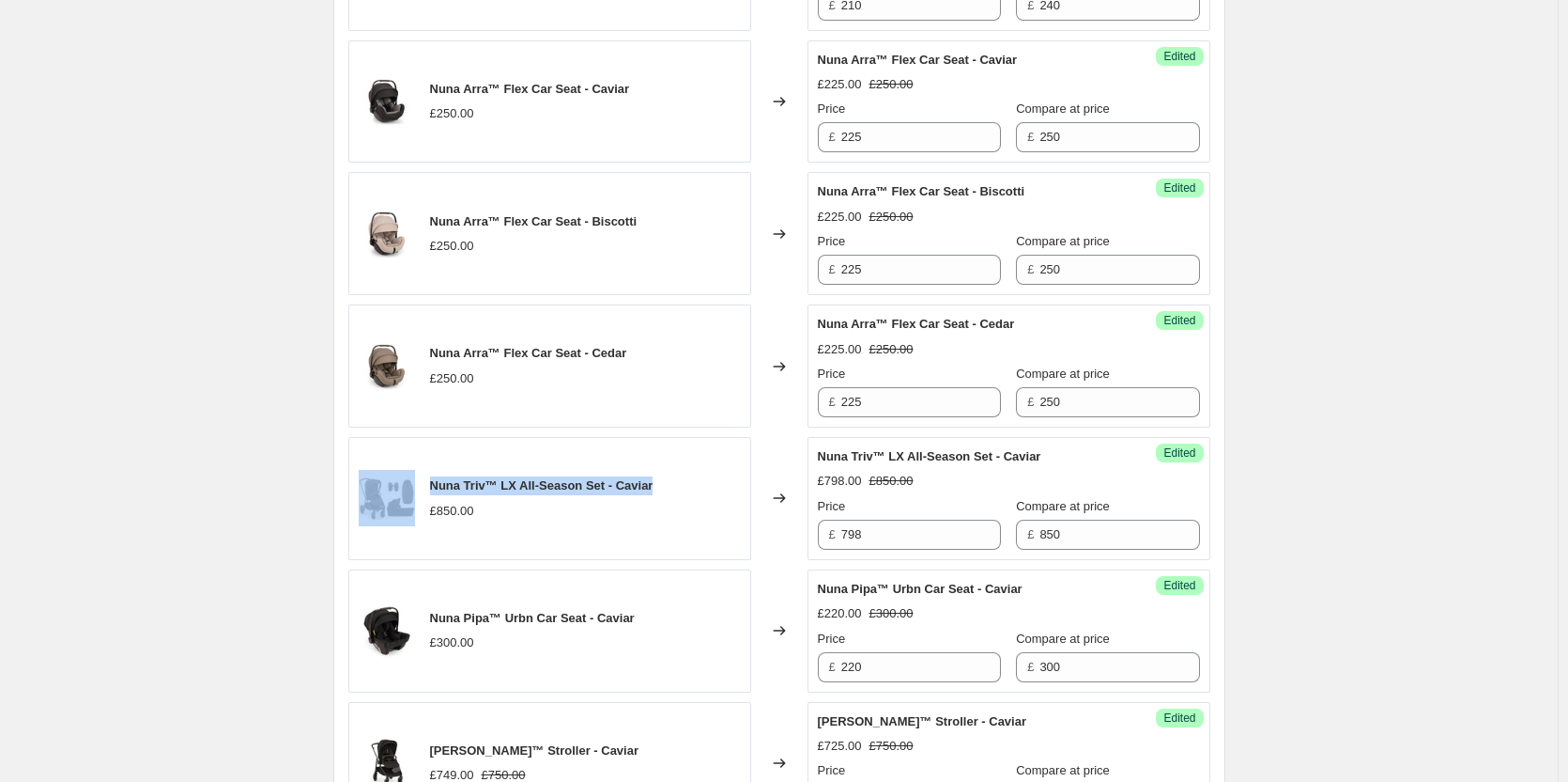
drag, startPoint x: 650, startPoint y: 486, endPoint x: 413, endPoint y: 484, distance: 237.0
click at [413, 484] on div "Nuna Triv™ LX All-Season Set - Caviar £850.00" at bounding box center [550, 498] width 403 height 123
copy div "Nuna Triv™ LX All-Season Set - Caviar"
click at [671, 497] on div "Nuna Triv™ LX All-Season Set - Caviar £850.00" at bounding box center [550, 498] width 403 height 123
drag, startPoint x: 671, startPoint y: 490, endPoint x: 539, endPoint y: 483, distance: 132.2
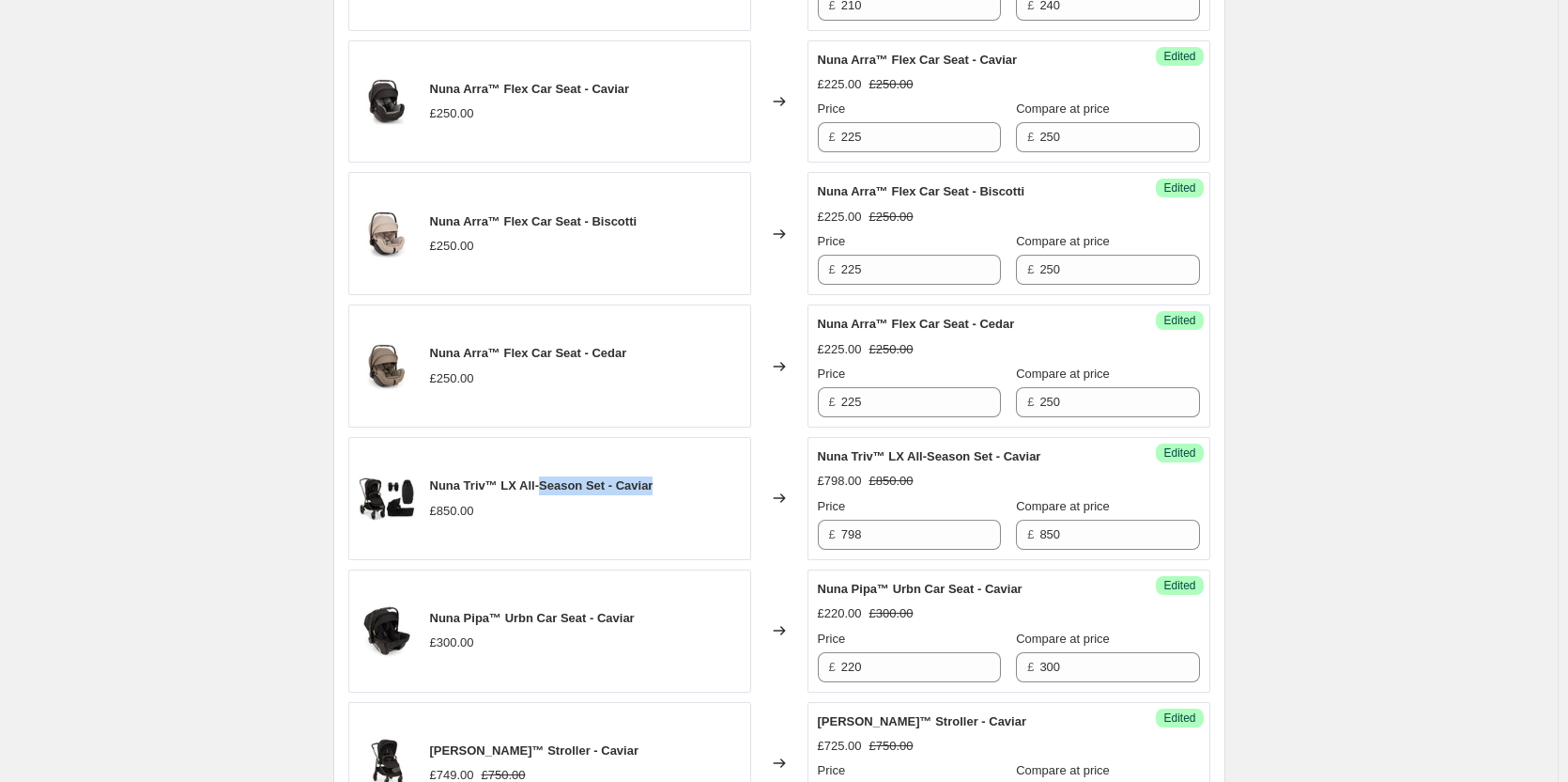
click at [539, 483] on div "Nuna Triv™ LX All-Season Set - Caviar £850.00" at bounding box center [550, 498] width 403 height 123
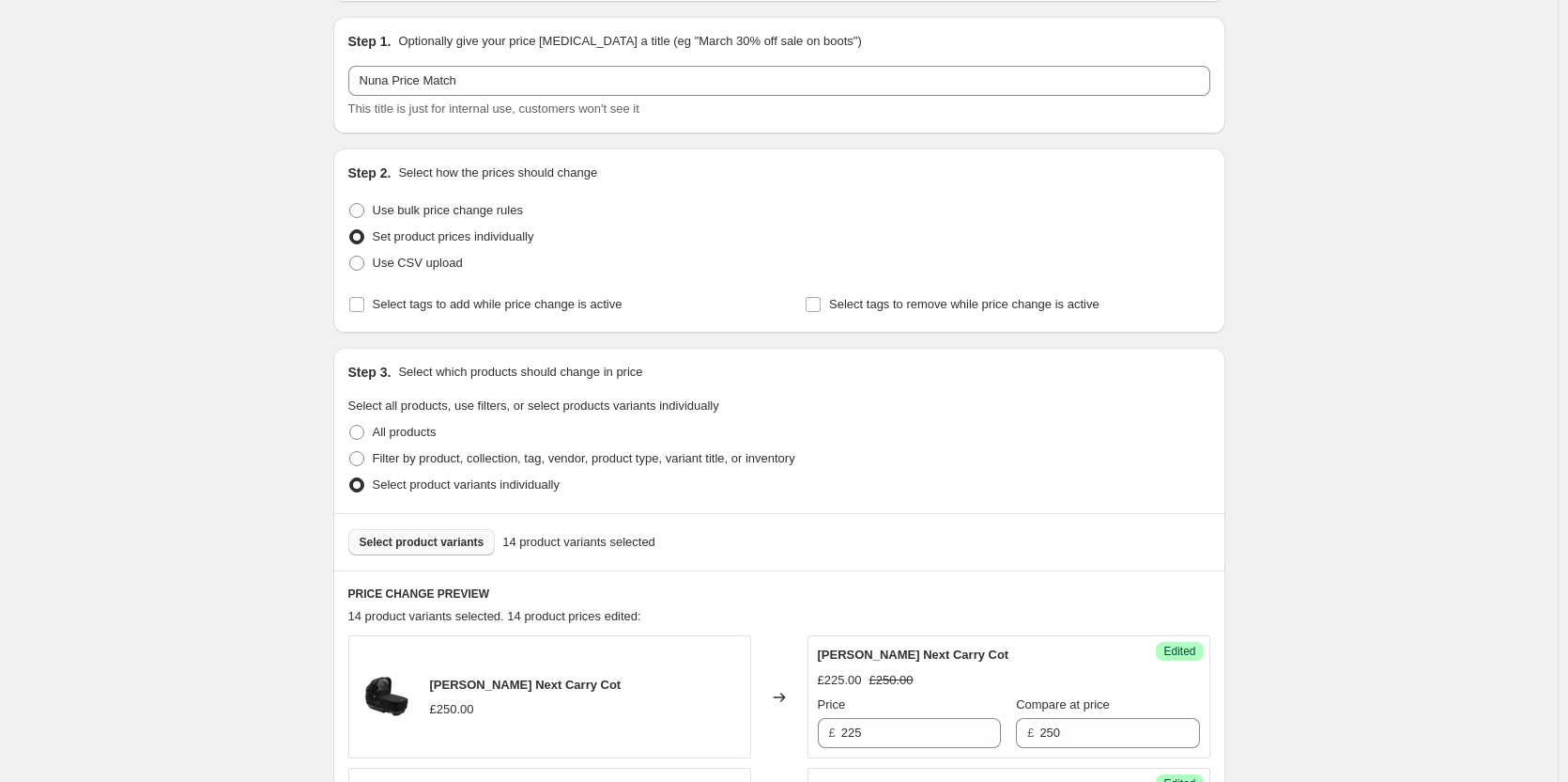
scroll to position [376, 0]
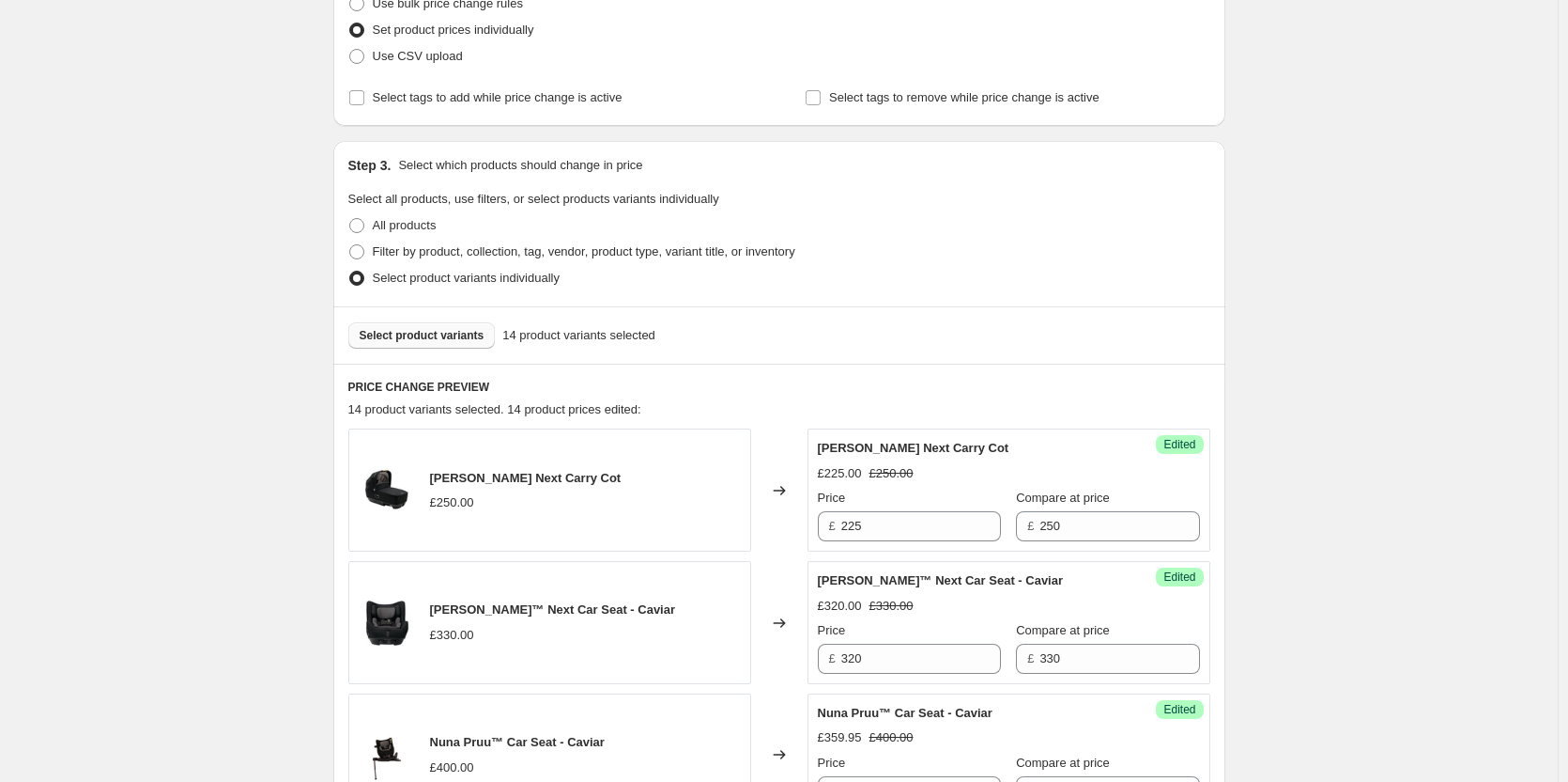
click at [460, 334] on span "Select product variants" at bounding box center [422, 334] width 125 height 15
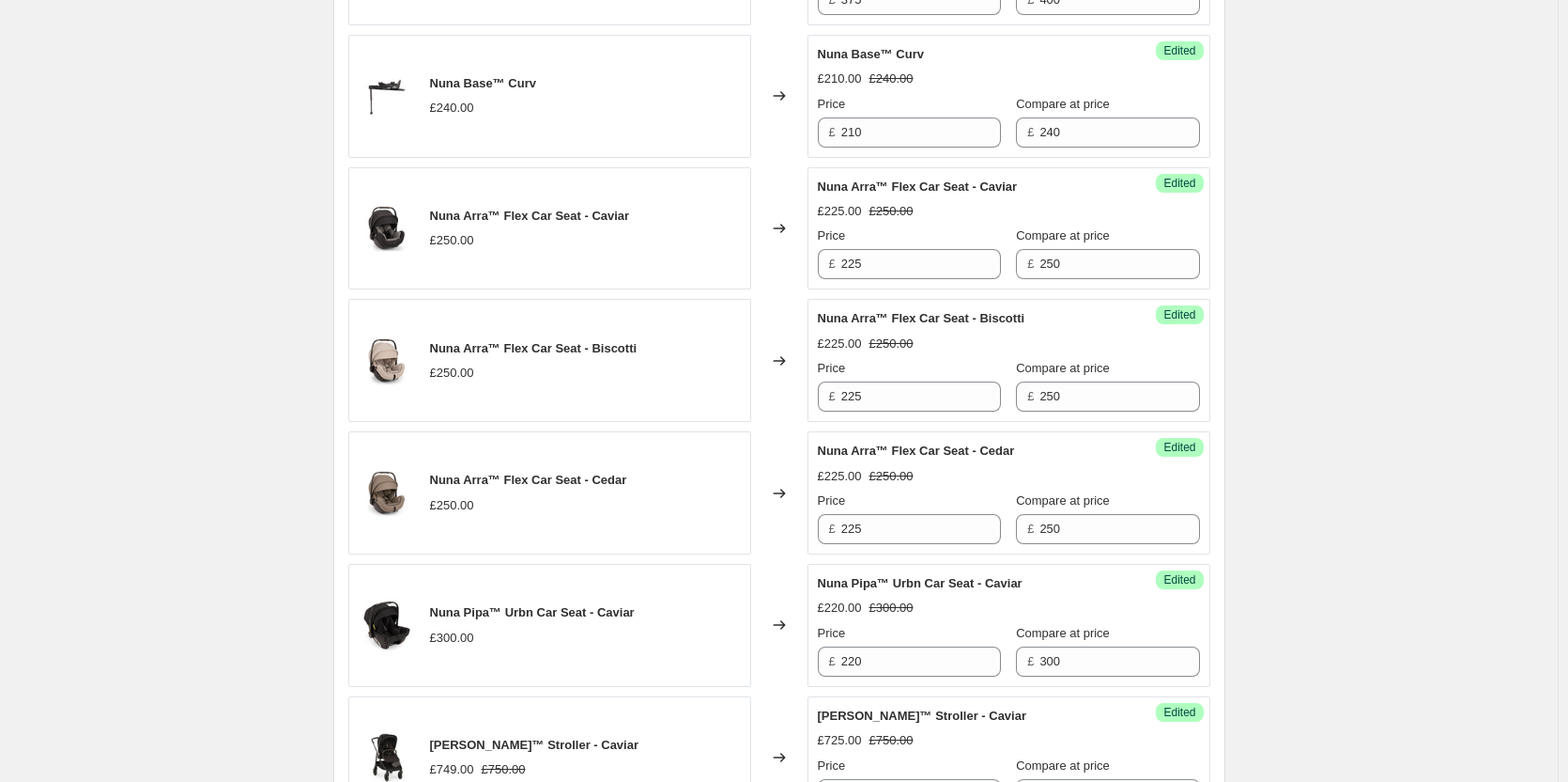
scroll to position [1785, 0]
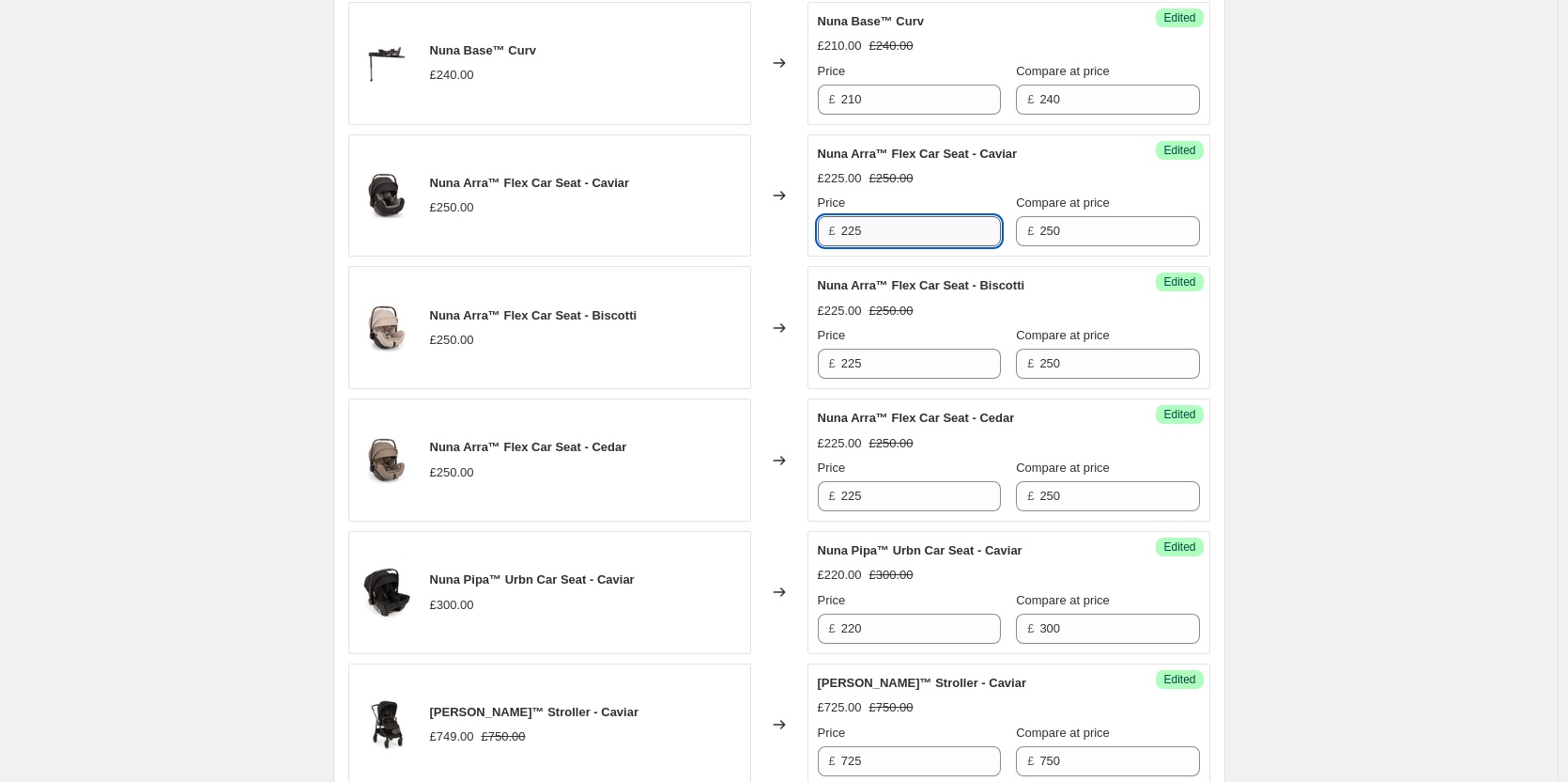
click at [917, 229] on input "225" at bounding box center [921, 231] width 159 height 30
type input "224.95"
click at [924, 360] on input "225" at bounding box center [921, 363] width 159 height 30
paste input "4.9"
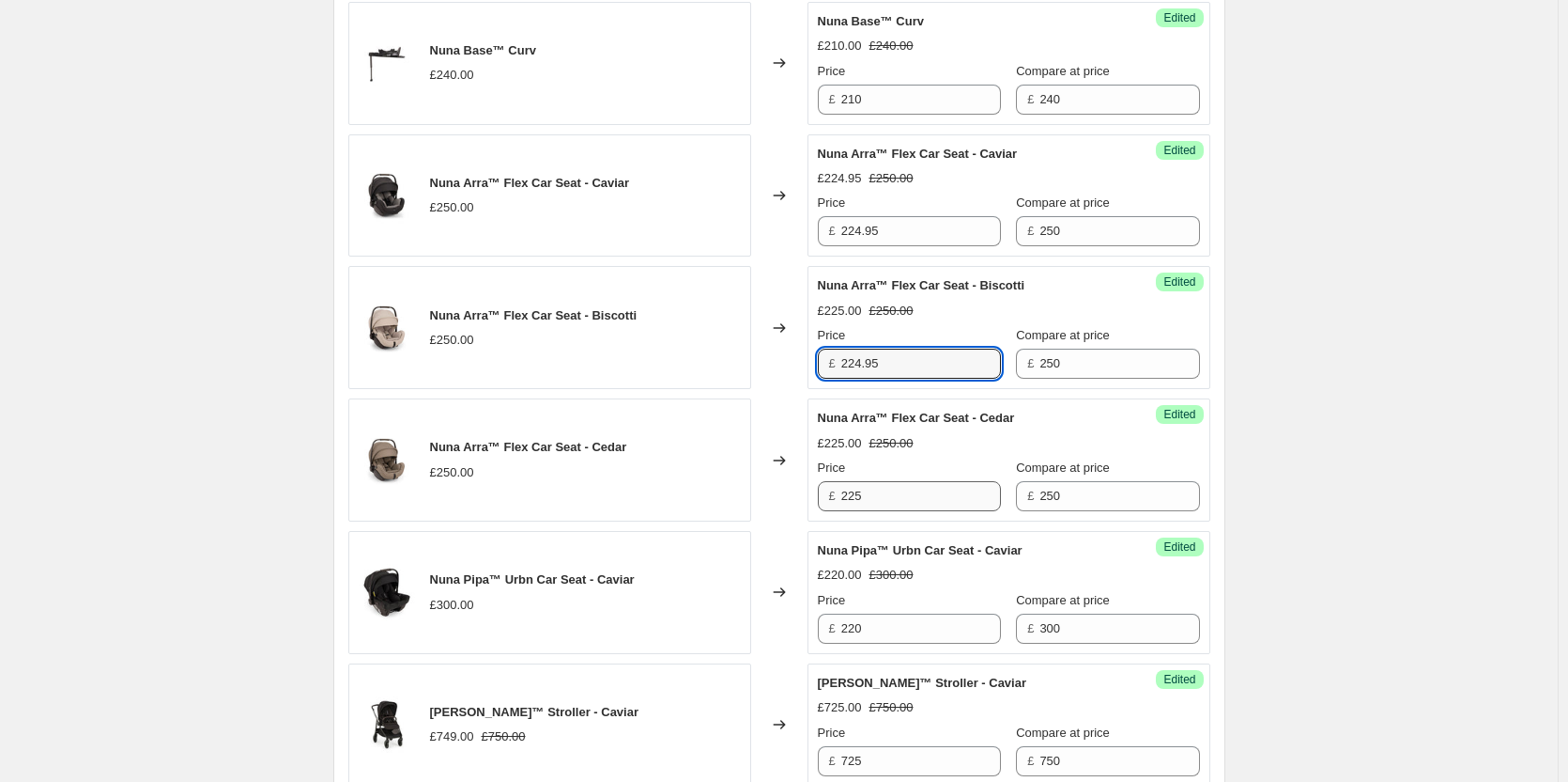
type input "224.95"
click at [899, 497] on input "225" at bounding box center [921, 496] width 159 height 30
paste input "4.9"
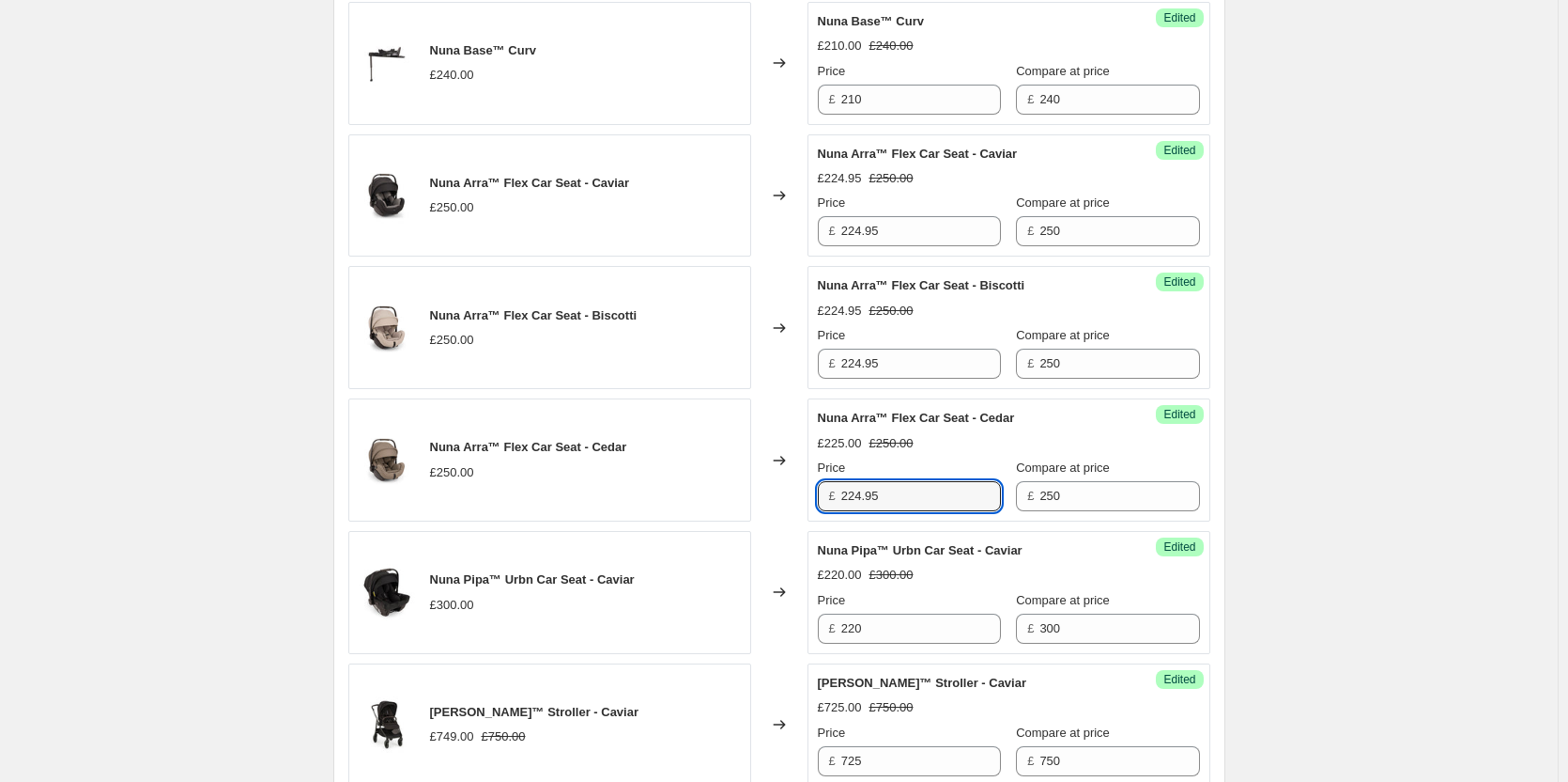
type input "224.95"
drag, startPoint x: 649, startPoint y: 578, endPoint x: 434, endPoint y: 578, distance: 215.0
click at [434, 578] on div "Nuna Pipa™ Urbn Car Seat - Caviar £300.00" at bounding box center [550, 592] width 403 height 123
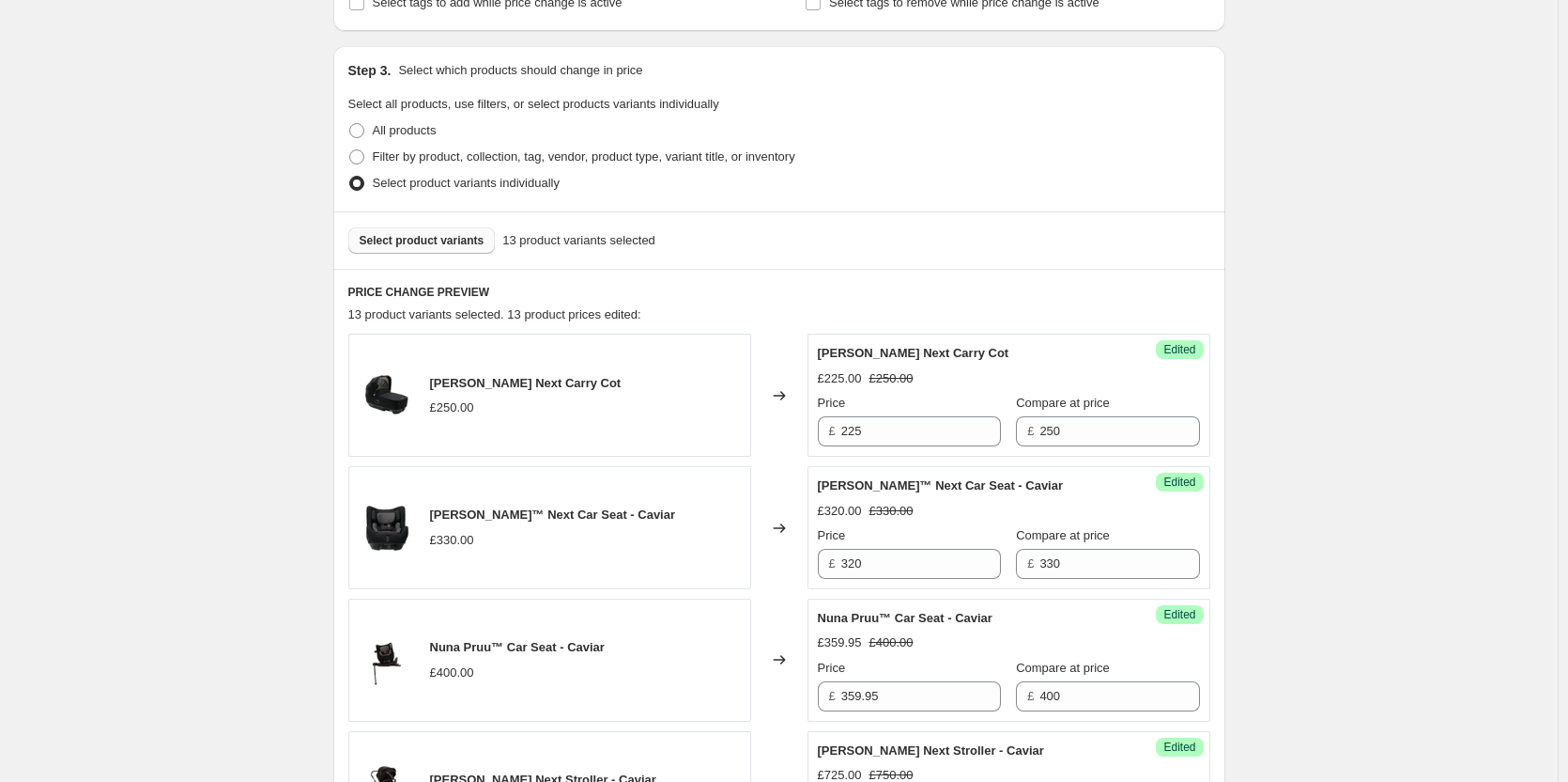
scroll to position [470, 0]
click at [477, 237] on span "Select product variants" at bounding box center [422, 241] width 125 height 15
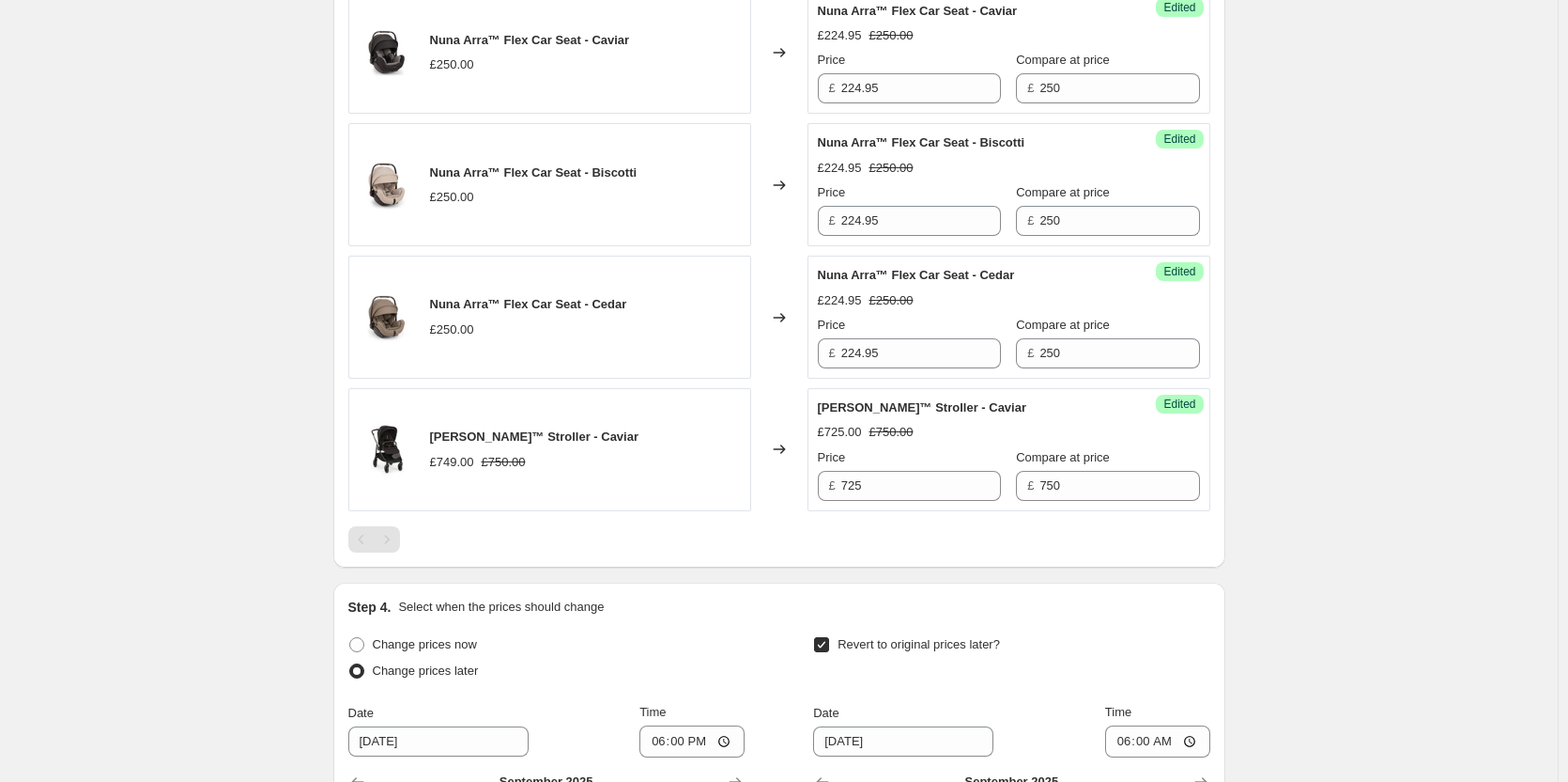
scroll to position [1973, 0]
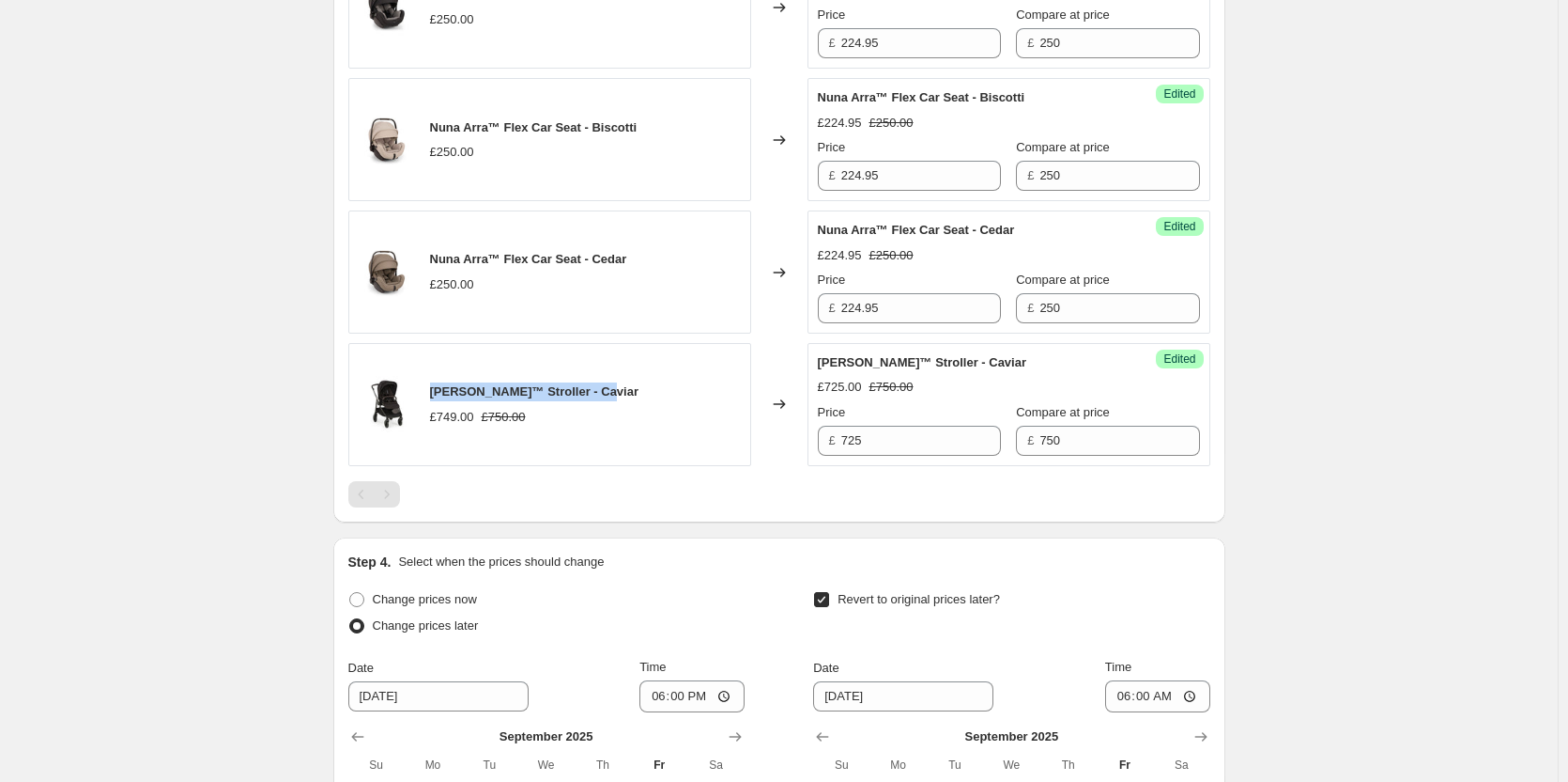
drag, startPoint x: 612, startPoint y: 387, endPoint x: 434, endPoint y: 388, distance: 178.0
click at [434, 388] on div "[PERSON_NAME]™ Stroller - Caviar £749.00 £750.00" at bounding box center [550, 404] width 403 height 123
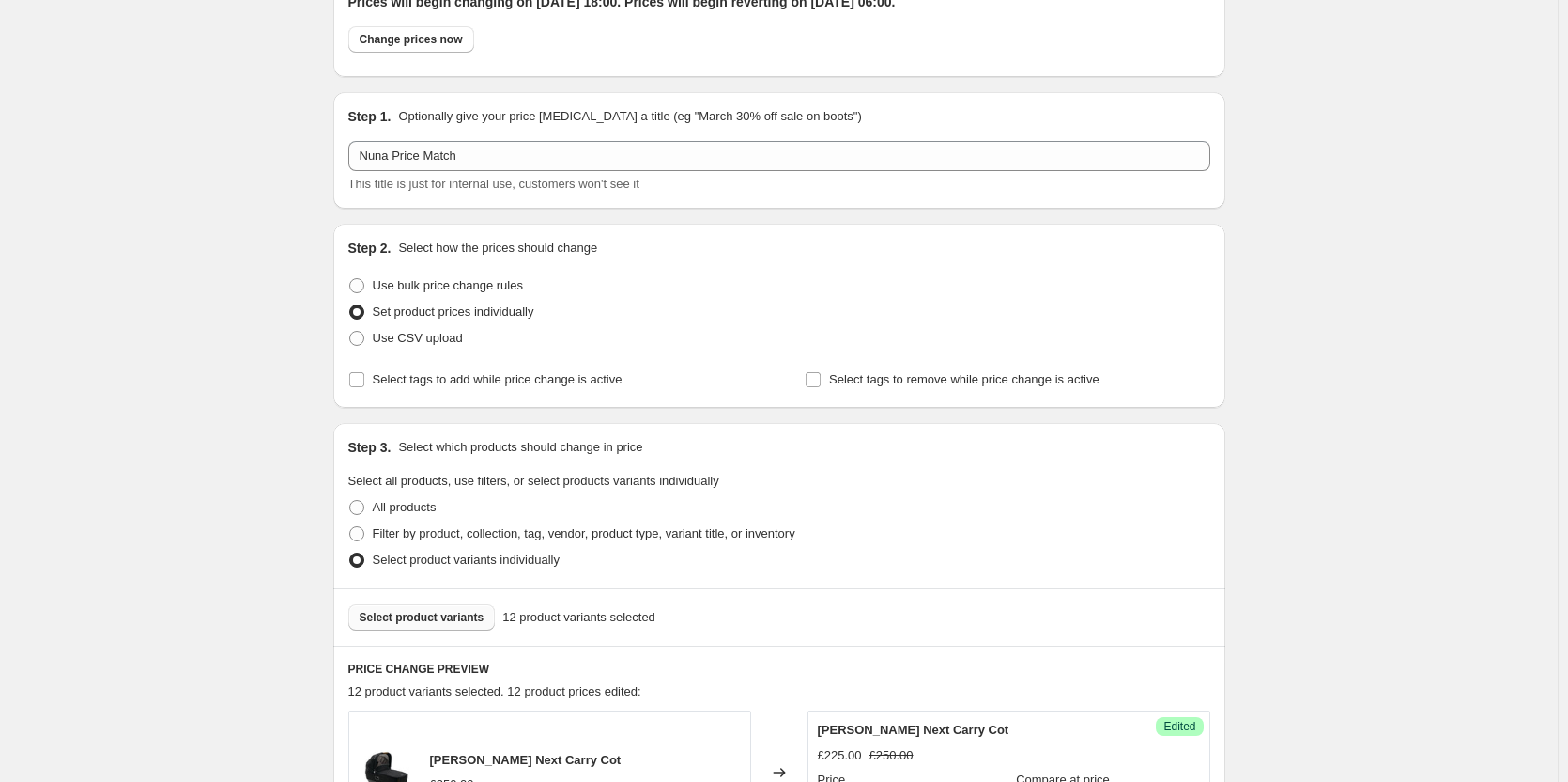
scroll to position [564, 0]
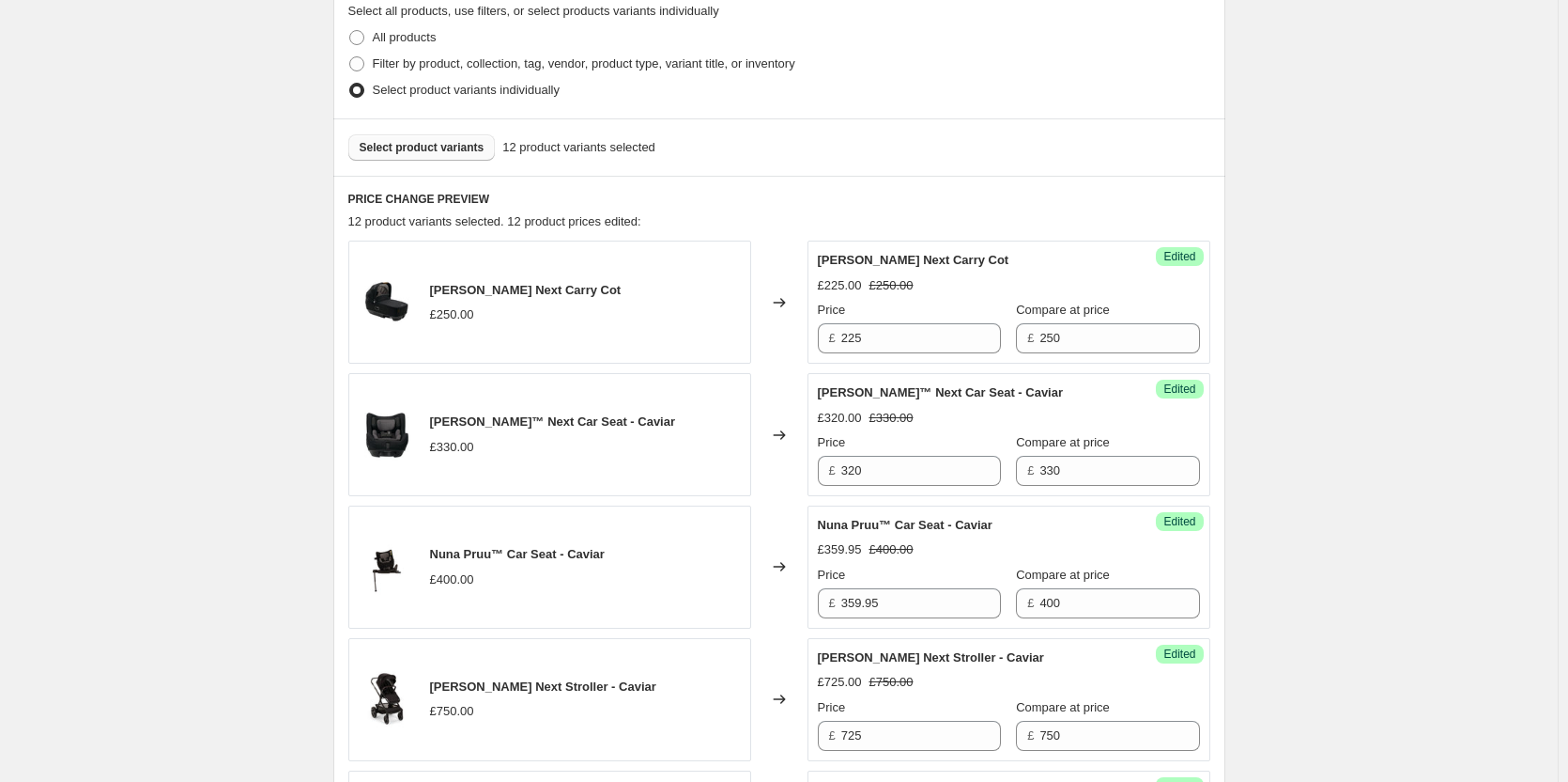
click at [430, 155] on button "Select product variants" at bounding box center [422, 148] width 147 height 27
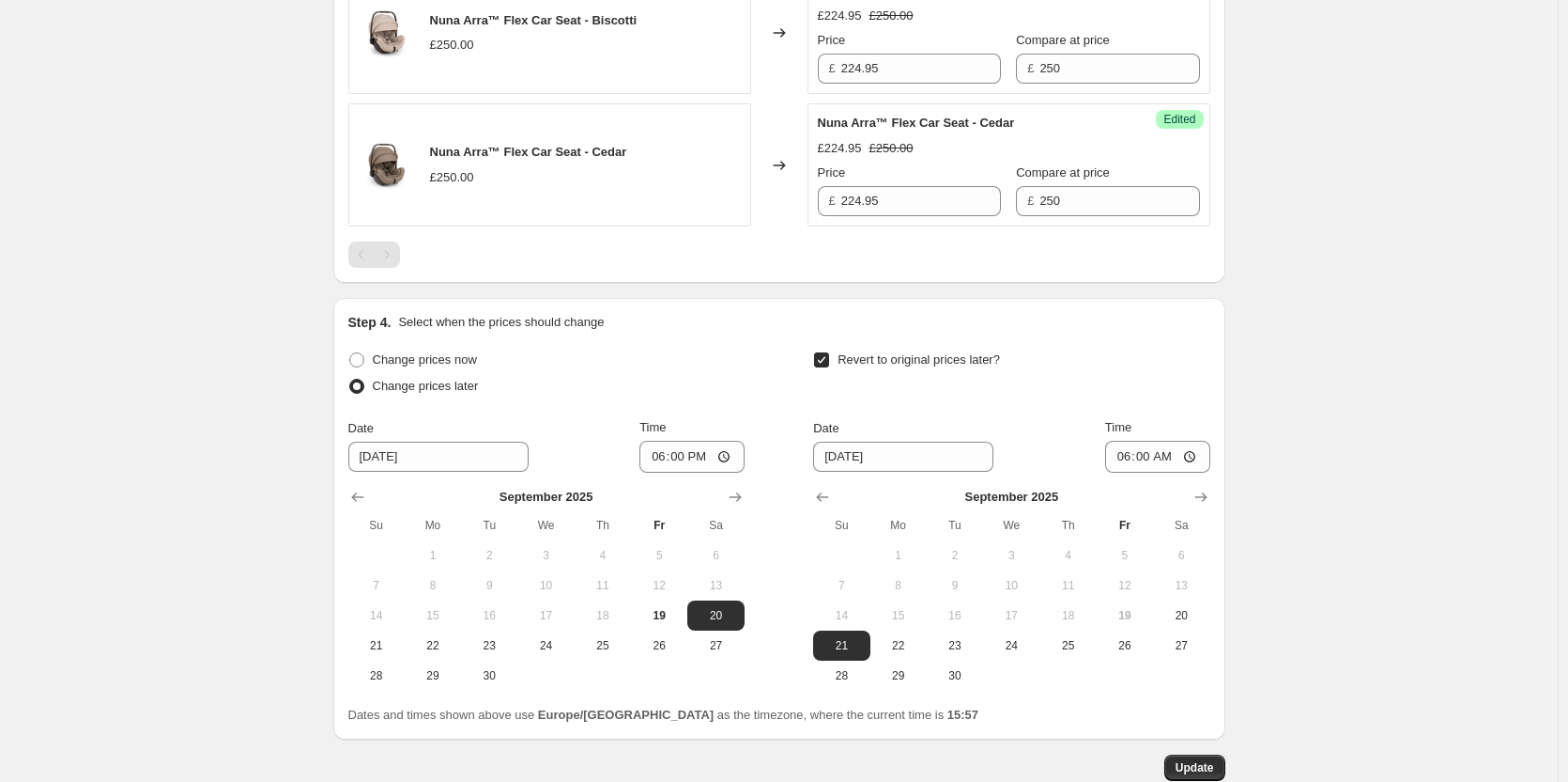
scroll to position [2194, 0]
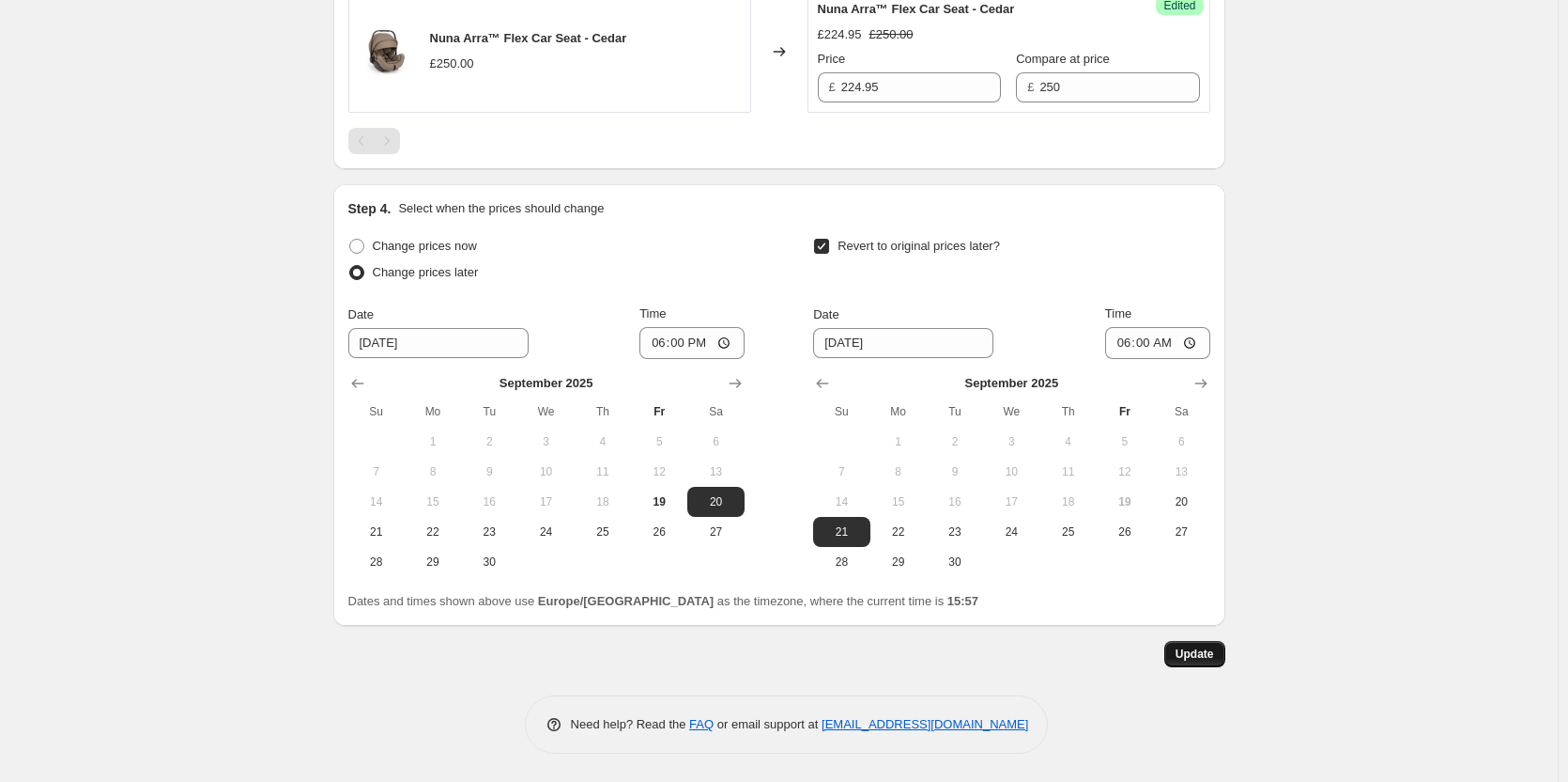
click at [1212, 655] on span "Update" at bounding box center [1194, 653] width 38 height 15
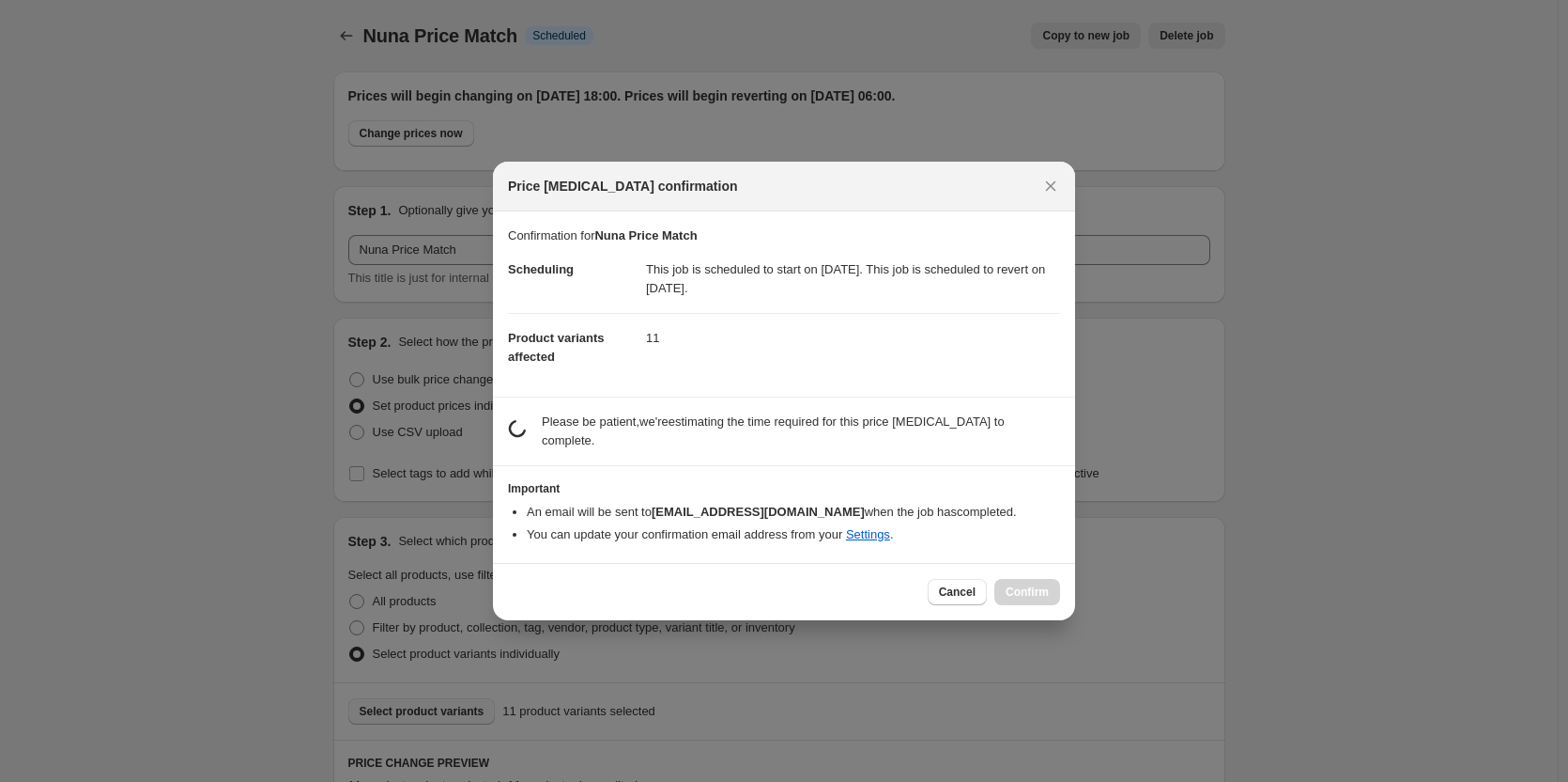
scroll to position [0, 0]
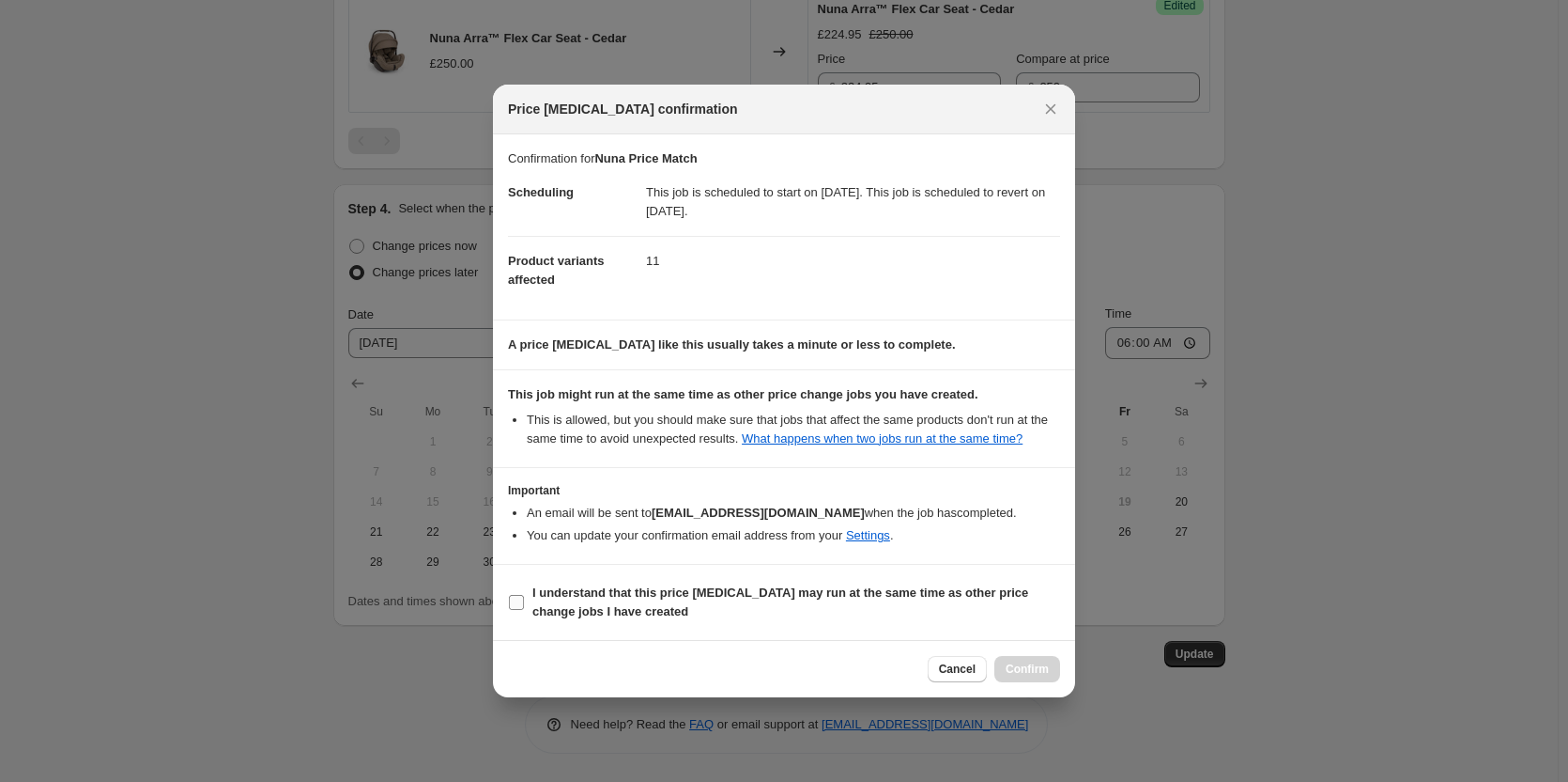
click at [901, 601] on span "I understand that this price [MEDICAL_DATA] may run at the same time as other p…" at bounding box center [796, 602] width 528 height 37
click at [524, 601] on input "I understand that this price [MEDICAL_DATA] may run at the same time as other p…" at bounding box center [516, 602] width 15 height 15
checkbox input "true"
click at [1034, 675] on span "Confirm" at bounding box center [1027, 668] width 43 height 15
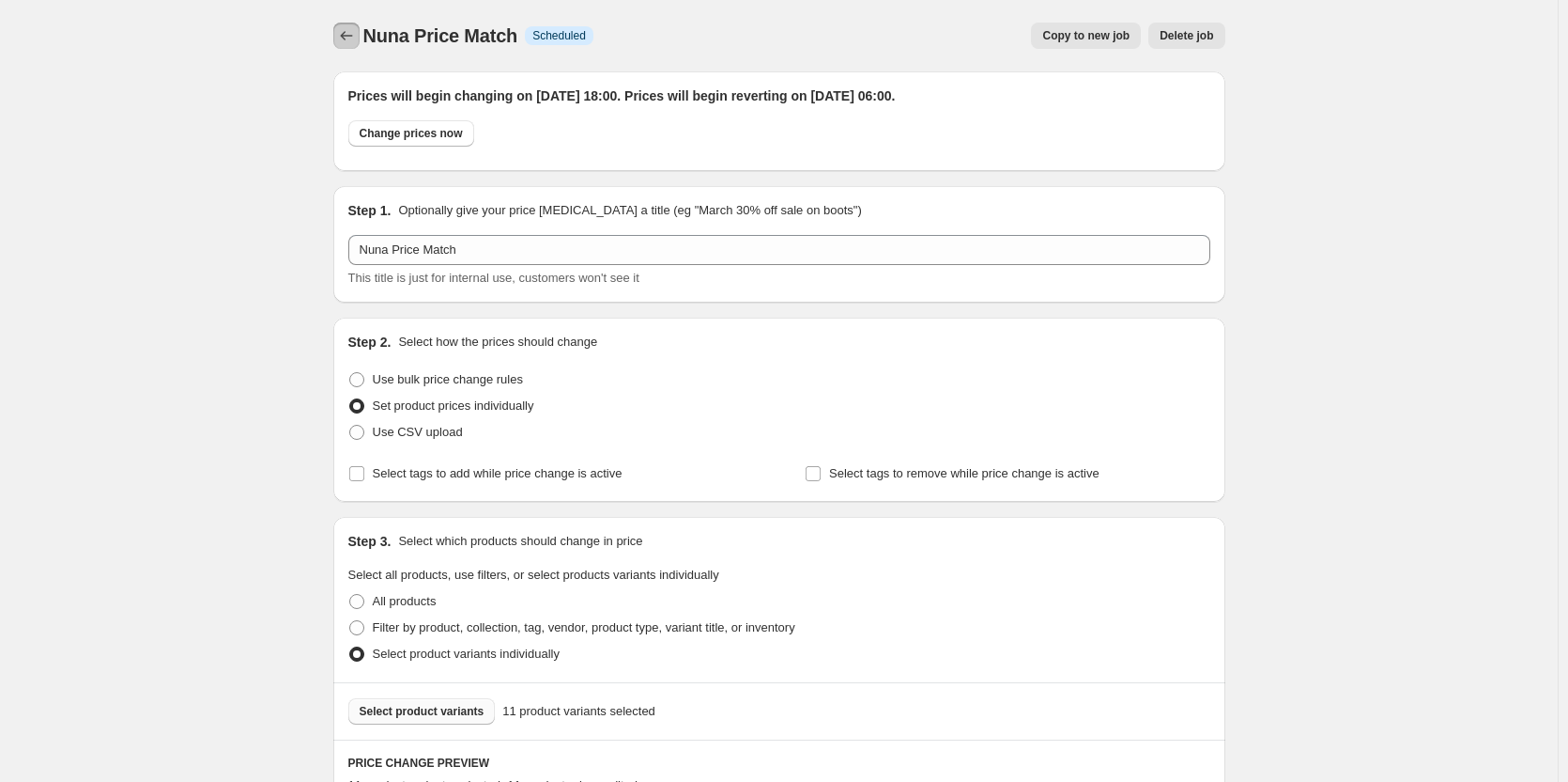
click at [341, 36] on icon "Price change jobs" at bounding box center [346, 35] width 19 height 19
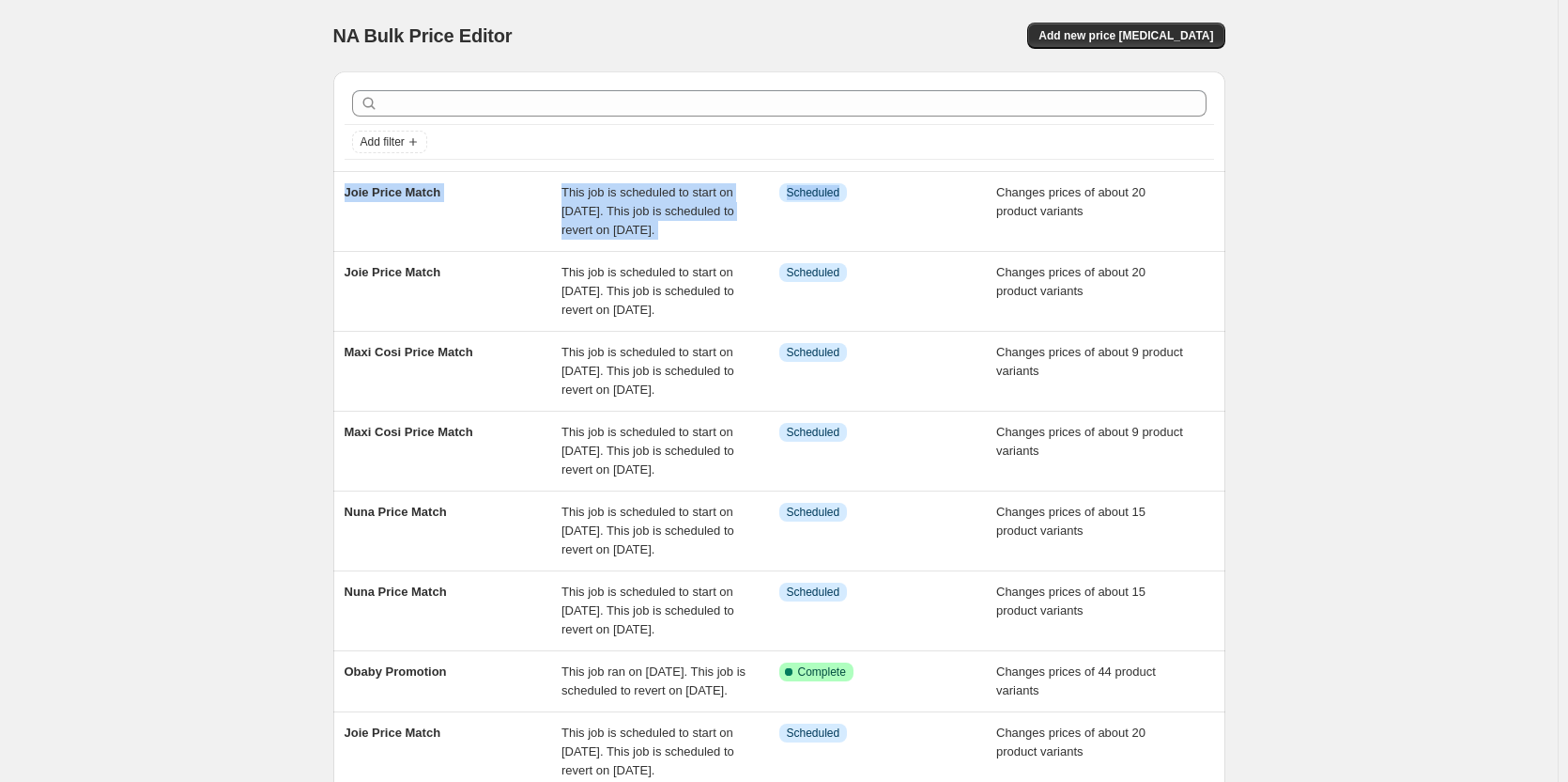
drag, startPoint x: 897, startPoint y: 183, endPoint x: 220, endPoint y: 206, distance: 677.4
click at [220, 206] on div "NA Bulk Price Editor. This page is ready NA Bulk Price Editor Add new price [ME…" at bounding box center [779, 569] width 1558 height 1137
click at [187, 220] on div "NA Bulk Price Editor. This page is ready NA Bulk Price Editor Add new price [ME…" at bounding box center [779, 569] width 1558 height 1137
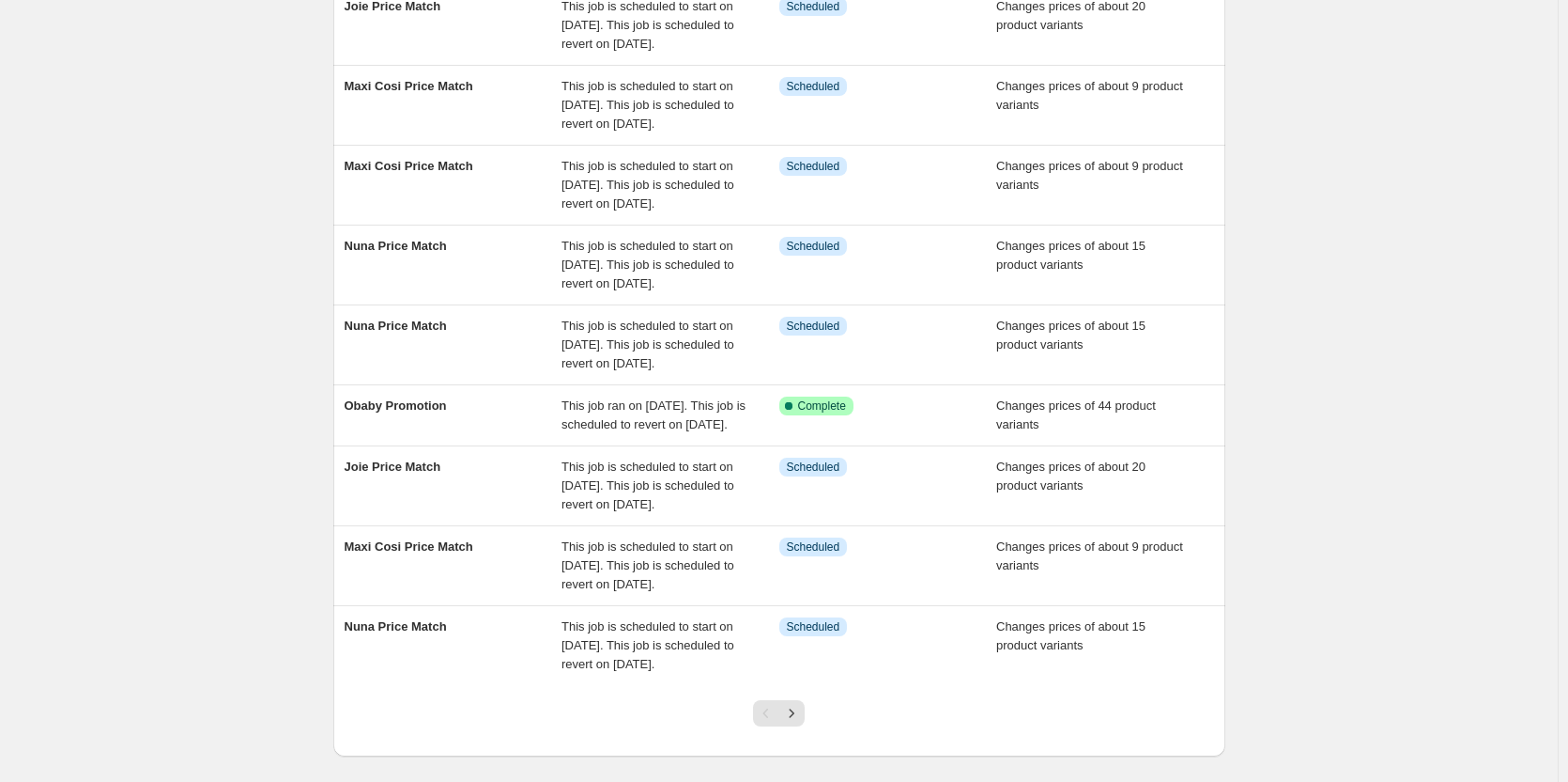
scroll to position [376, 0]
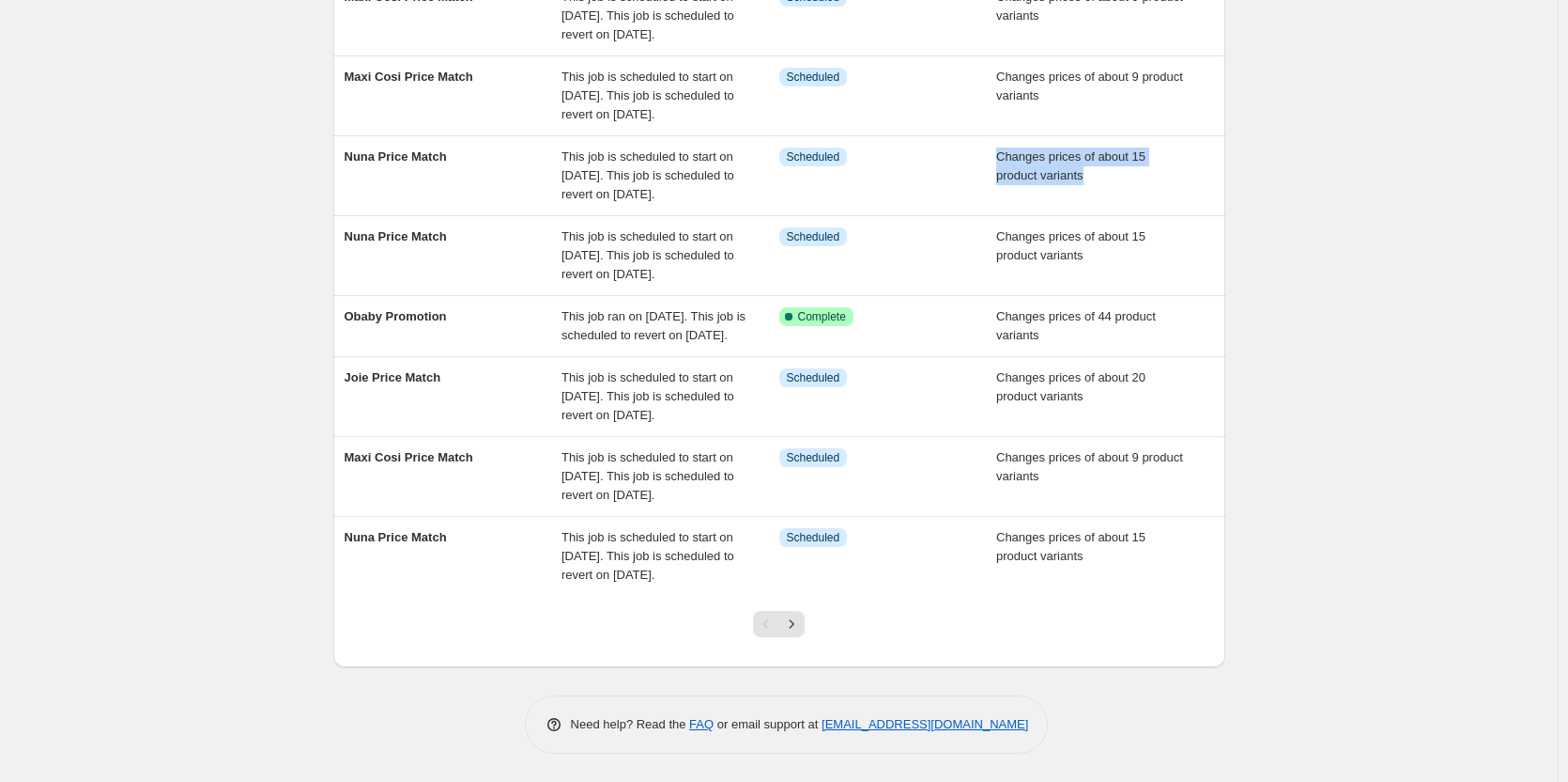
drag, startPoint x: 859, startPoint y: 234, endPoint x: 1461, endPoint y: 252, distance: 602.3
click at [1461, 252] on div "NA Bulk Price Editor. This page is ready NA Bulk Price Editor Add new price [ME…" at bounding box center [779, 213] width 1558 height 1137
click at [1533, 255] on div "NA Bulk Price Editor. This page is ready NA Bulk Price Editor Add new price [ME…" at bounding box center [779, 213] width 1558 height 1137
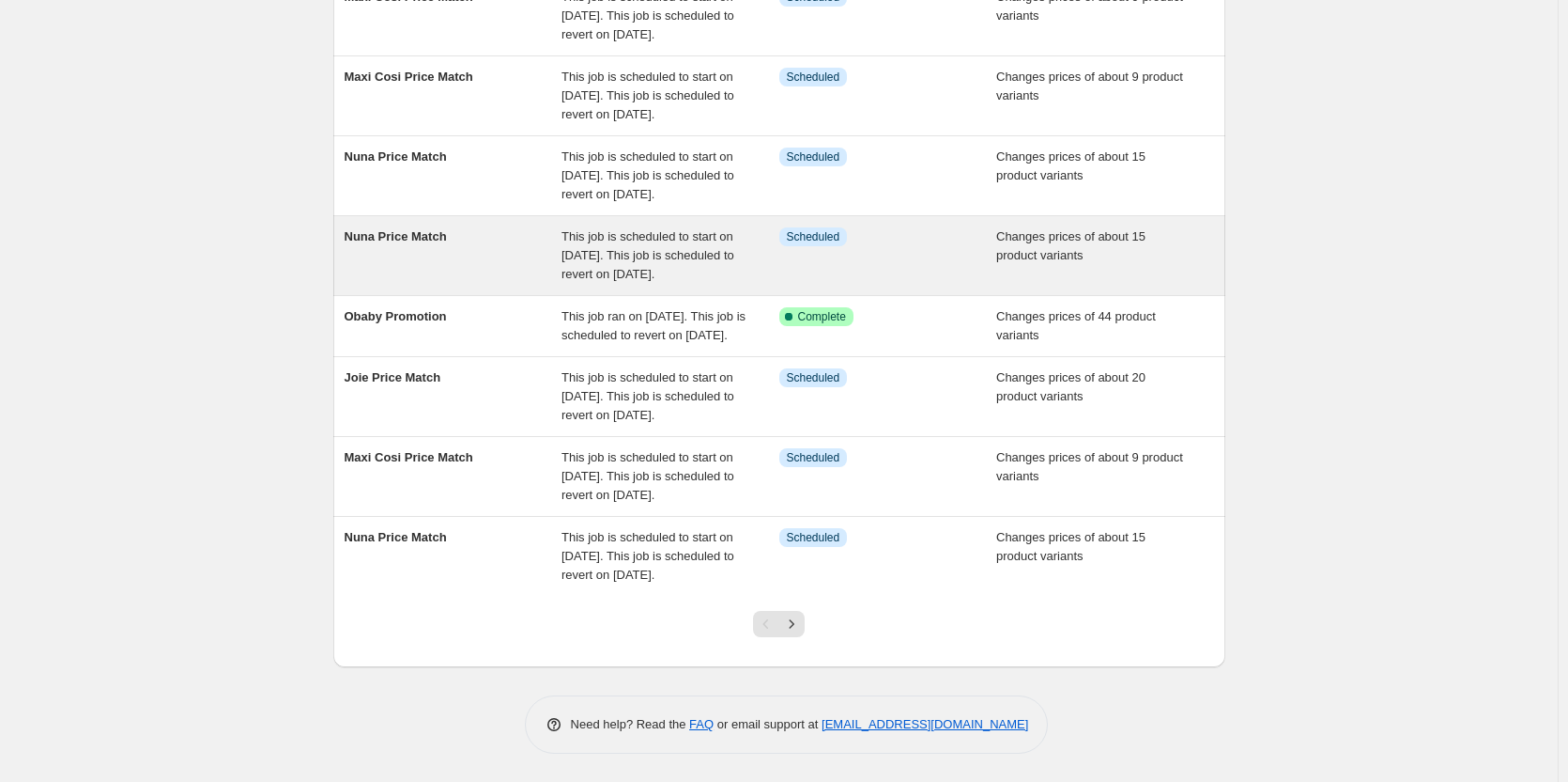
click at [836, 241] on div "Info Scheduled" at bounding box center [889, 255] width 218 height 56
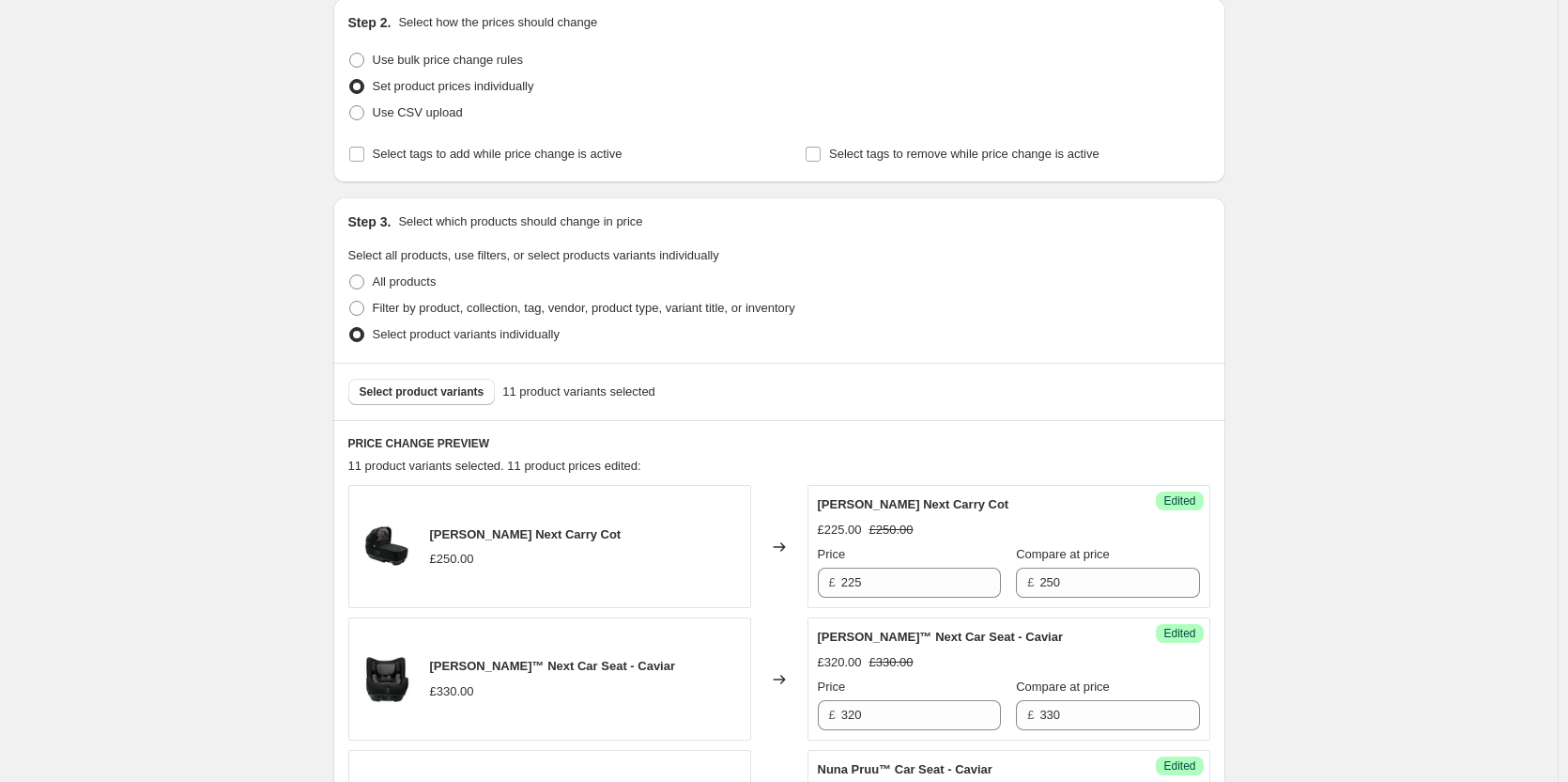
scroll to position [564, 0]
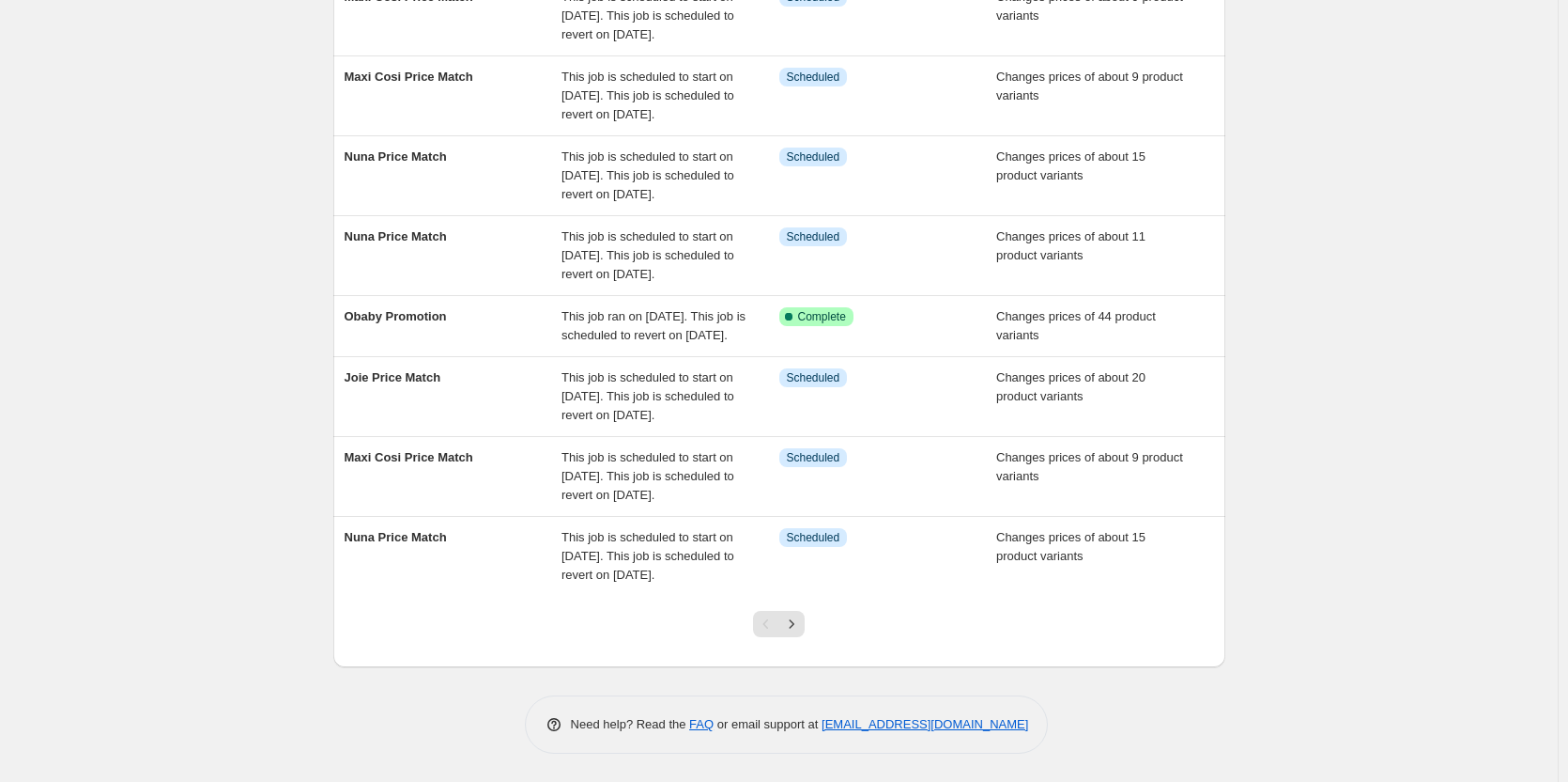
scroll to position [543, 0]
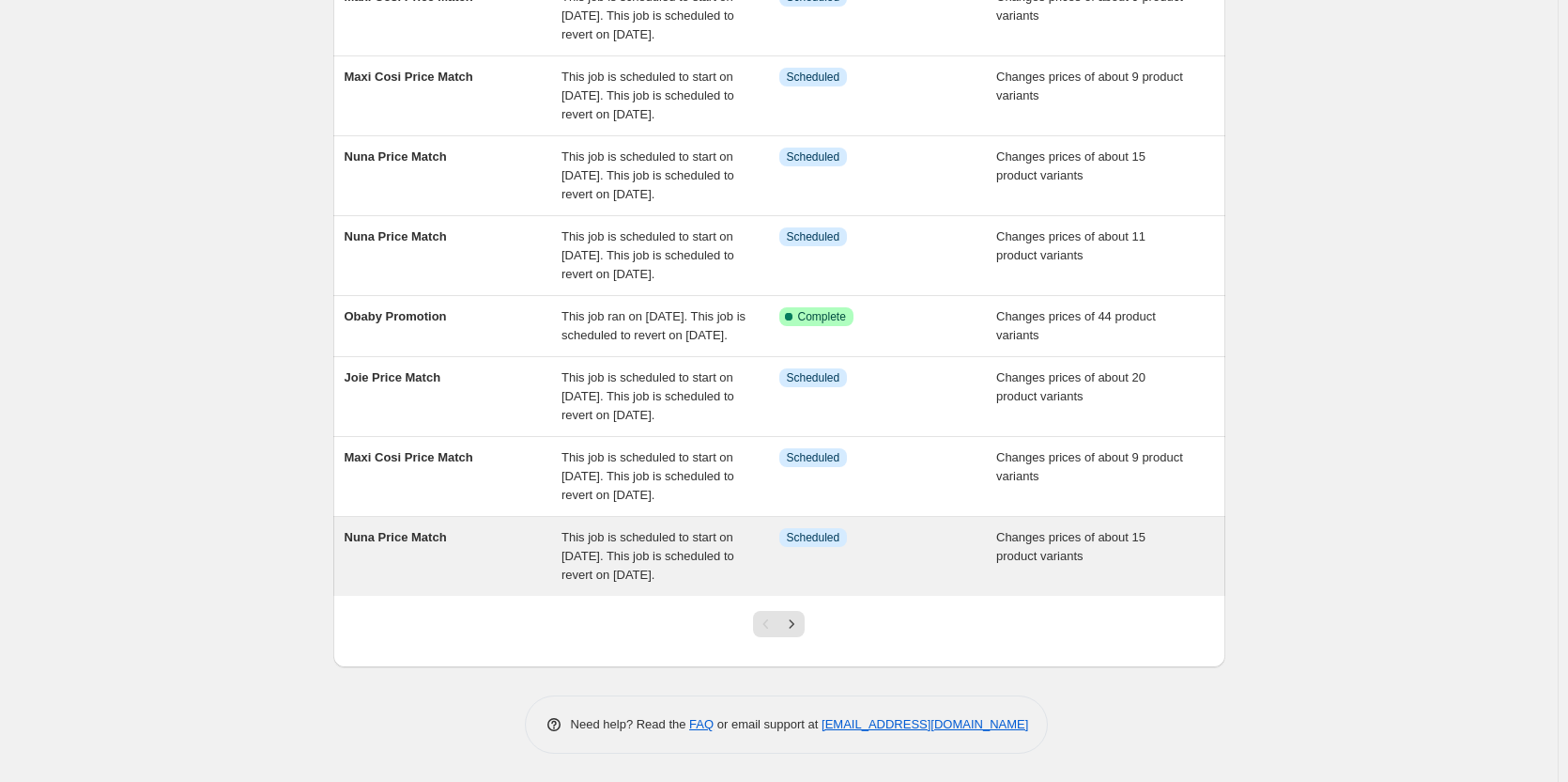
click at [1087, 528] on div "Changes prices of about 15 product variants" at bounding box center [1105, 556] width 218 height 56
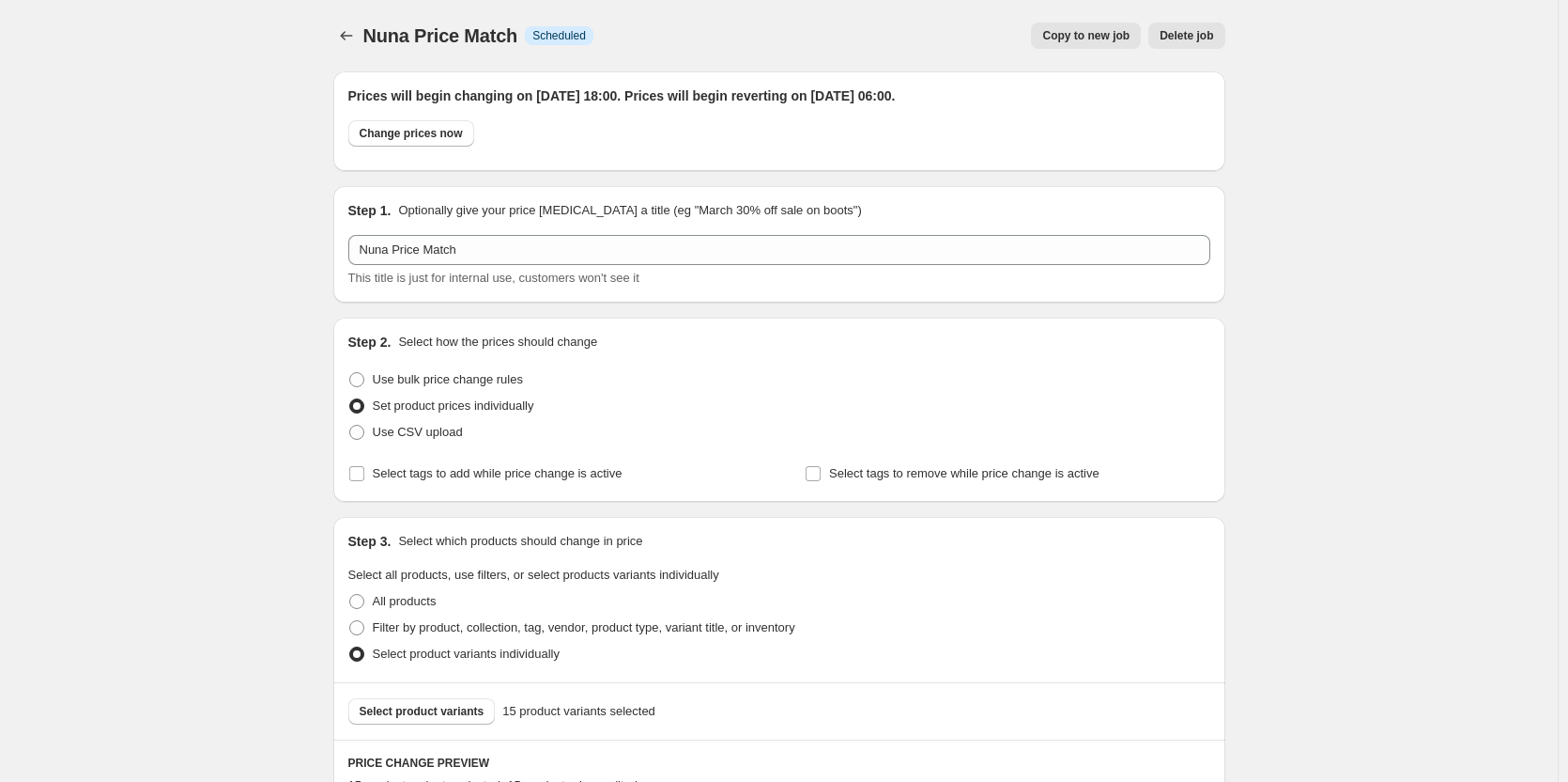
click at [1192, 25] on button "Delete job" at bounding box center [1186, 35] width 76 height 27
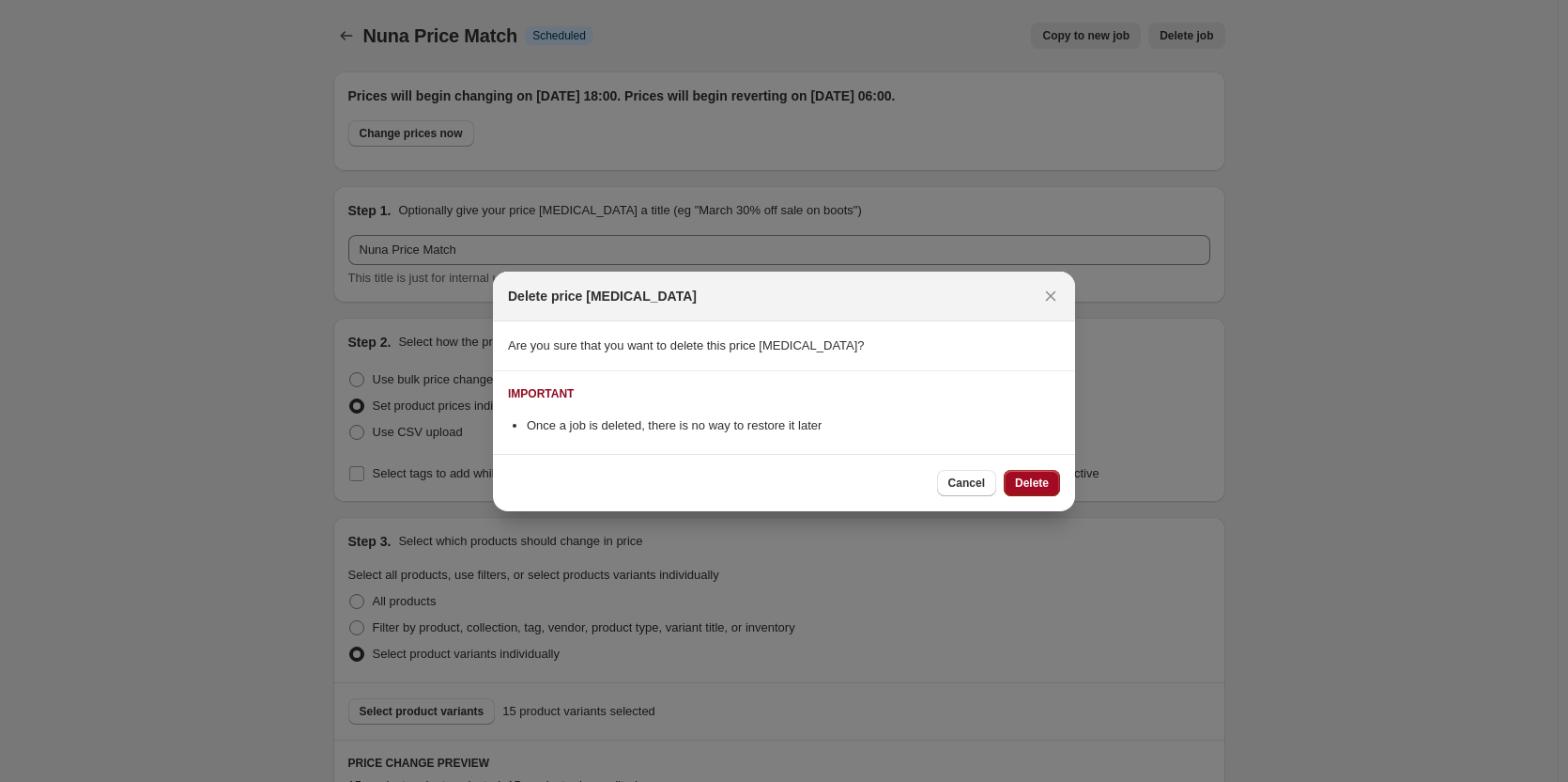
click at [1036, 484] on span "Delete" at bounding box center [1032, 482] width 33 height 15
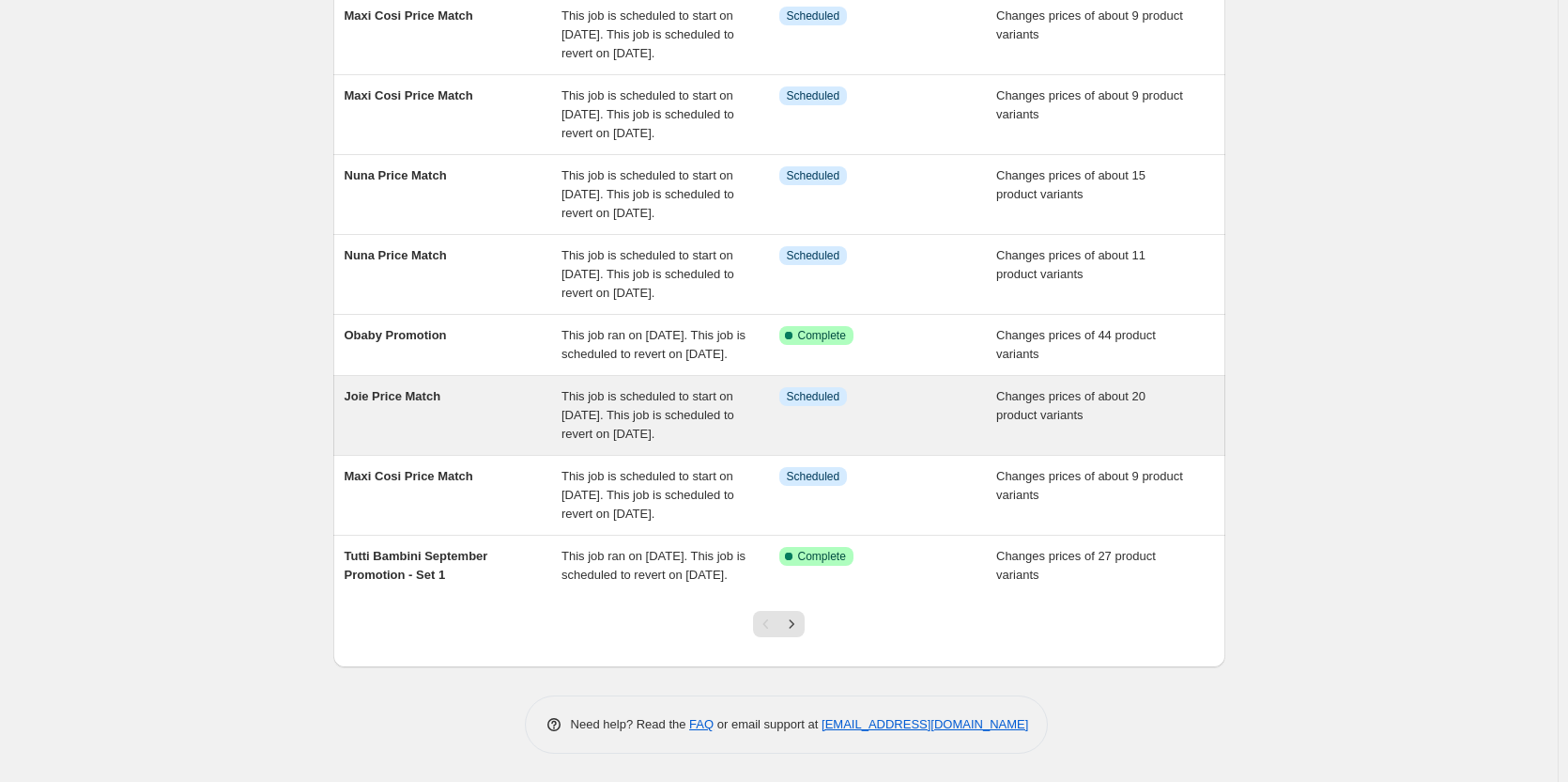
scroll to position [336, 0]
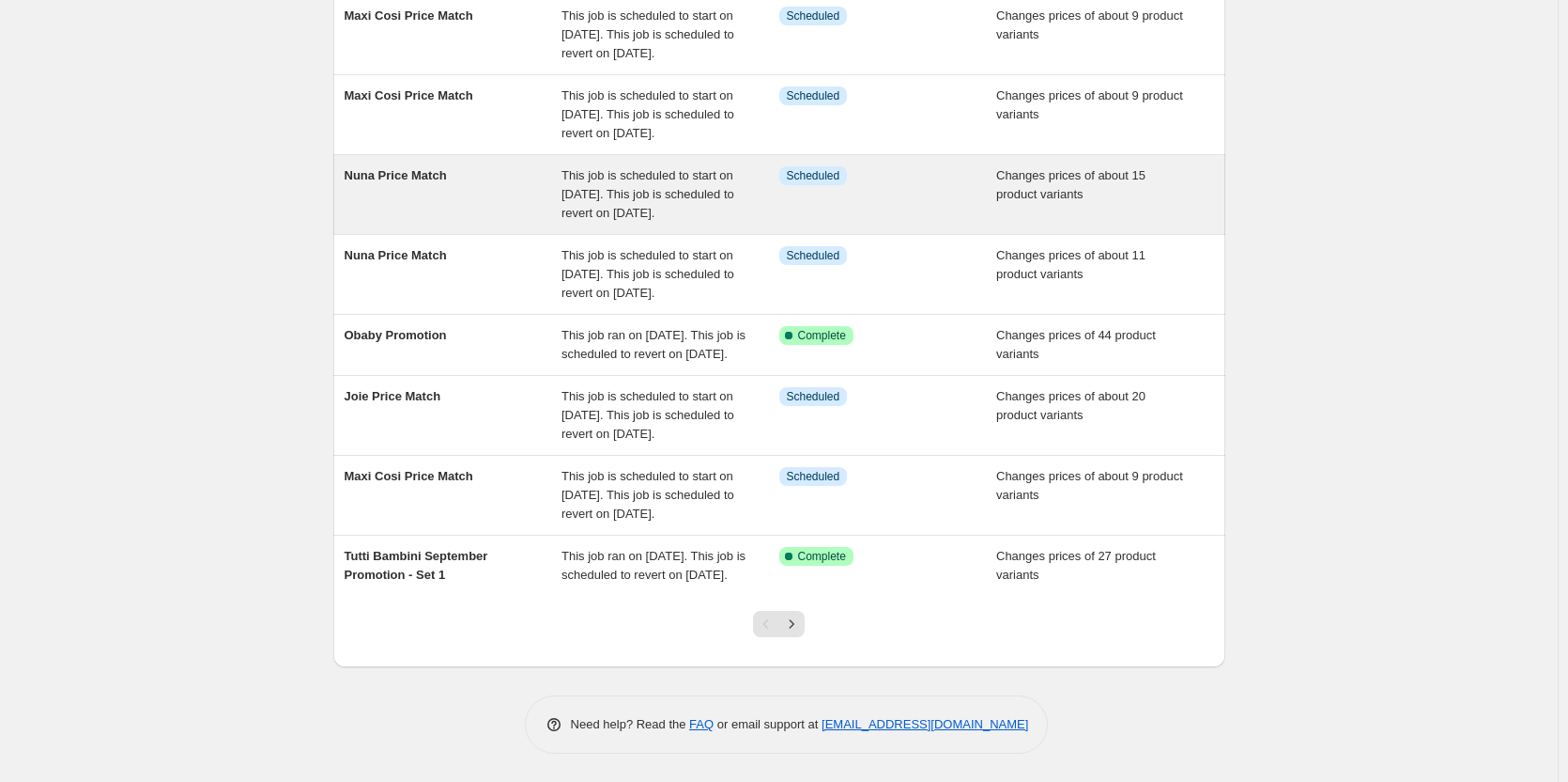
click at [966, 222] on div "Info Scheduled" at bounding box center [889, 194] width 218 height 56
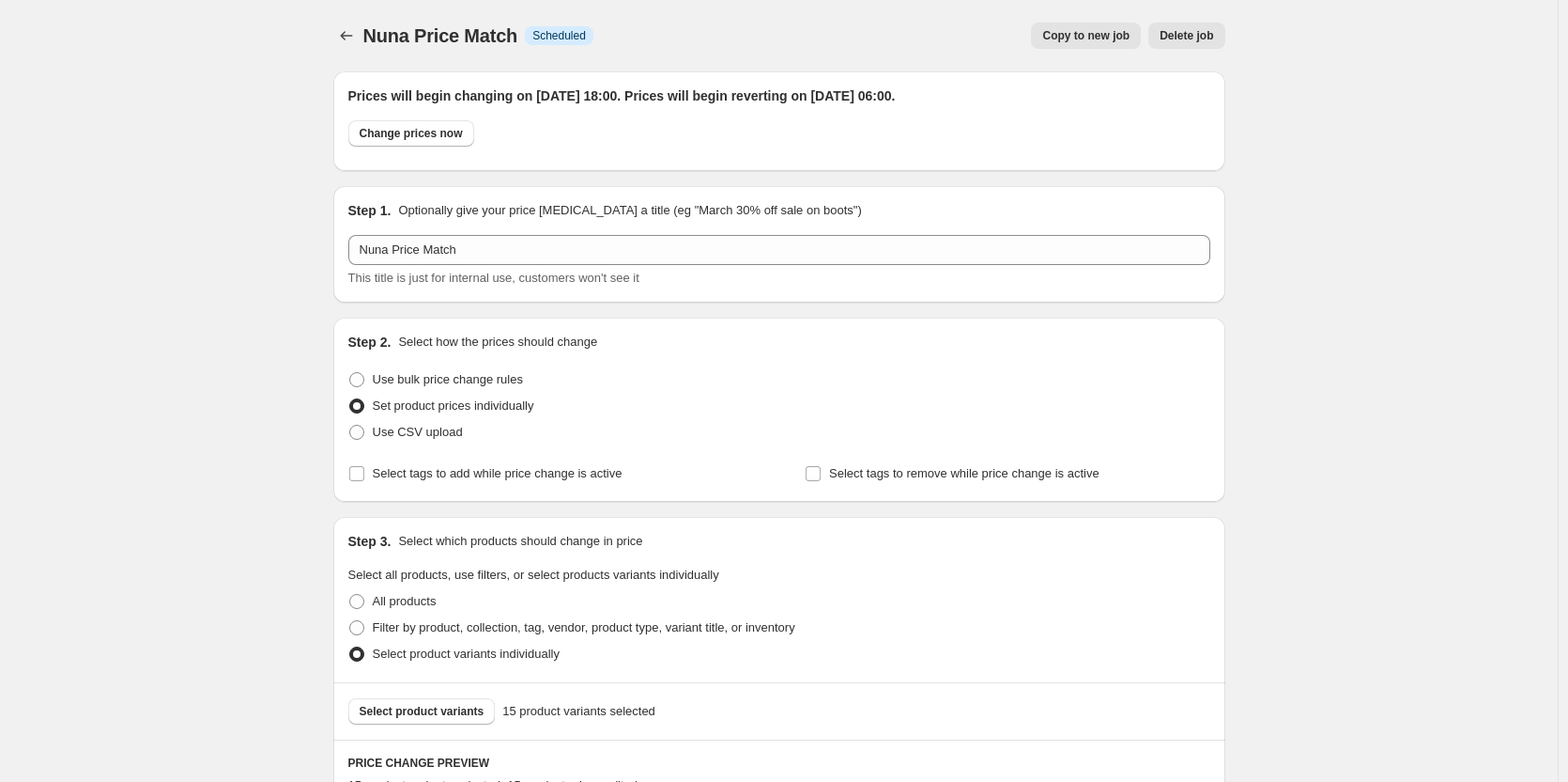
click at [1179, 18] on div "Nuna Price Match. This page is ready Nuna Price Match Info Scheduled Copy to ne…" at bounding box center [779, 35] width 892 height 72
click at [1183, 38] on span "Delete job" at bounding box center [1187, 35] width 53 height 15
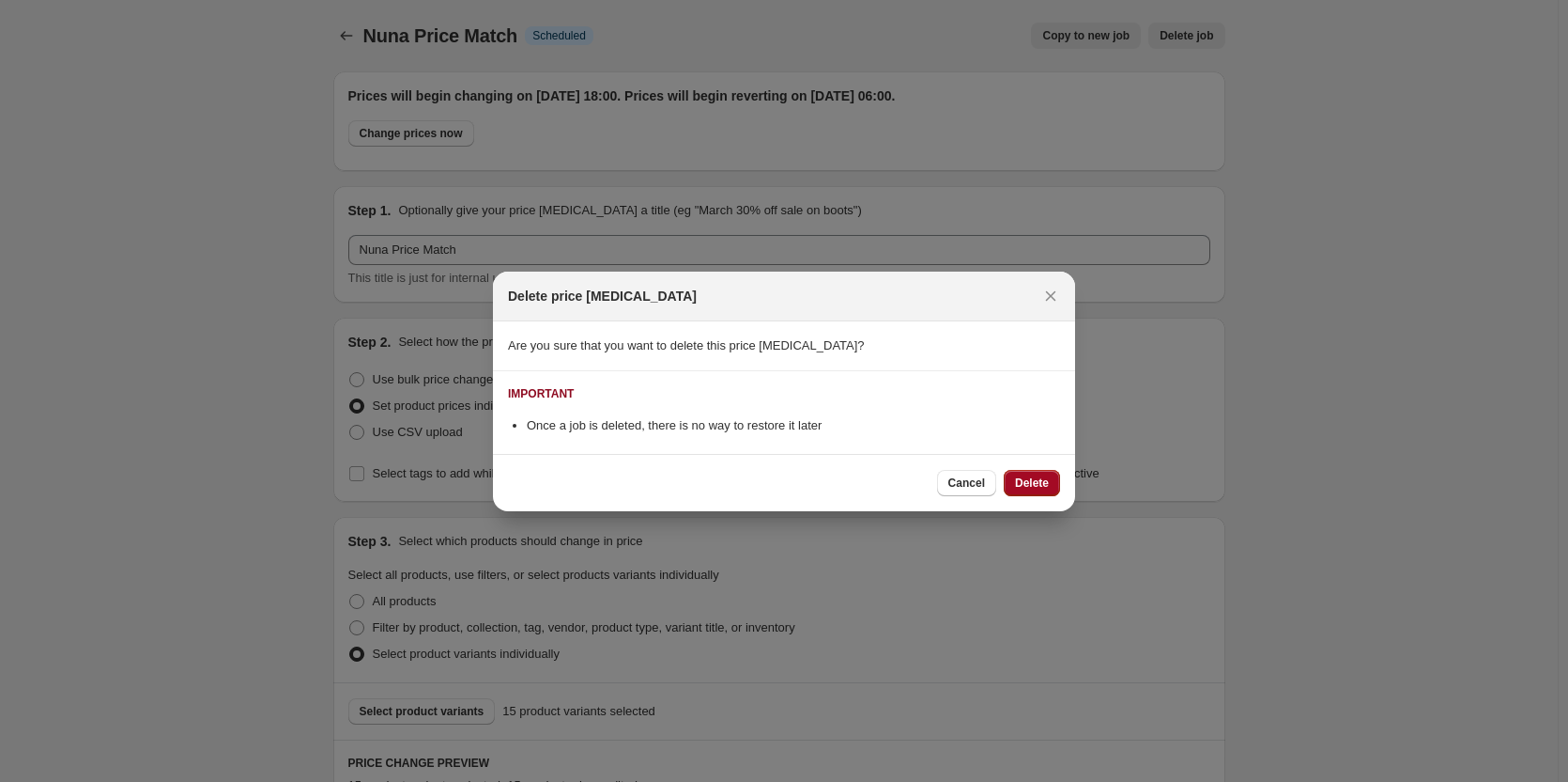
click at [1035, 477] on span "Delete" at bounding box center [1032, 482] width 33 height 15
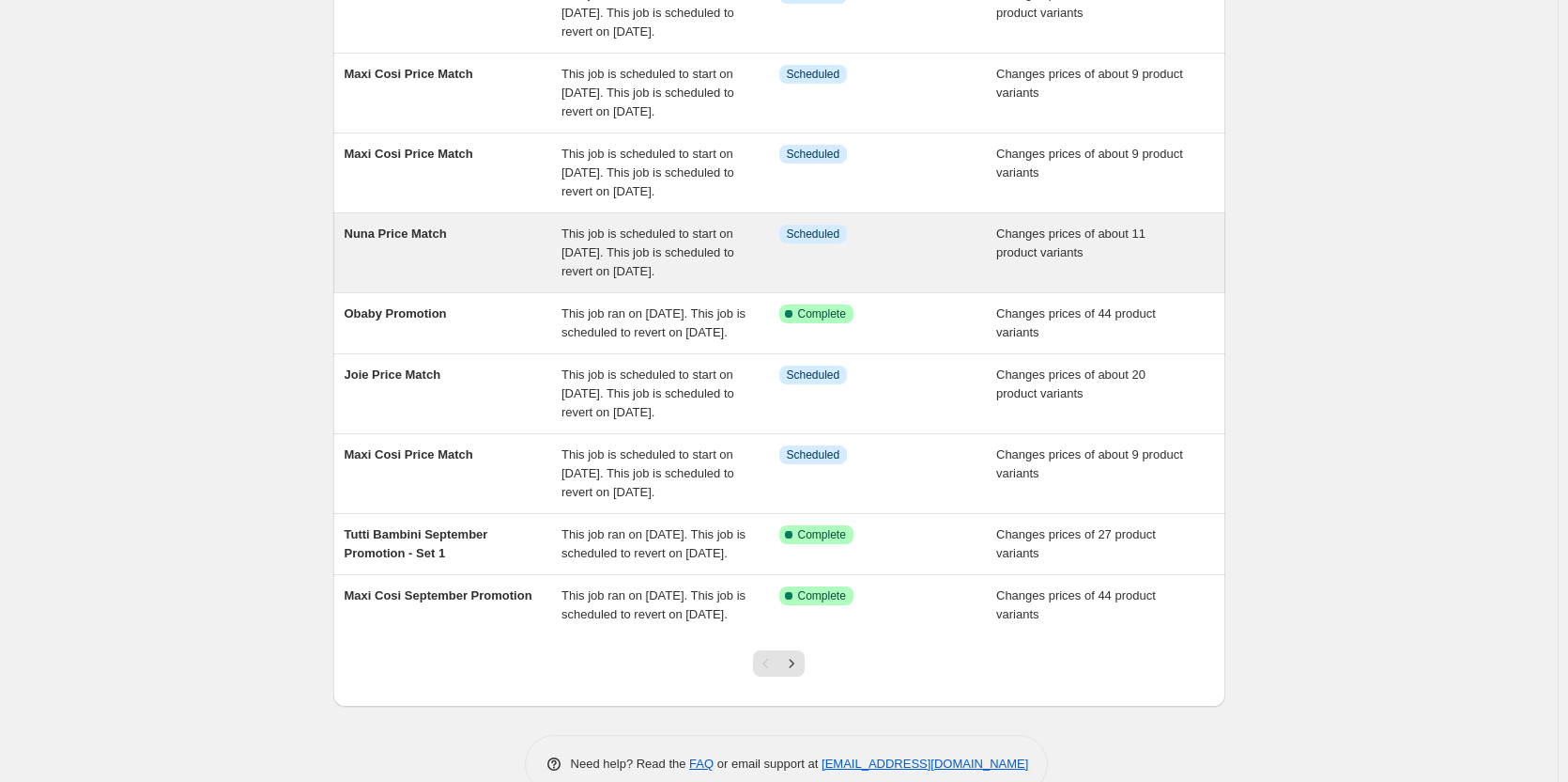
scroll to position [282, 0]
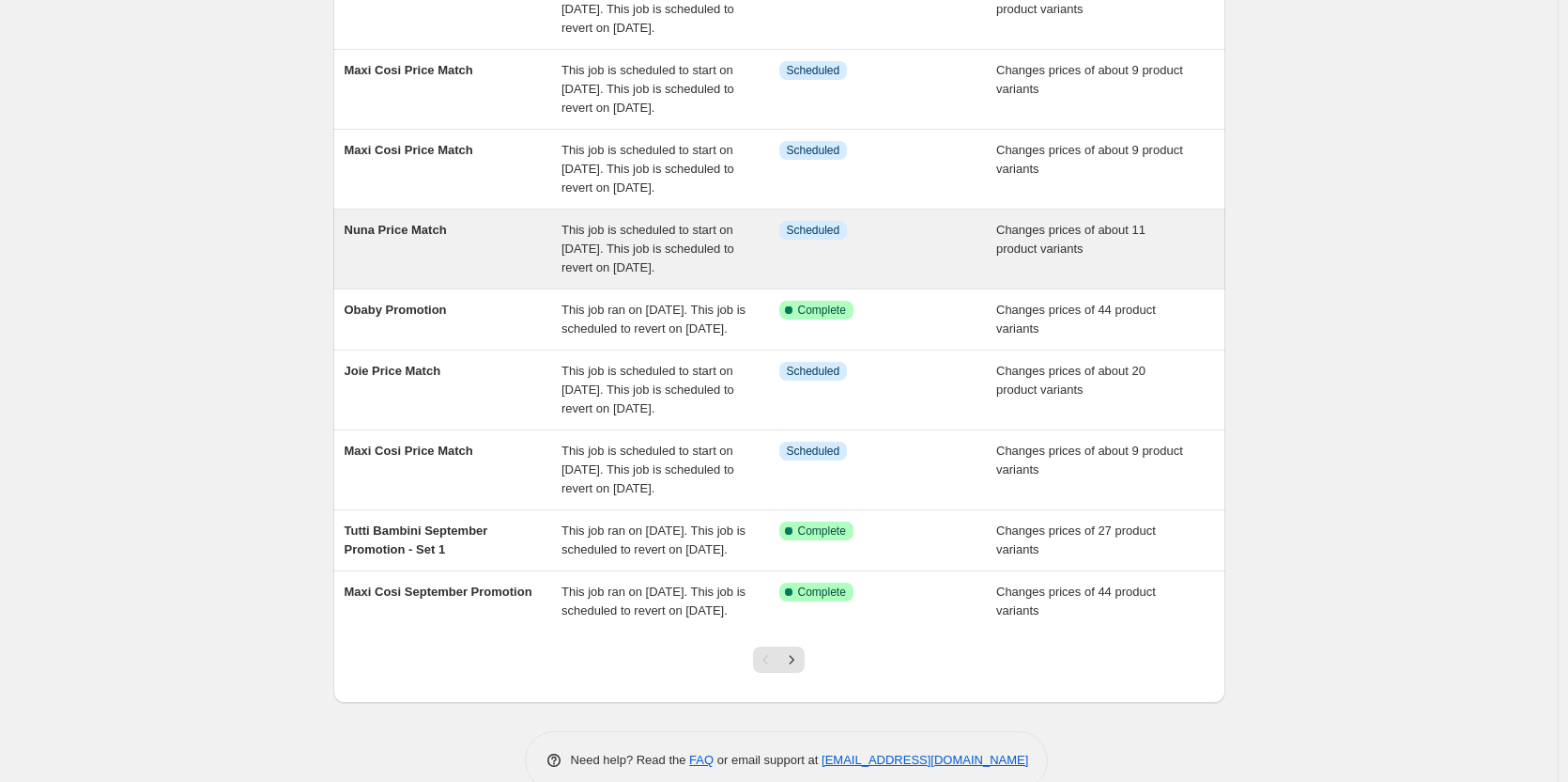
click at [709, 274] on span "This job is scheduled to start on [DATE]. This job is scheduled to revert on [D…" at bounding box center [648, 248] width 173 height 52
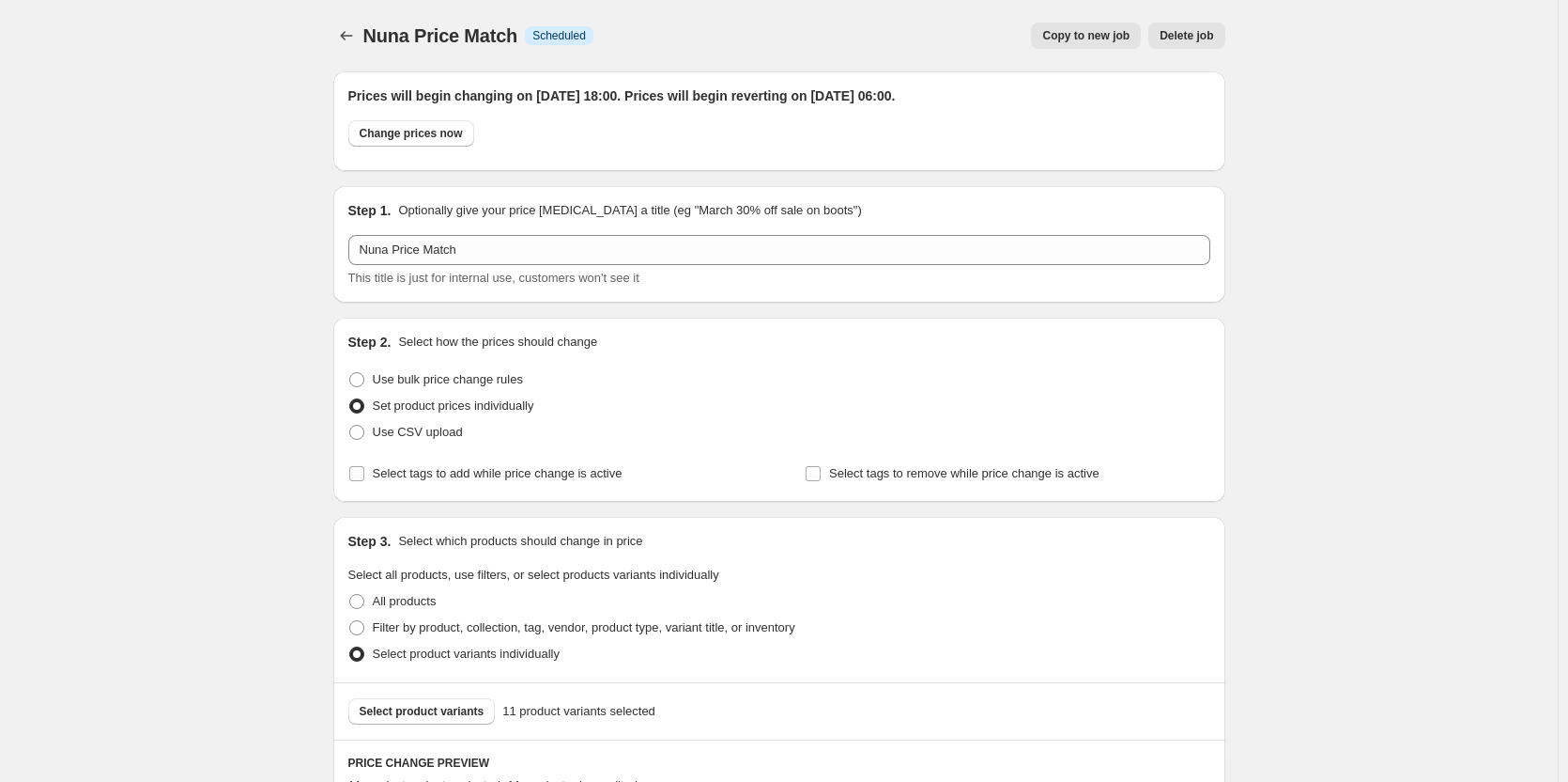
click at [1114, 38] on span "Copy to new job" at bounding box center [1085, 35] width 87 height 15
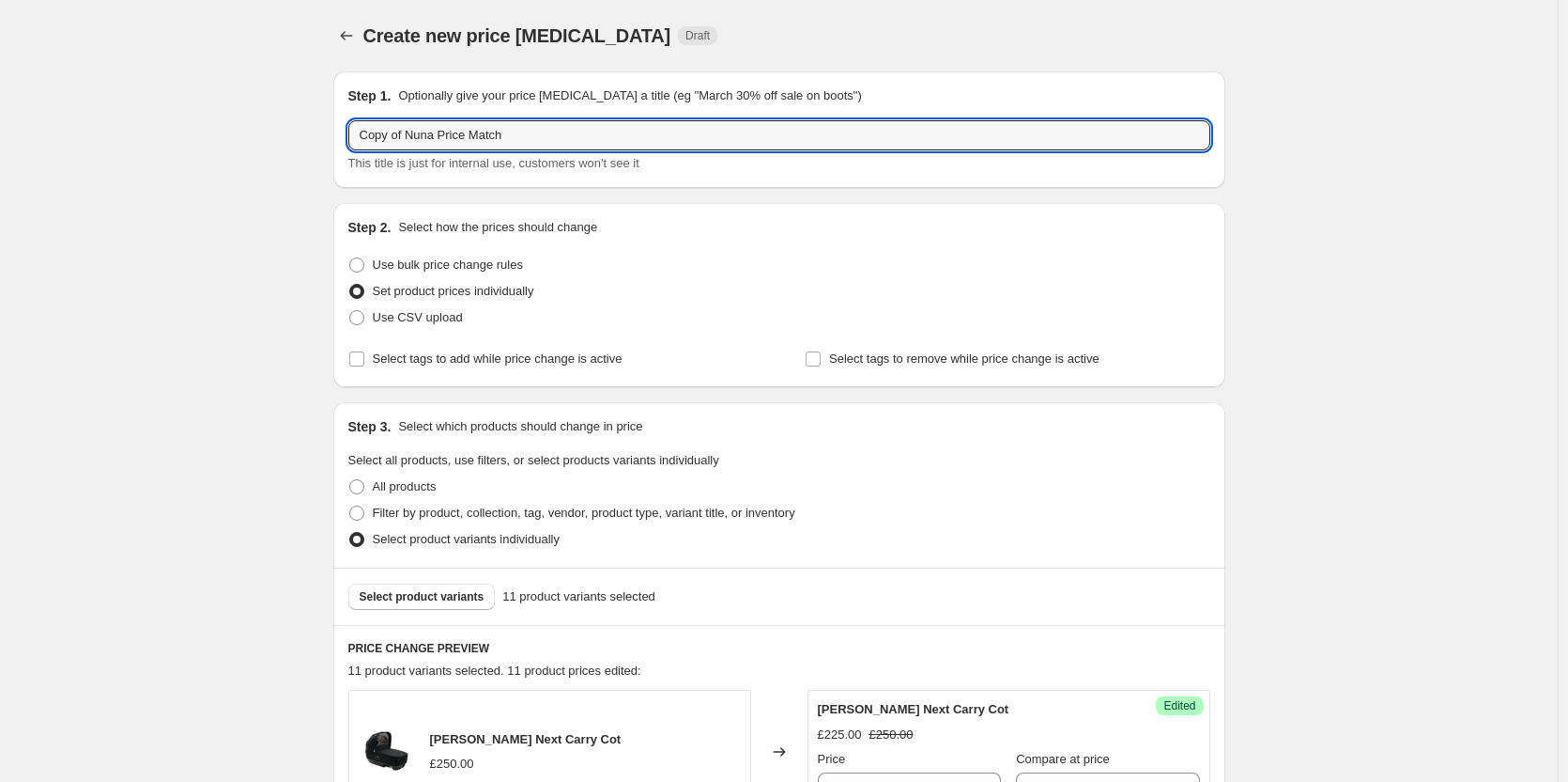
drag, startPoint x: 407, startPoint y: 136, endPoint x: 248, endPoint y: 141, distance: 159.1
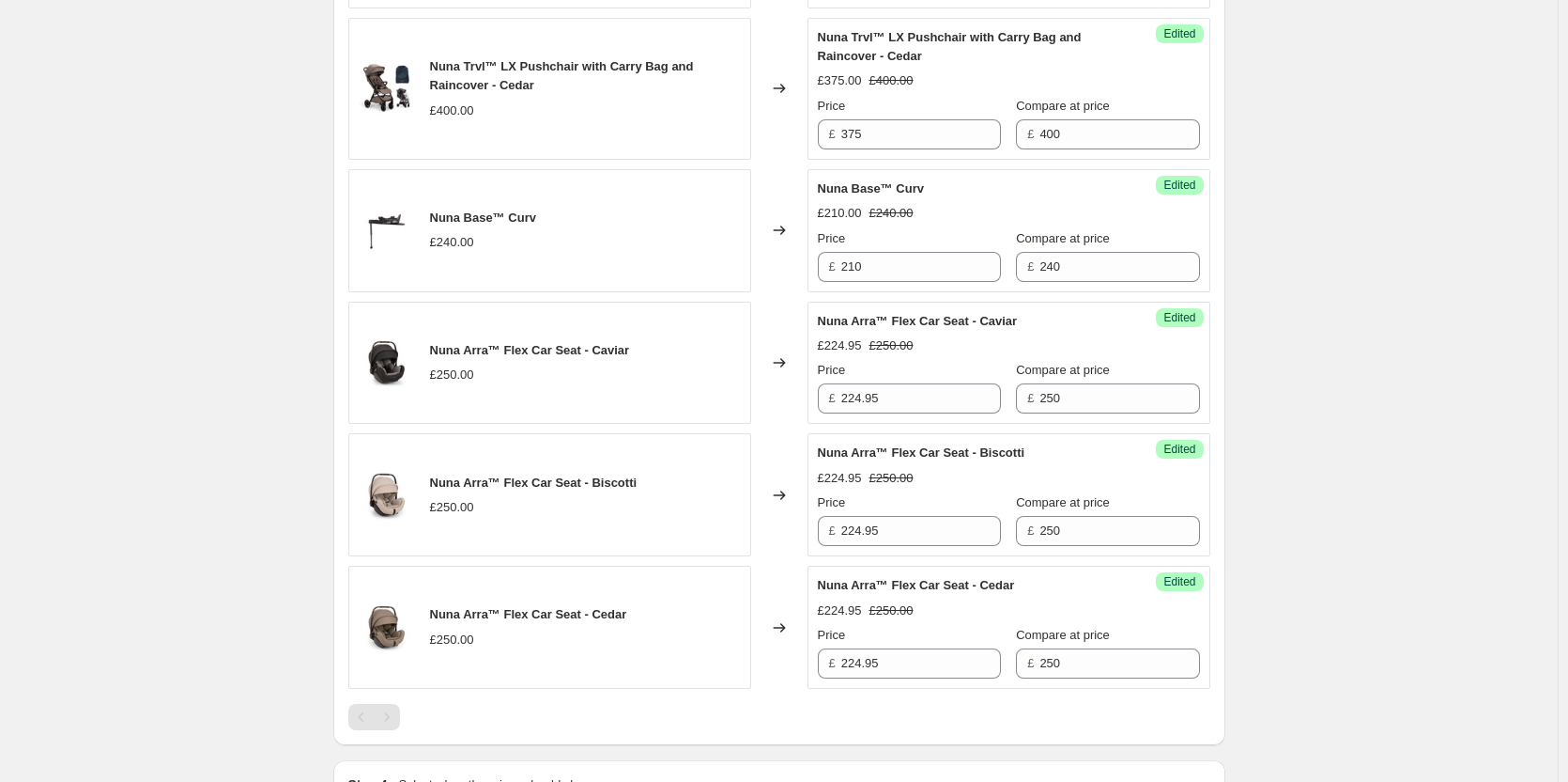
scroll to position [1758, 0]
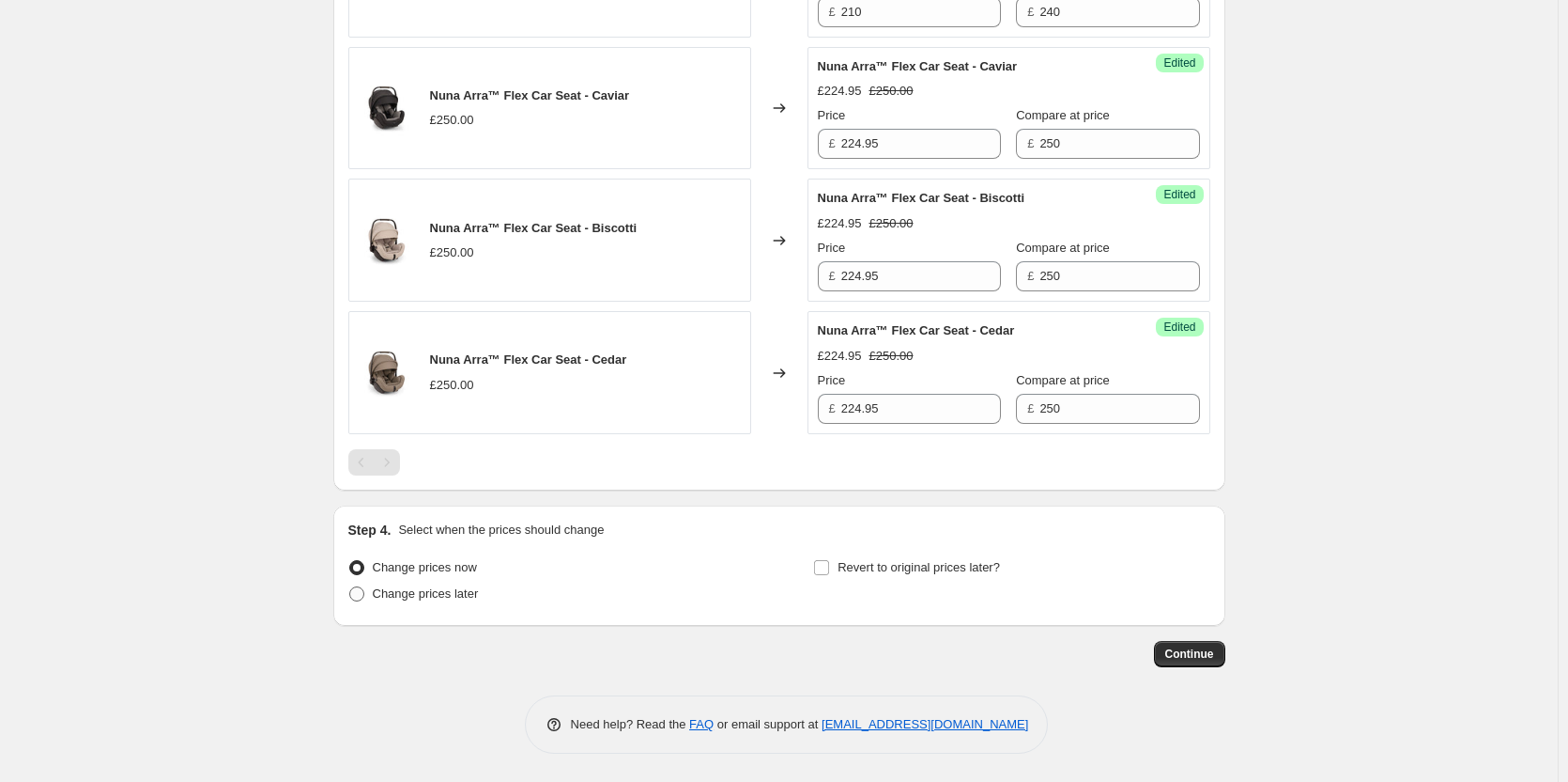
type input "Nuna Price Match"
click at [398, 596] on span "Change prices later" at bounding box center [426, 593] width 106 height 14
click at [350, 587] on input "Change prices later" at bounding box center [349, 586] width 1 height 1
radio input "true"
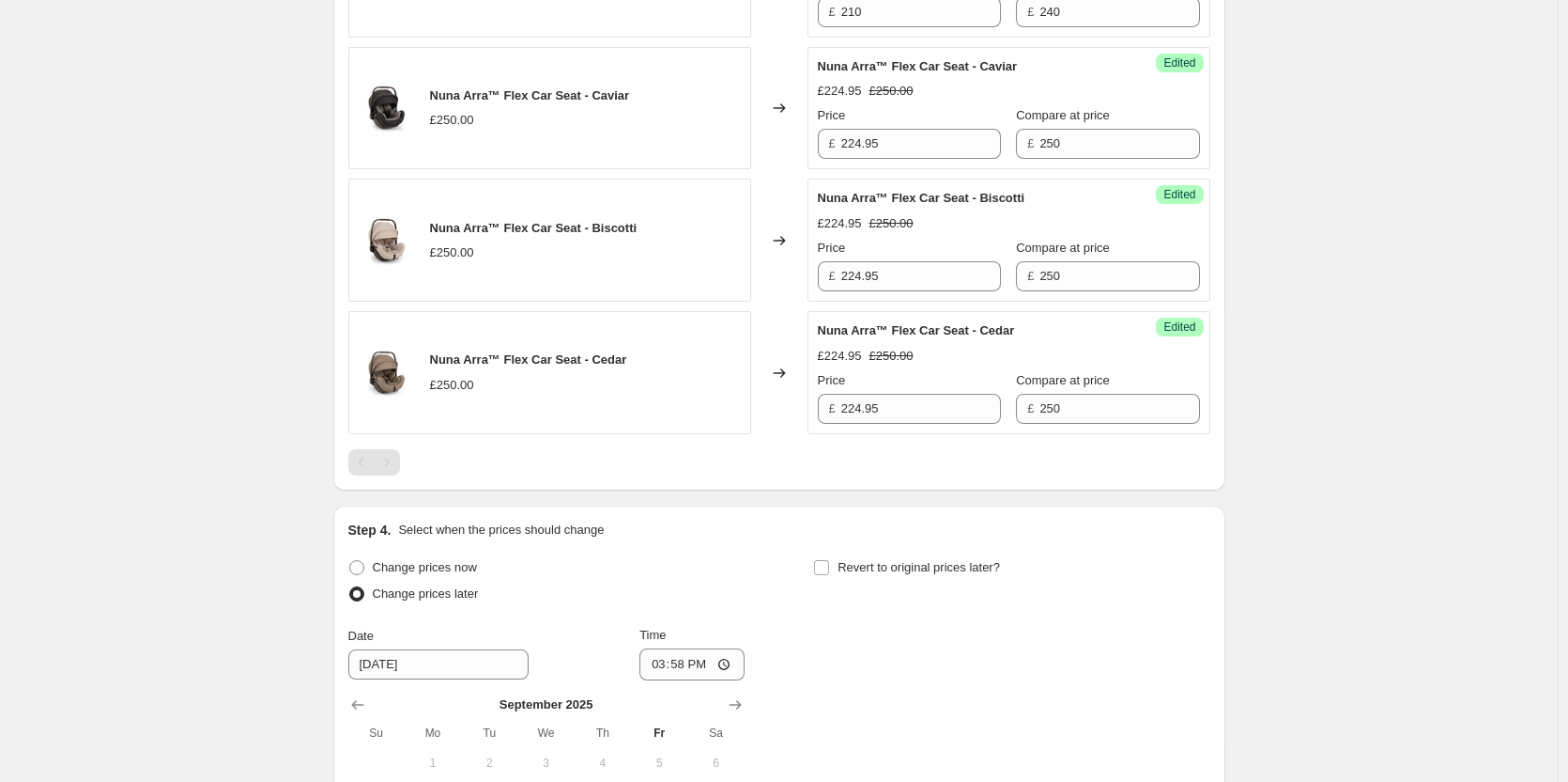
click at [871, 580] on div "Revert to original prices later?" at bounding box center [1011, 582] width 396 height 56
click at [874, 565] on span "Revert to original prices later?" at bounding box center [918, 567] width 162 height 14
click at [829, 565] on input "Revert to original prices later?" at bounding box center [821, 567] width 15 height 15
checkbox input "true"
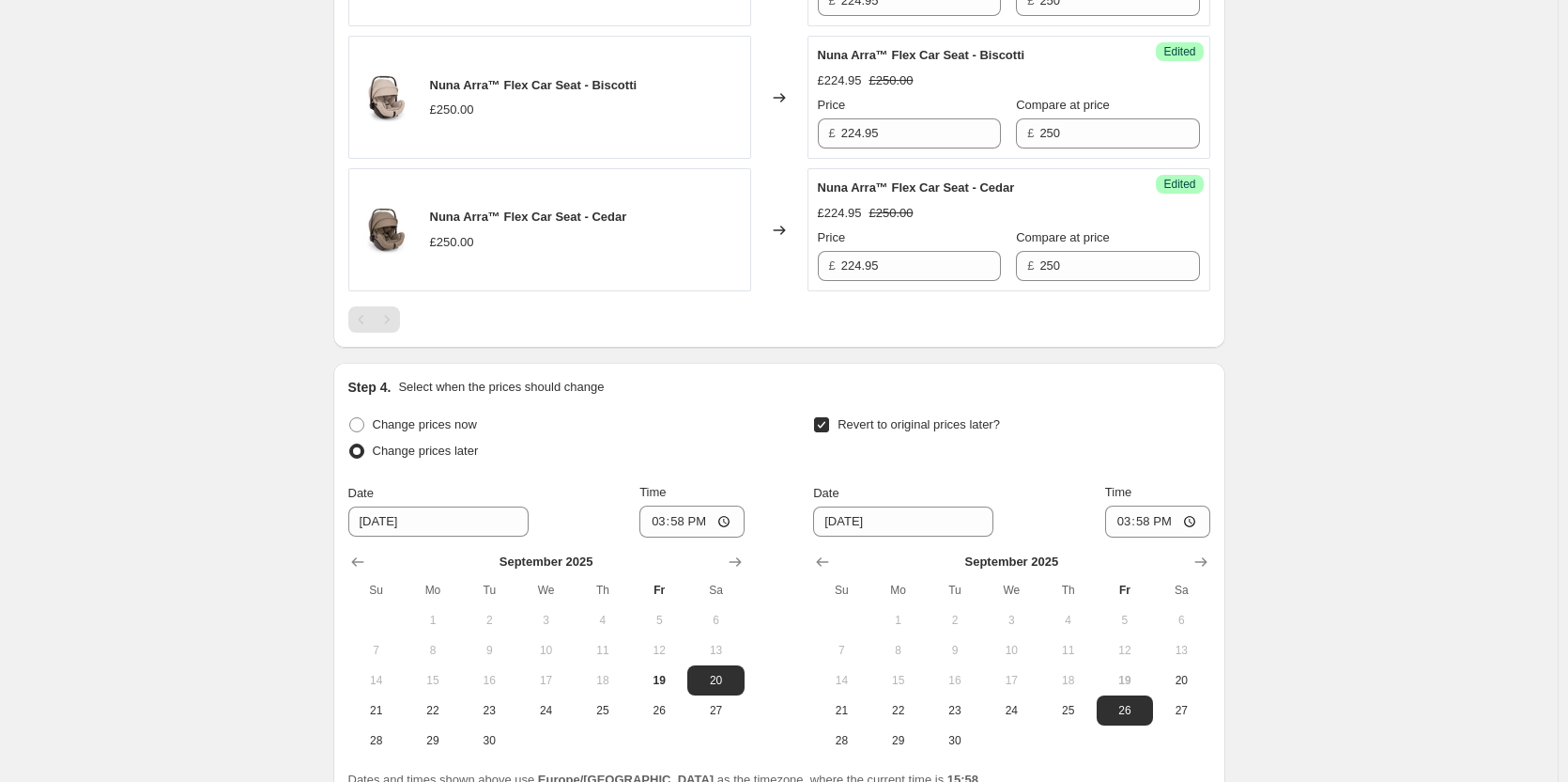
scroll to position [2079, 0]
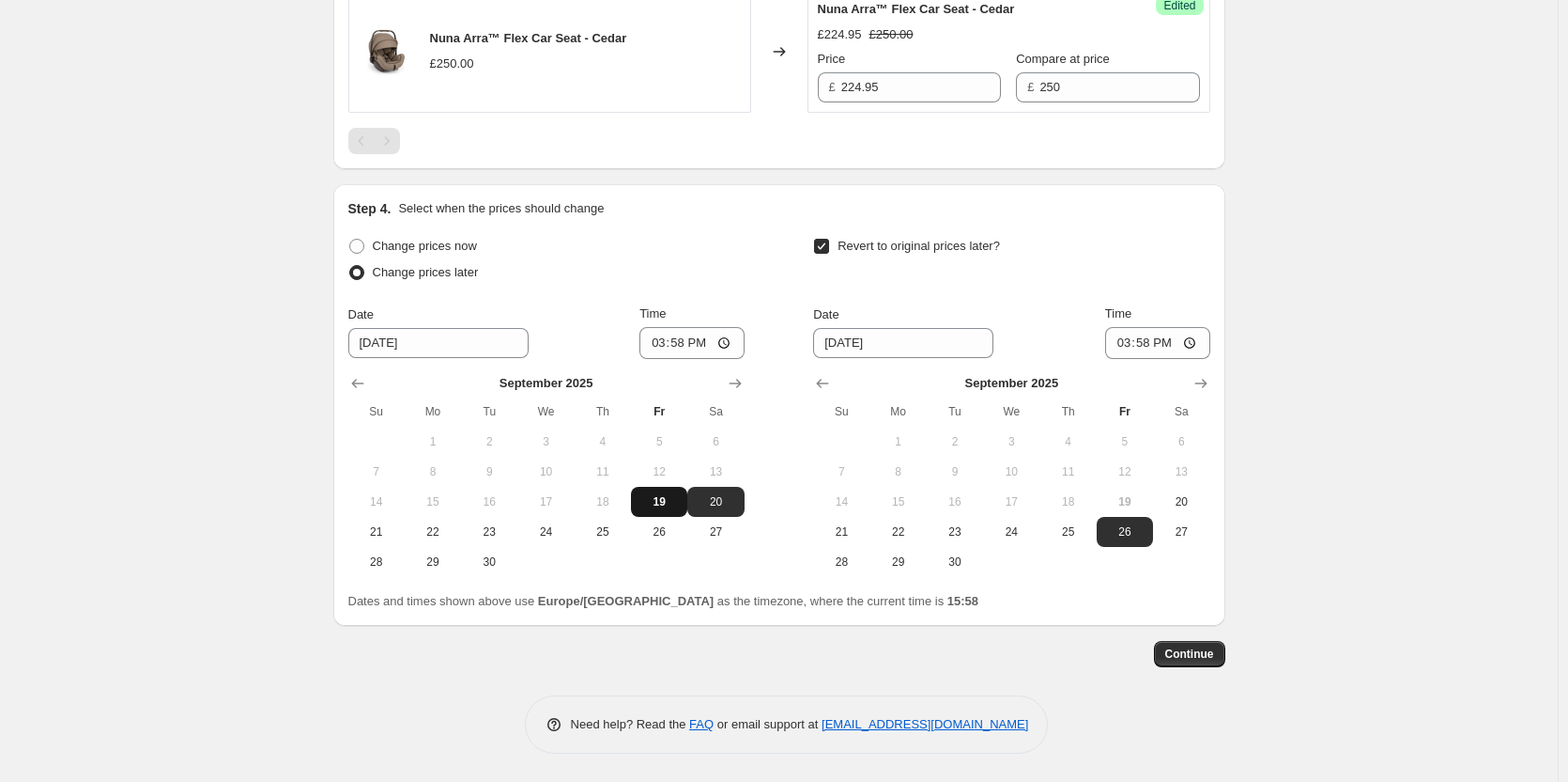
click at [661, 496] on span "19" at bounding box center [660, 501] width 41 height 15
type input "[DATE]"
click at [1183, 502] on span "20" at bounding box center [1182, 501] width 41 height 15
type input "[DATE]"
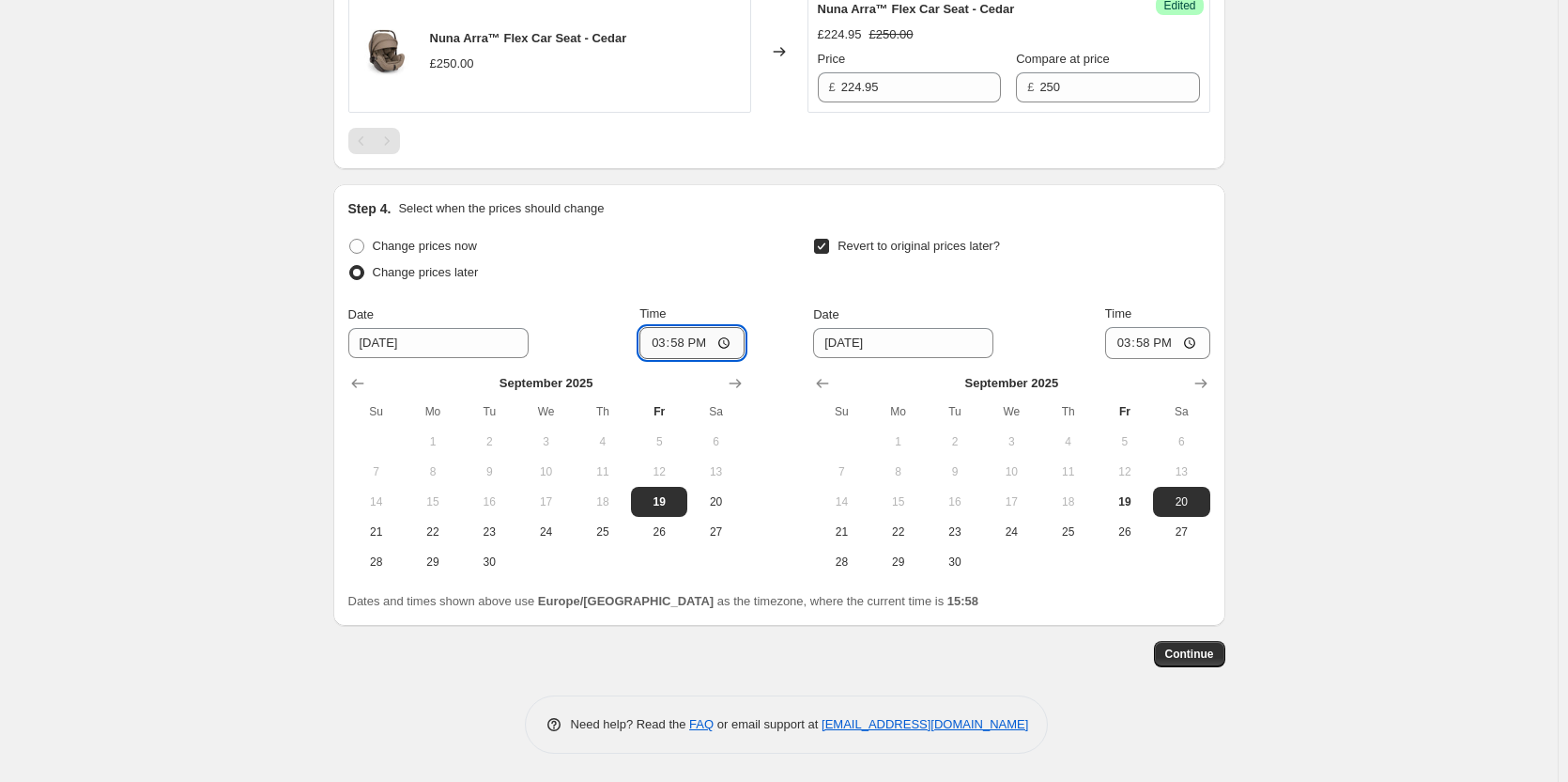
click at [680, 339] on input "15:58" at bounding box center [691, 342] width 105 height 31
type input "18:00"
click at [1152, 345] on input "06:58" at bounding box center [1157, 342] width 105 height 31
type input "06:00"
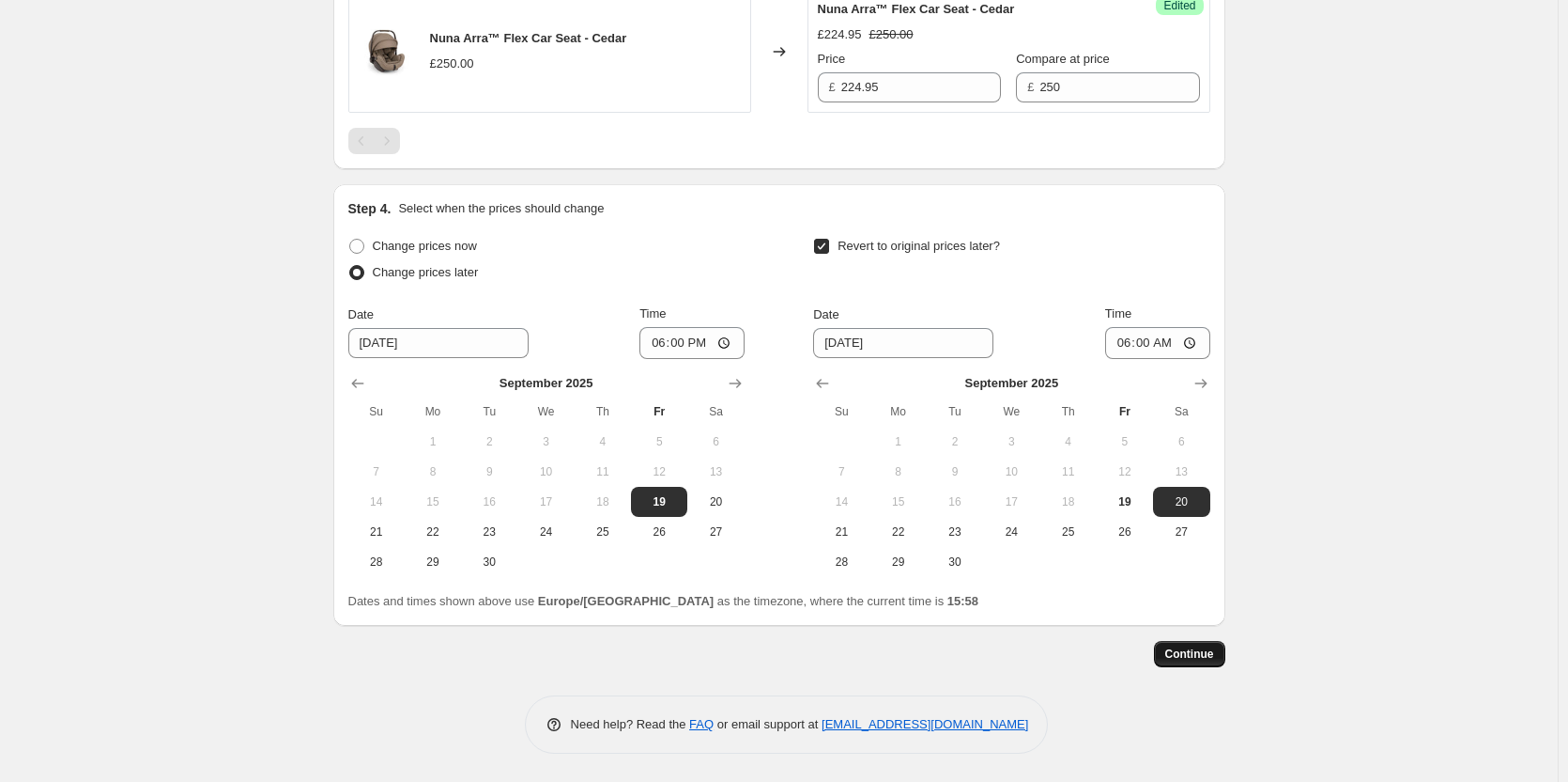
click at [1194, 652] on span "Continue" at bounding box center [1190, 653] width 49 height 15
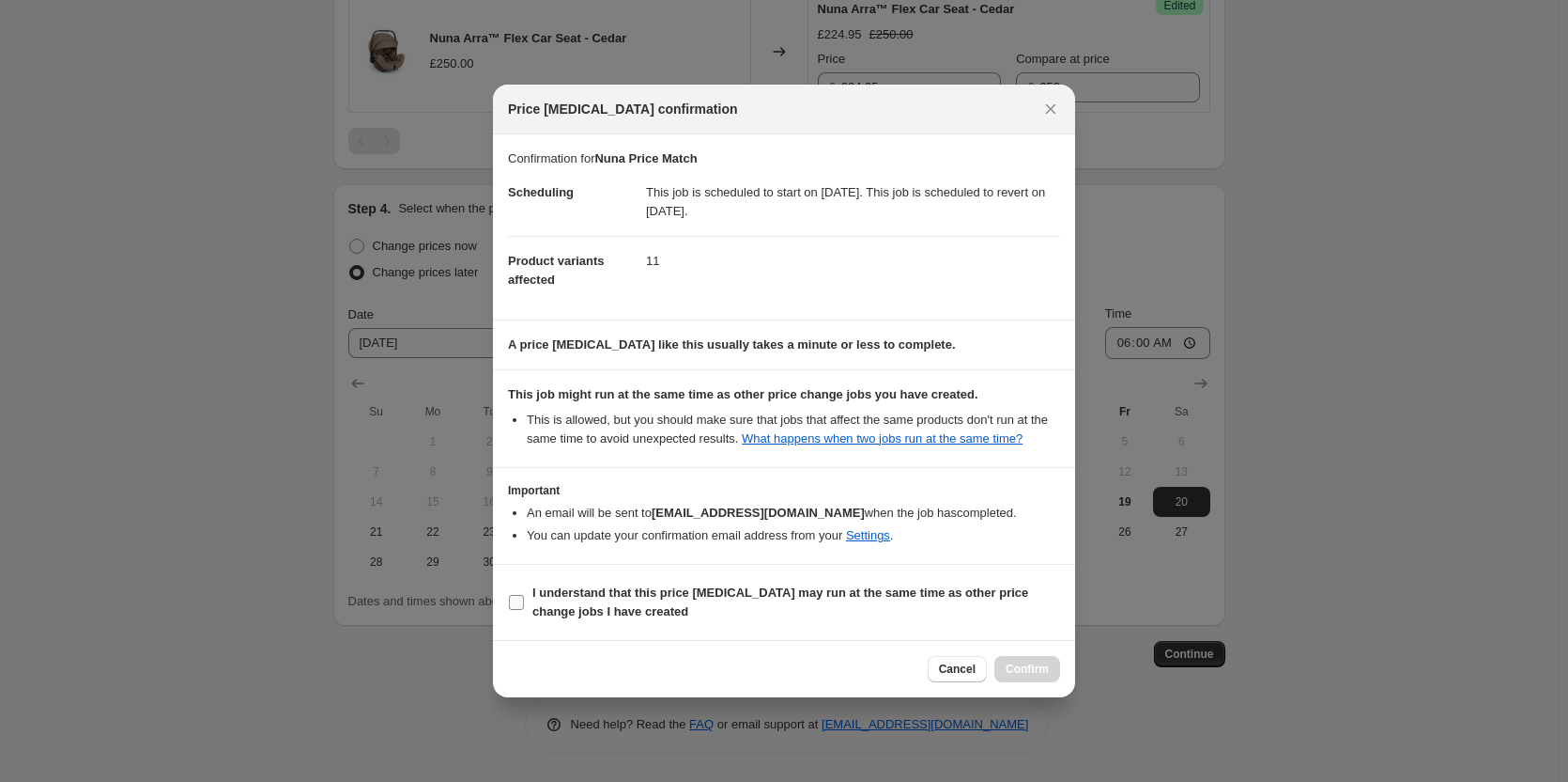
click at [933, 596] on b "I understand that this price [MEDICAL_DATA] may run at the same time as other p…" at bounding box center [781, 601] width 495 height 32
click at [524, 596] on input "I understand that this price [MEDICAL_DATA] may run at the same time as other p…" at bounding box center [516, 602] width 15 height 15
checkbox input "true"
click at [1003, 669] on button "Confirm" at bounding box center [1027, 669] width 66 height 27
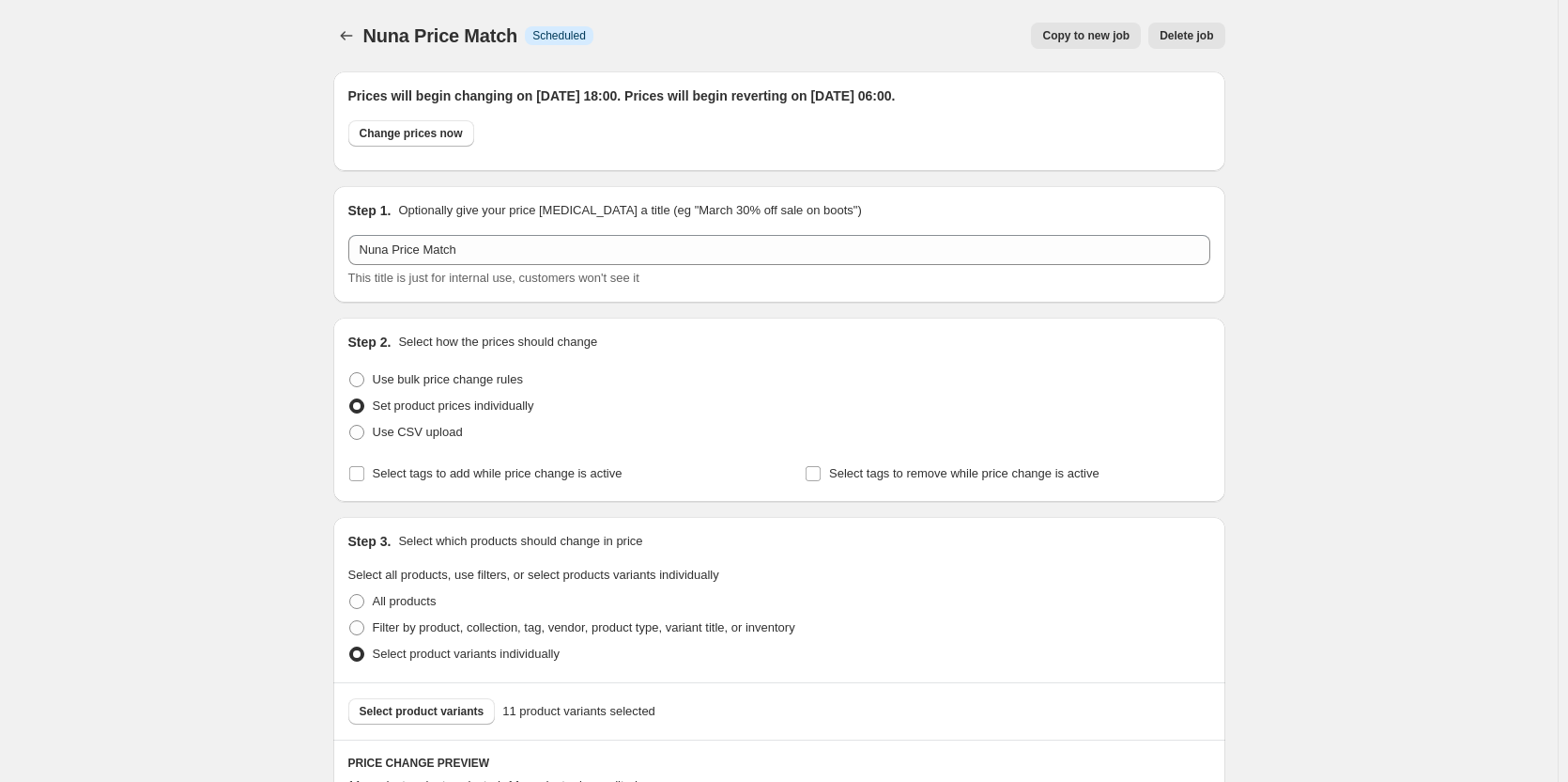
click at [1076, 34] on span "Copy to new job" at bounding box center [1085, 35] width 87 height 15
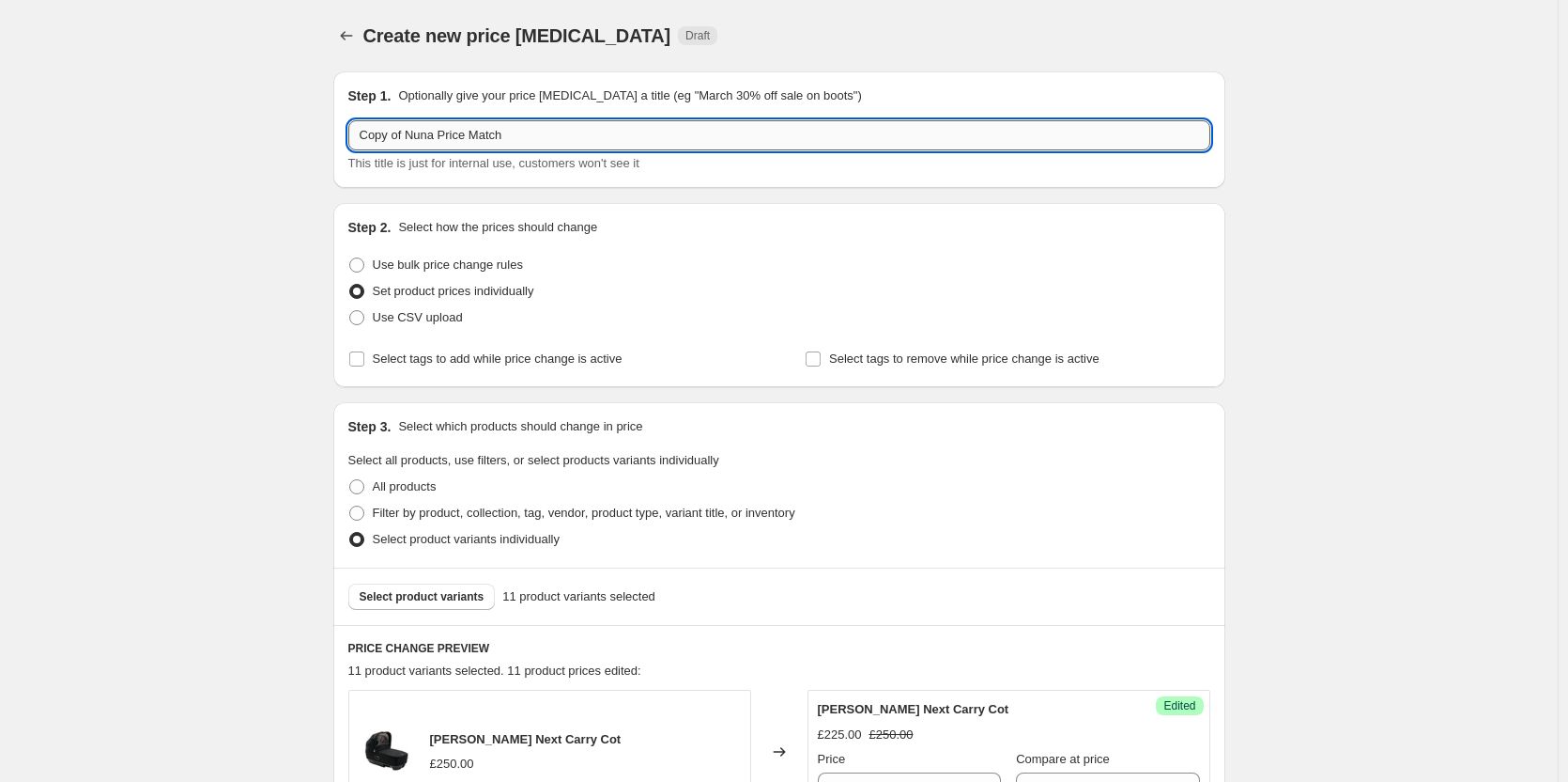
click at [566, 135] on input "Copy of Nuna Price Match" at bounding box center [779, 135] width 862 height 30
paste input "text"
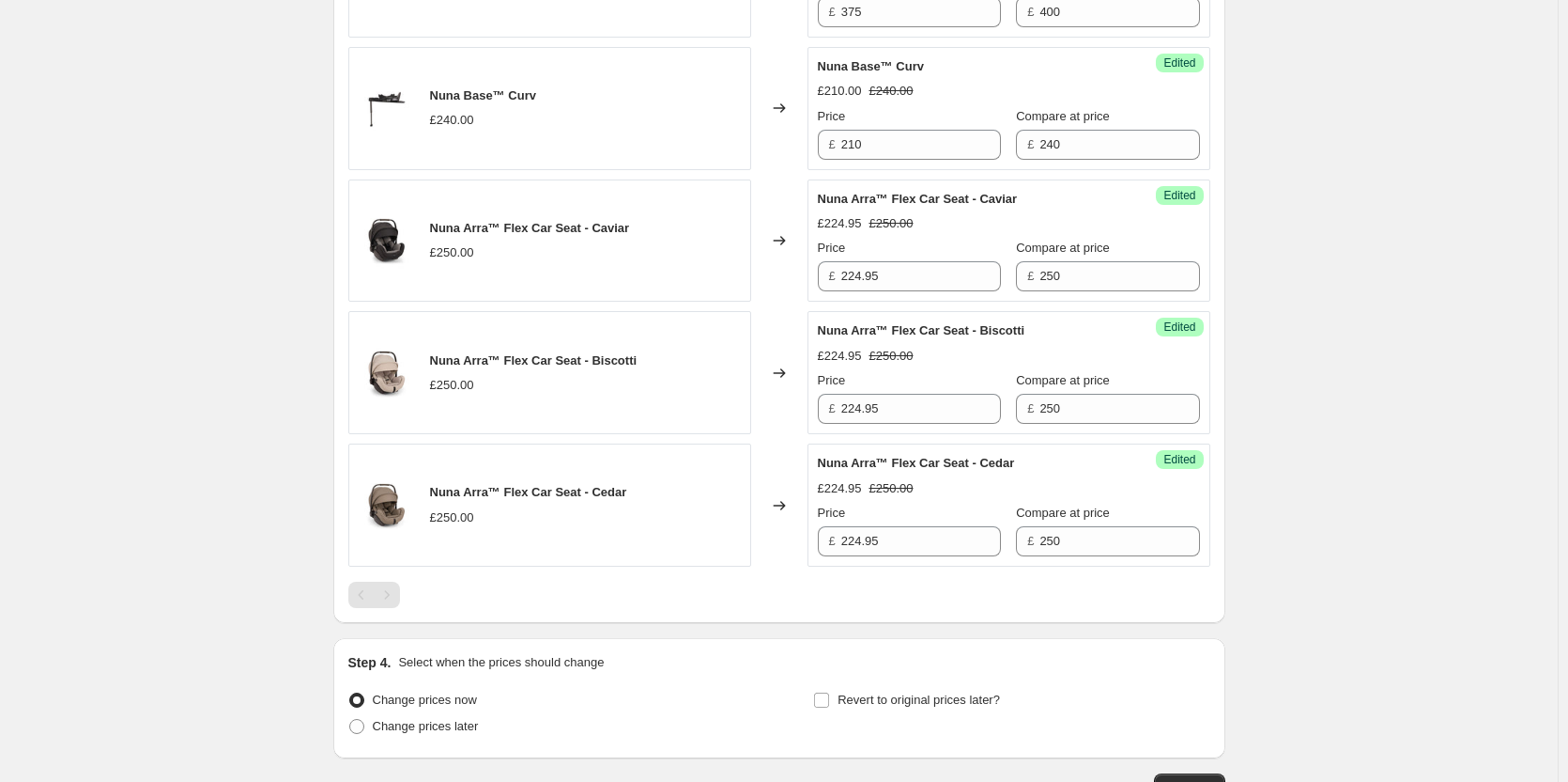
scroll to position [1758, 0]
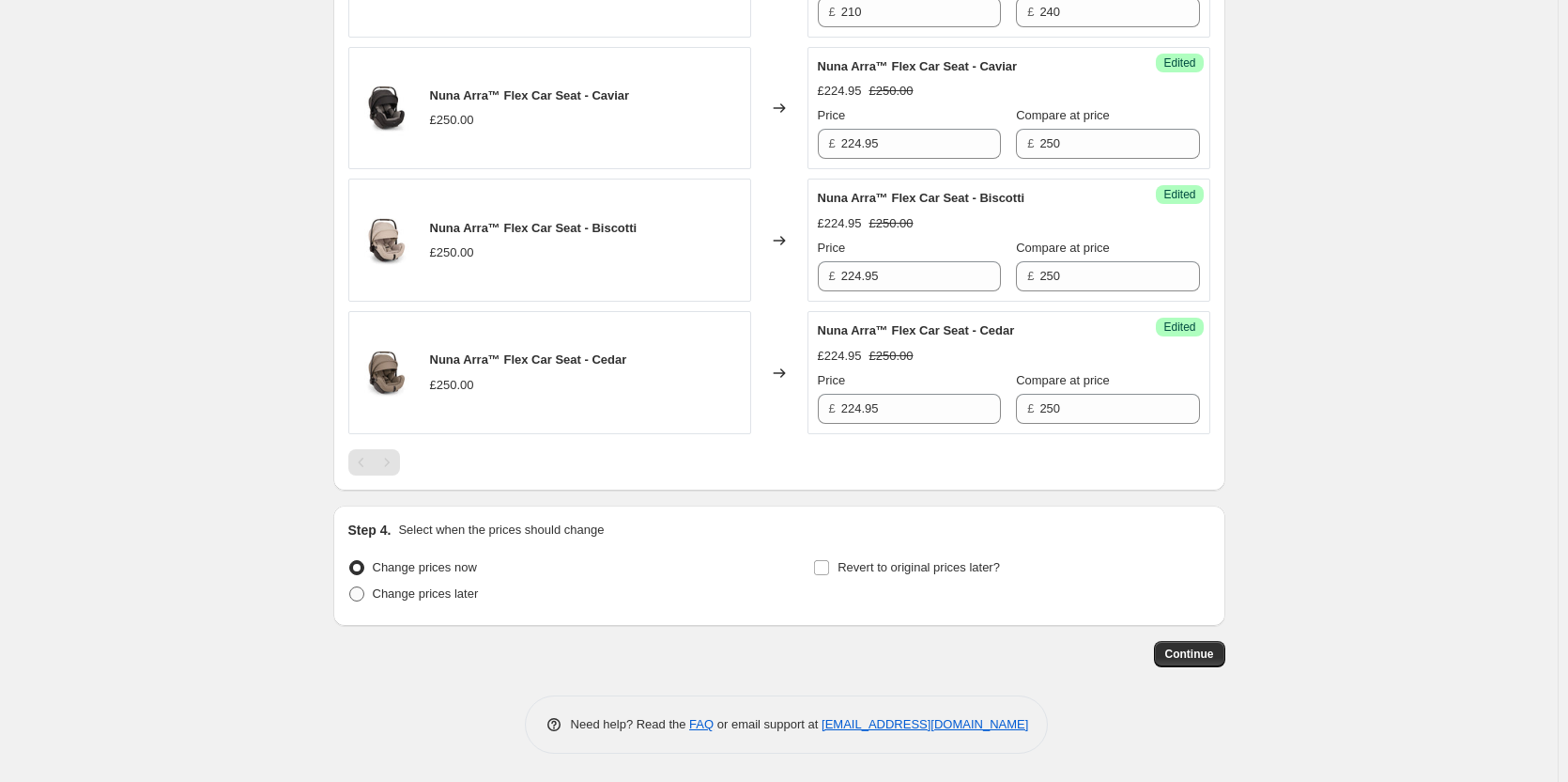
type input "Nuna Price Match"
click at [422, 588] on span "Change prices later" at bounding box center [426, 593] width 106 height 14
click at [350, 587] on input "Change prices later" at bounding box center [349, 586] width 1 height 1
radio input "true"
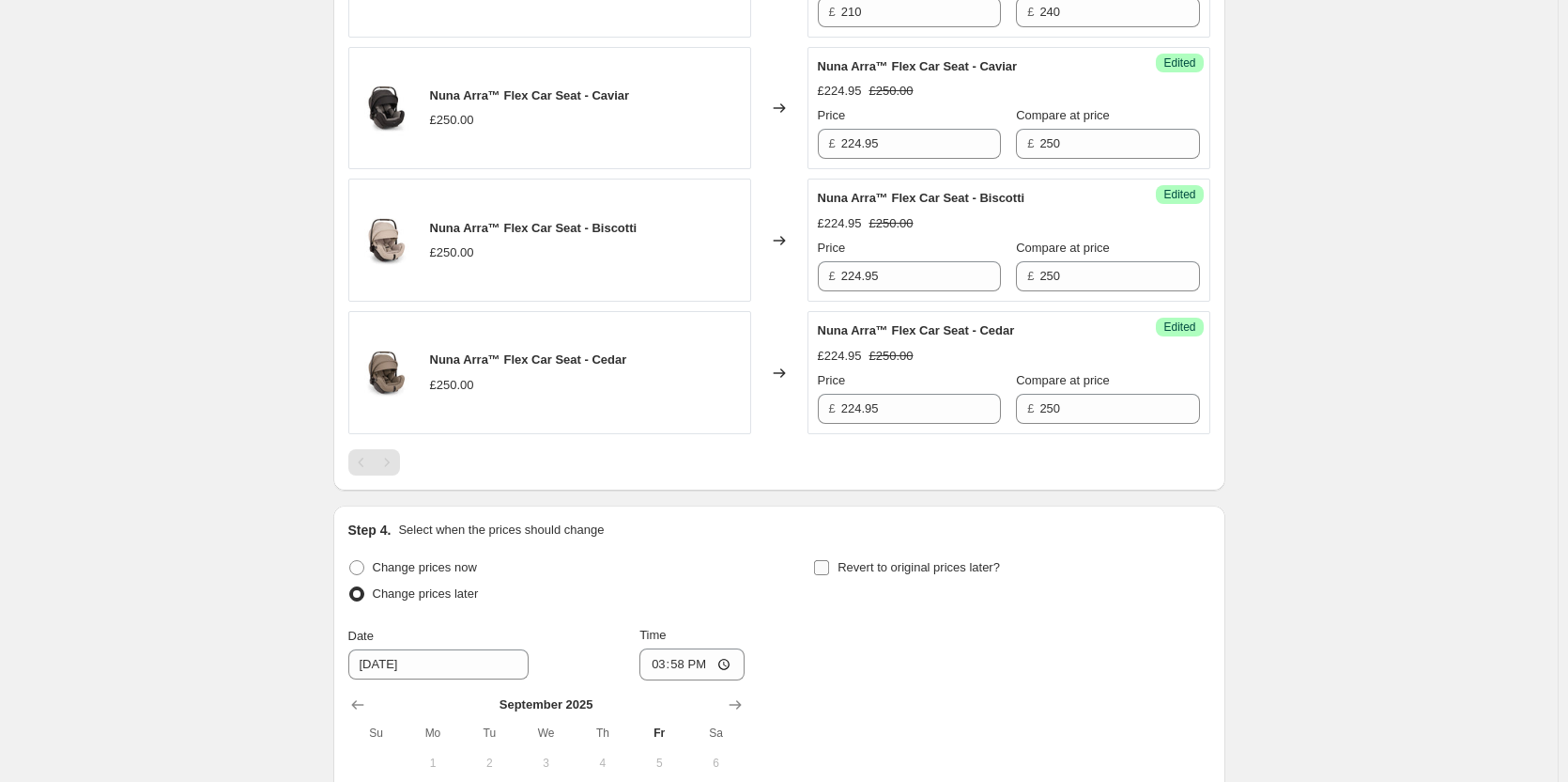
click at [850, 574] on span "Revert to original prices later?" at bounding box center [918, 567] width 162 height 14
click at [829, 574] on input "Revert to original prices later?" at bounding box center [821, 567] width 15 height 15
checkbox input "true"
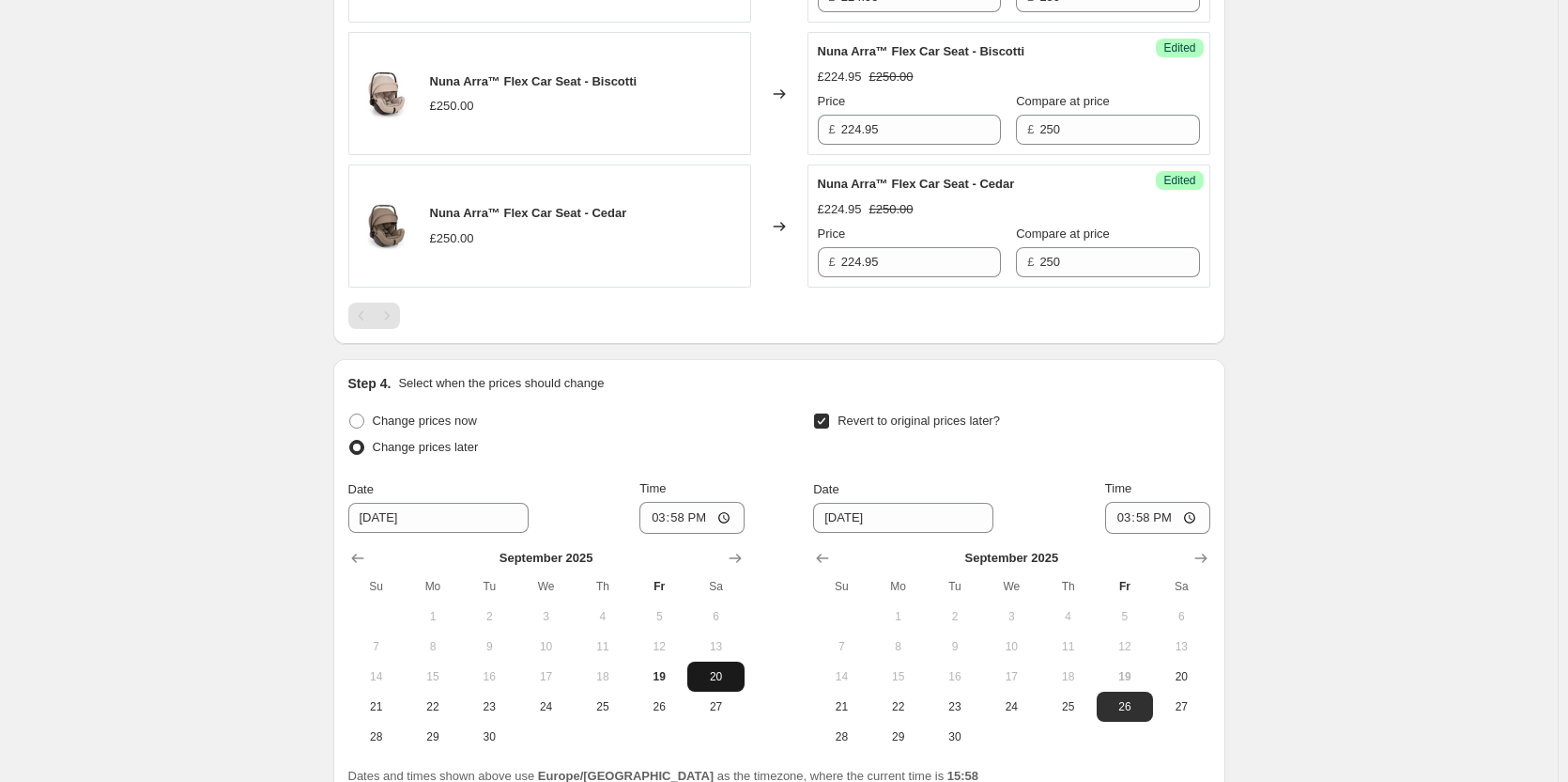
scroll to position [2079, 0]
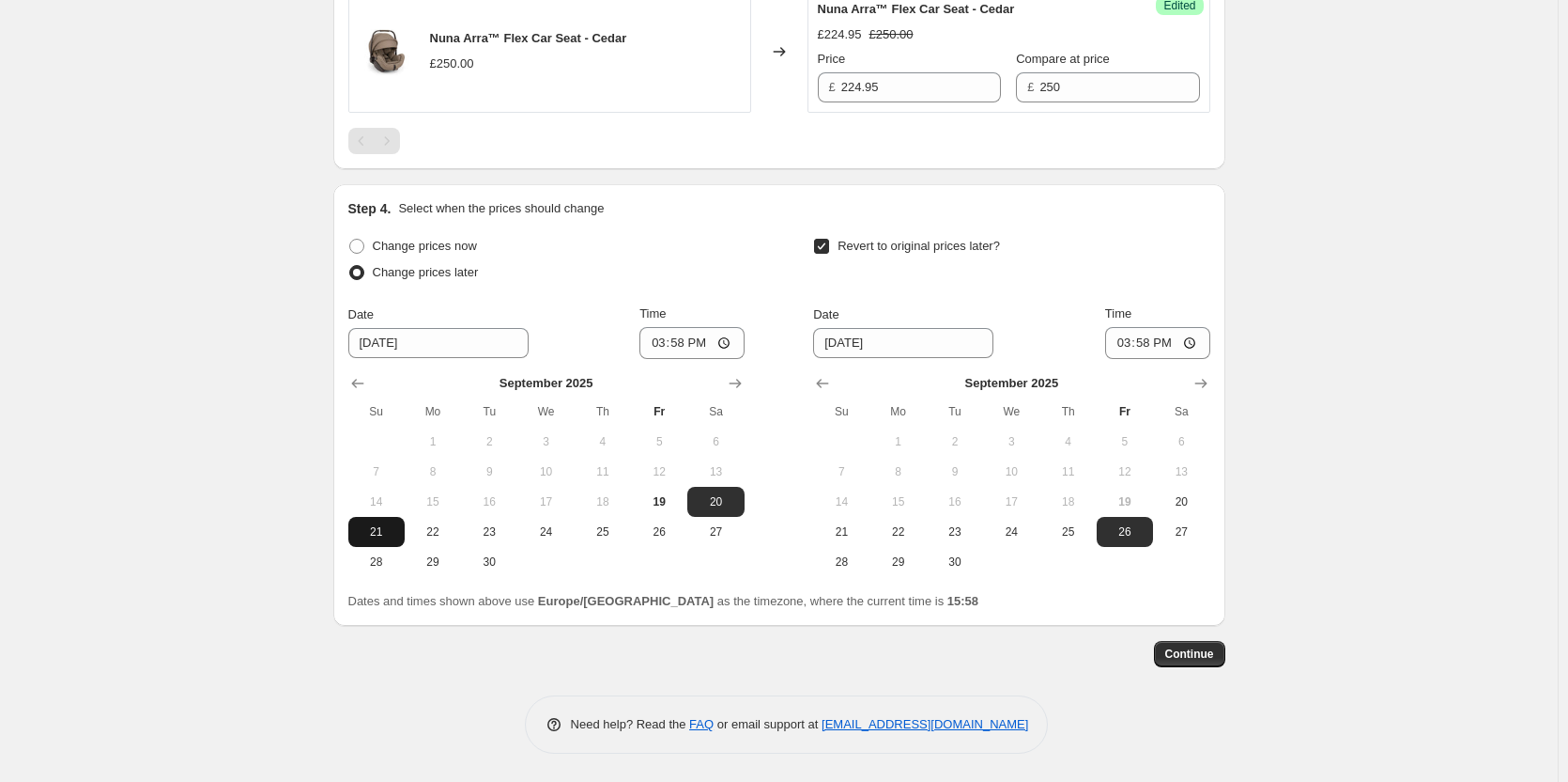
click at [368, 534] on span "21" at bounding box center [377, 531] width 41 height 15
type input "[DATE]"
click at [889, 528] on span "22" at bounding box center [899, 531] width 41 height 15
type input "[DATE]"
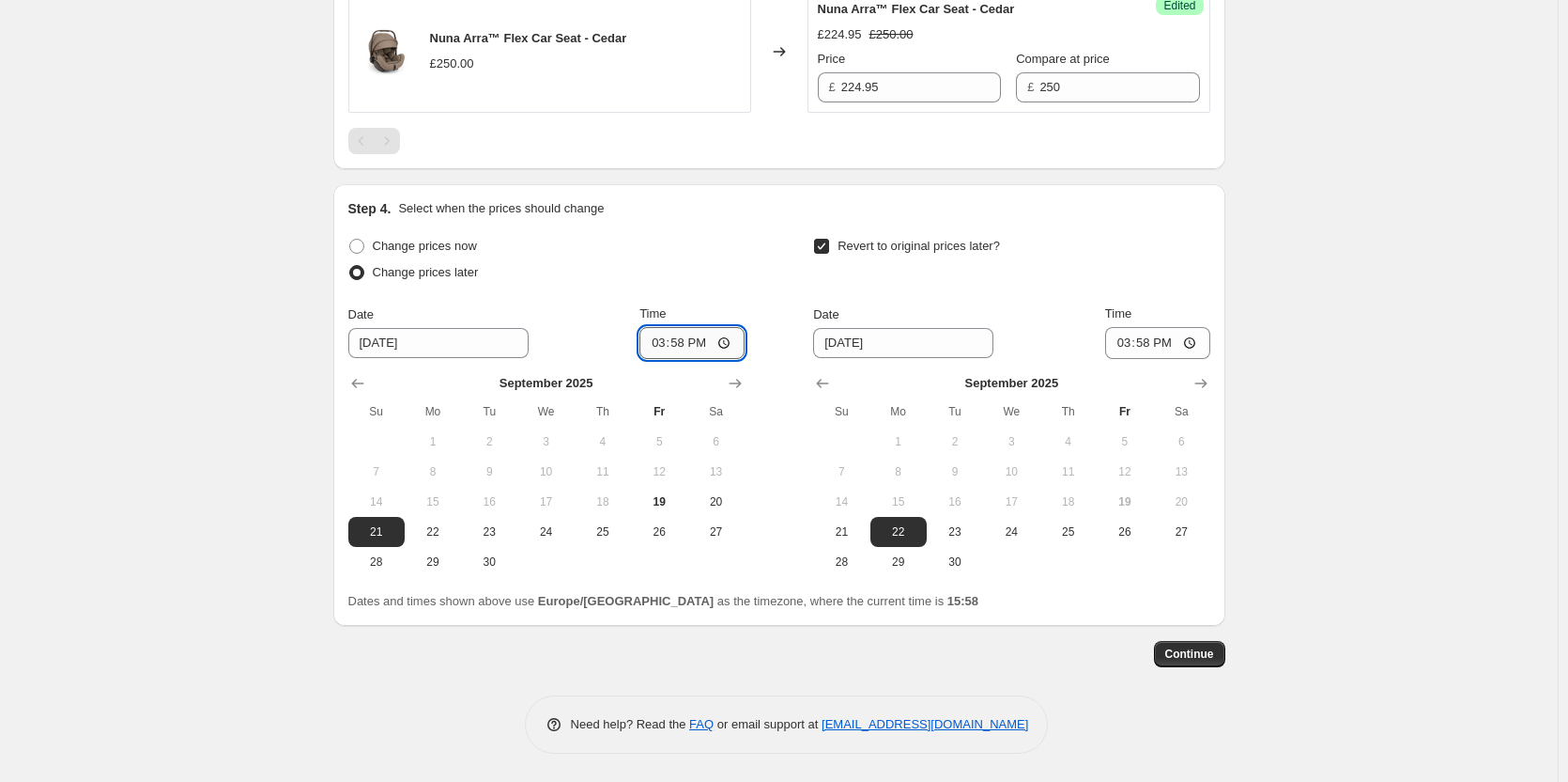
click at [691, 344] on input "15:58" at bounding box center [691, 342] width 105 height 31
type input "18:00"
drag, startPoint x: 1152, startPoint y: 339, endPoint x: 1165, endPoint y: 338, distance: 13.0
click at [1153, 339] on input "15:58" at bounding box center [1157, 342] width 105 height 31
type input "06:00"
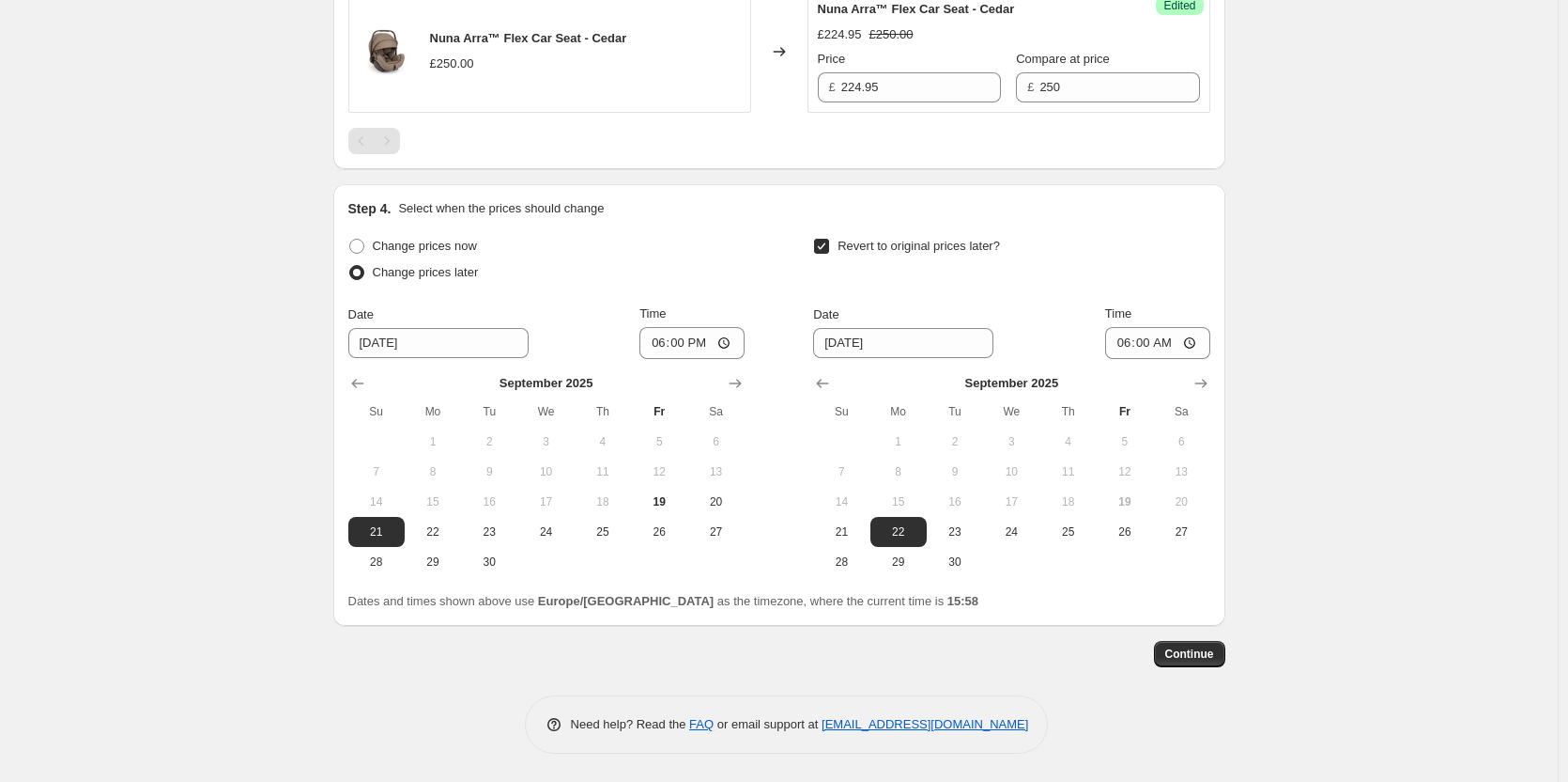
click at [1195, 663] on button "Continue" at bounding box center [1190, 653] width 72 height 27
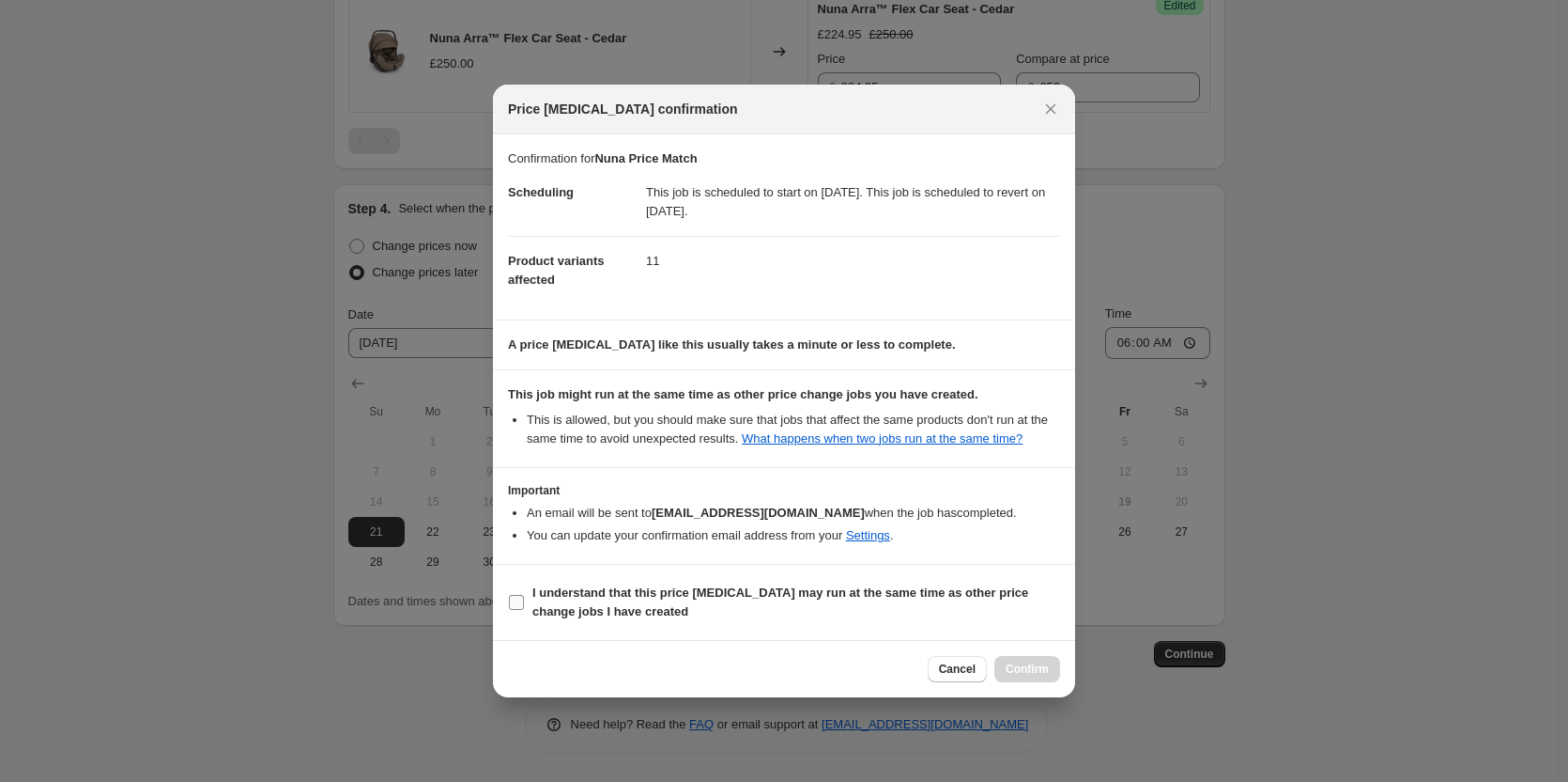
click at [750, 599] on b "I understand that this price [MEDICAL_DATA] may run at the same time as other p…" at bounding box center [781, 601] width 495 height 32
click at [524, 599] on input "I understand that this price [MEDICAL_DATA] may run at the same time as other p…" at bounding box center [516, 602] width 15 height 15
checkbox input "true"
click at [1012, 669] on span "Confirm" at bounding box center [1027, 668] width 43 height 15
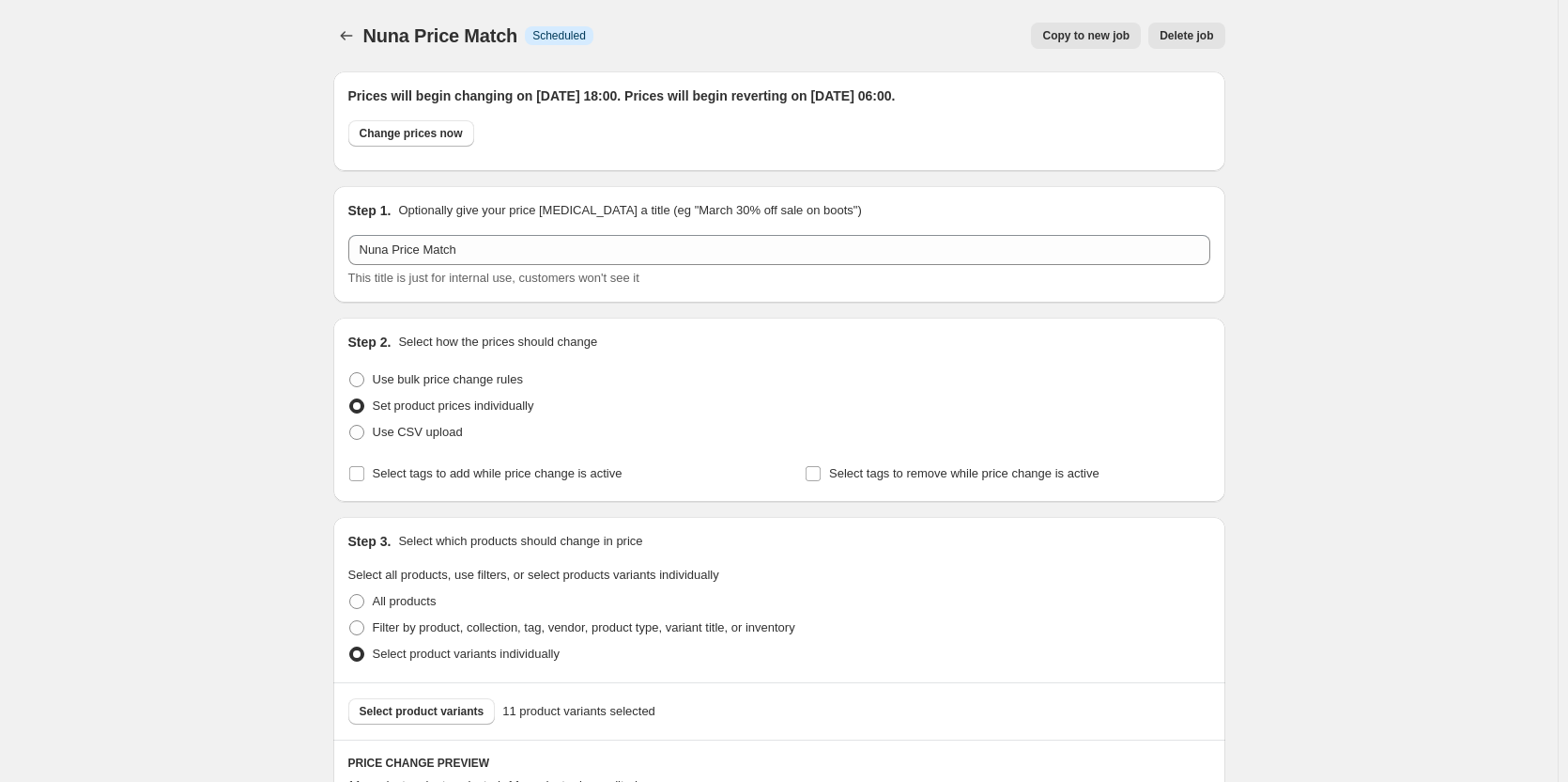
click at [364, 31] on div at bounding box center [348, 35] width 30 height 27
click at [356, 31] on icon "Price change jobs" at bounding box center [346, 35] width 19 height 19
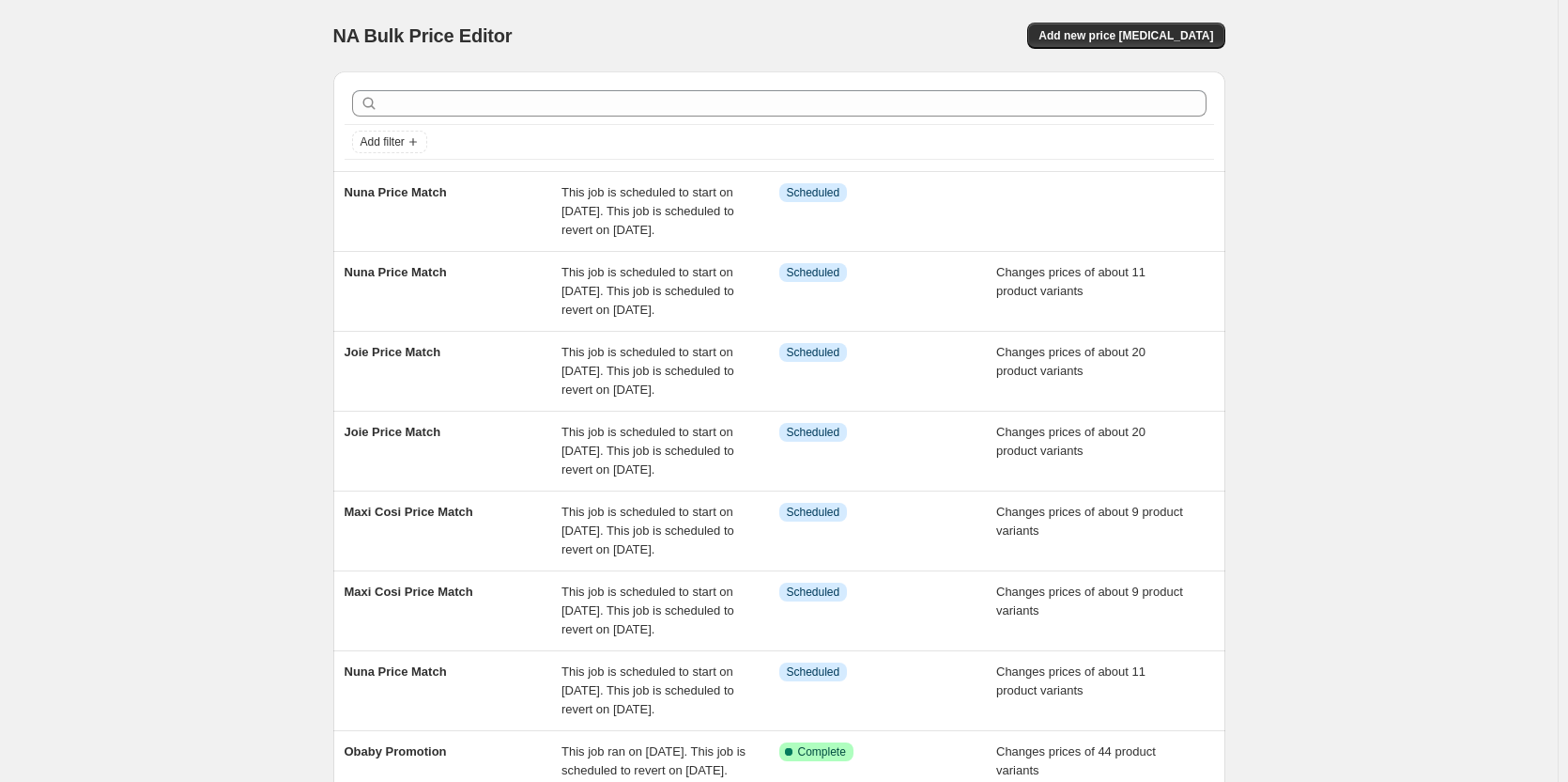
click at [1505, 119] on div "NA Bulk Price Editor. This page is ready NA Bulk Price Editor Add new price [ME…" at bounding box center [779, 569] width 1558 height 1137
